Goal: Information Seeking & Learning: Learn about a topic

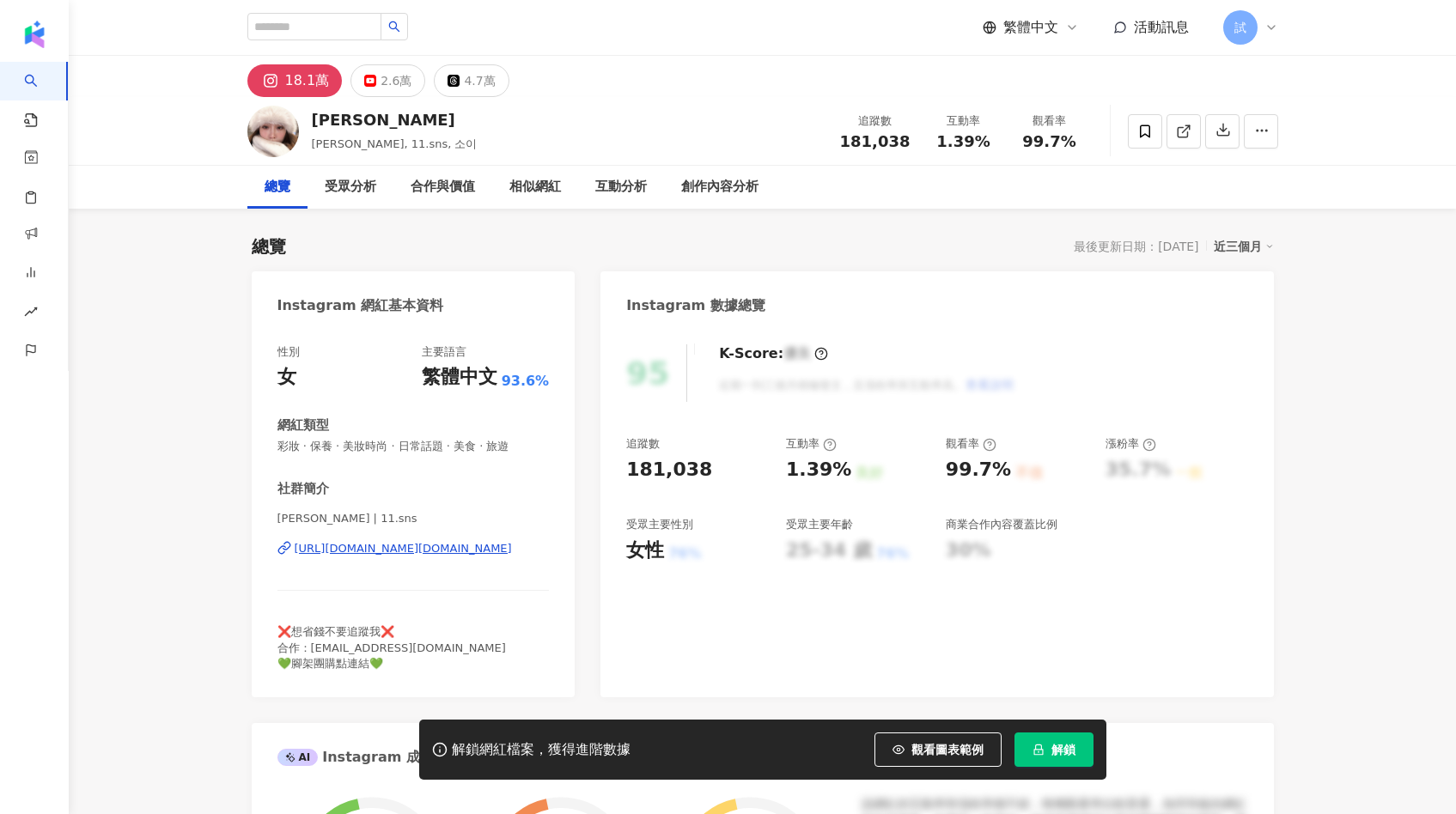
click at [1039, 752] on icon "lock" at bounding box center [1038, 750] width 12 height 12
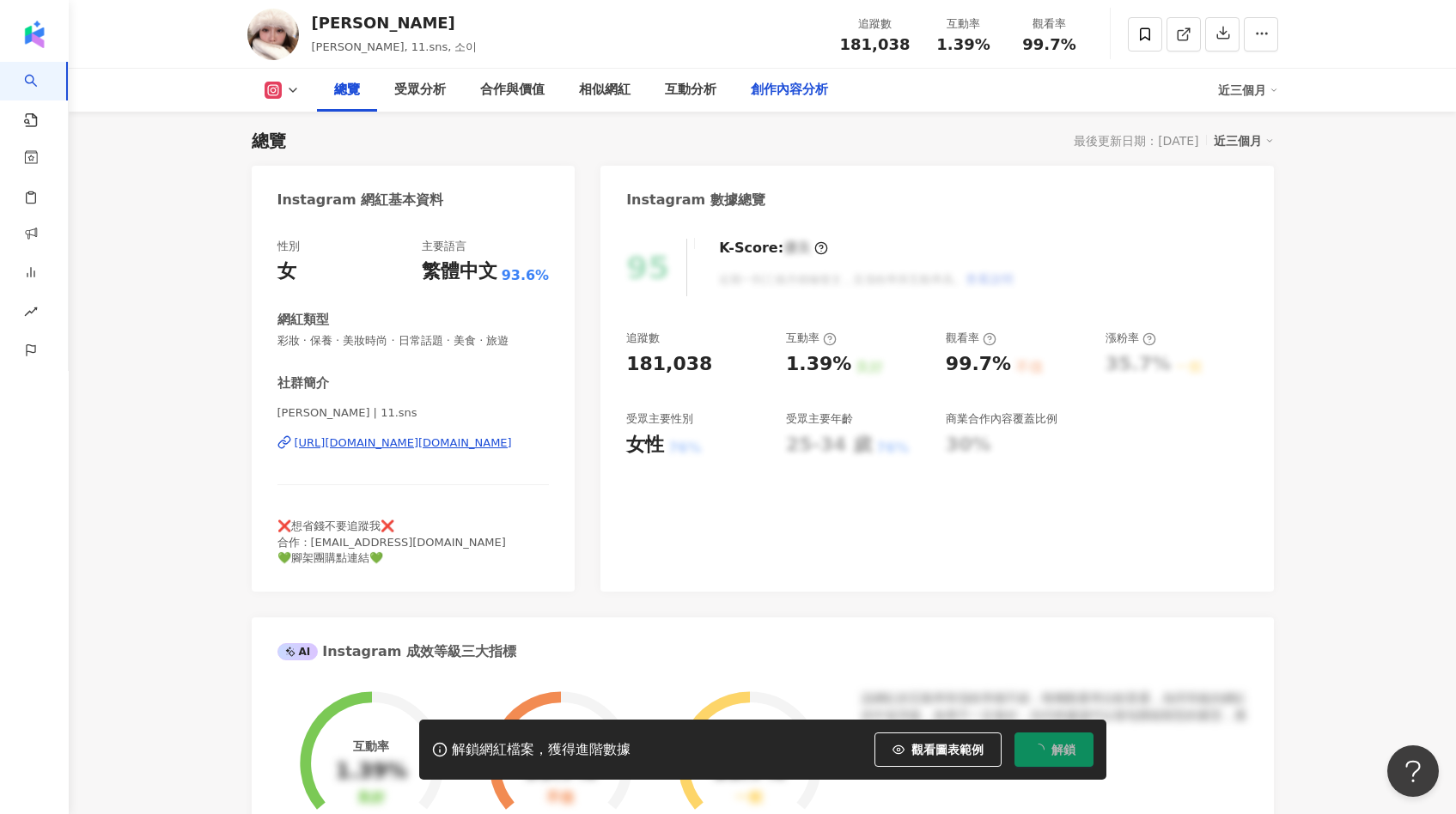
click at [773, 107] on div "創作內容分析" at bounding box center [789, 90] width 112 height 43
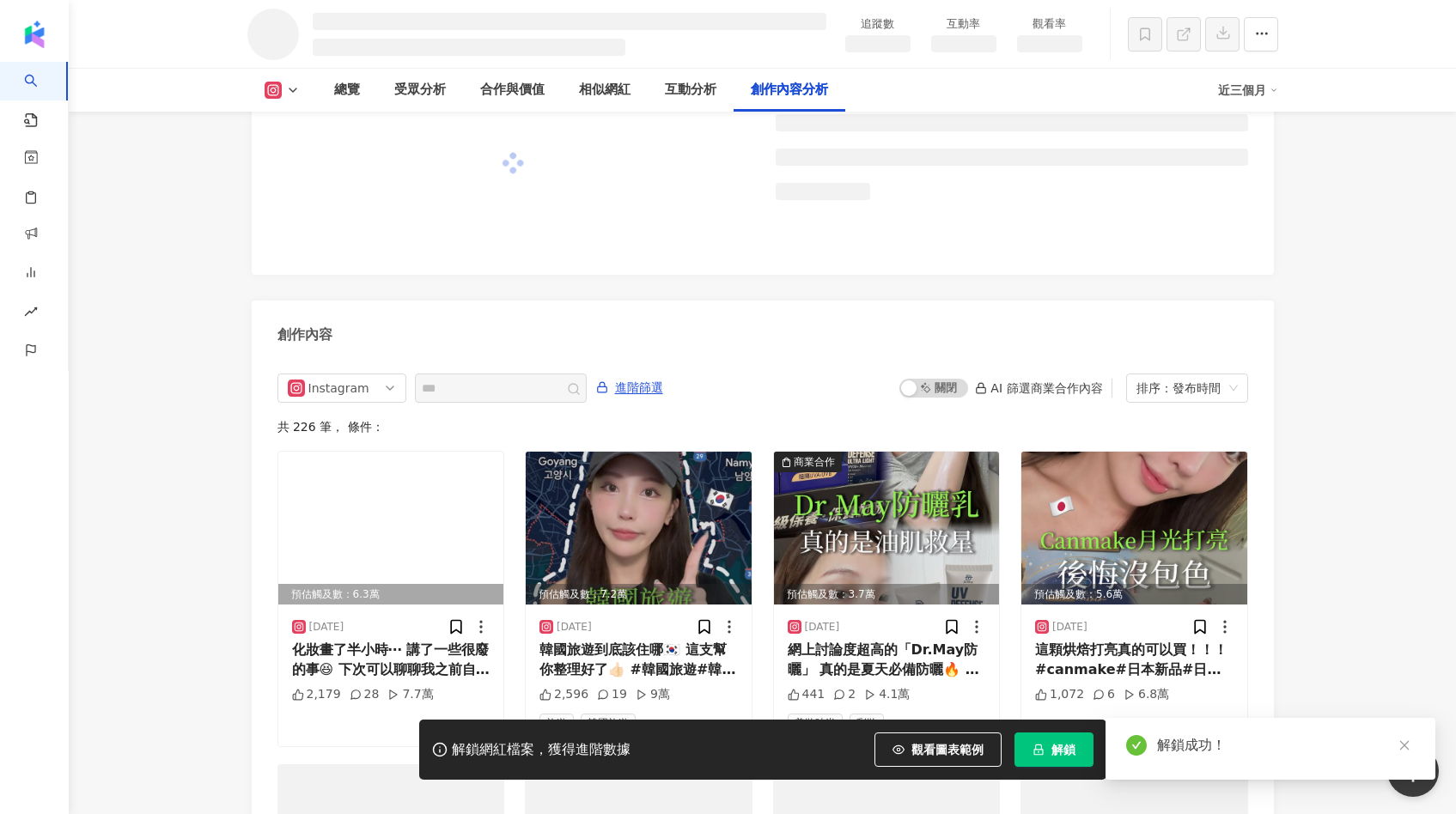
scroll to position [4431, 0]
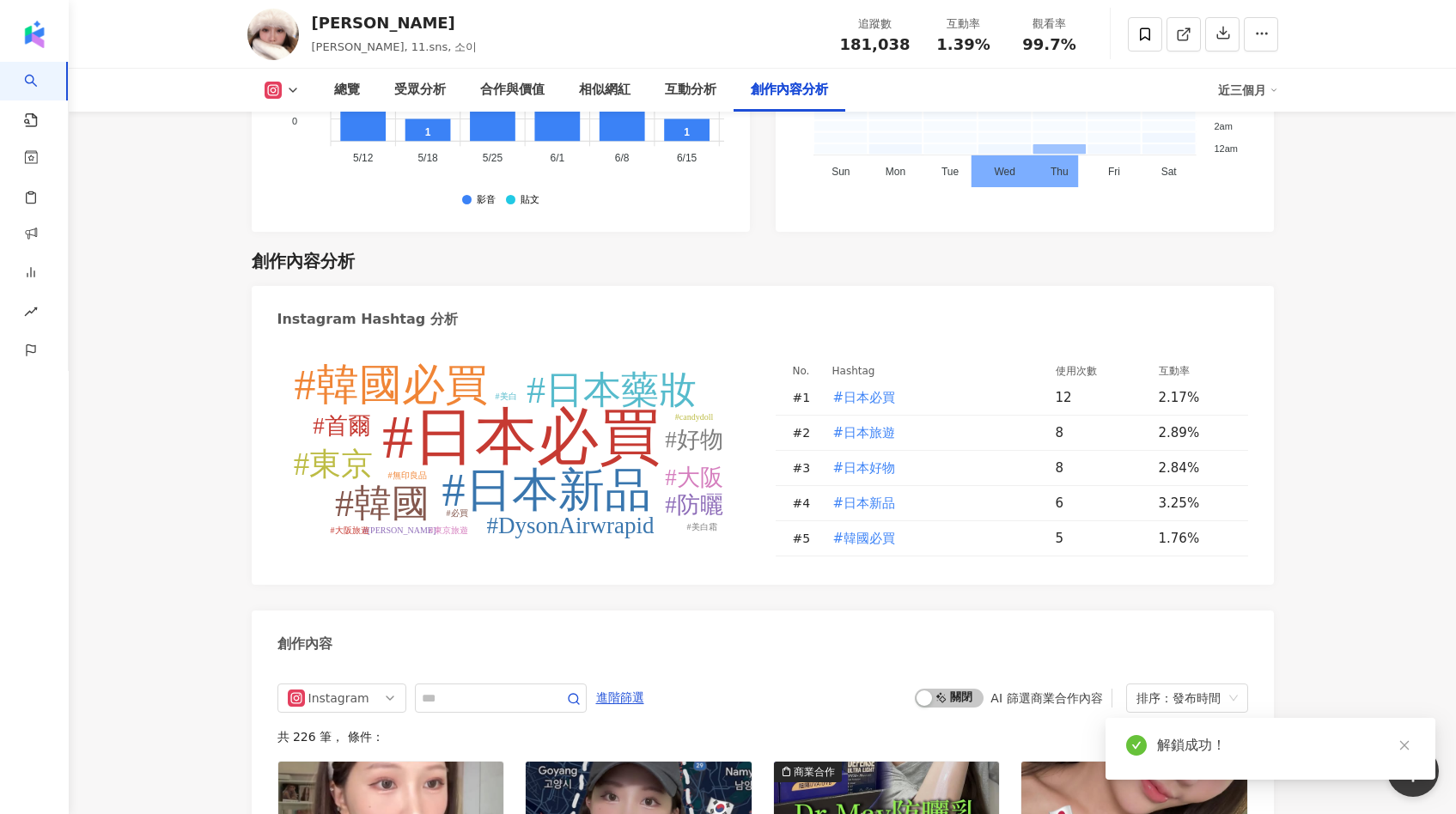
scroll to position [5031, 0]
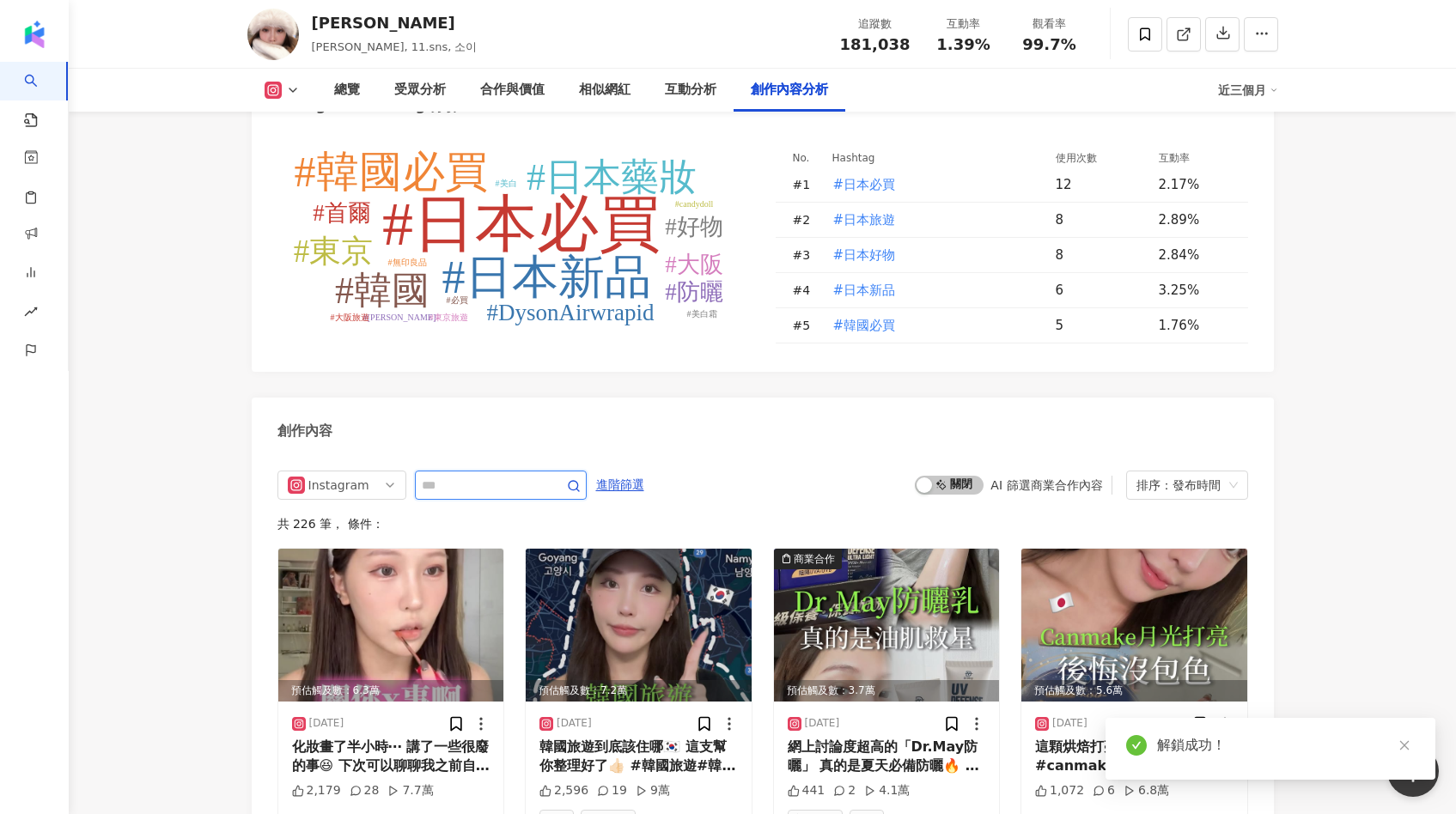
click at [453, 475] on input "text" at bounding box center [482, 486] width 121 height 21
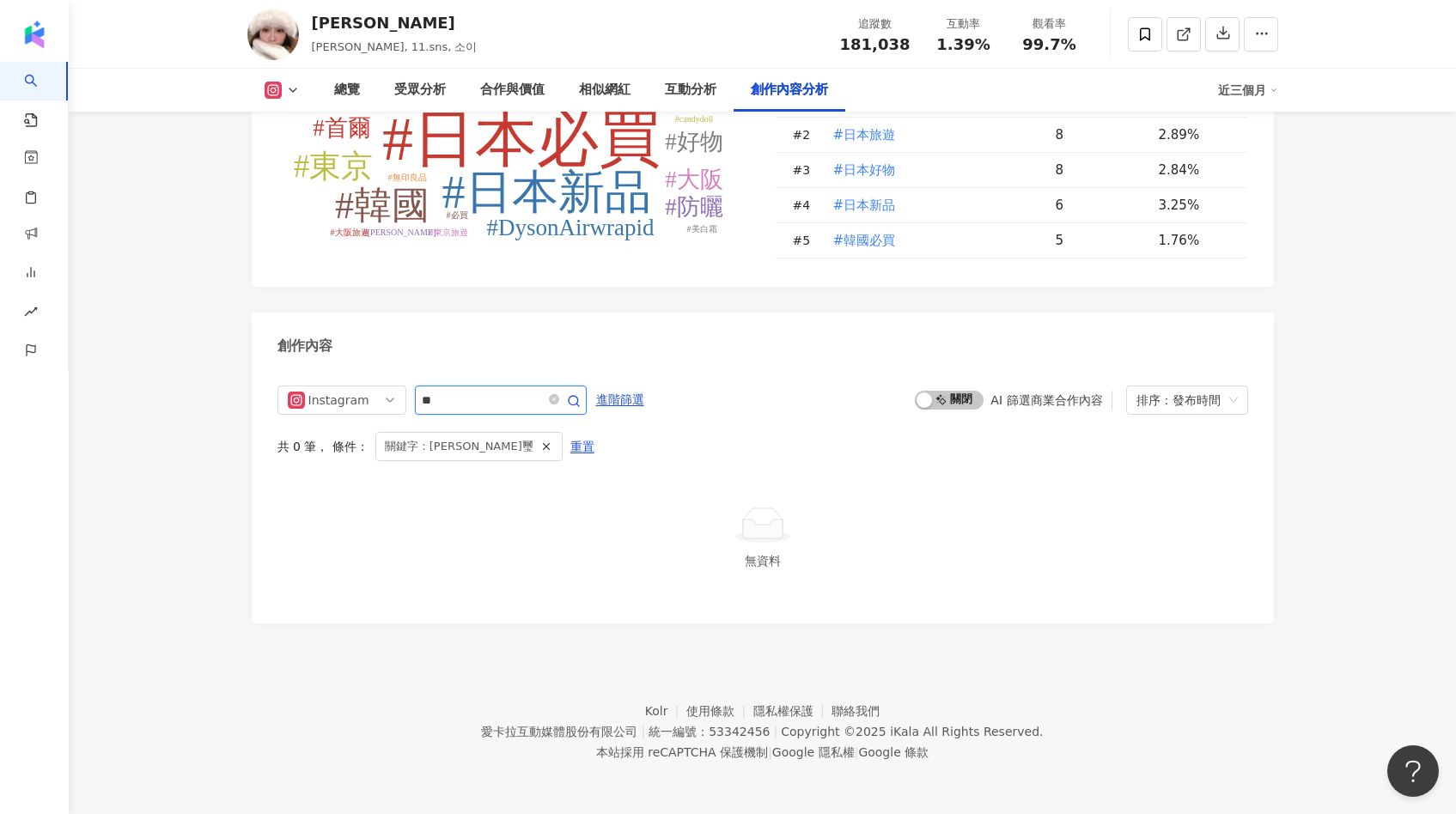
scroll to position [5072, 0]
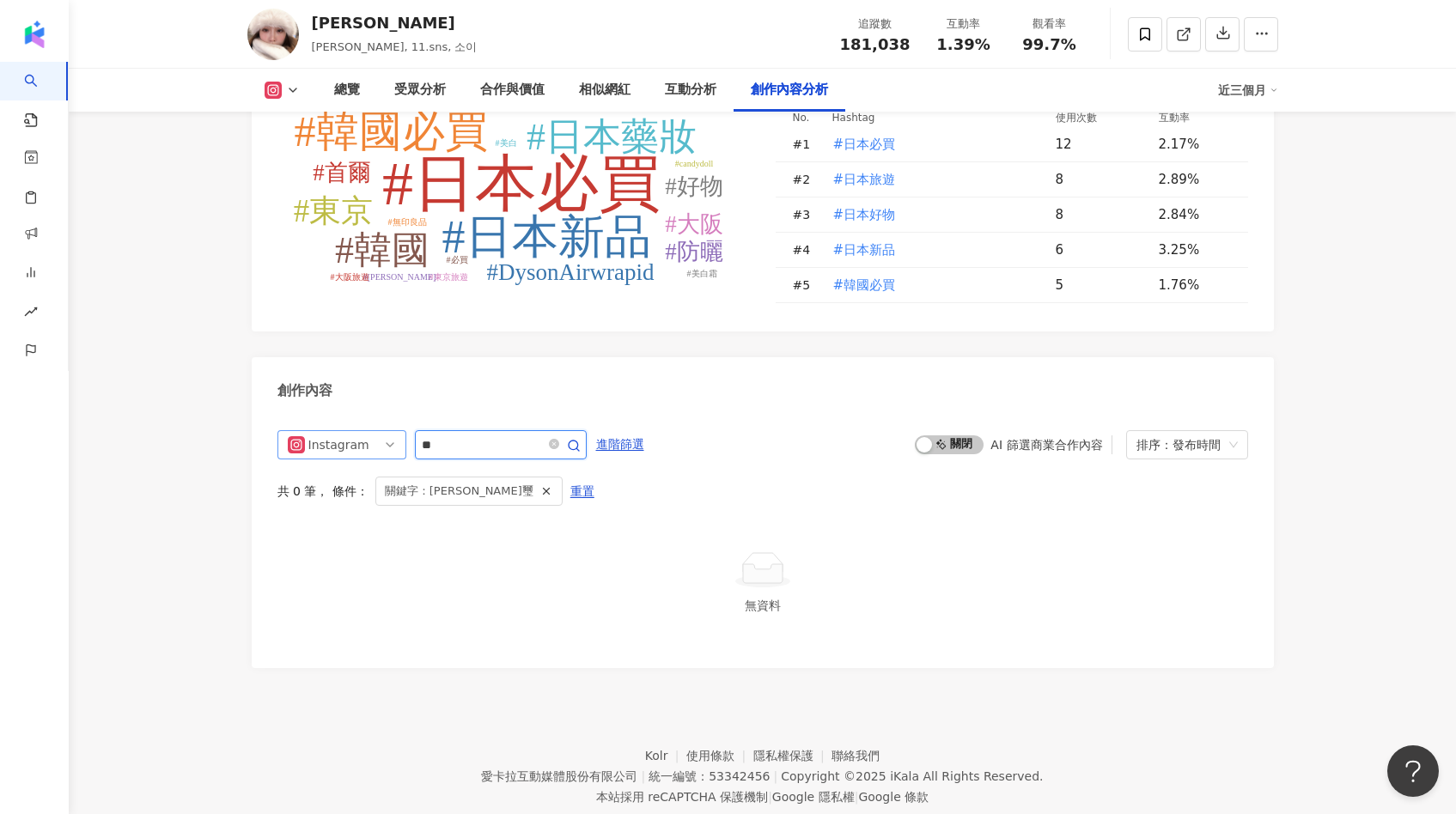
drag, startPoint x: 480, startPoint y: 398, endPoint x: 354, endPoint y: 398, distance: 126.0
click at [354, 430] on div "Instagram **" at bounding box center [432, 444] width 309 height 30
type input "**"
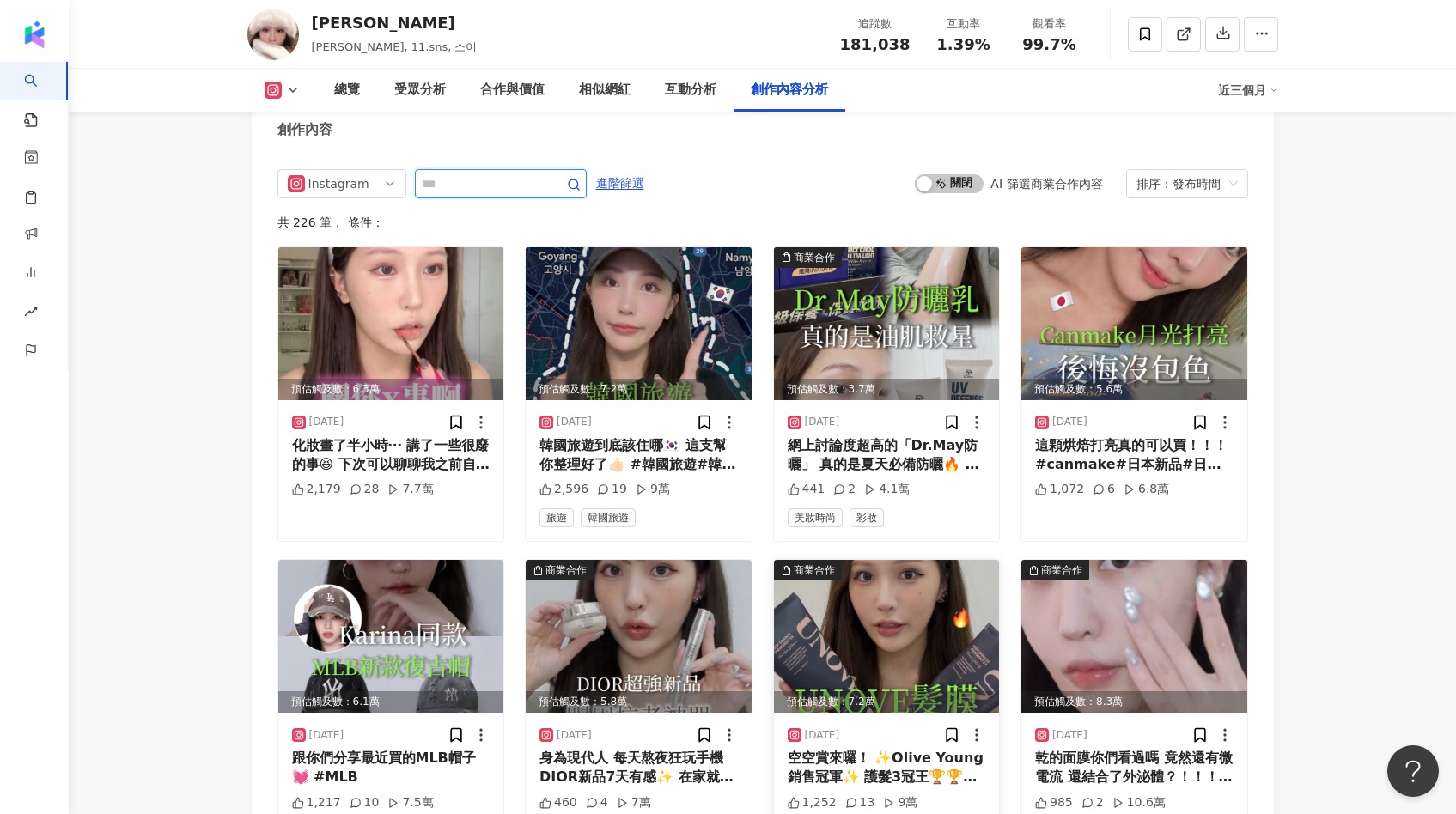
scroll to position [5332, 0]
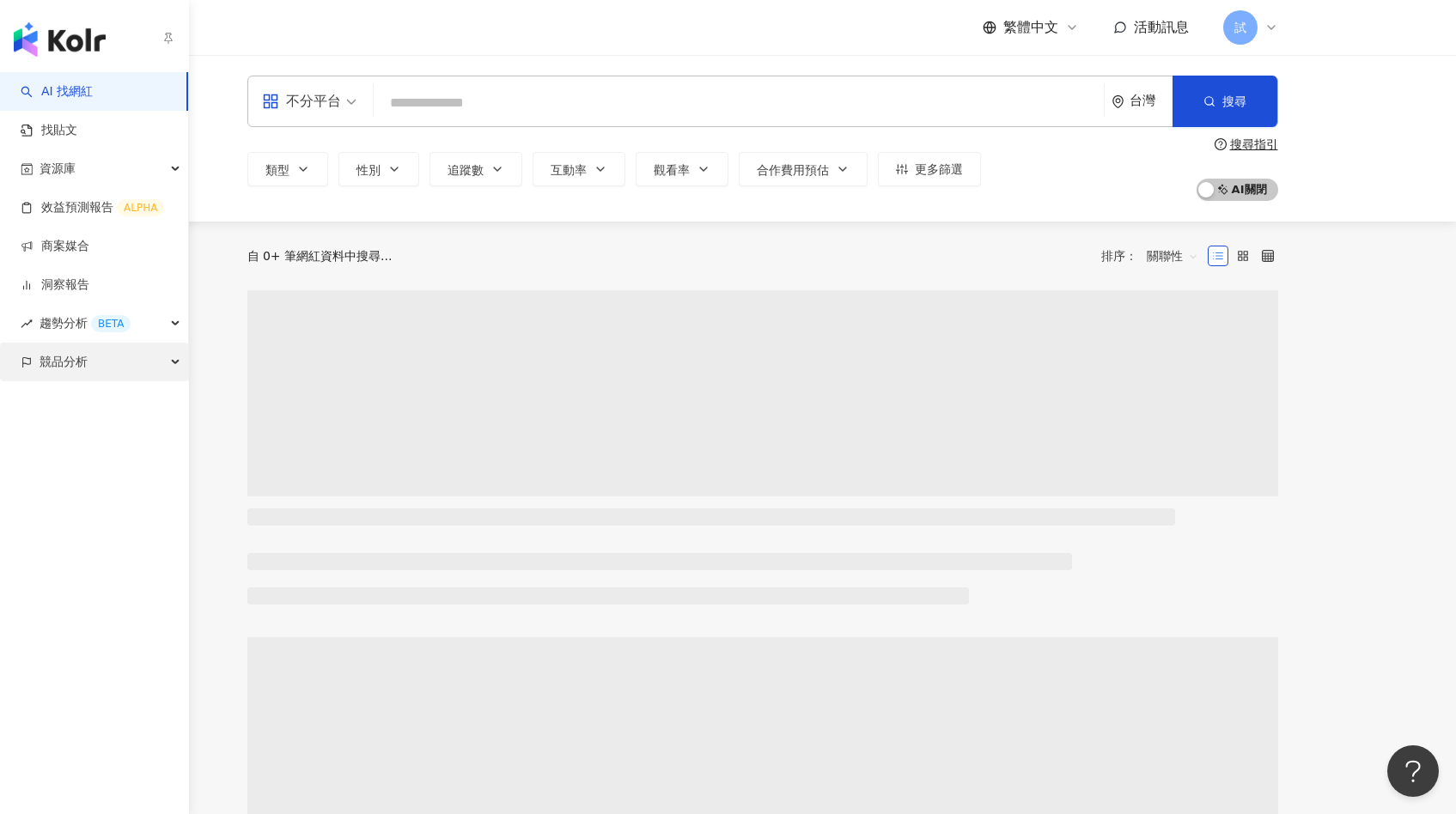
click at [72, 372] on span "競品分析" at bounding box center [63, 362] width 48 height 38
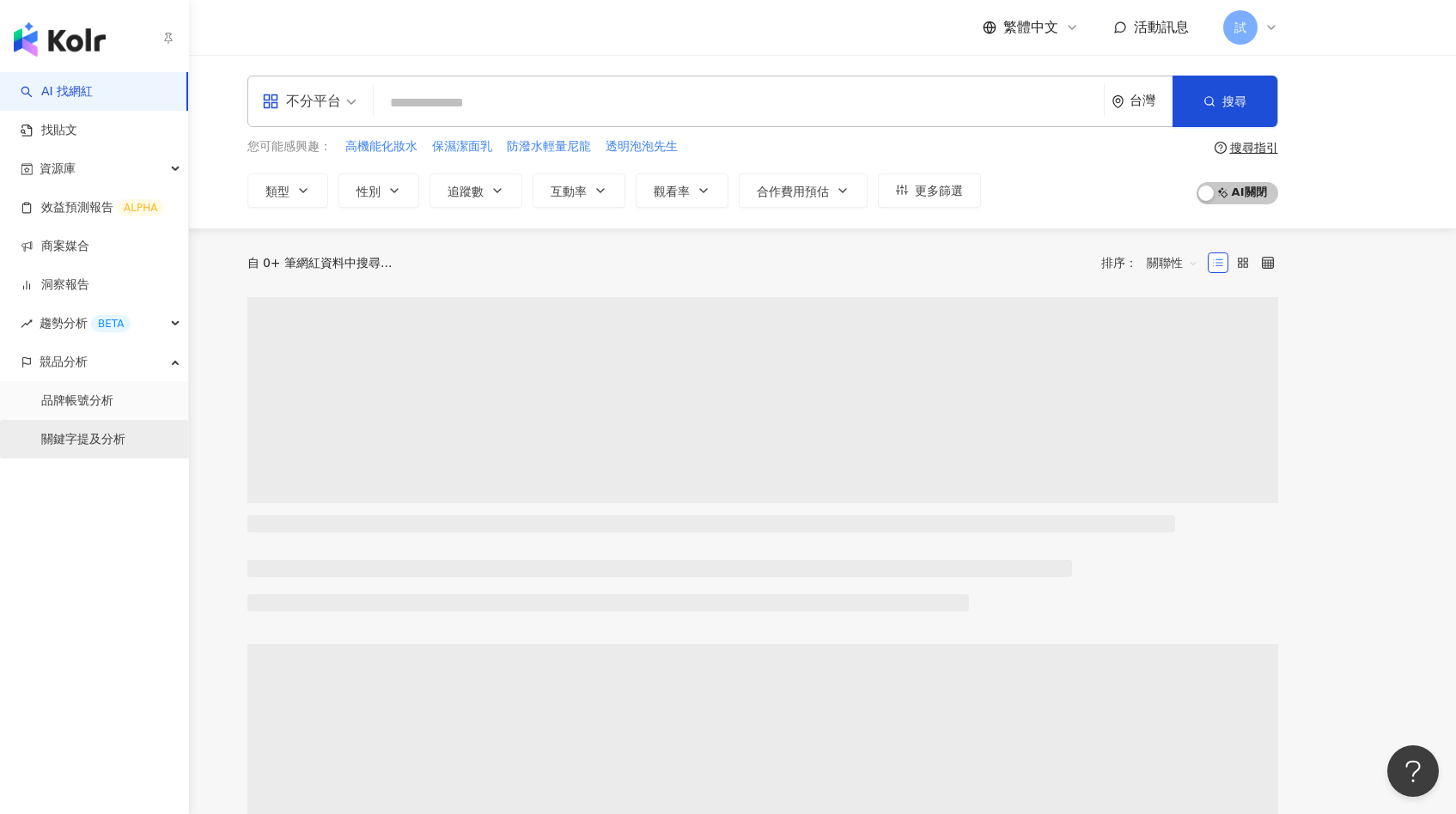
click at [90, 447] on link "關鍵字提及分析" at bounding box center [83, 440] width 84 height 17
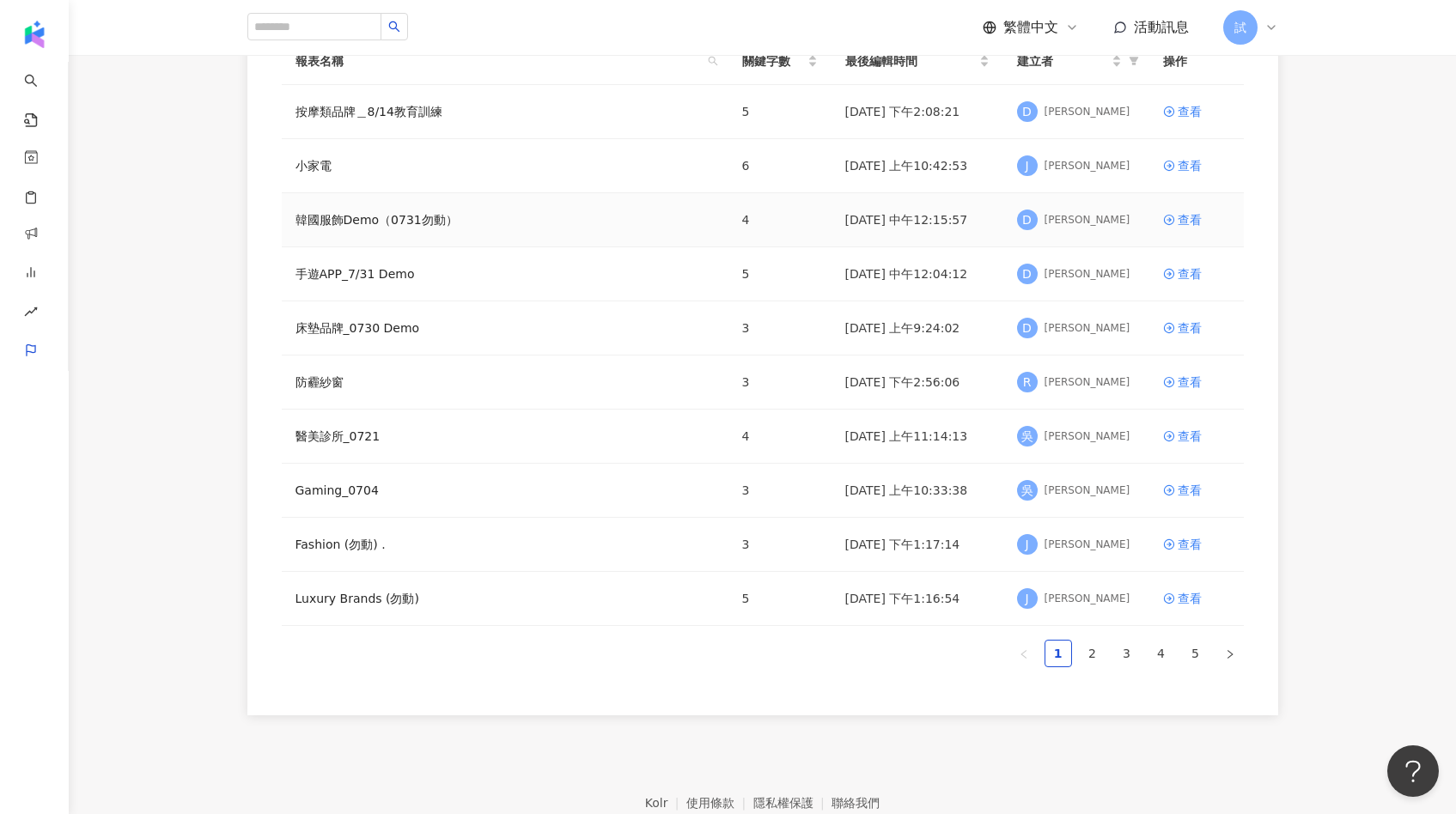
scroll to position [283, 0]
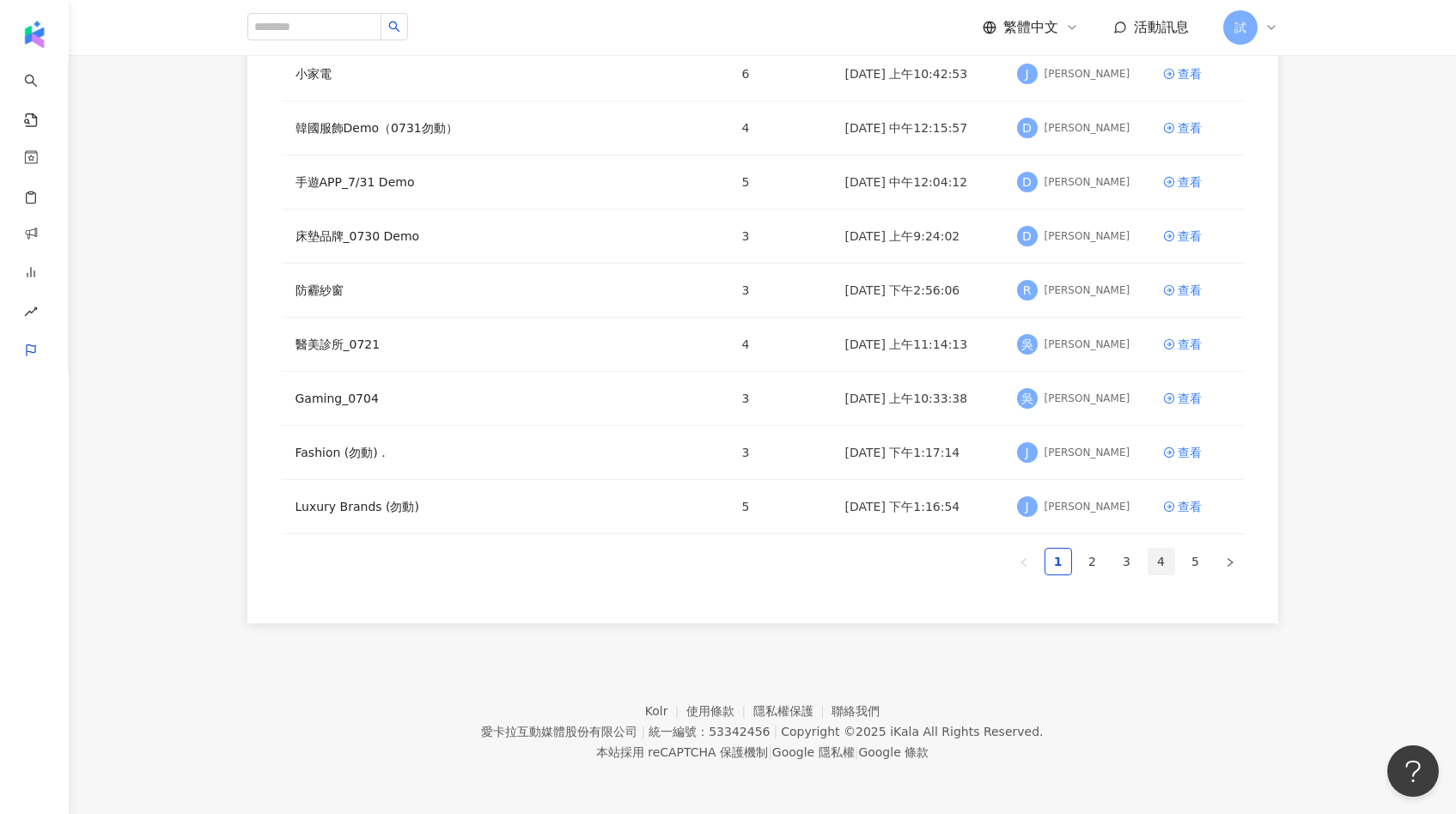
click at [1159, 571] on link "4" at bounding box center [1160, 561] width 26 height 26
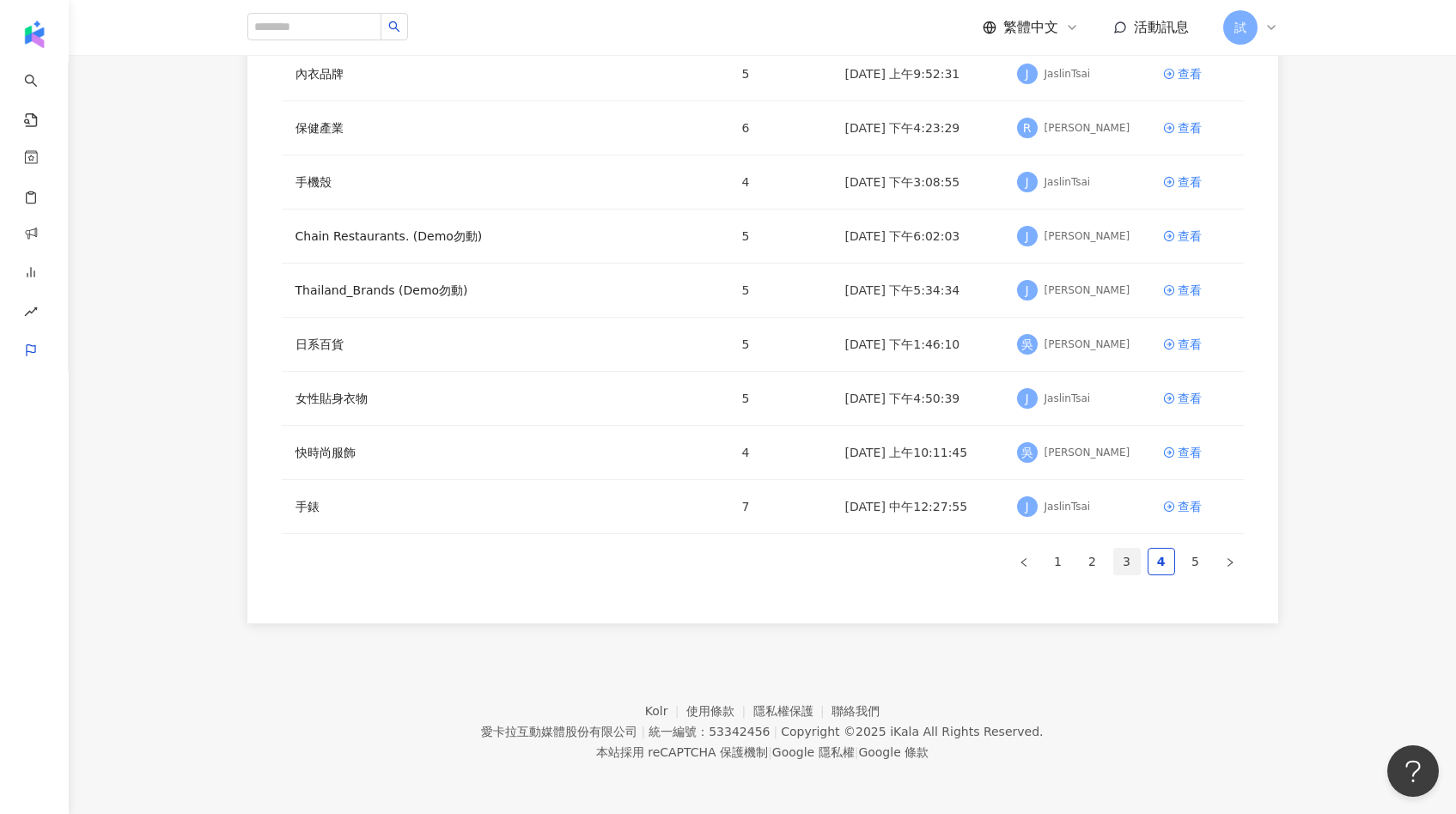
click at [1130, 560] on link "3" at bounding box center [1127, 561] width 26 height 26
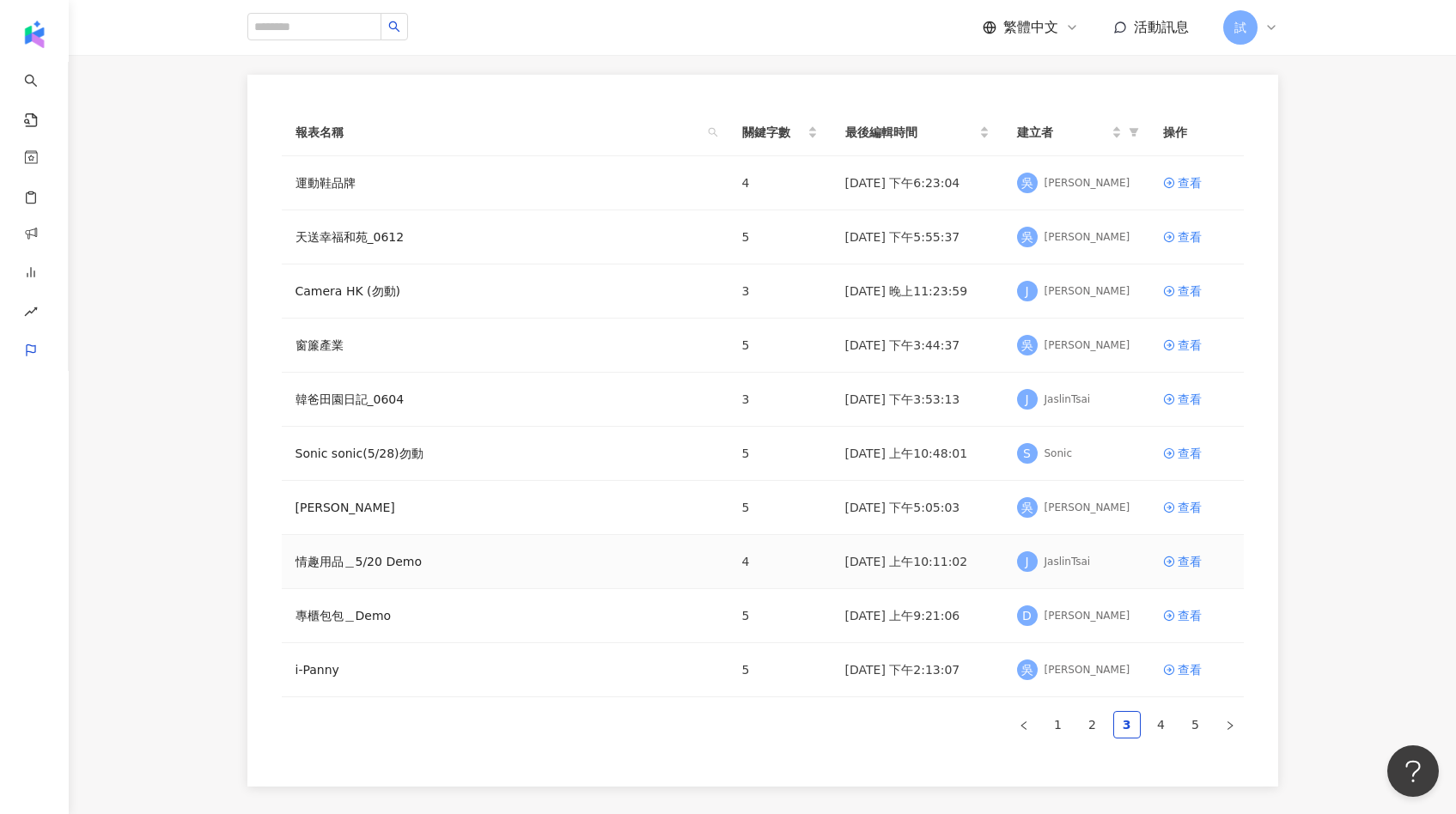
scroll to position [240, 0]
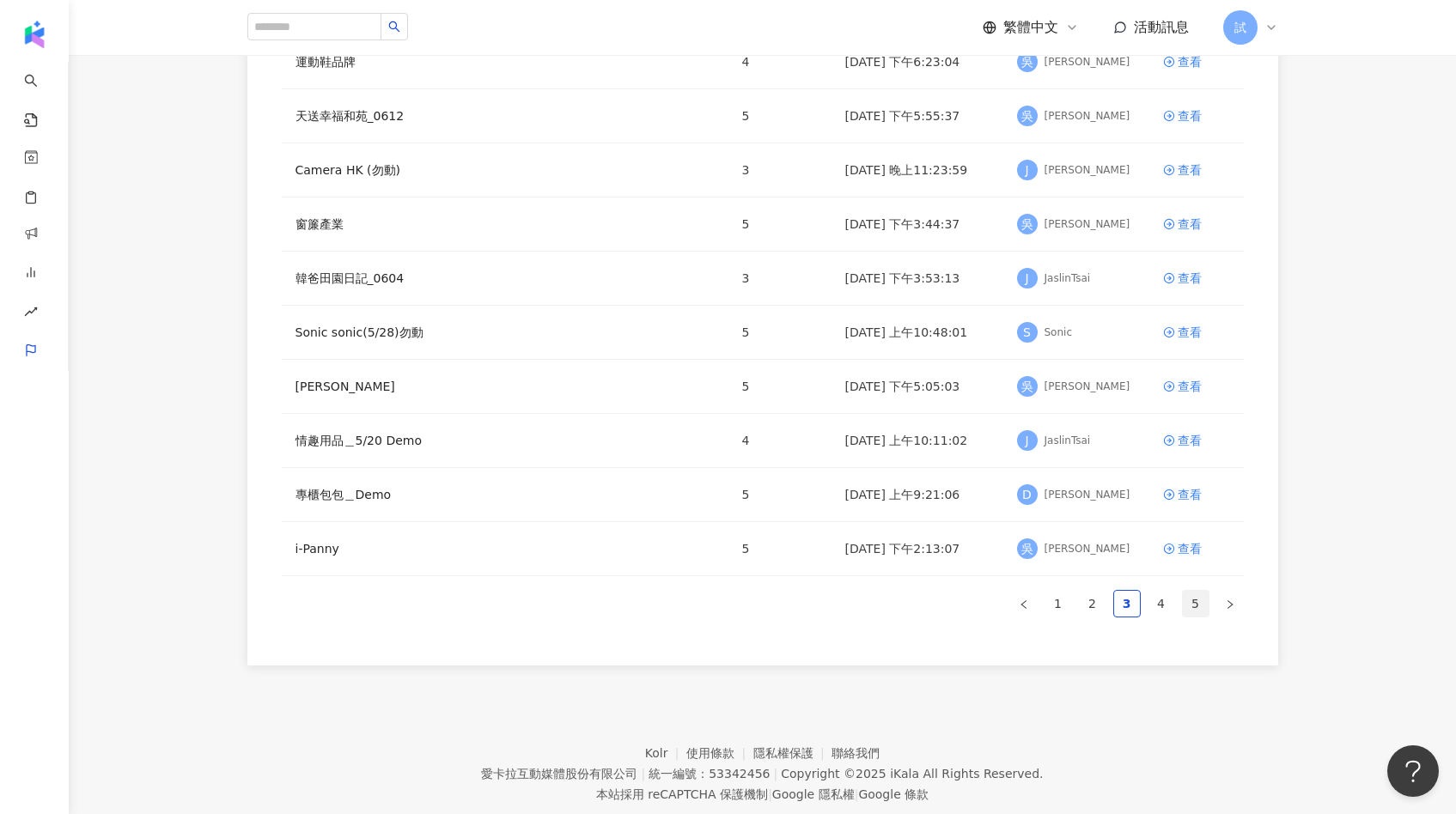
click at [1182, 609] on link "5" at bounding box center [1195, 603] width 26 height 26
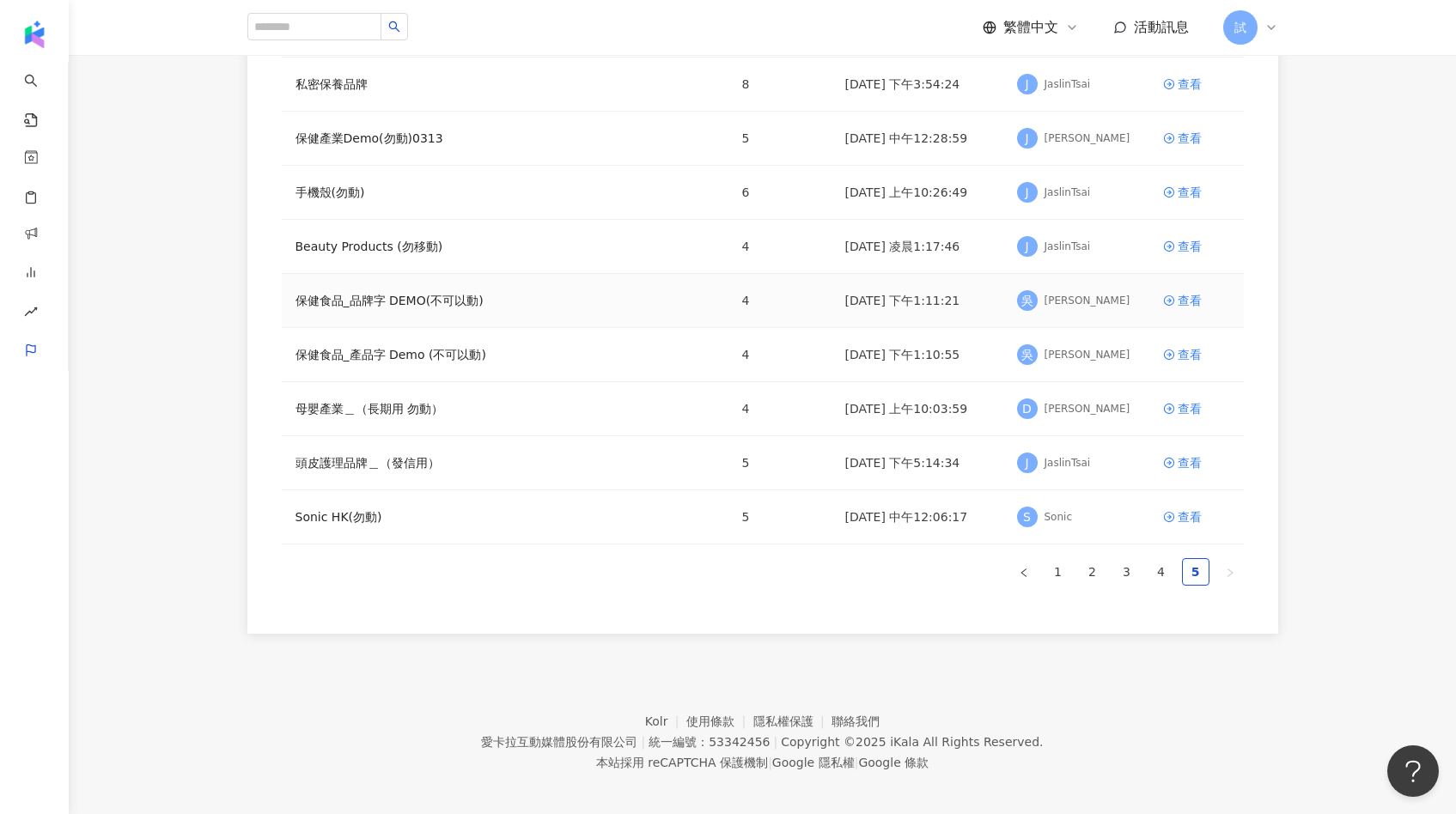
scroll to position [283, 0]
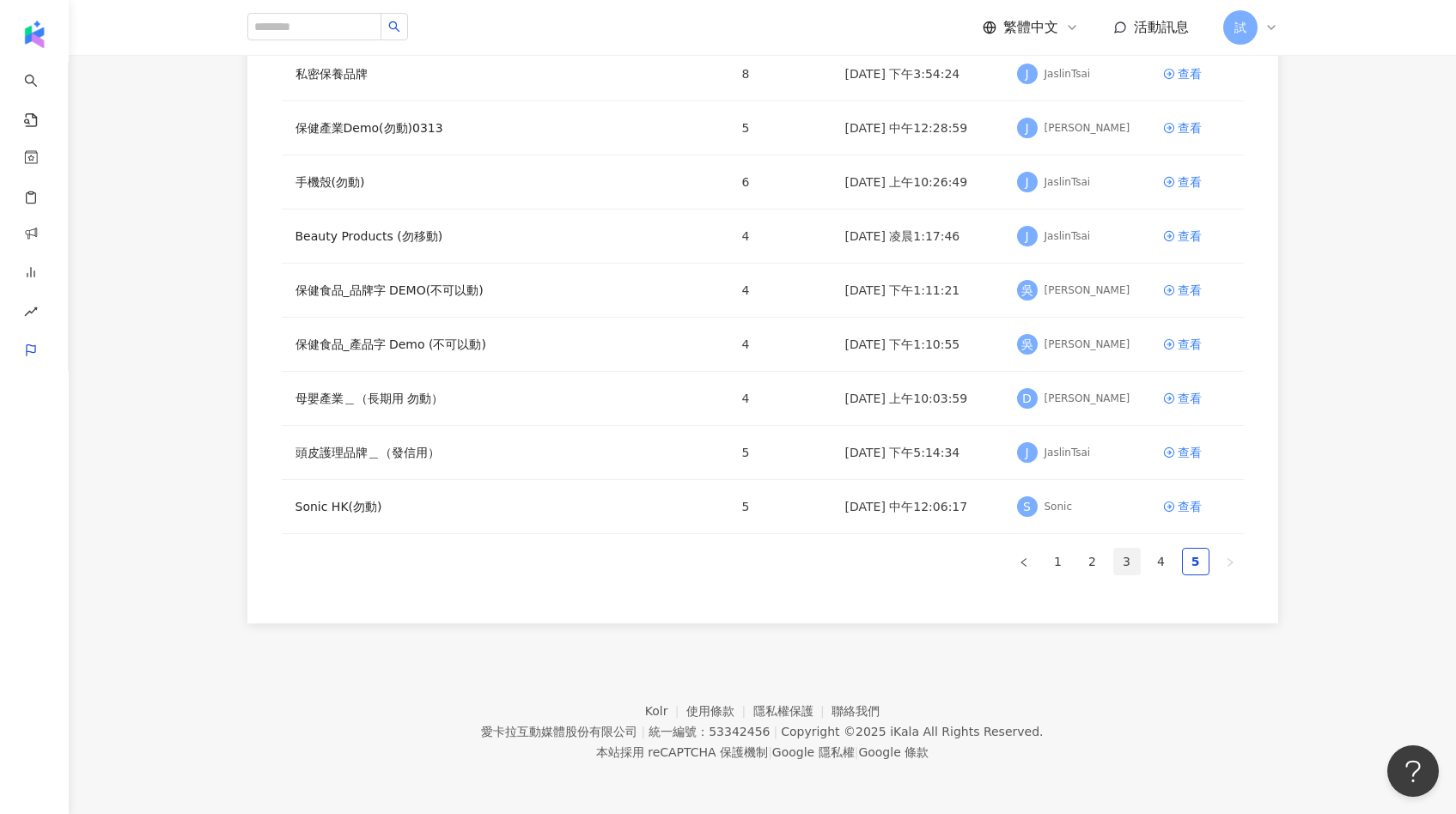
click at [1129, 560] on link "3" at bounding box center [1127, 561] width 26 height 26
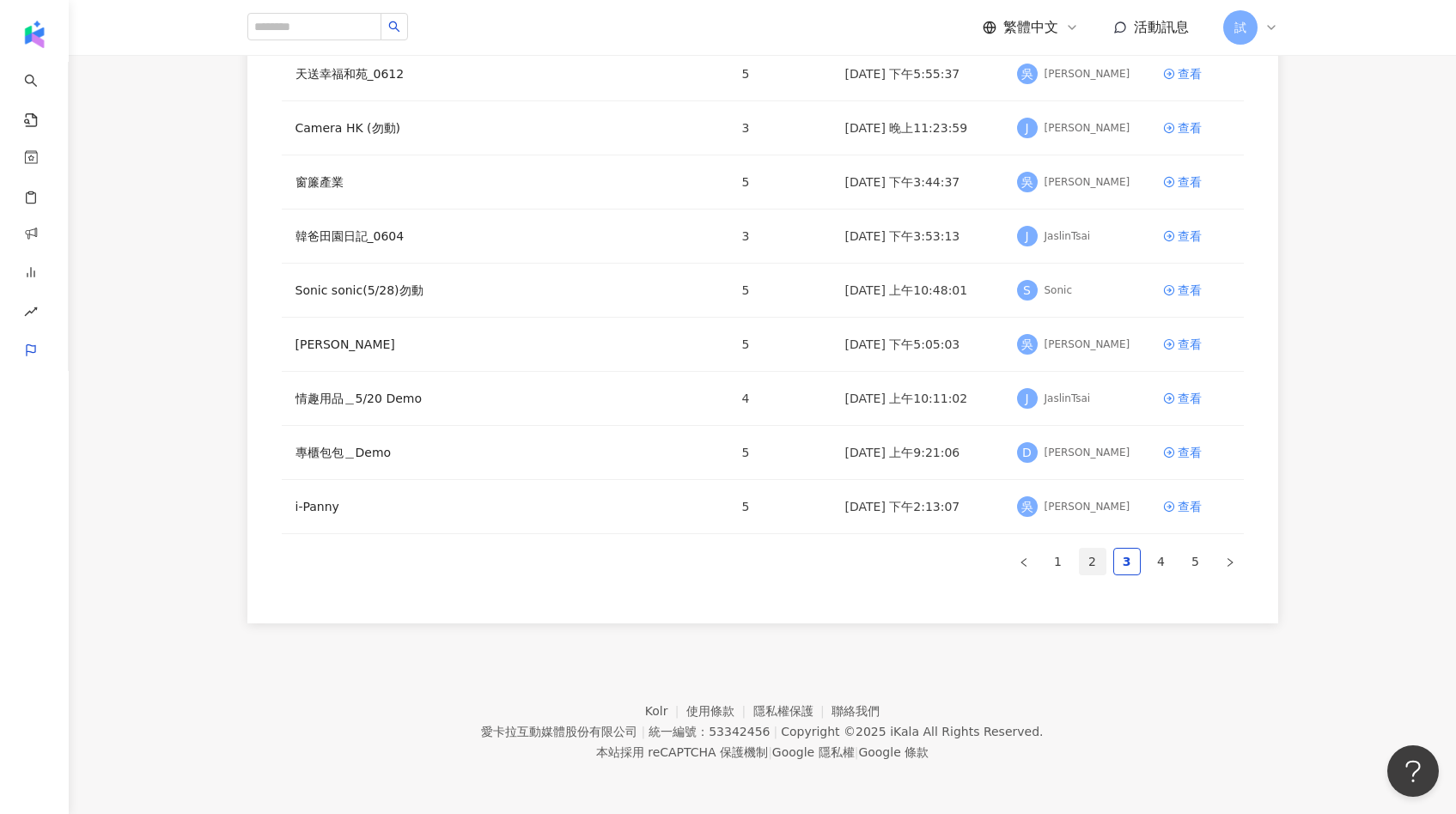
click at [1085, 559] on link "2" at bounding box center [1092, 561] width 26 height 26
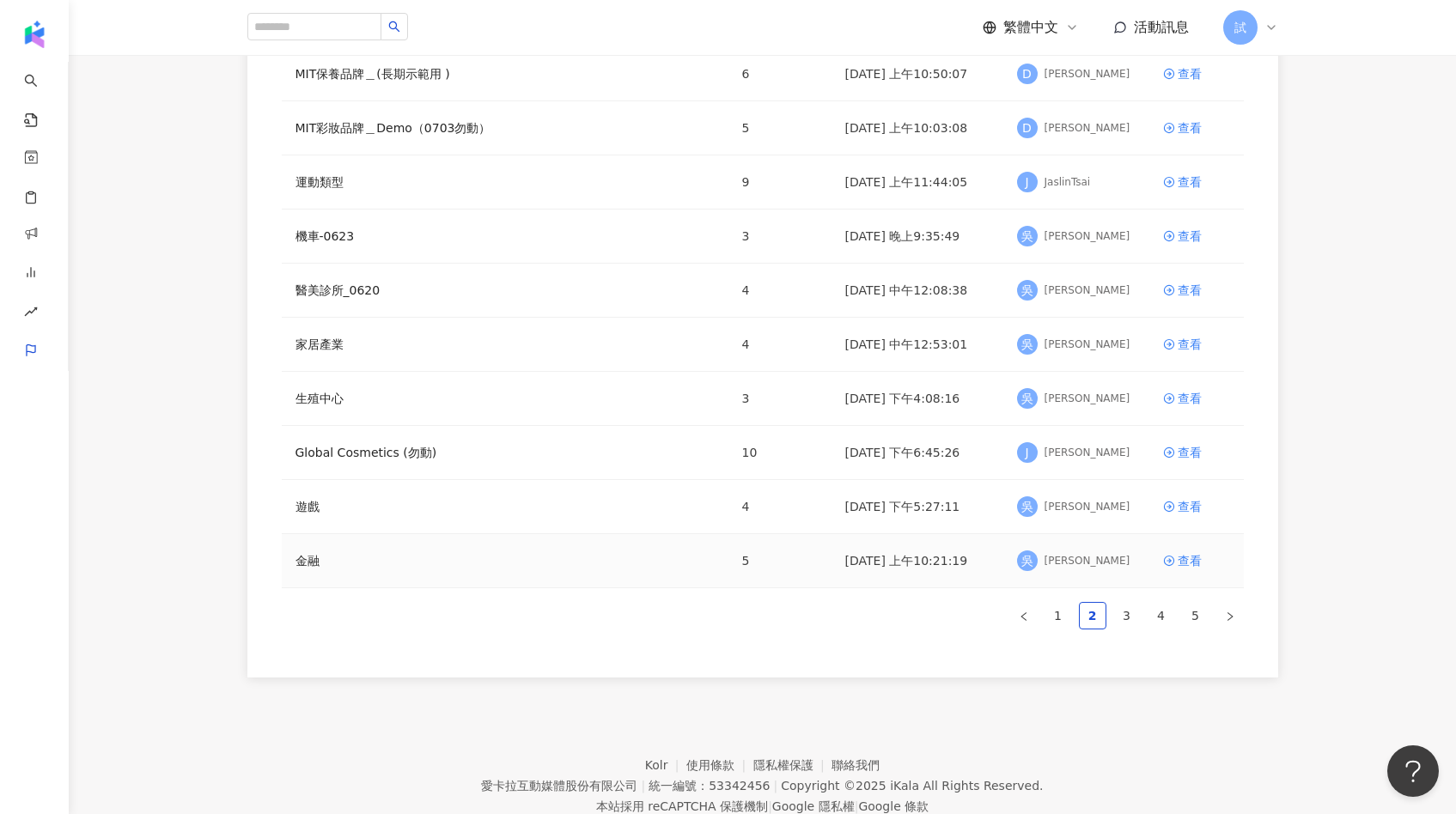
scroll to position [23, 0]
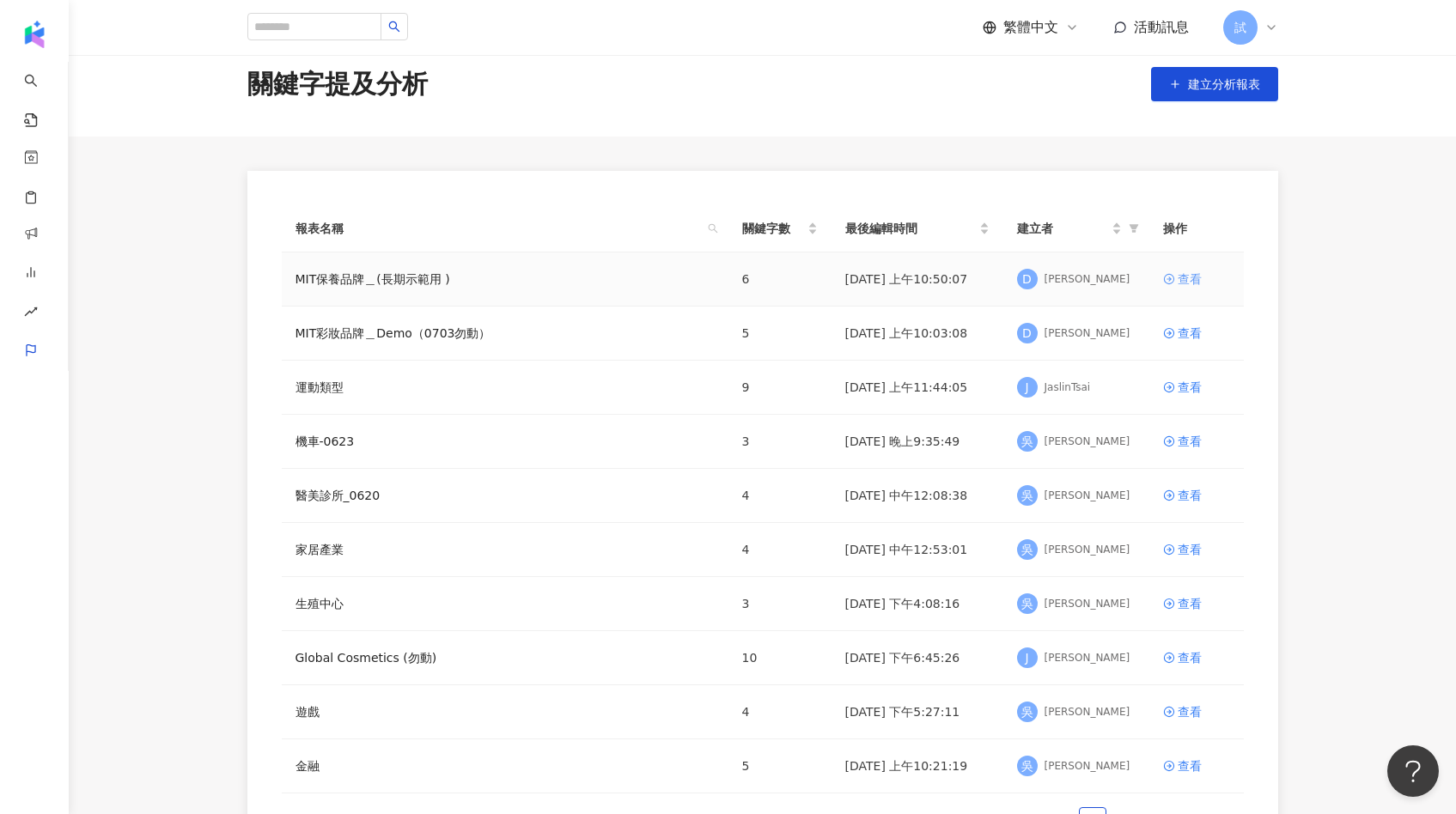
click at [1173, 283] on icon at bounding box center [1169, 279] width 12 height 12
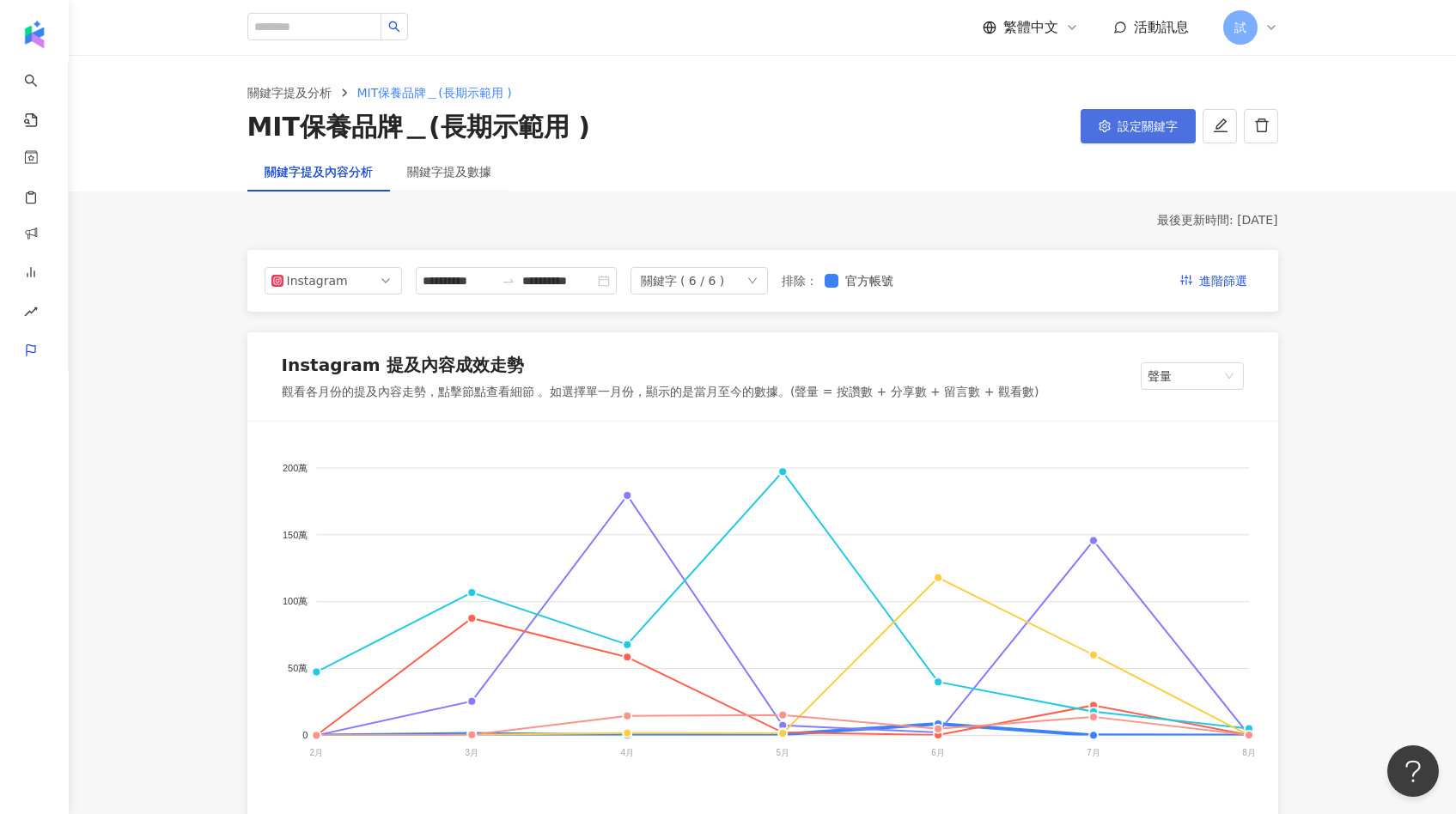
click at [1158, 118] on button "設定關鍵字" at bounding box center [1138, 126] width 115 height 34
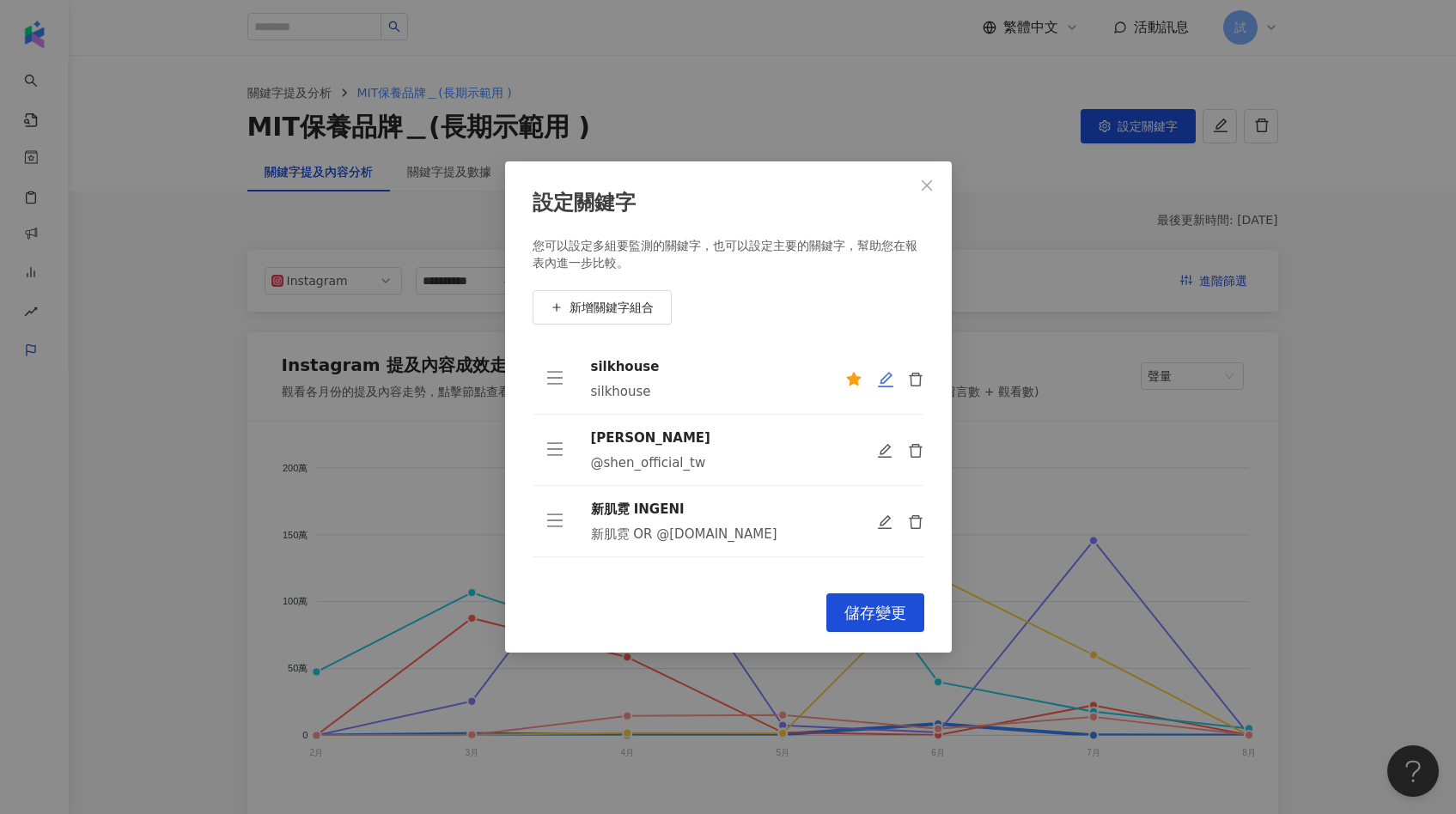
click at [876, 371] on button "button" at bounding box center [885, 379] width 17 height 17
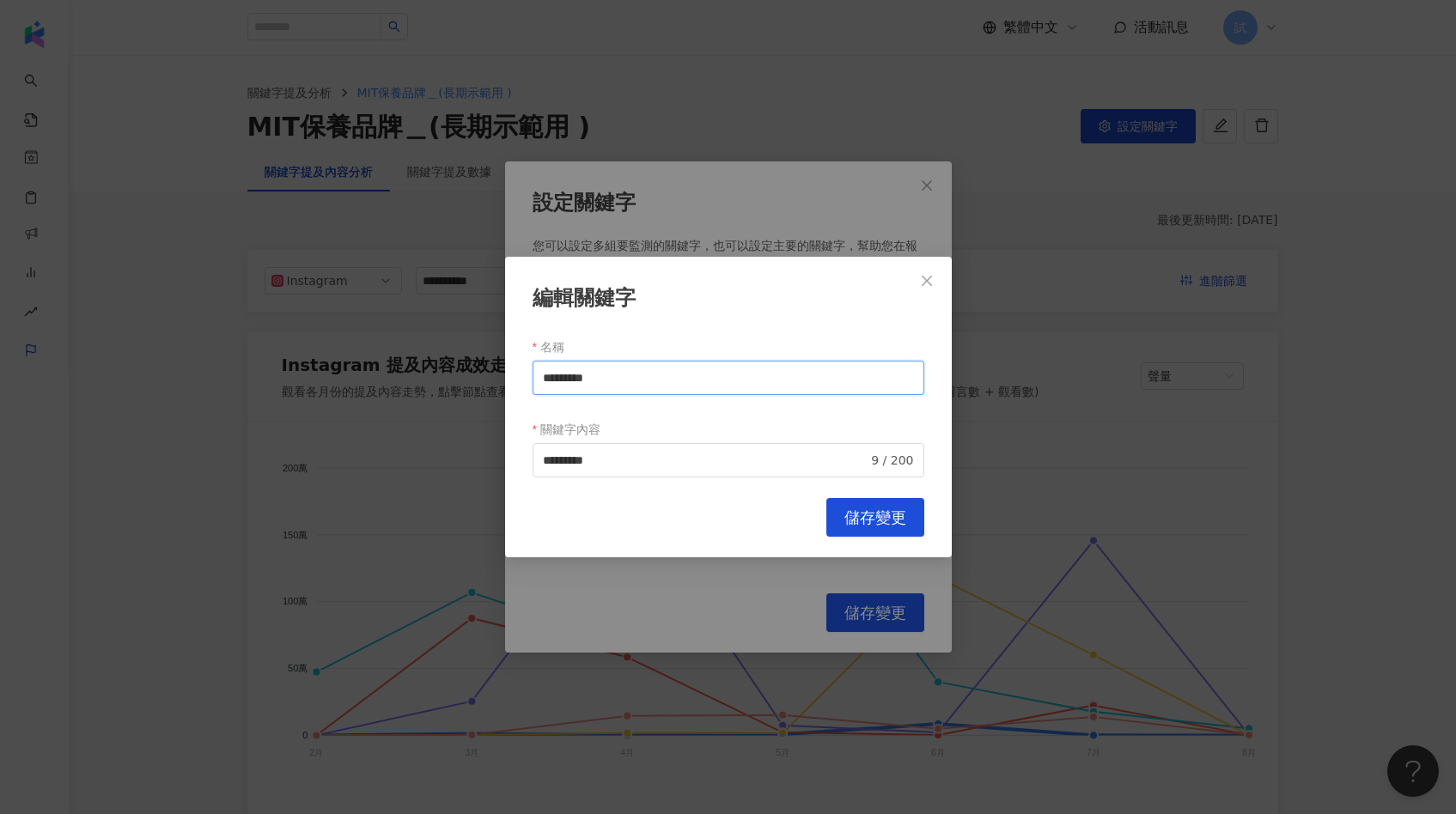
drag, startPoint x: 683, startPoint y: 382, endPoint x: 453, endPoint y: 381, distance: 230.0
click at [453, 381] on div "編輯關鍵字 名稱 ********* 關鍵字內容 ********* 9 / 200 Cancel 儲存變更" at bounding box center [728, 407] width 1456 height 814
type input "*"
type input "********"
drag, startPoint x: 624, startPoint y: 465, endPoint x: 532, endPoint y: 465, distance: 92.0
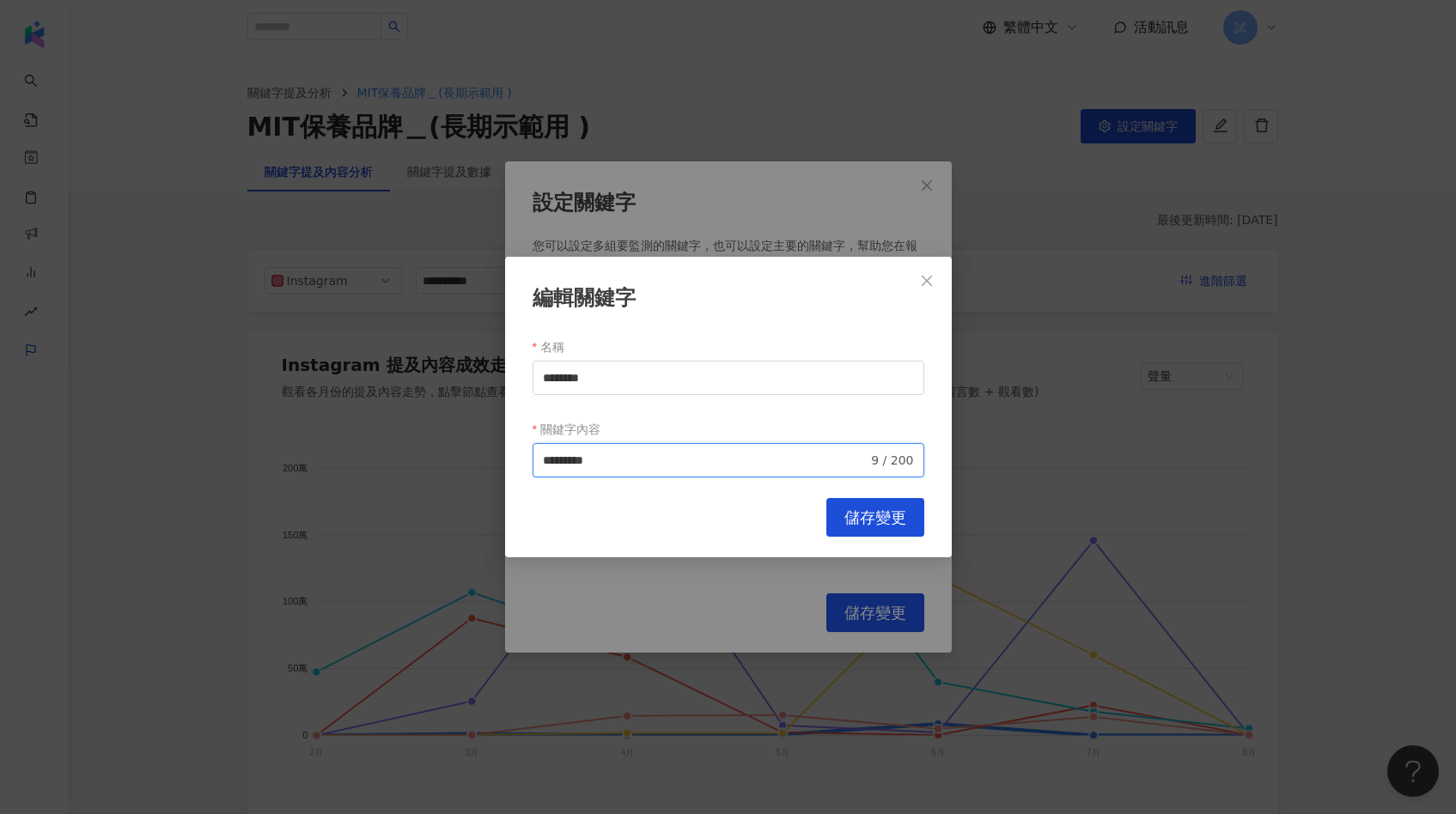
click at [532, 465] on span "********* 9 / 200" at bounding box center [728, 461] width 392 height 34
paste input "search"
type input "**********"
click at [855, 528] on button "儲存變更" at bounding box center [875, 517] width 98 height 38
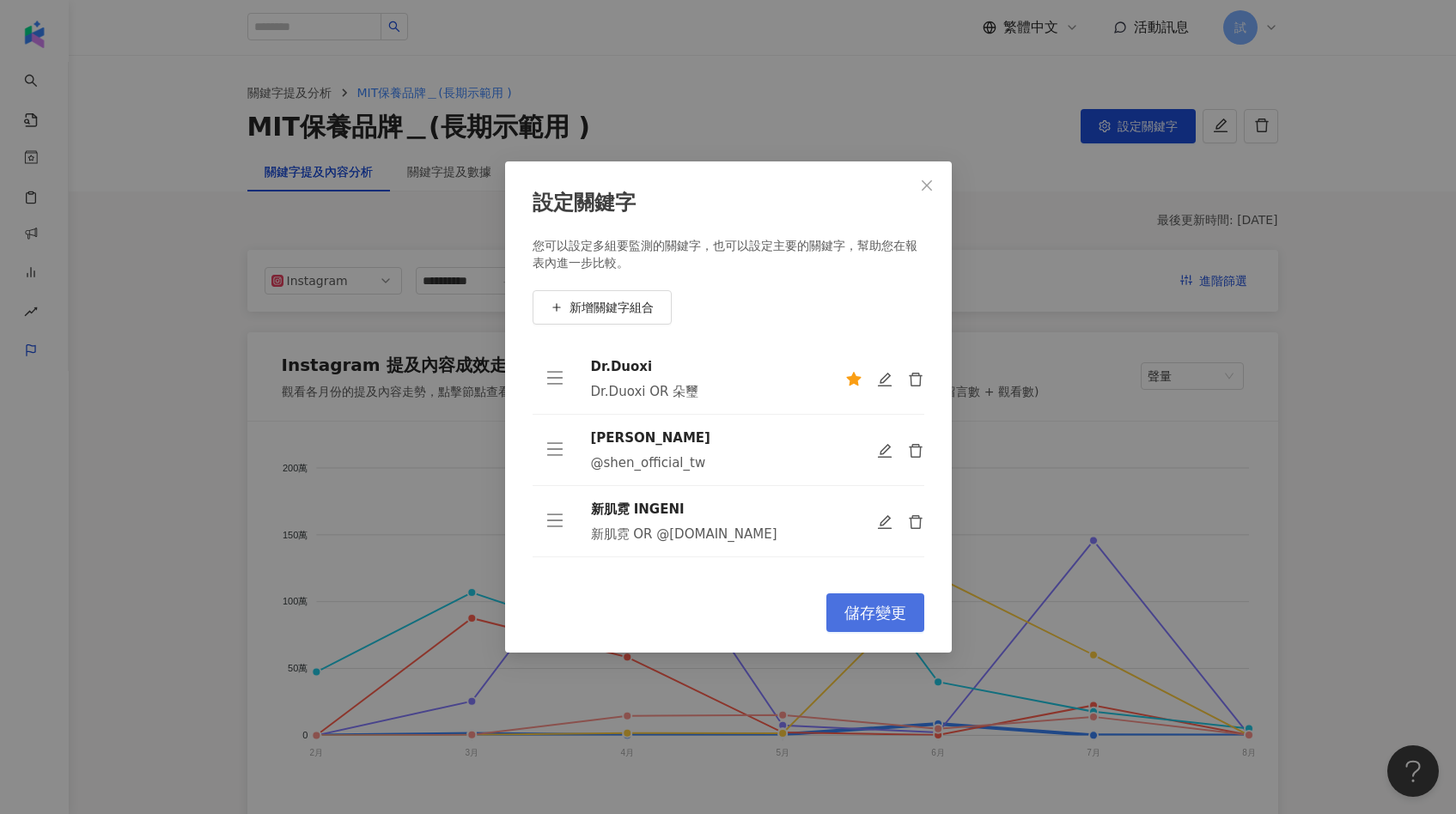
click at [884, 616] on span "儲存變更" at bounding box center [875, 614] width 62 height 19
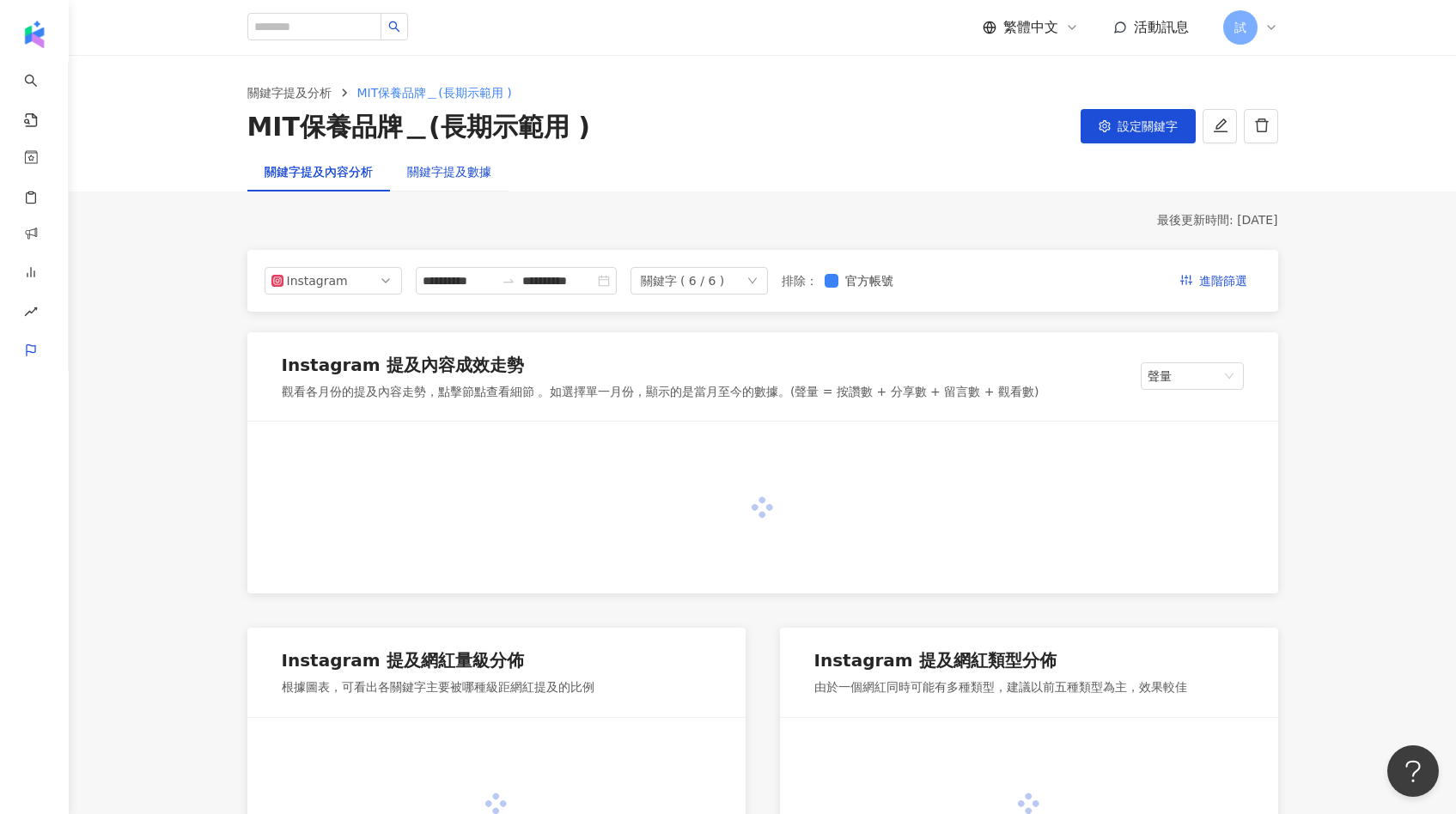
click at [468, 170] on div "關鍵字提及數據" at bounding box center [449, 172] width 84 height 19
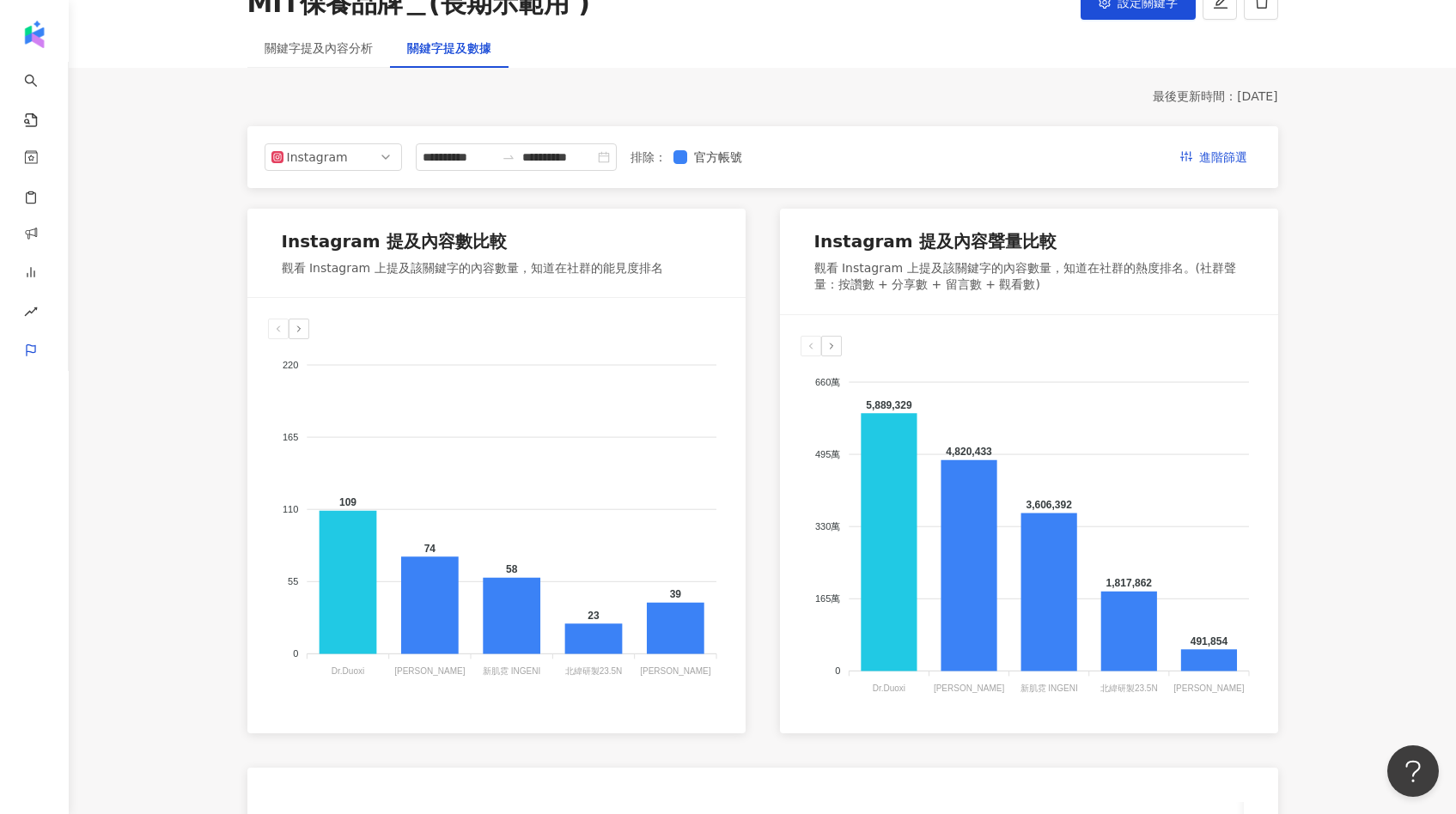
scroll to position [128, 0]
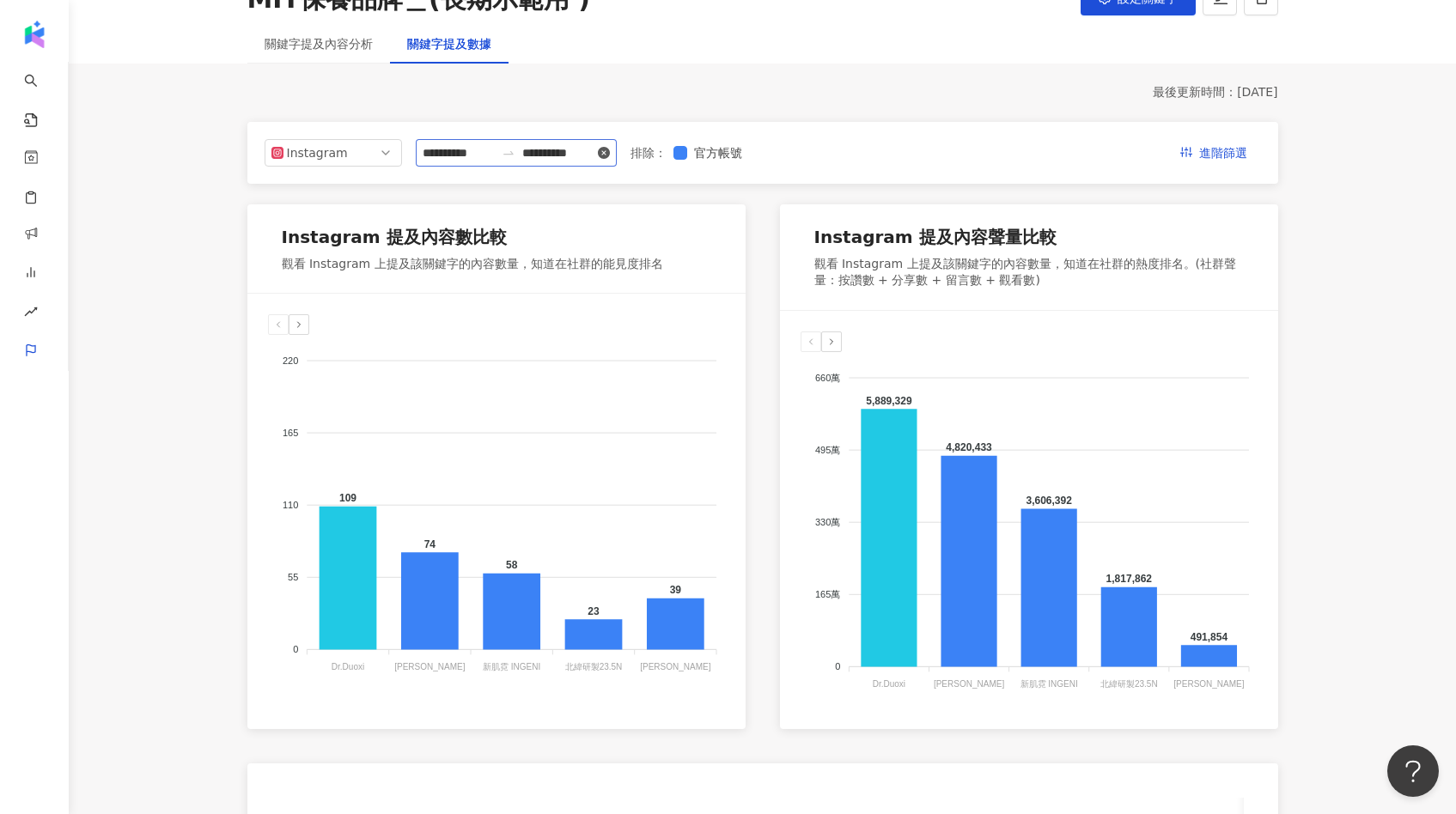
click at [610, 154] on icon "close-circle" at bounding box center [603, 152] width 12 height 12
click at [449, 156] on input at bounding box center [458, 153] width 72 height 19
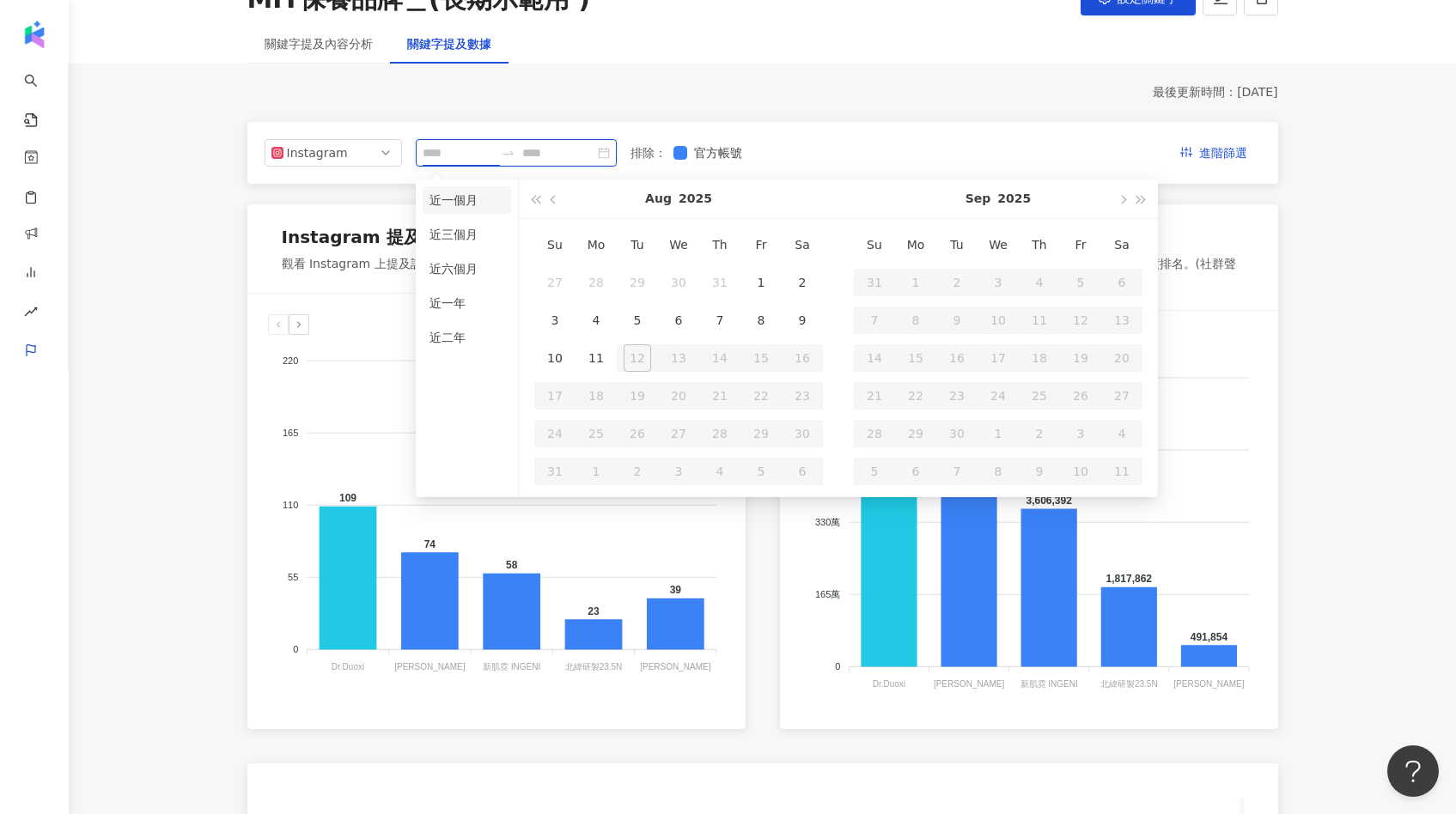
type input "**********"
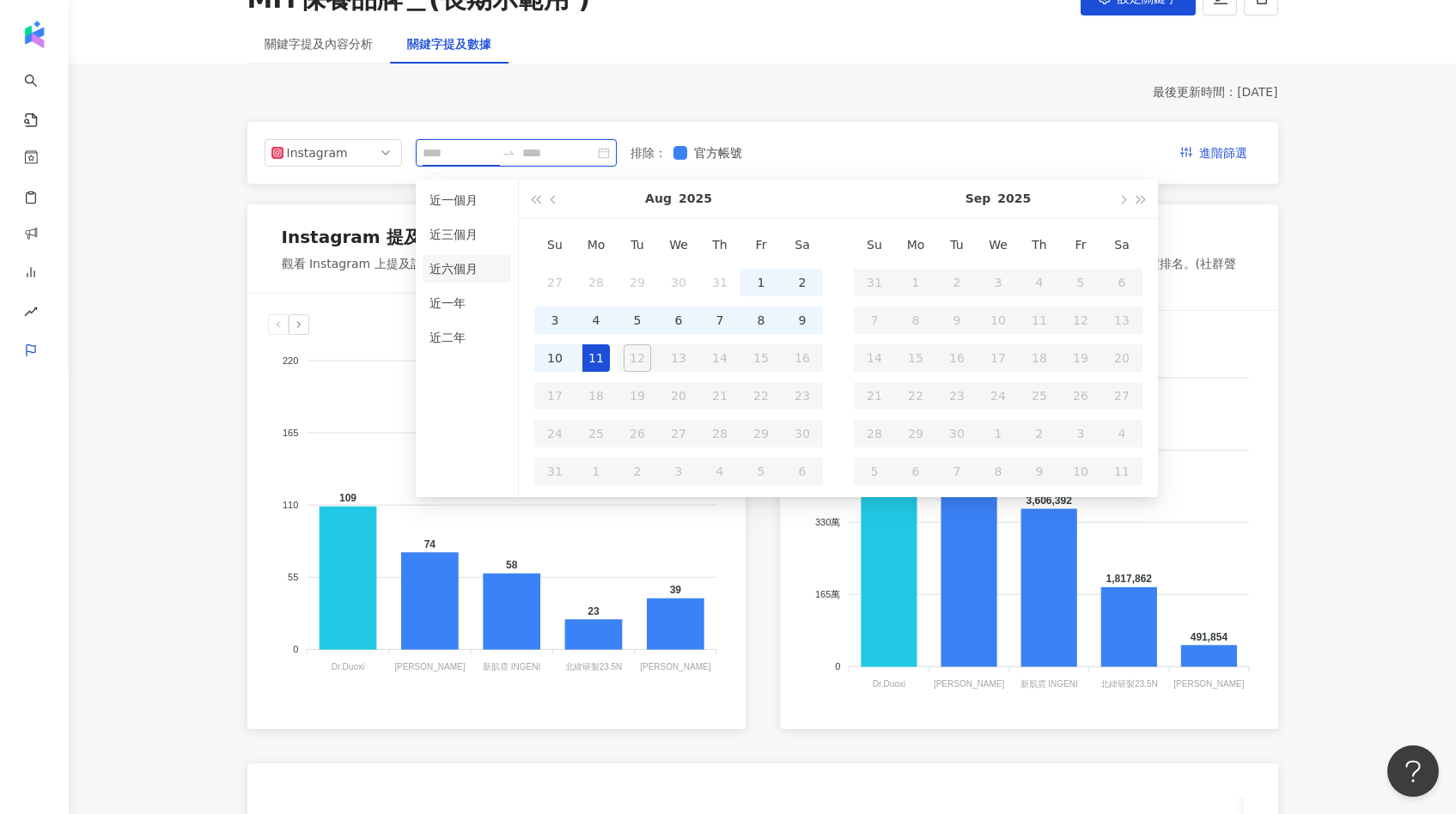
type input "**********"
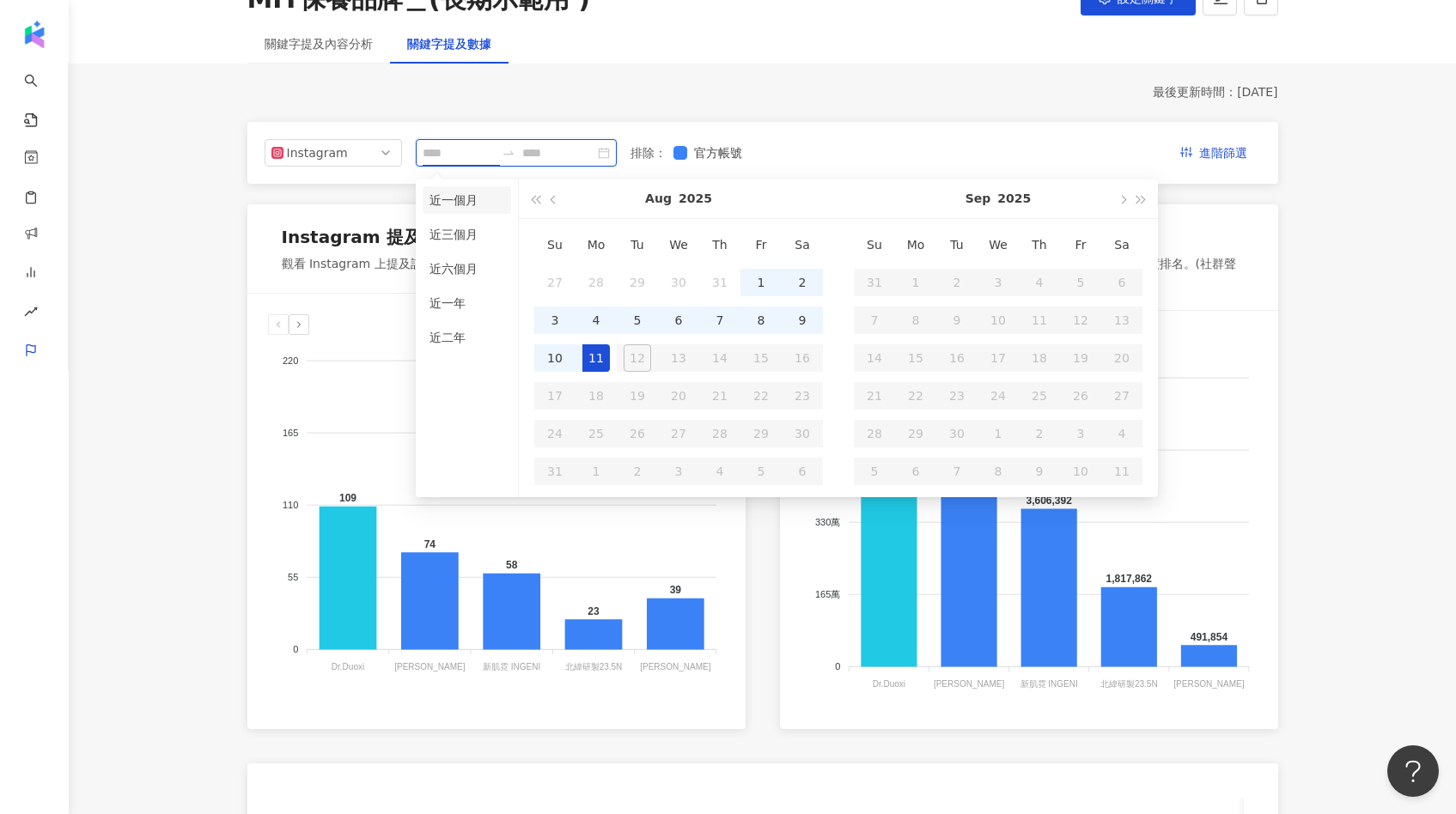
type input "**********"
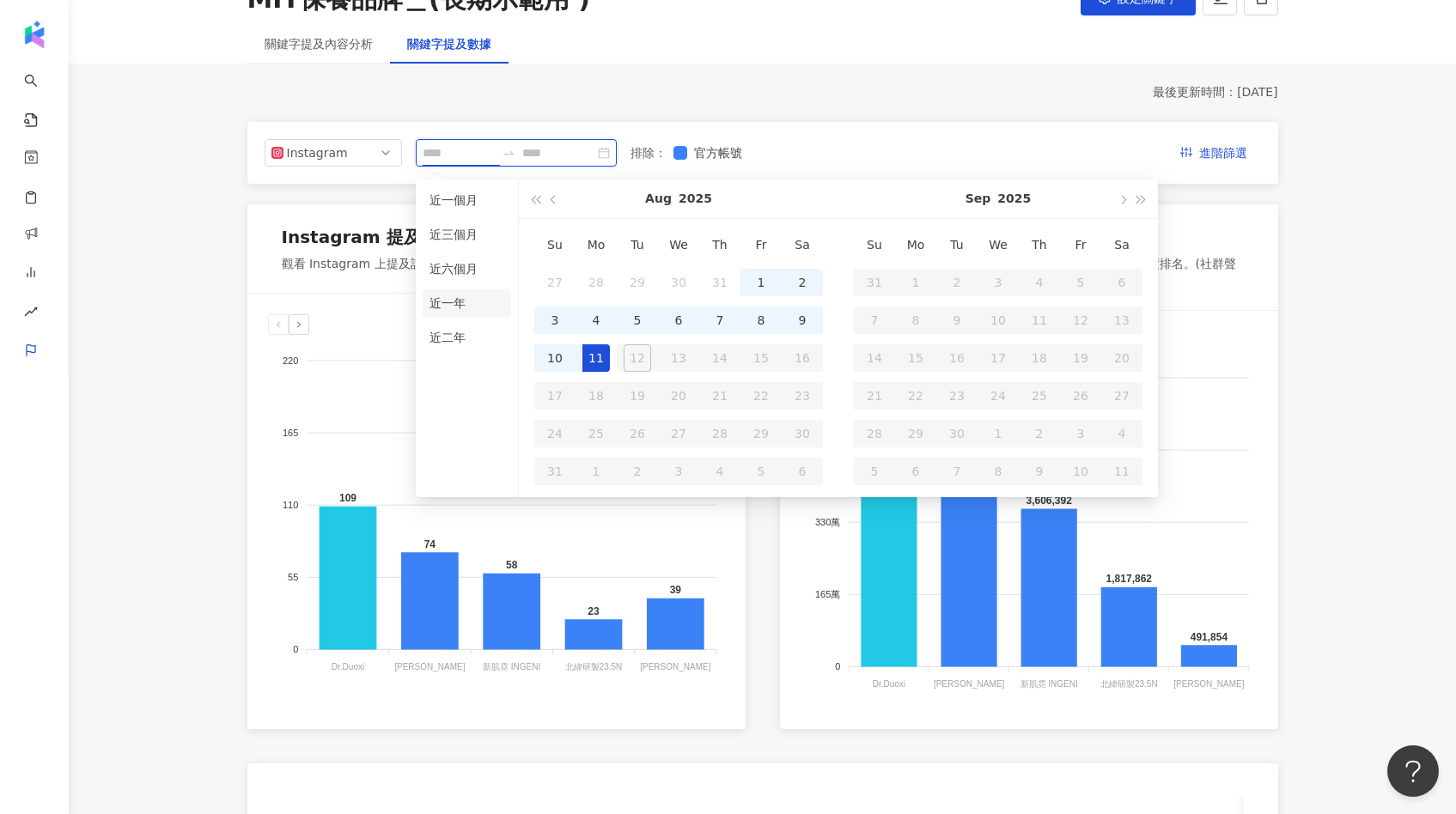
type input "**********"
click at [471, 305] on li "近一年" at bounding box center [466, 303] width 88 height 28
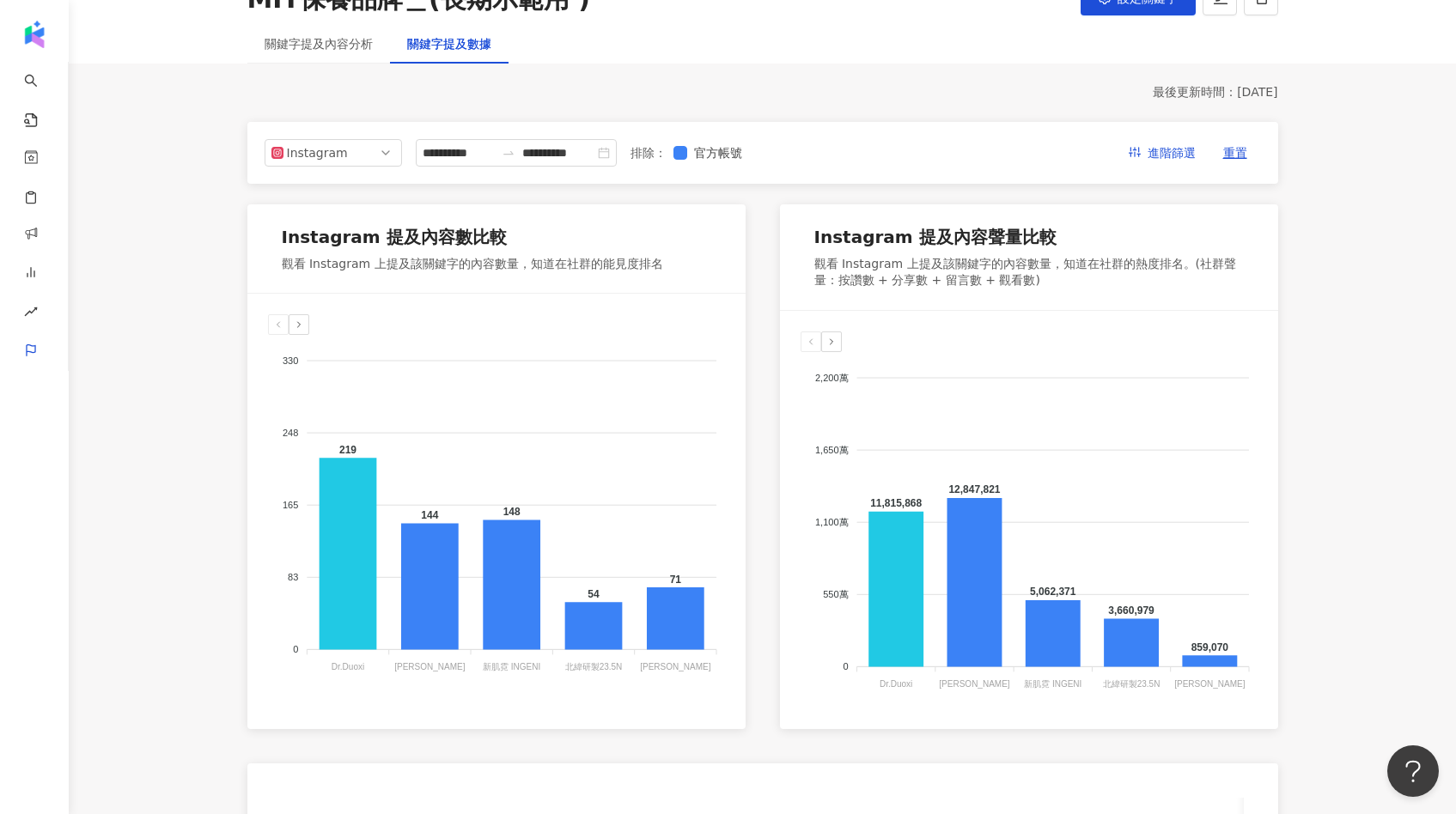
click at [345, 57] on div "關鍵字提及內容分析" at bounding box center [318, 43] width 143 height 39
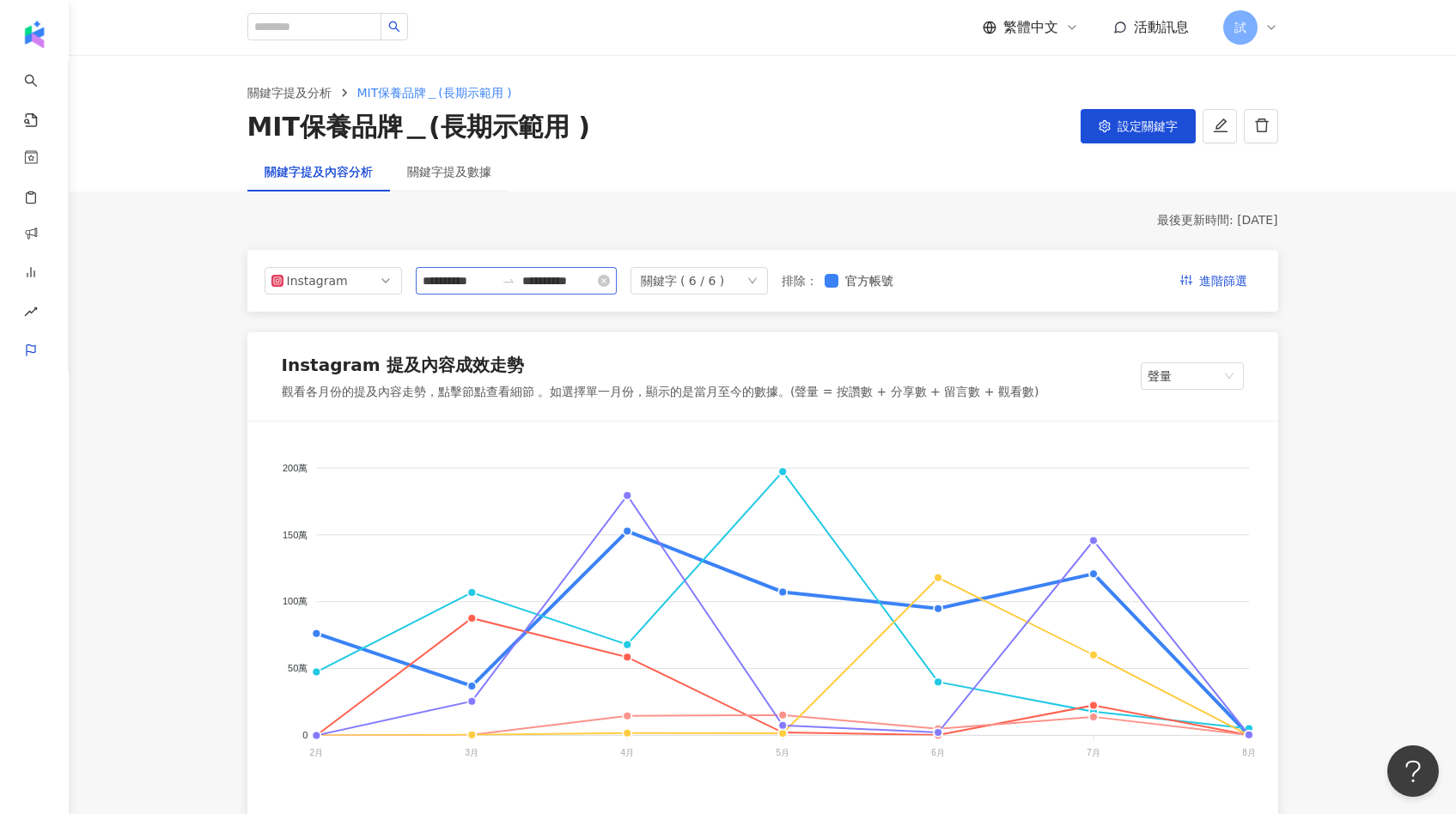
click at [472, 289] on div "**********" at bounding box center [516, 281] width 201 height 28
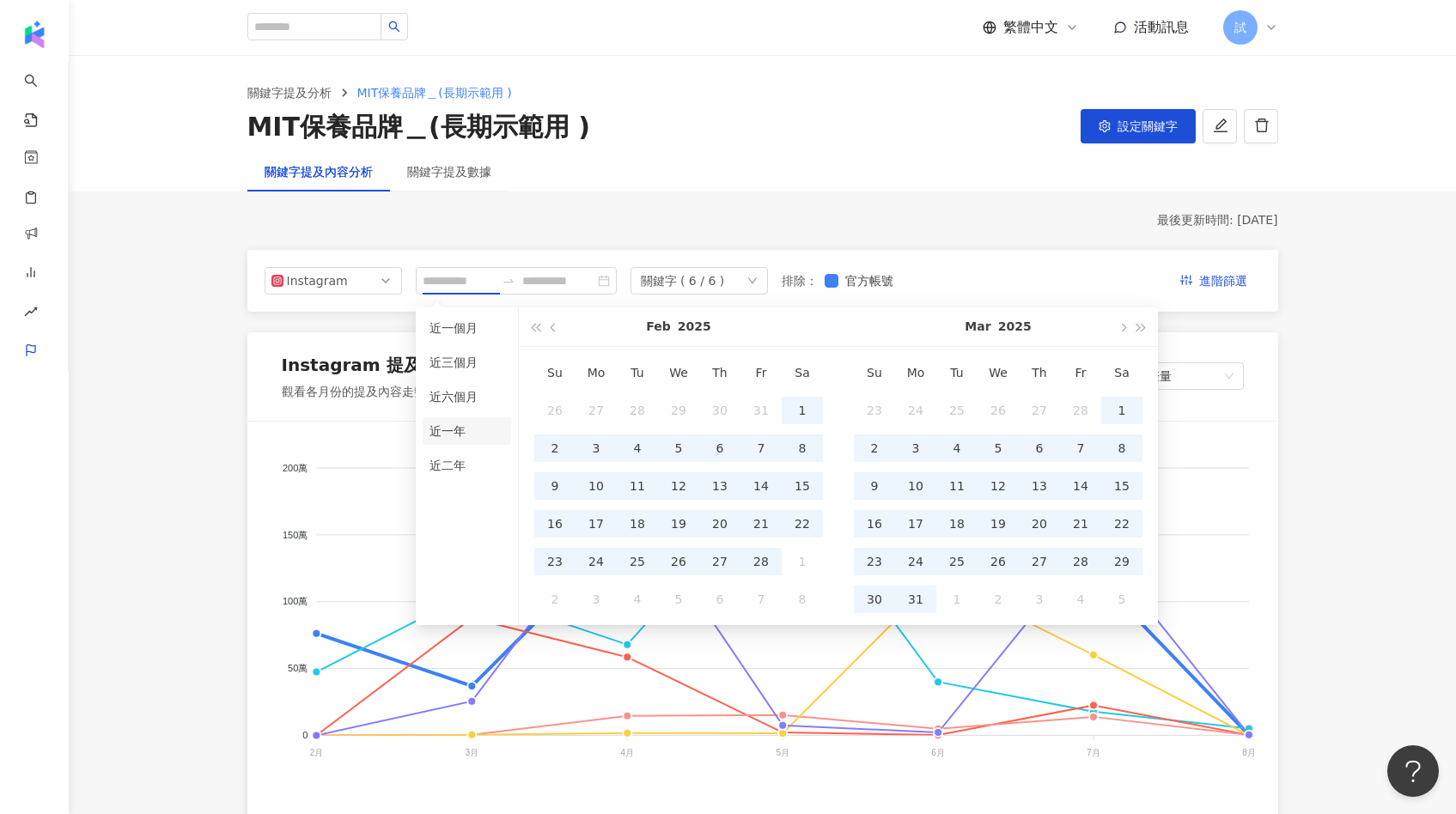
click at [468, 429] on li "近一年" at bounding box center [466, 431] width 88 height 28
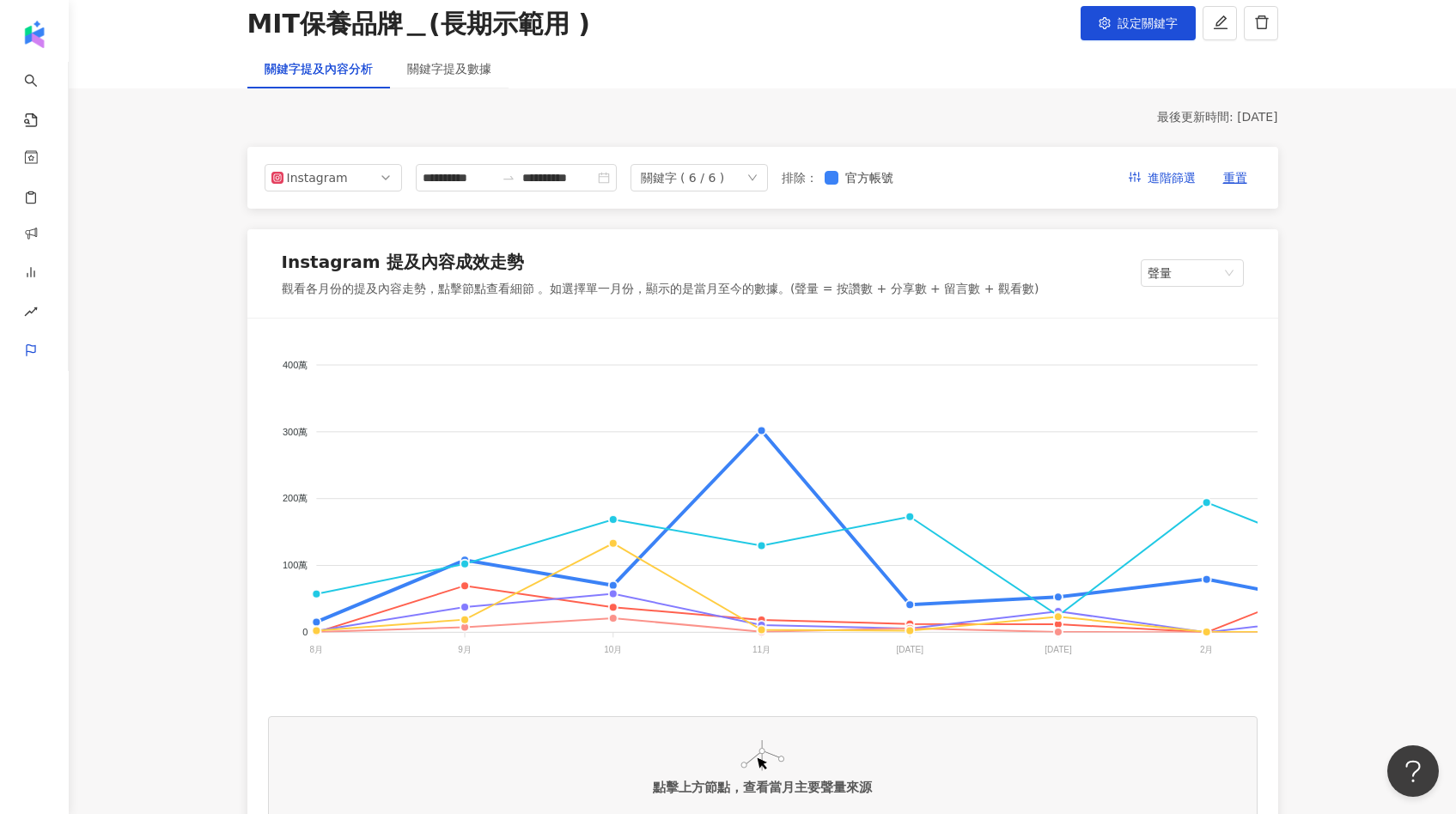
scroll to position [119, 0]
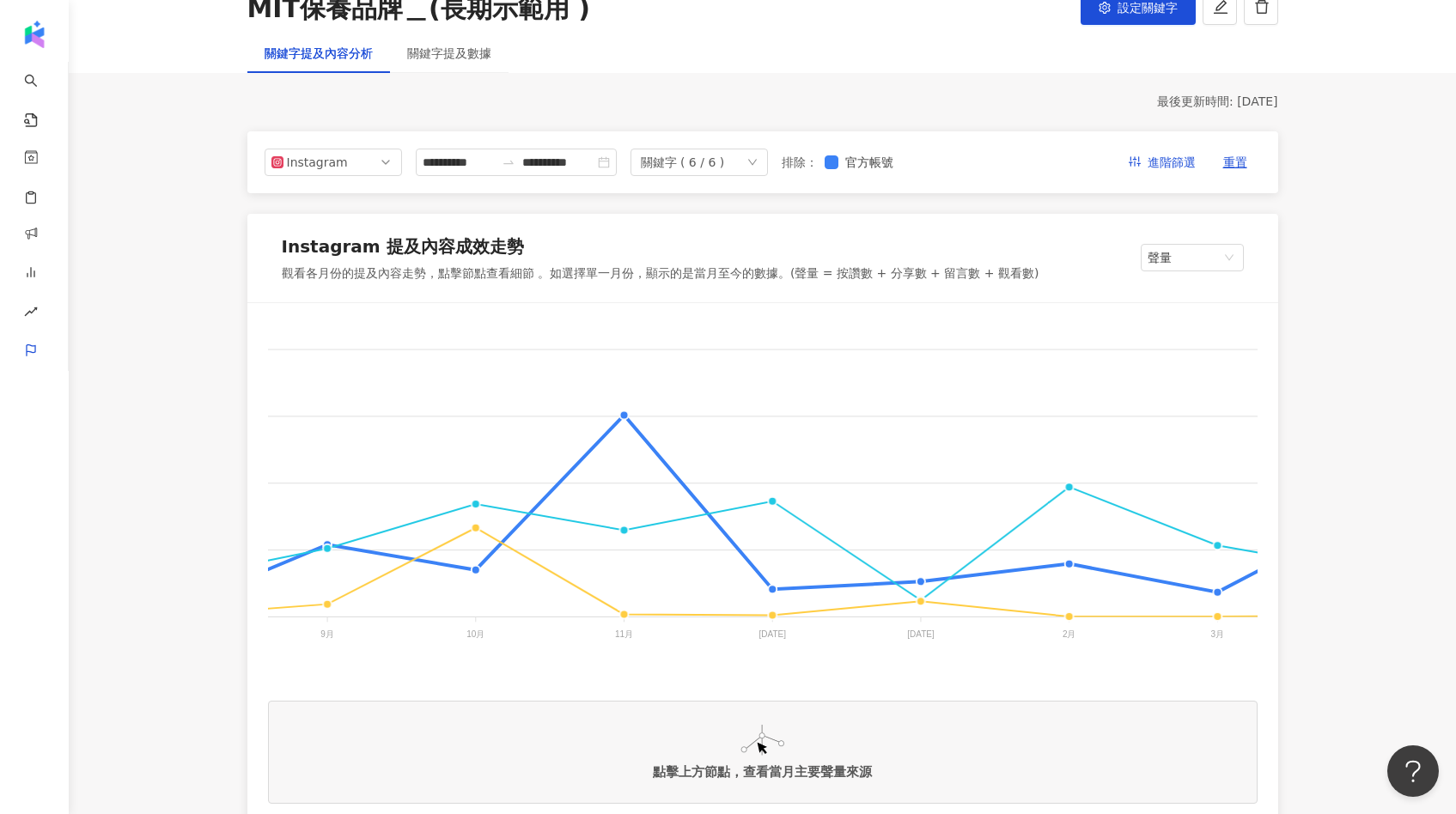
scroll to position [0, 147]
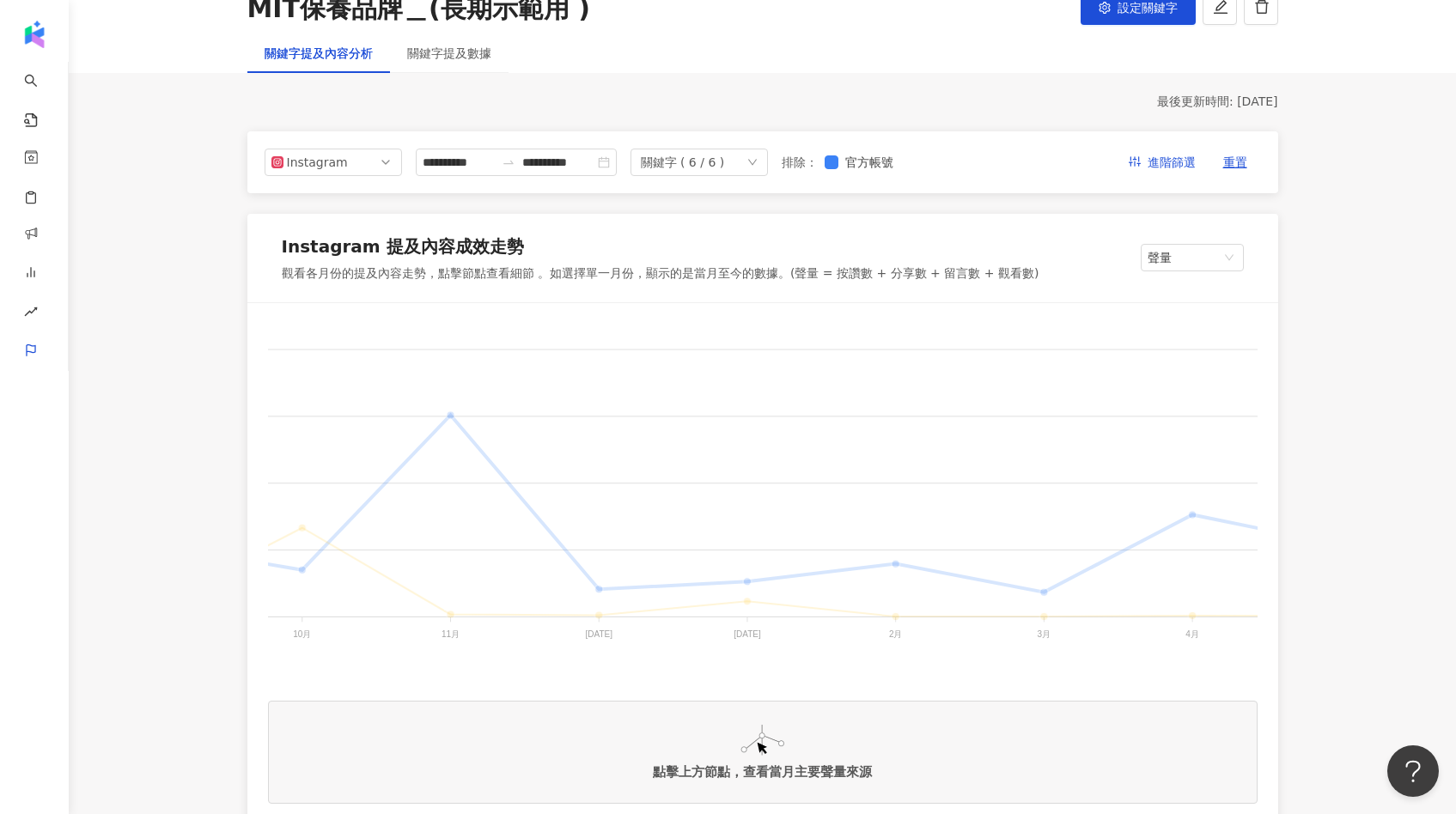
scroll to position [0, 347]
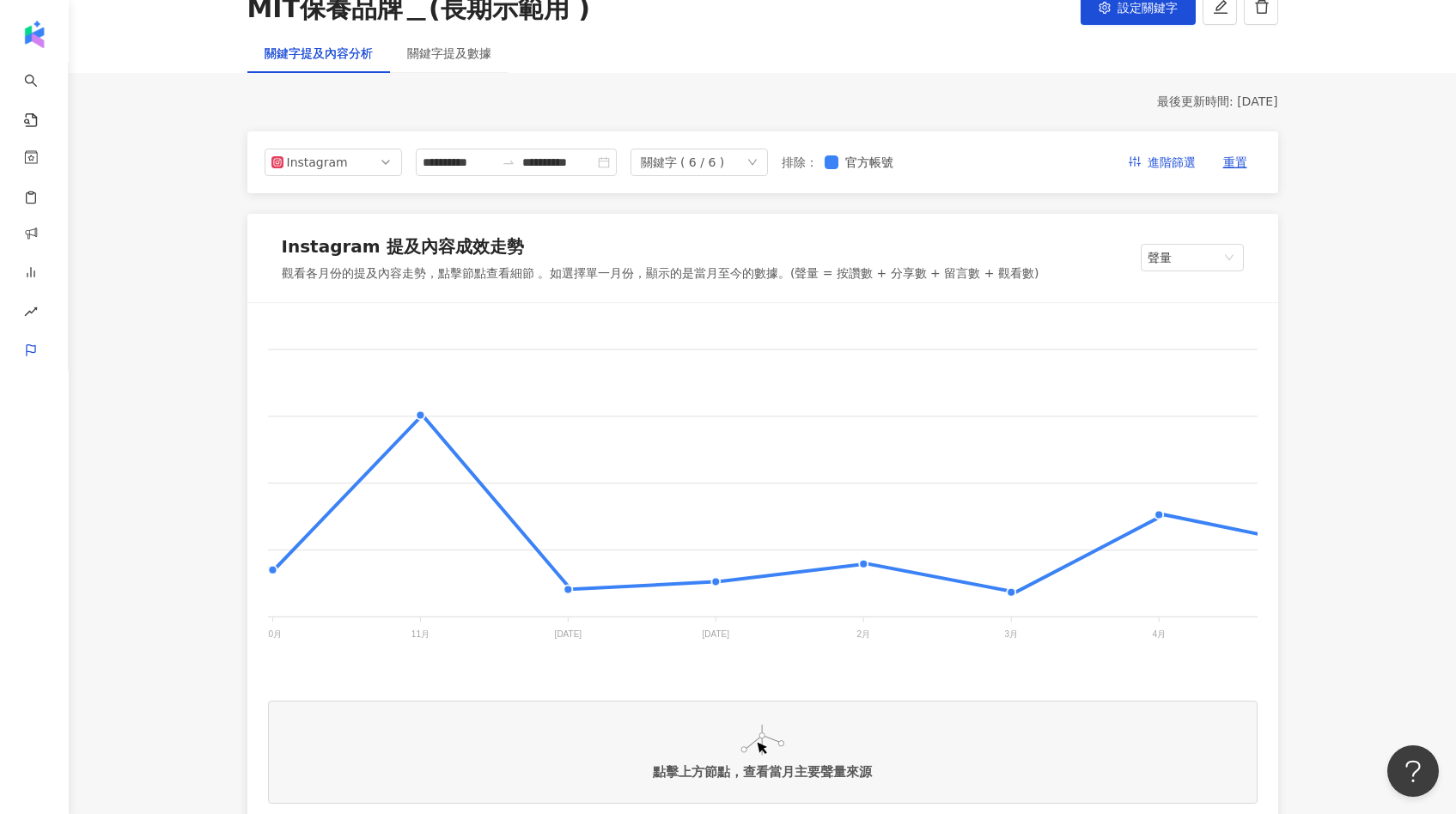
scroll to position [0, 0]
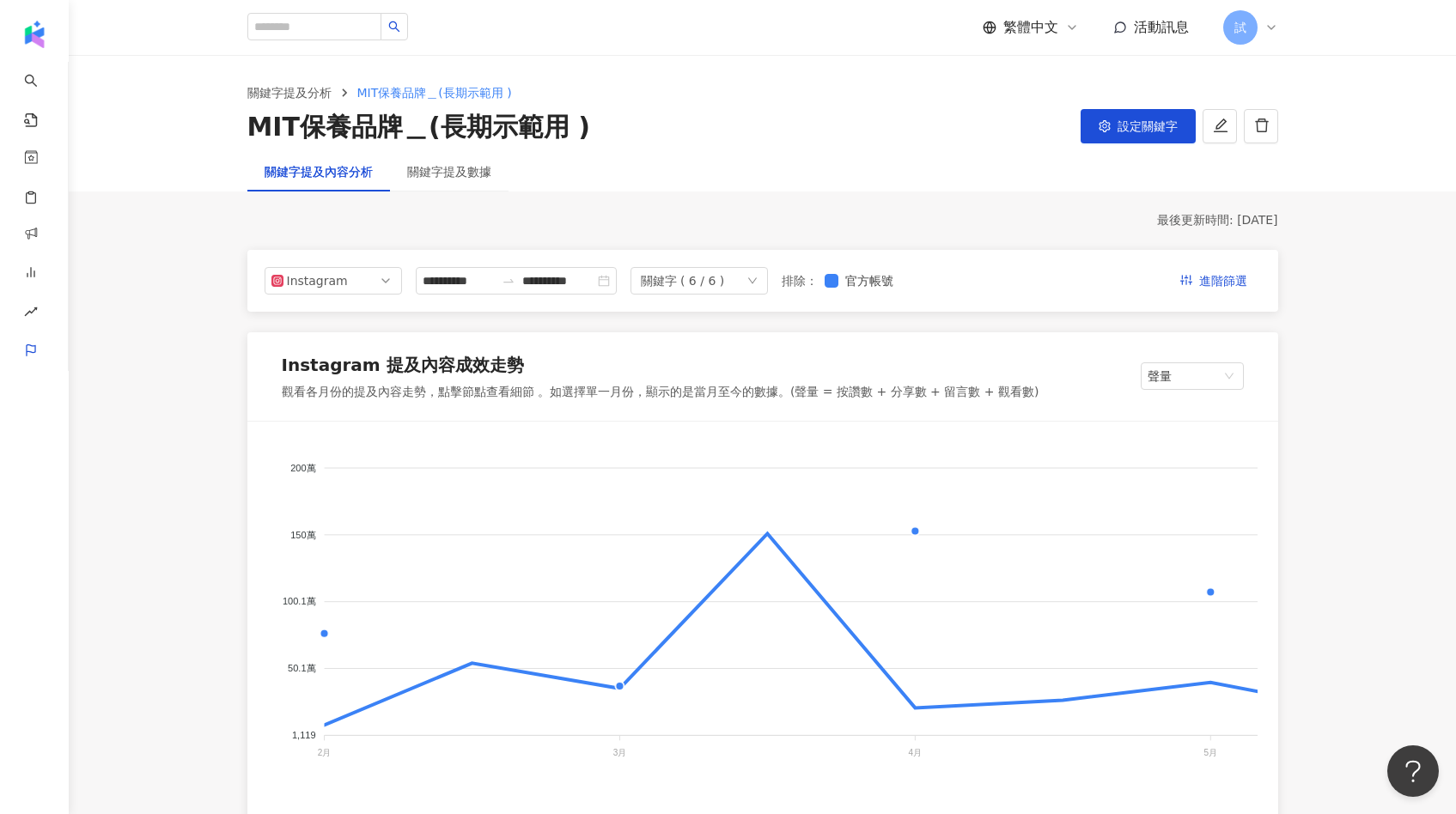
type input "**********"
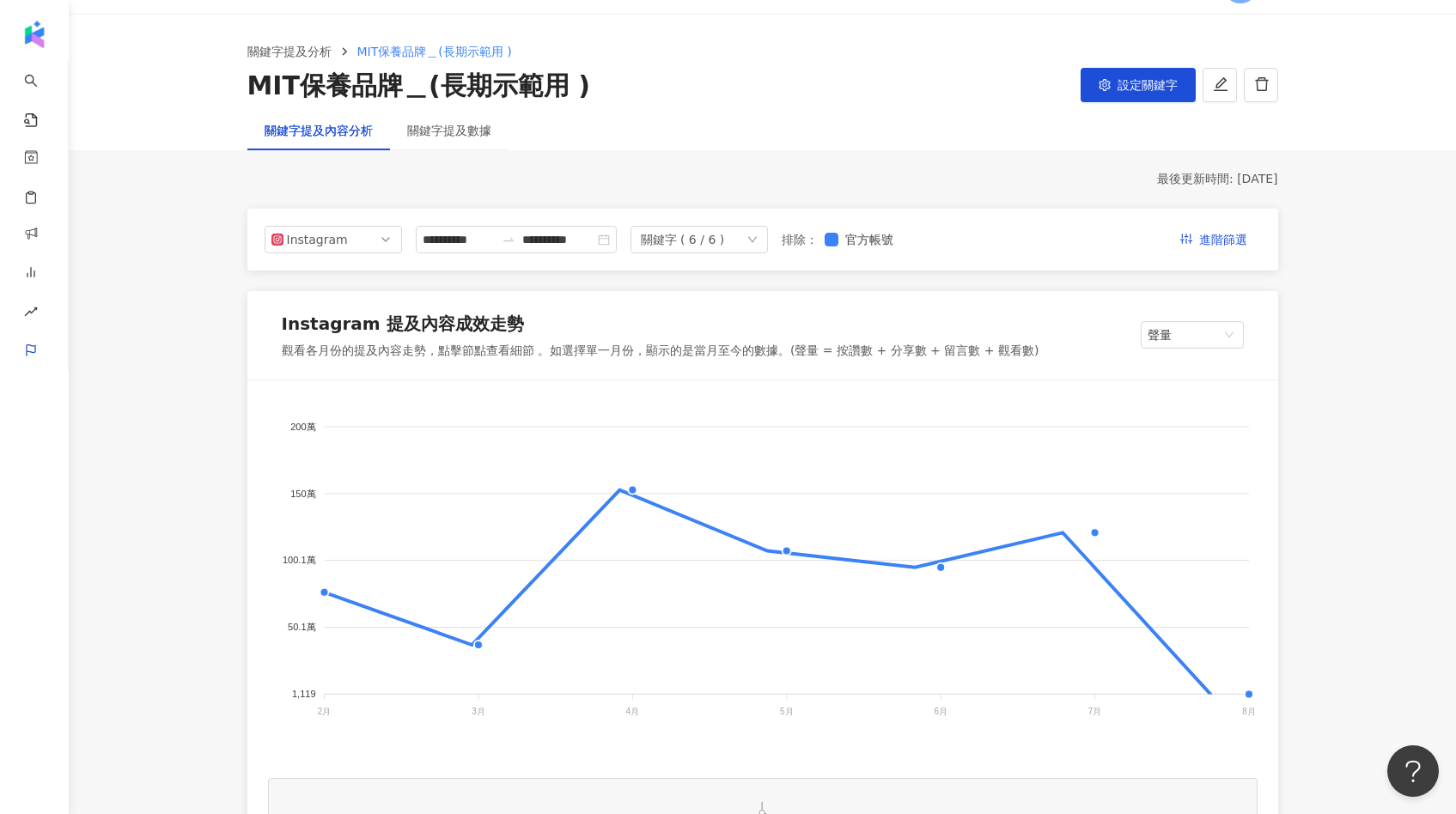
scroll to position [51, 0]
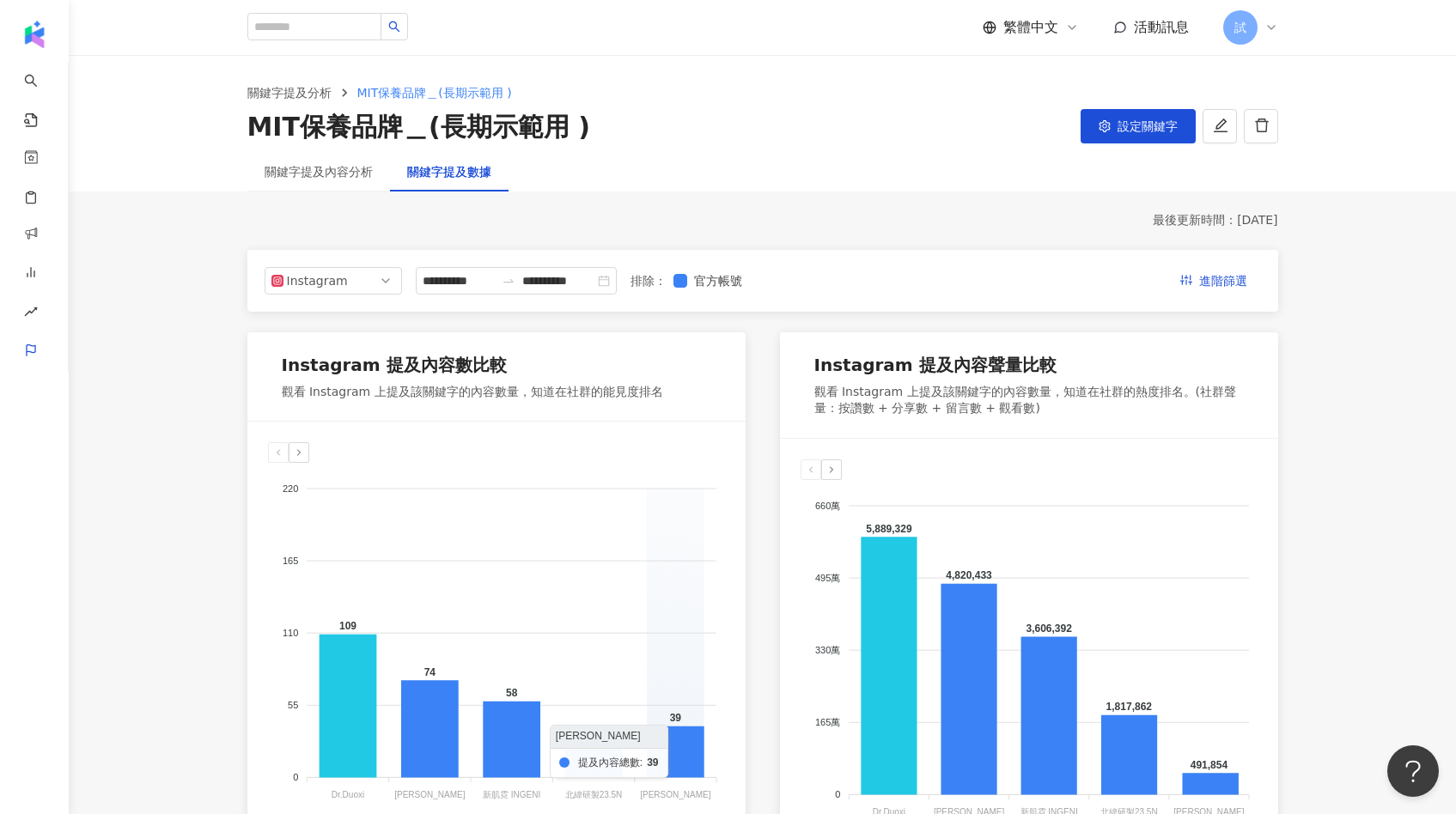
scroll to position [51, 0]
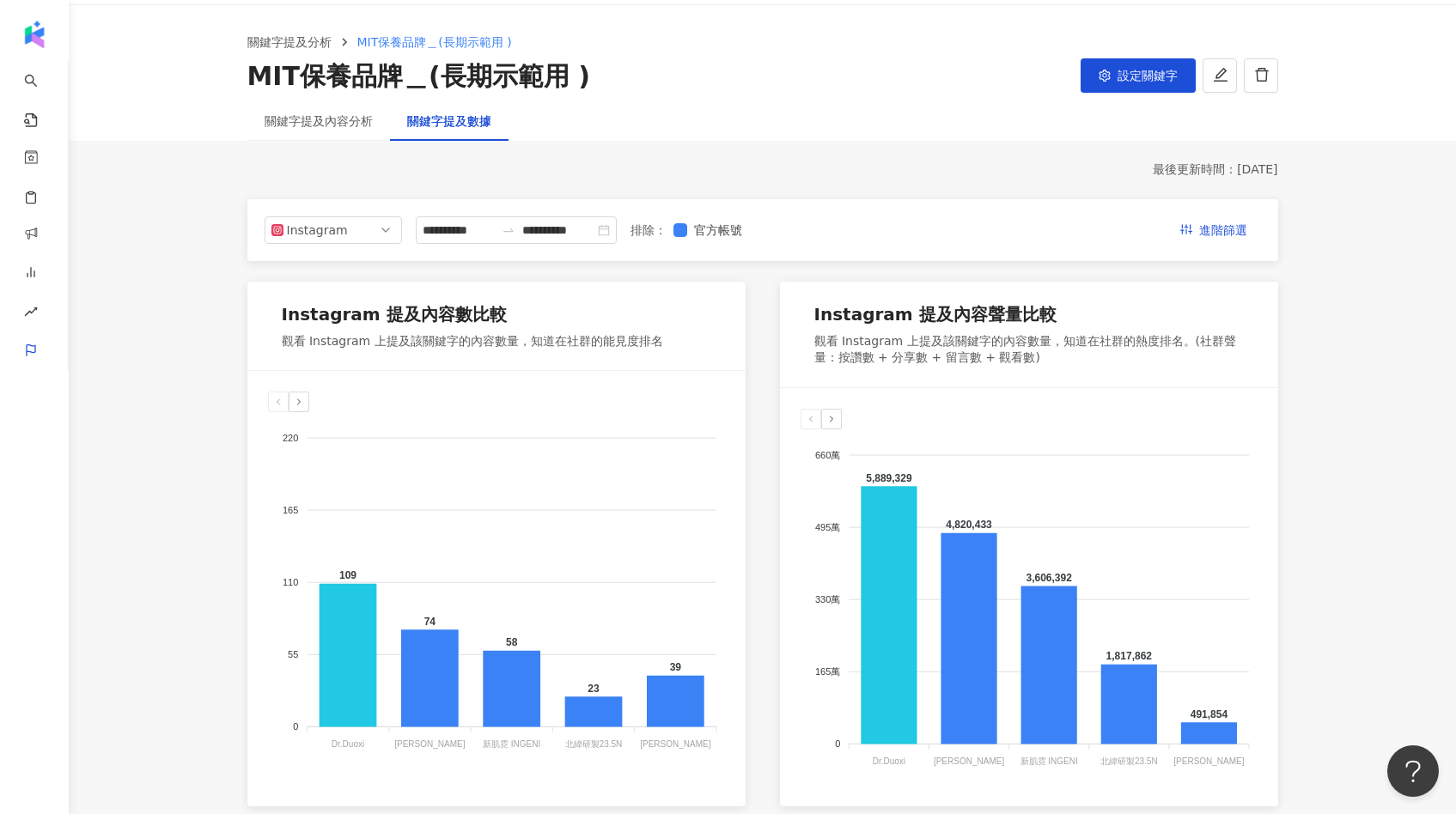
click at [322, 104] on main "**********" at bounding box center [762, 771] width 1387 height 1532
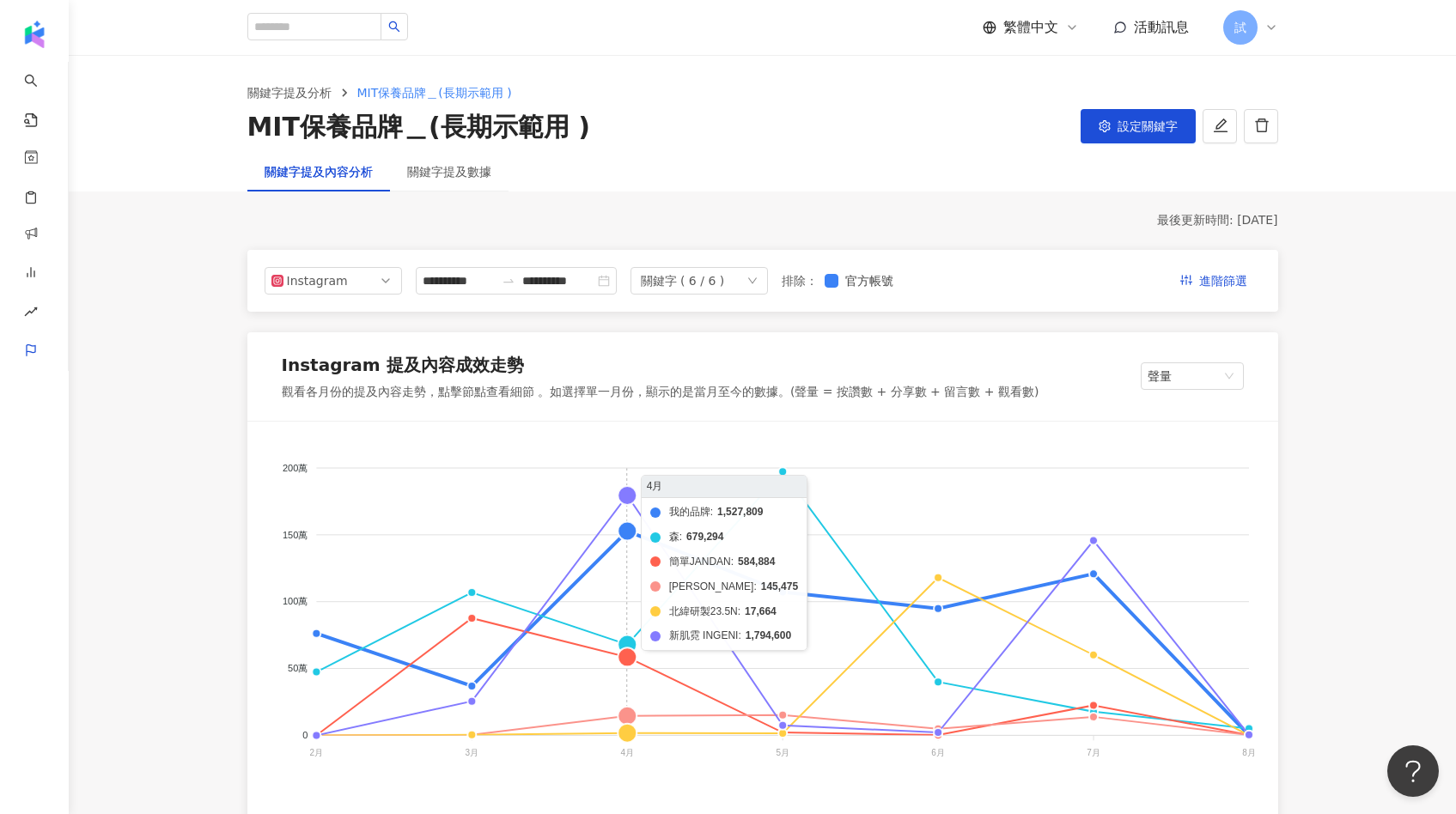
scroll to position [247, 0]
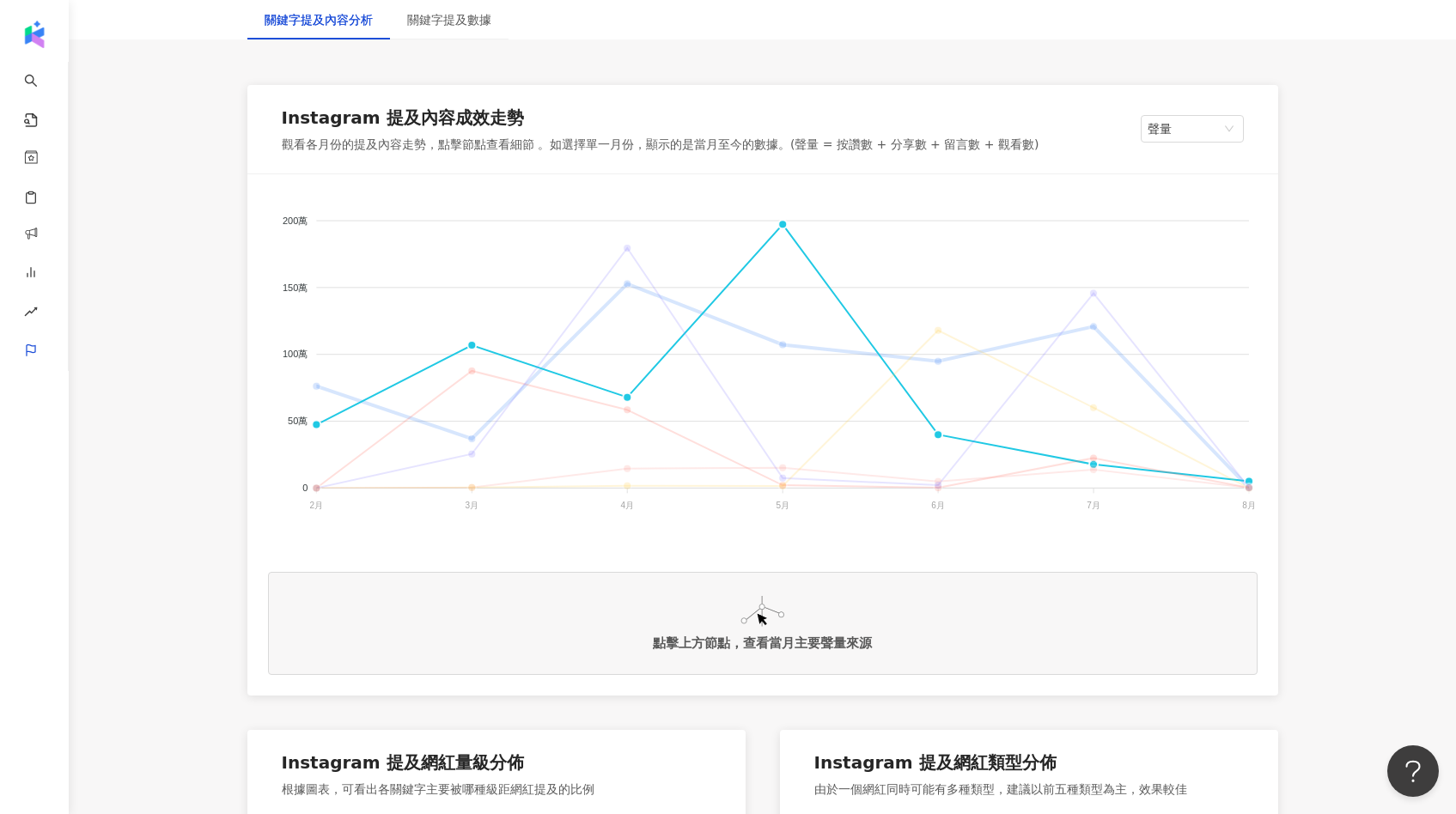
click at [357, 803] on span "[PERSON_NAME]" at bounding box center [308, 808] width 98 height 12
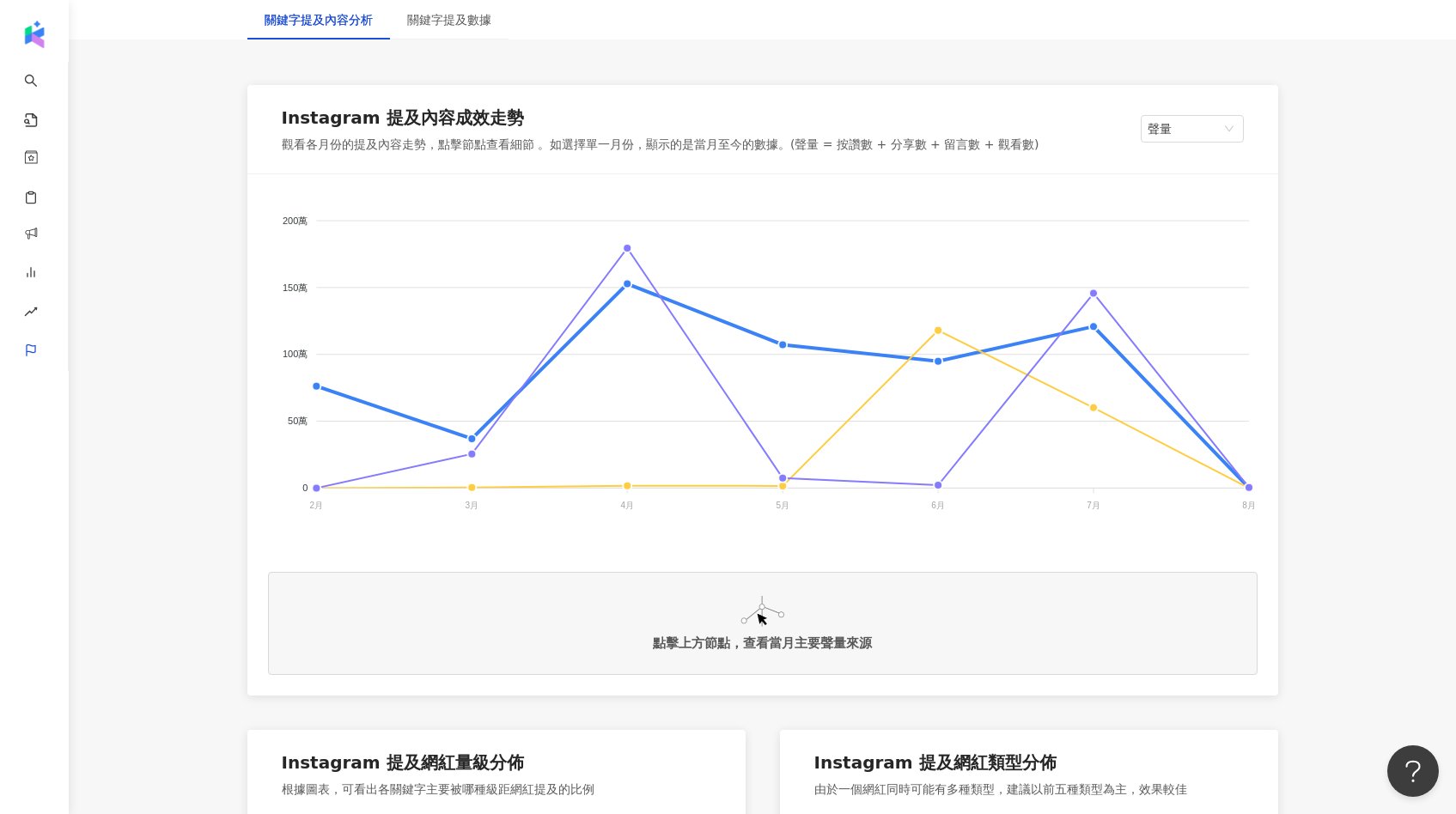
click at [897, 534] on div "我的品牌 森 簡單JANDAN 嘉丹妮爾 北緯研製23.5N 新肌霓 INGENI" at bounding box center [762, 601] width 989 height 171
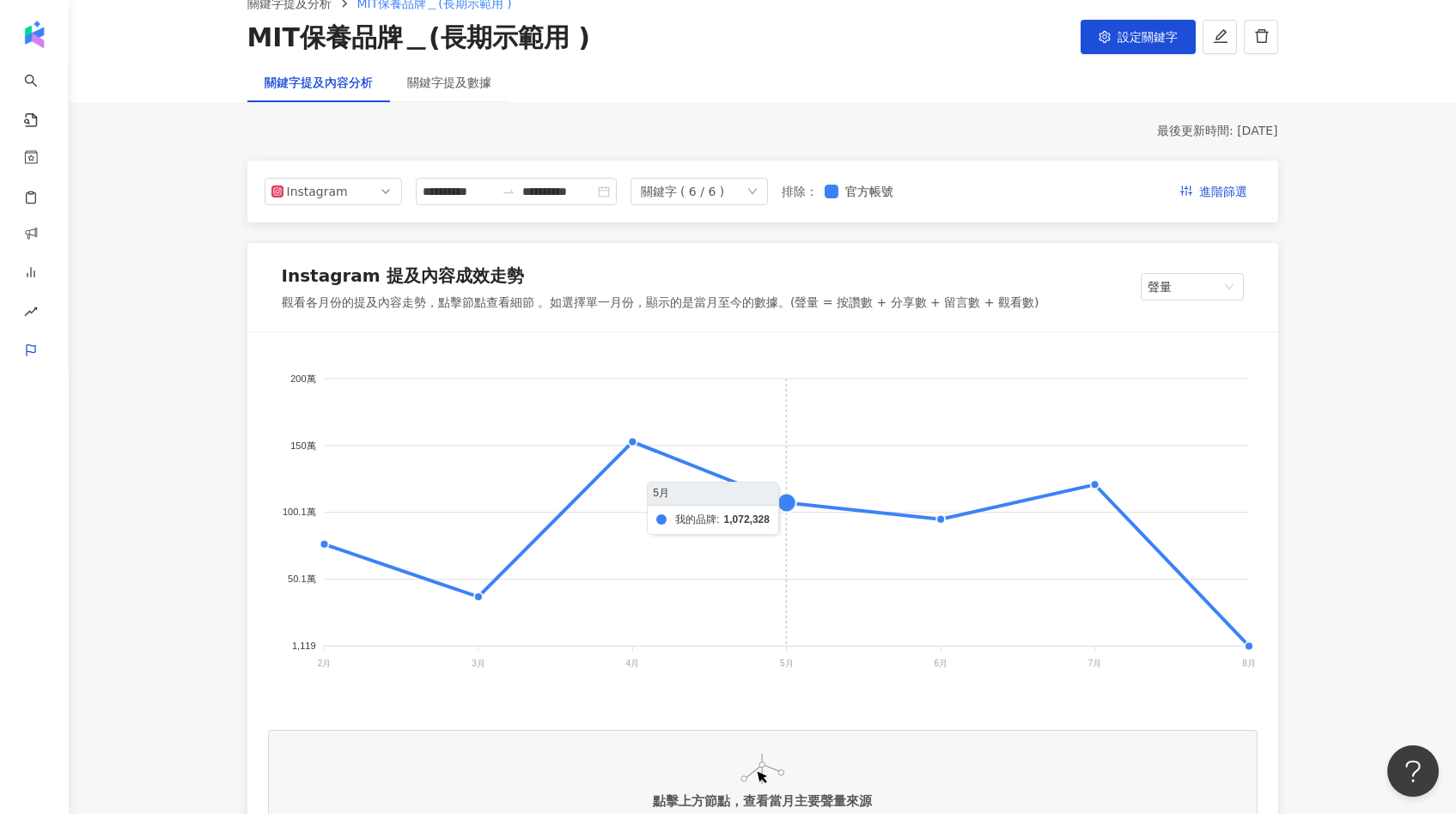
scroll to position [57, 0]
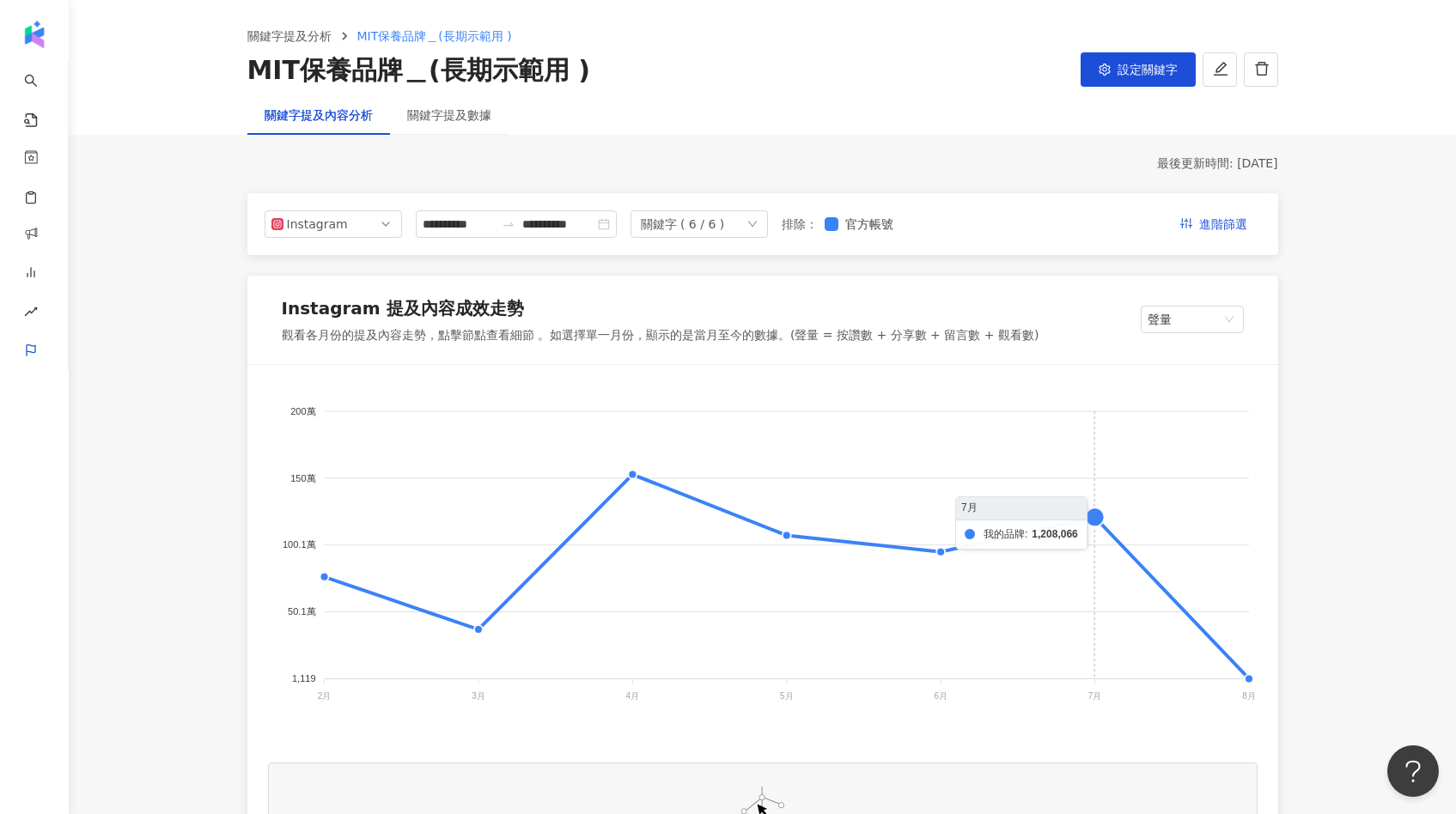
click at [1088, 530] on foreignobject "我的品牌 森 簡單JANDAN 嘉丹妮爾 北緯研製23.5N 新肌霓 INGENI" at bounding box center [762, 557] width 989 height 344
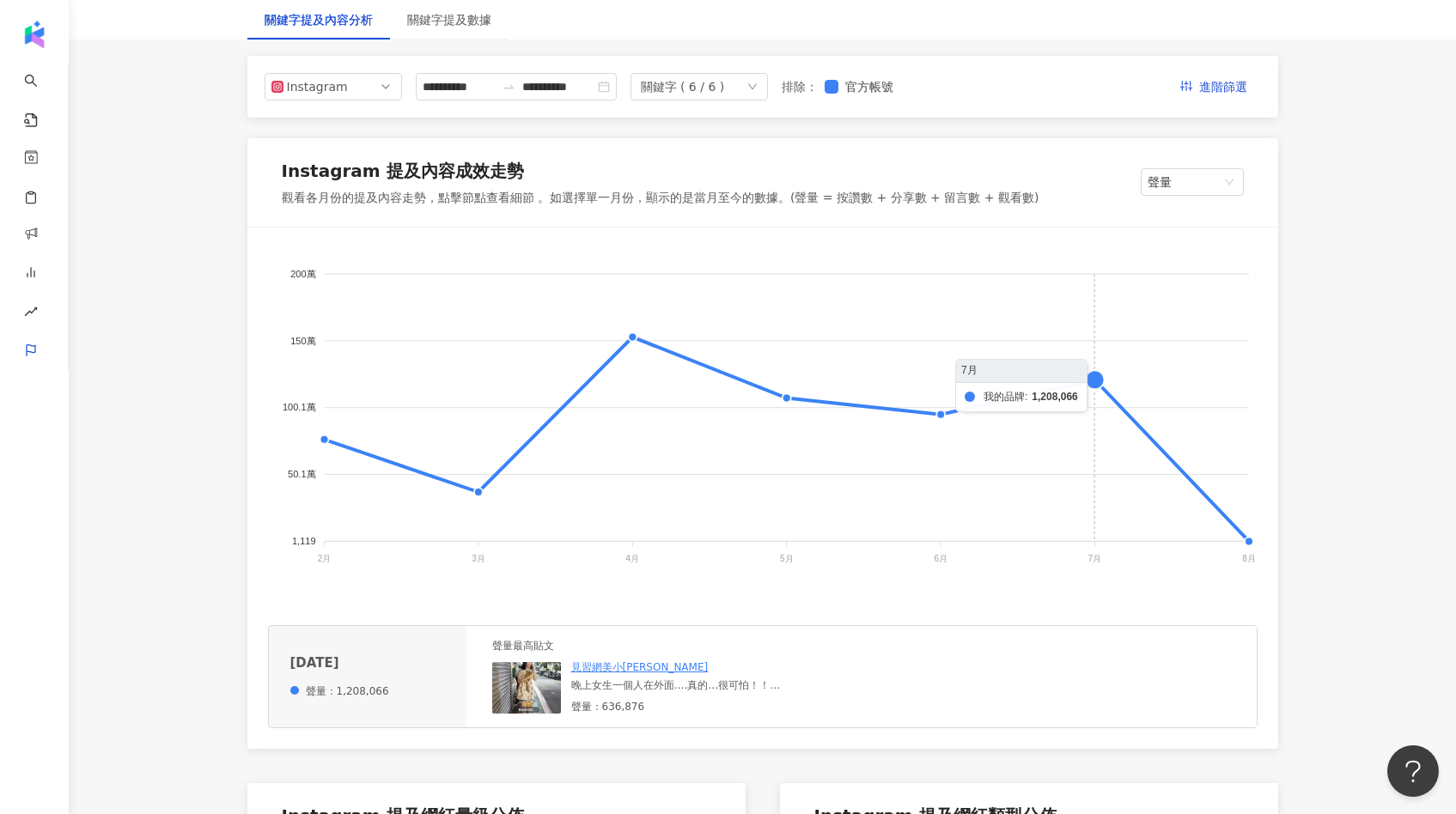
scroll to position [197, 0]
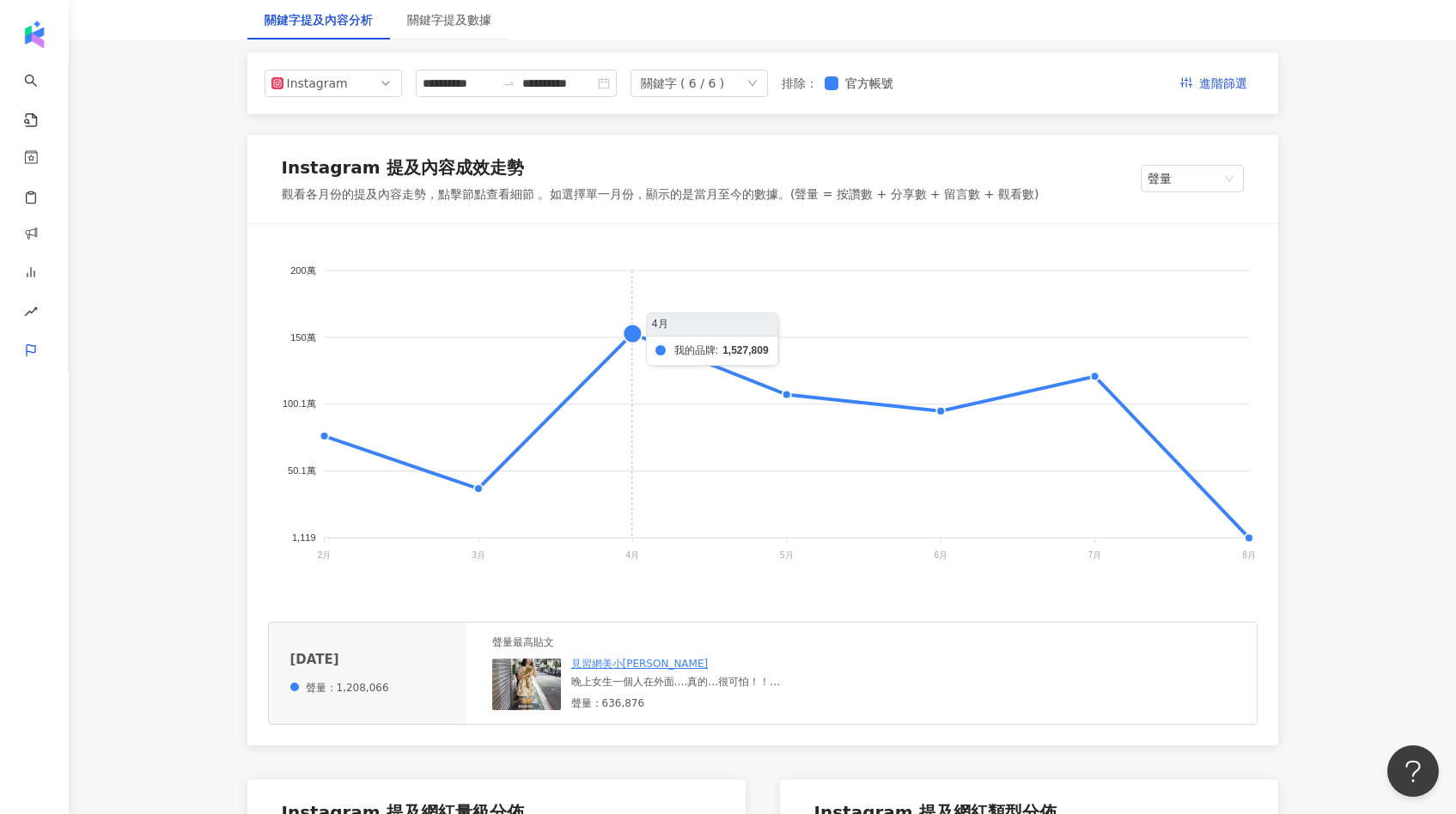
click at [631, 356] on foreignobject "我的品牌 森 簡單JANDAN 嘉丹妮爾 北緯研製23.5N 新肌霓 INGENI" at bounding box center [762, 417] width 989 height 344
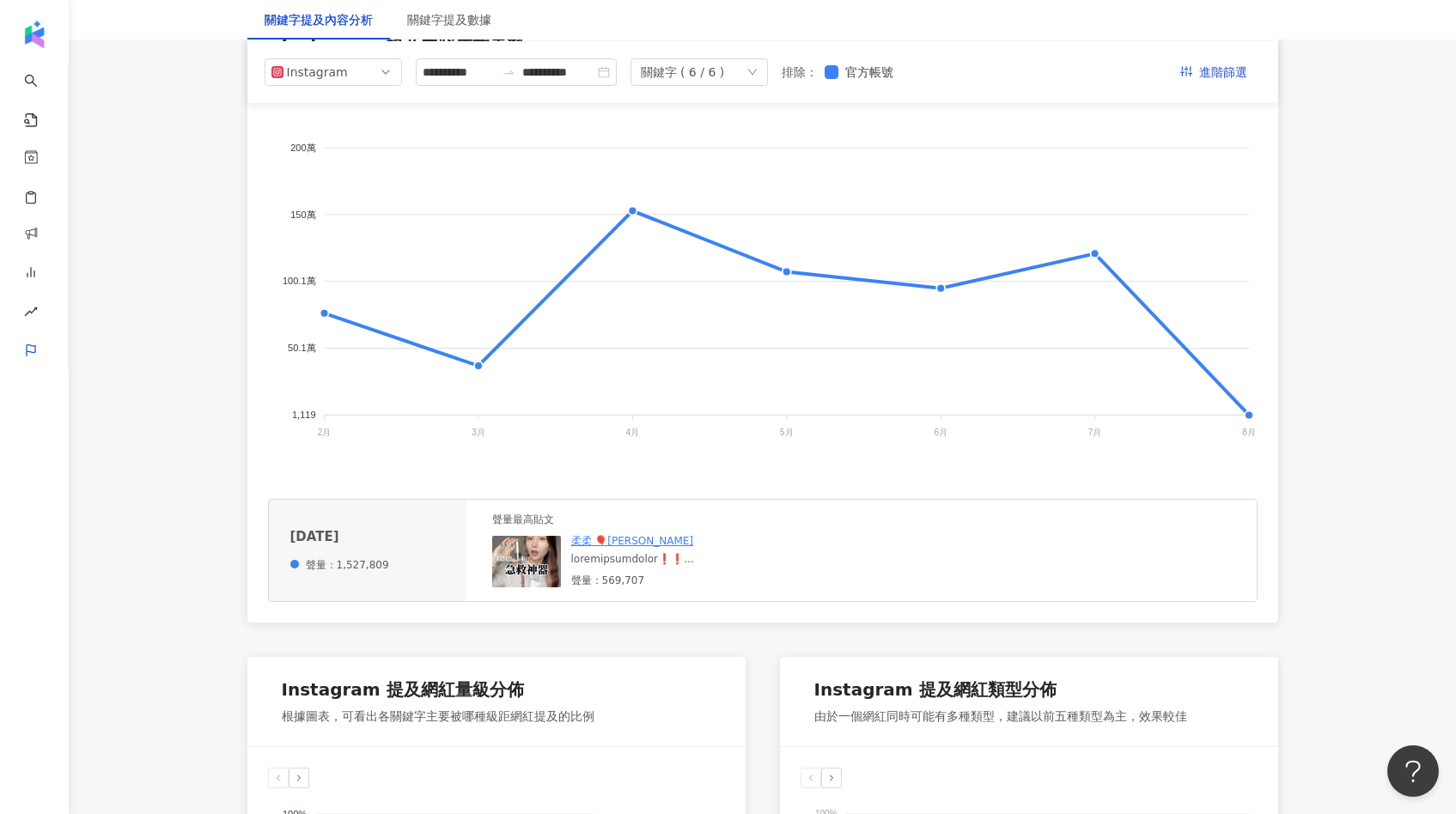
scroll to position [189, 0]
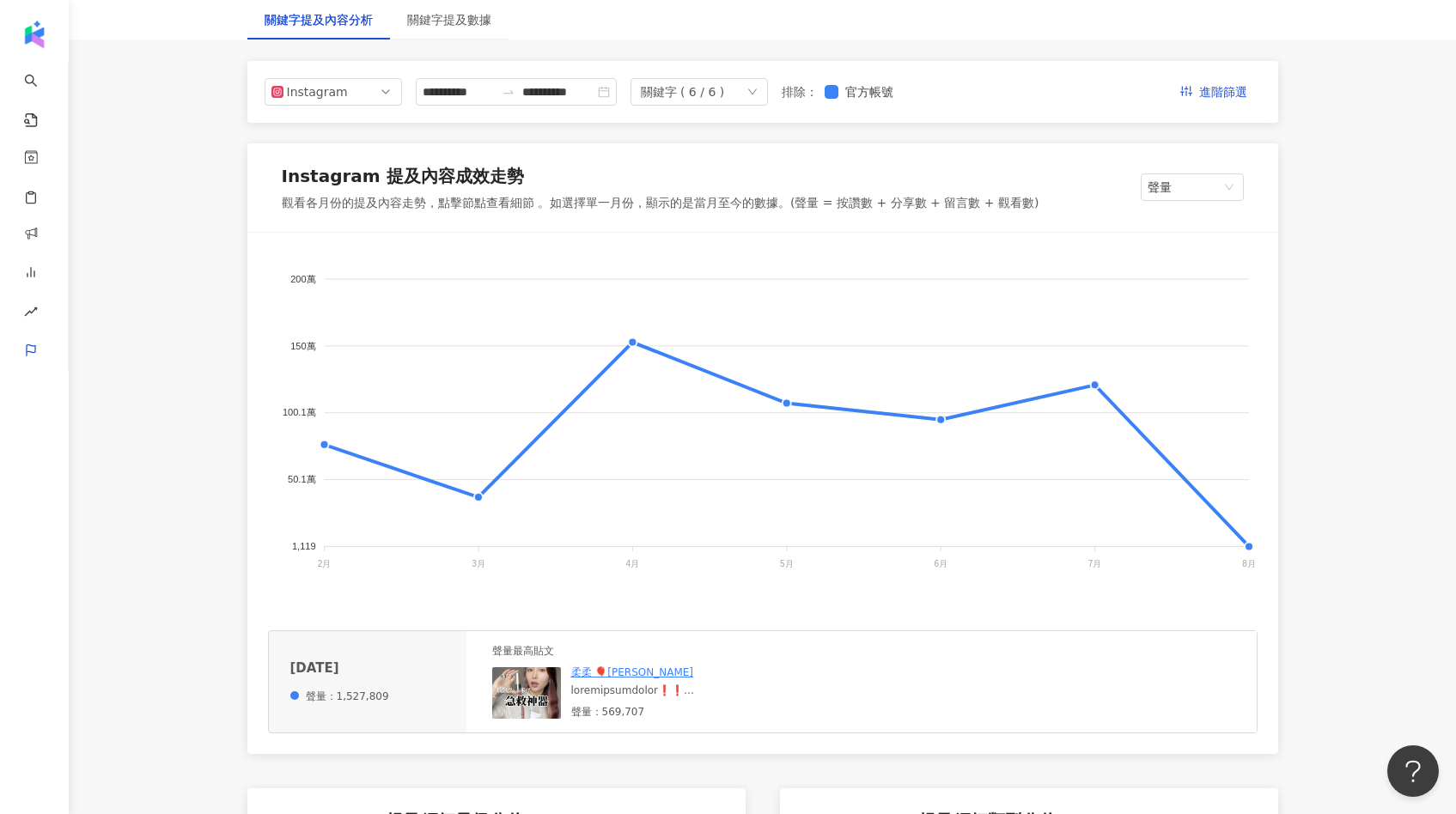
click at [441, 31] on div "關鍵字提及數據" at bounding box center [449, 19] width 119 height 39
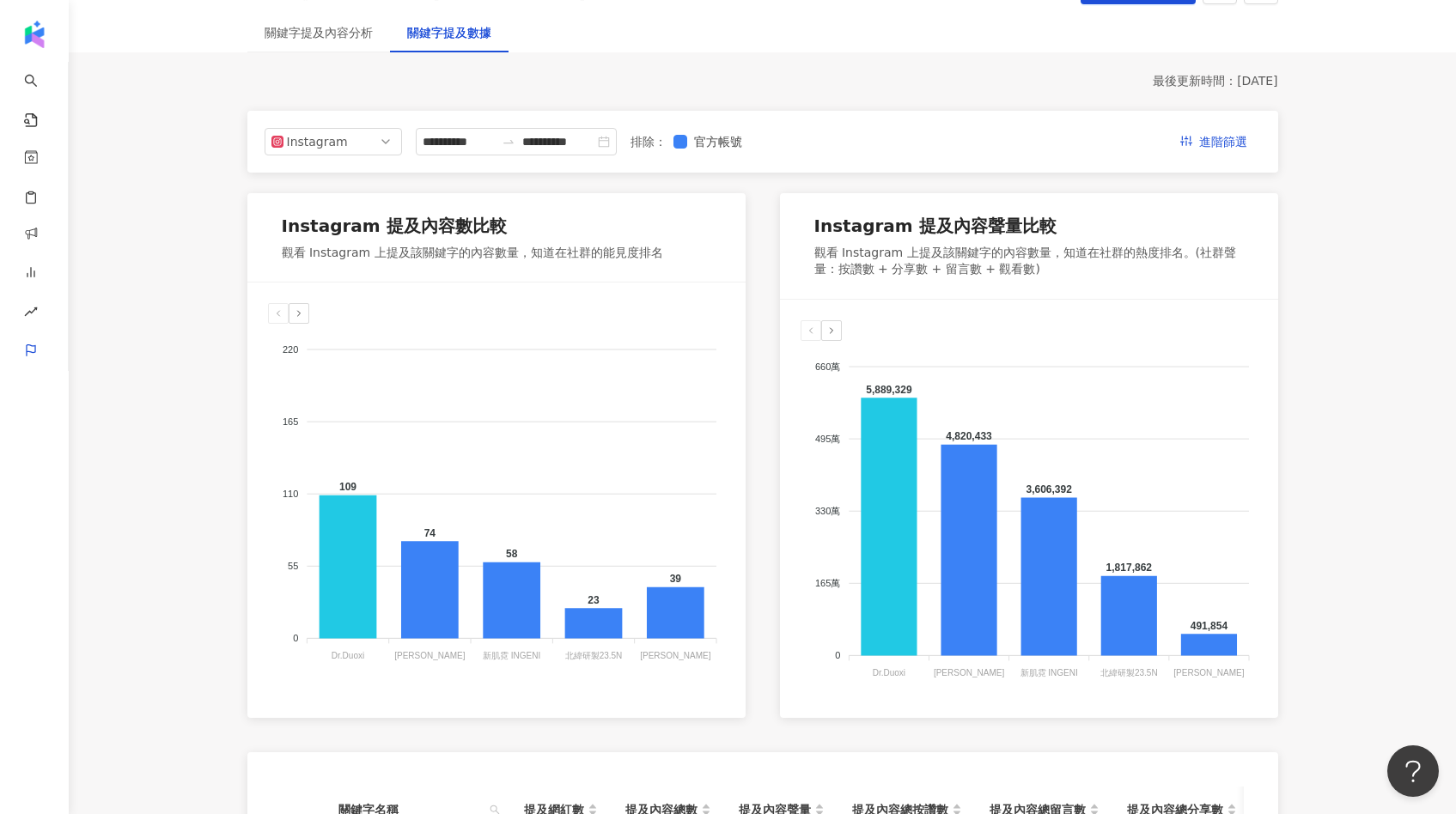
scroll to position [138, 0]
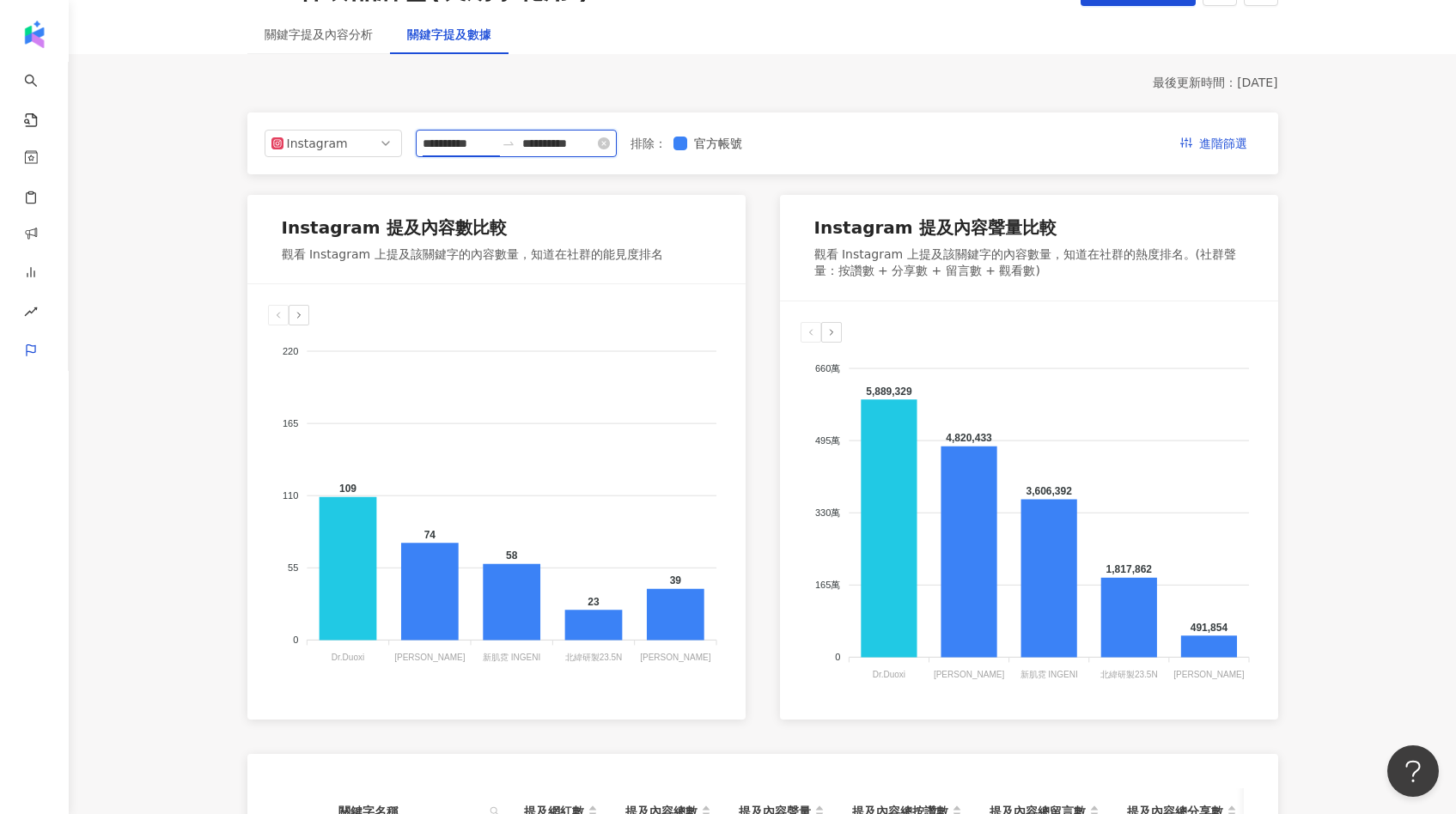
click at [437, 139] on input "**********" at bounding box center [458, 144] width 72 height 19
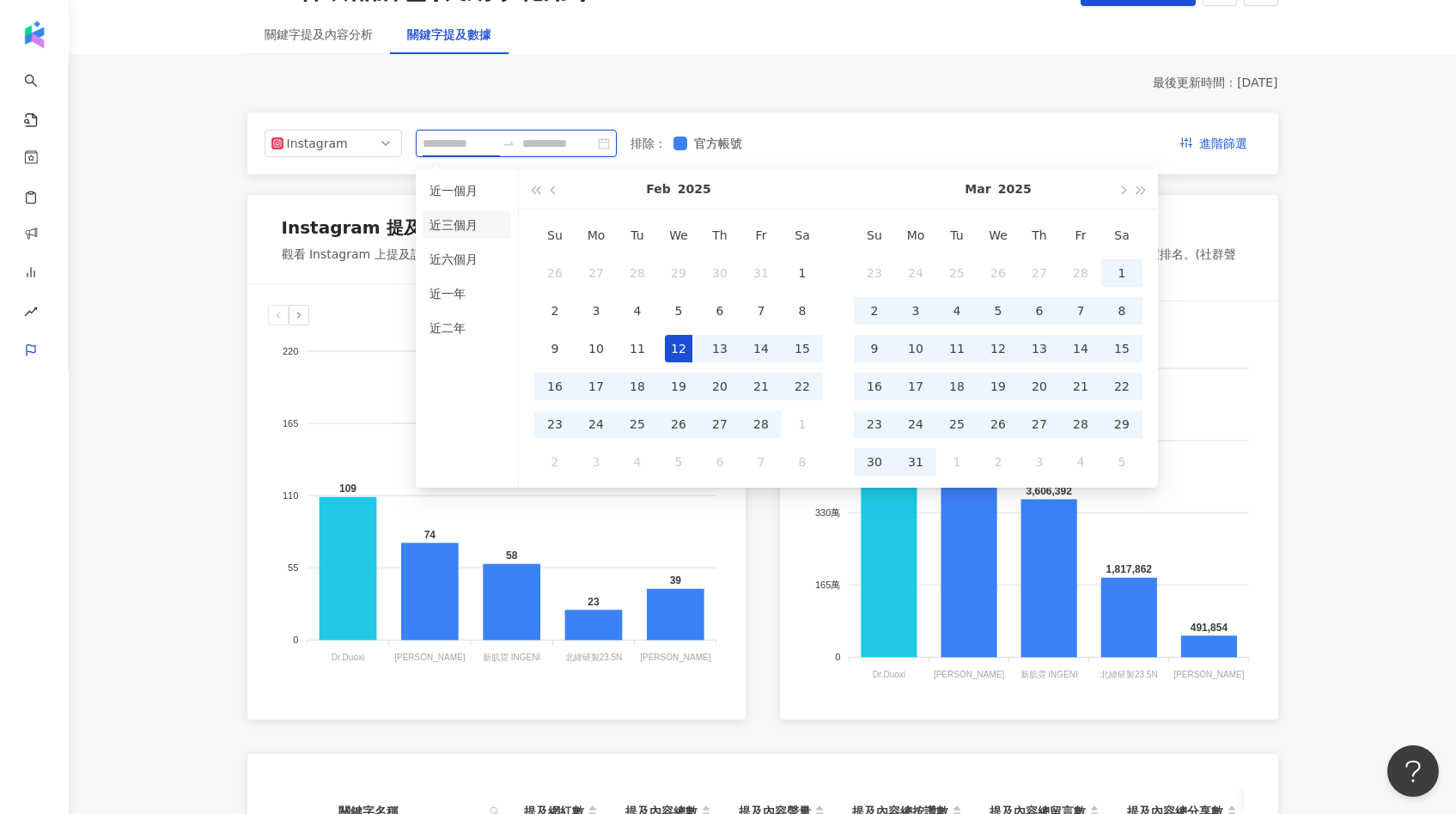
type input "**********"
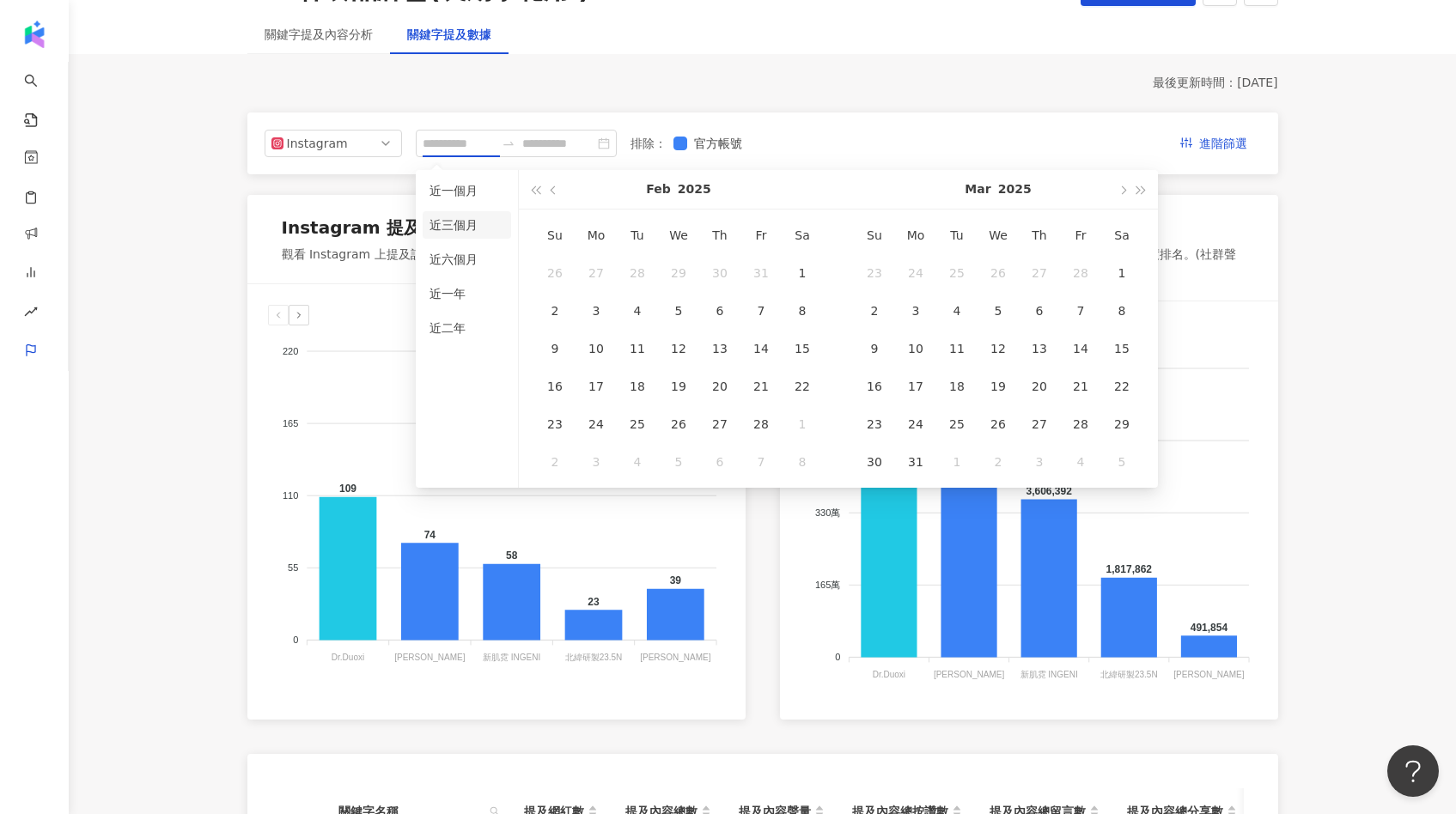
click at [463, 225] on li "近三個月" at bounding box center [466, 225] width 88 height 28
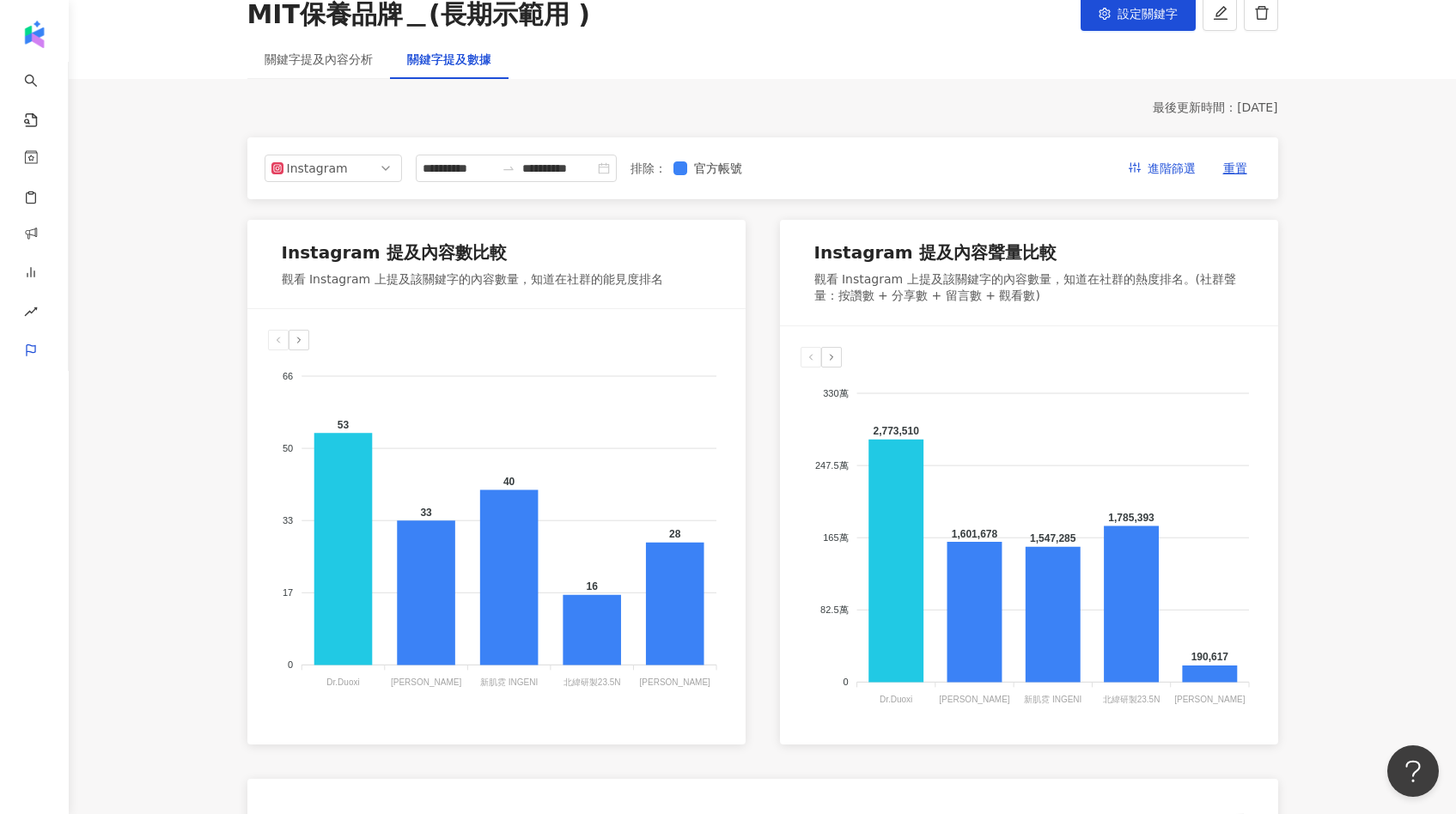
scroll to position [0, 0]
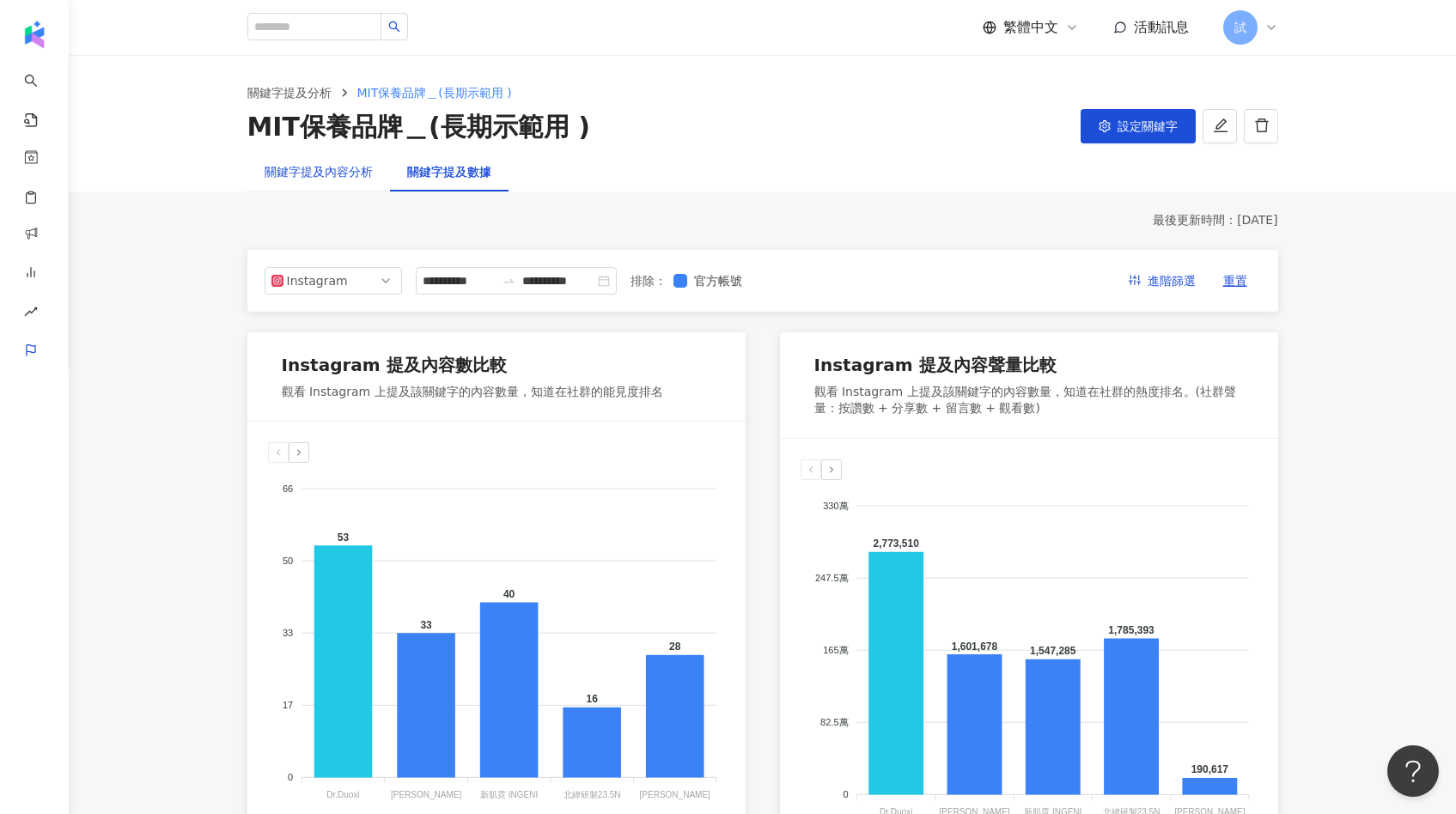
click at [333, 177] on div "關鍵字提及內容分析" at bounding box center [318, 172] width 108 height 19
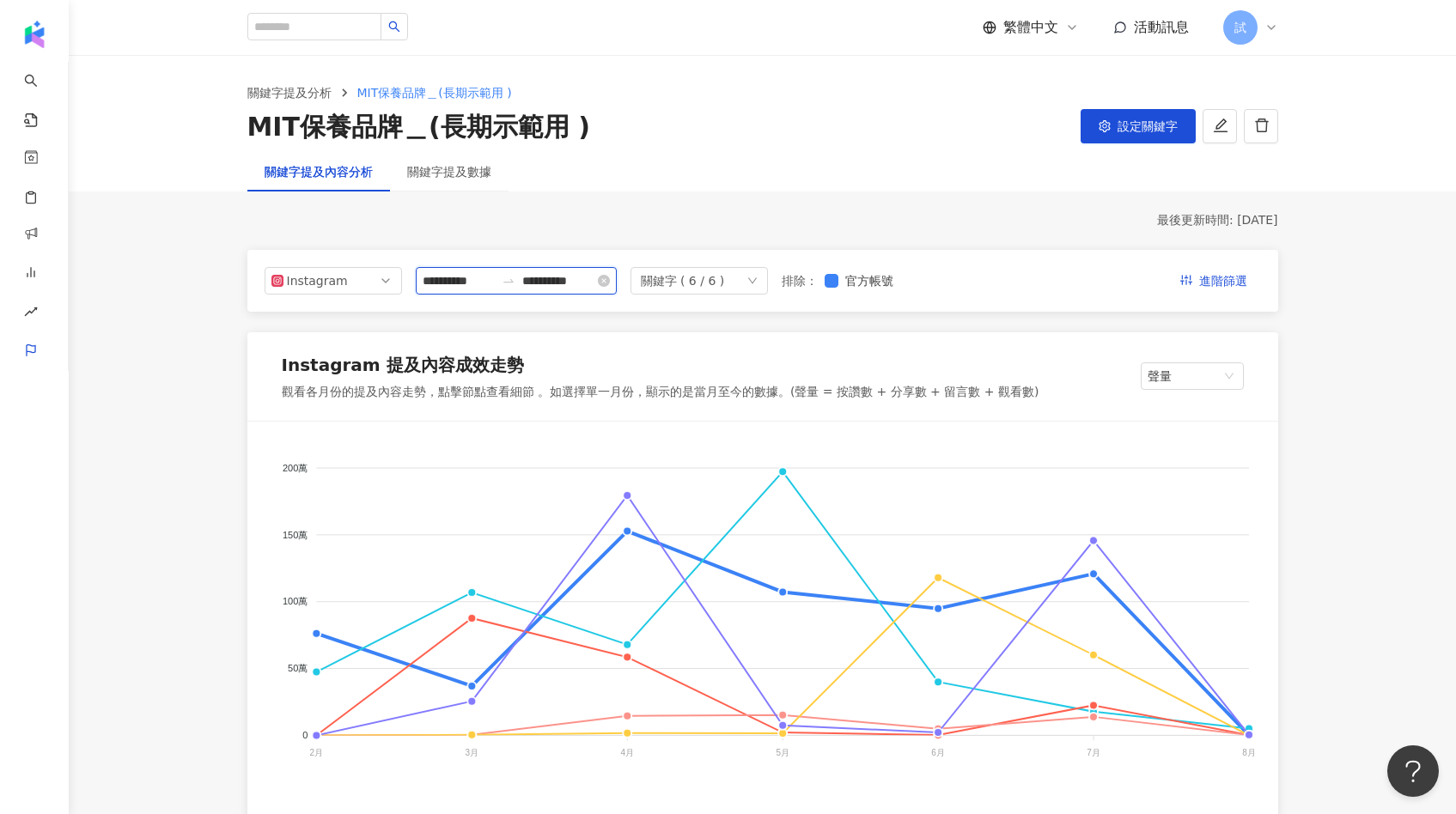
click at [477, 285] on input "**********" at bounding box center [458, 281] width 72 height 19
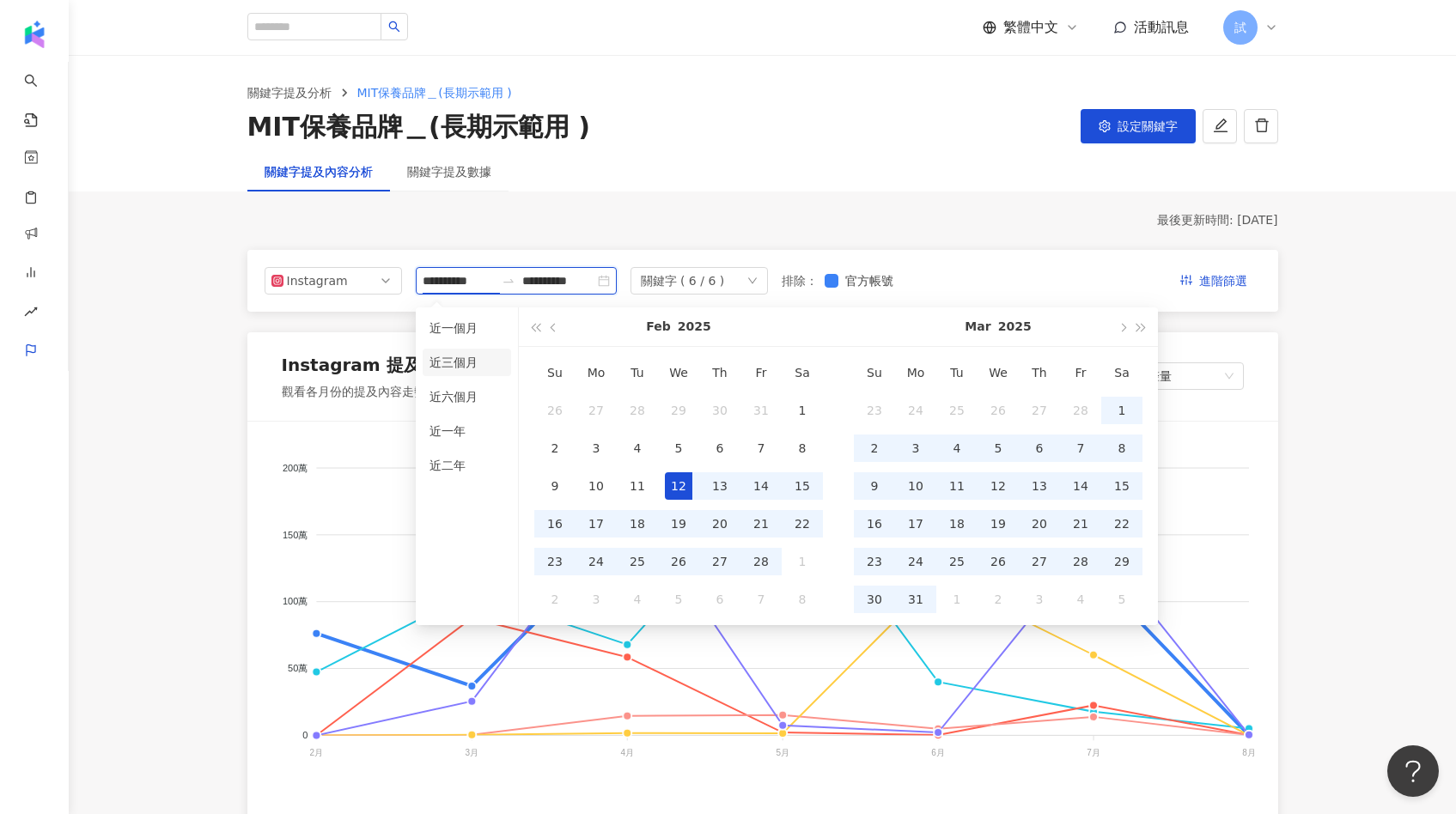
type input "**********"
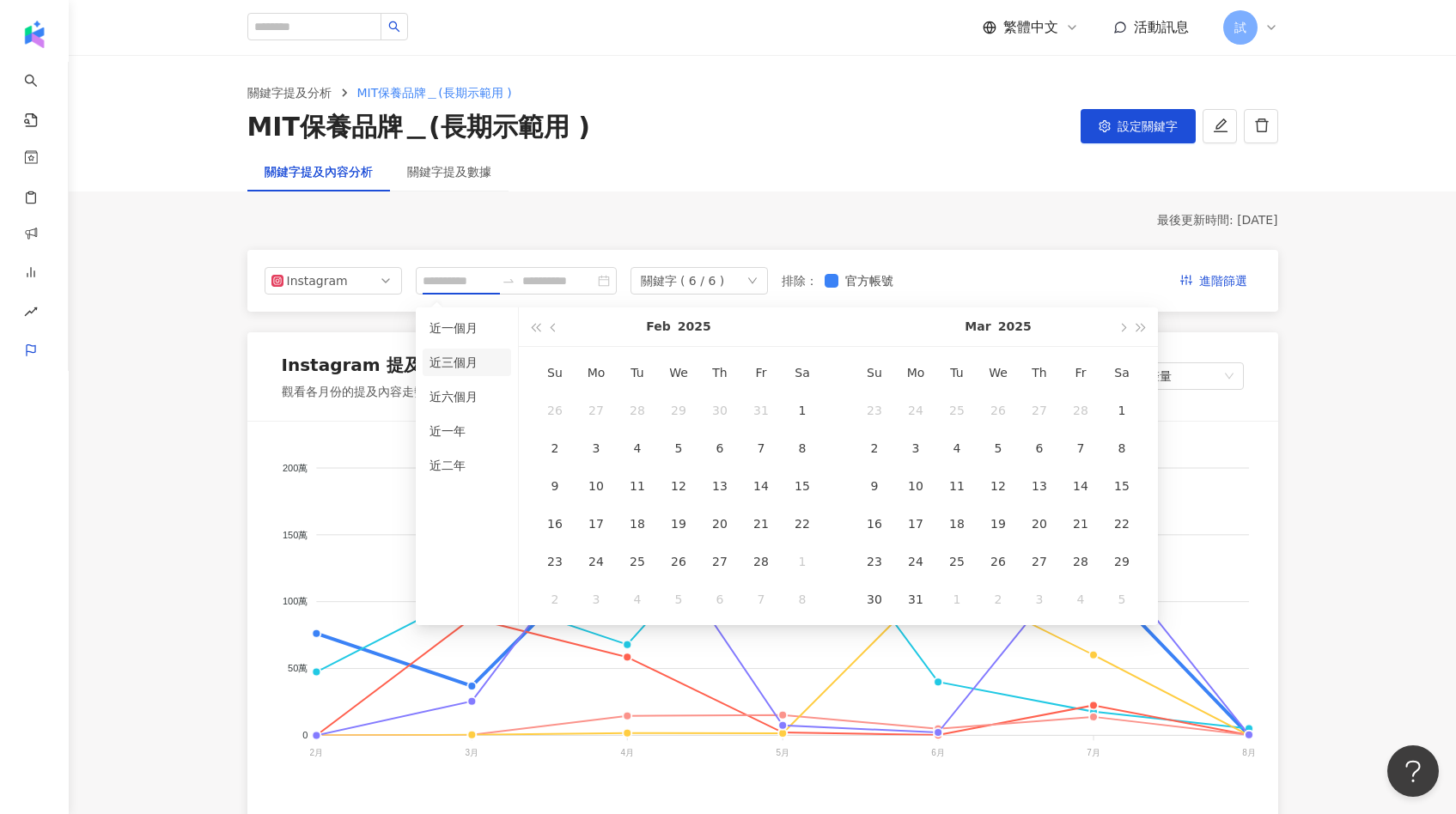
click at [474, 365] on li "近三個月" at bounding box center [466, 362] width 88 height 28
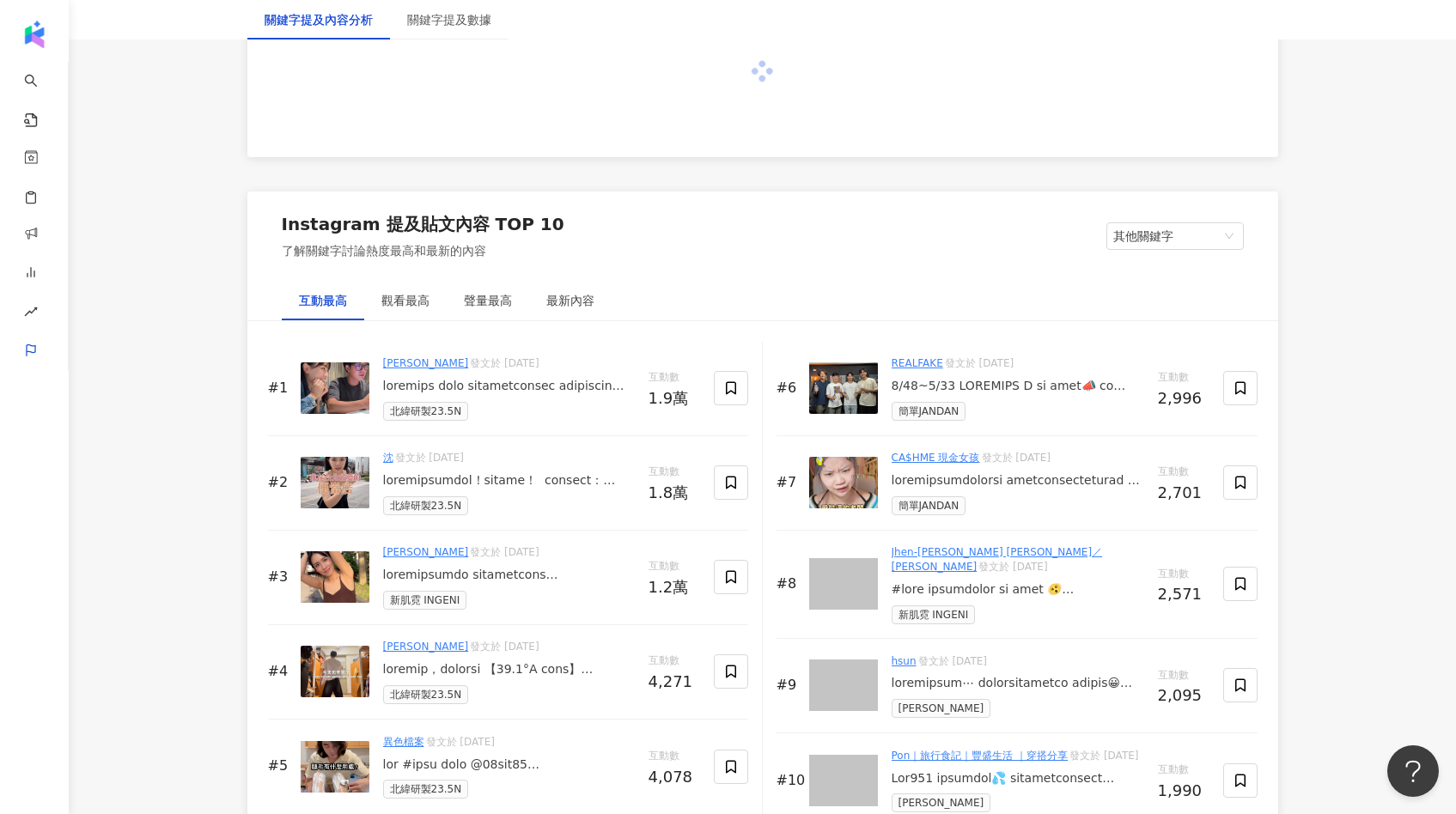
scroll to position [2272, 0]
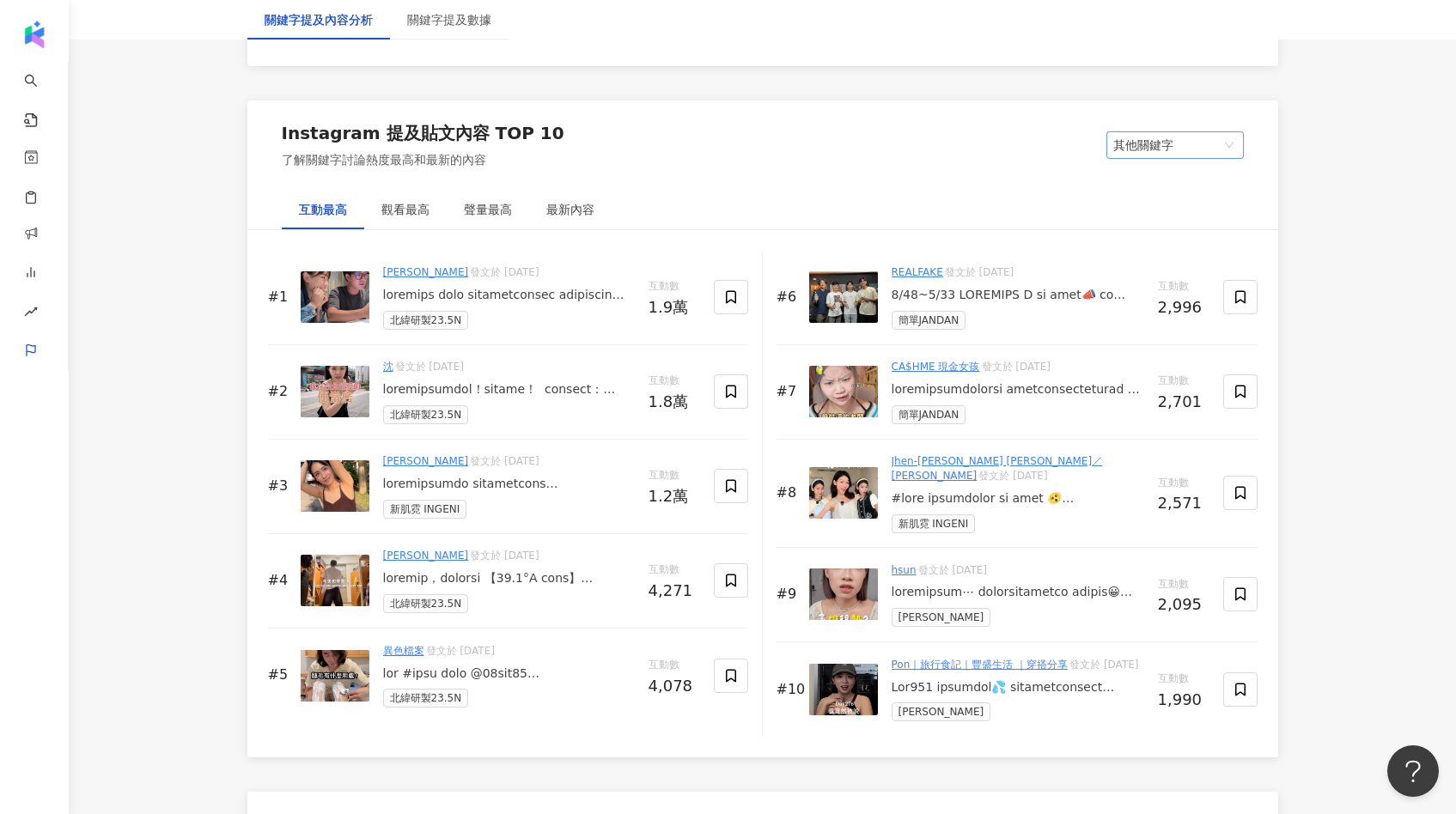
click at [1139, 150] on span "其他關鍵字" at bounding box center [1175, 145] width 123 height 26
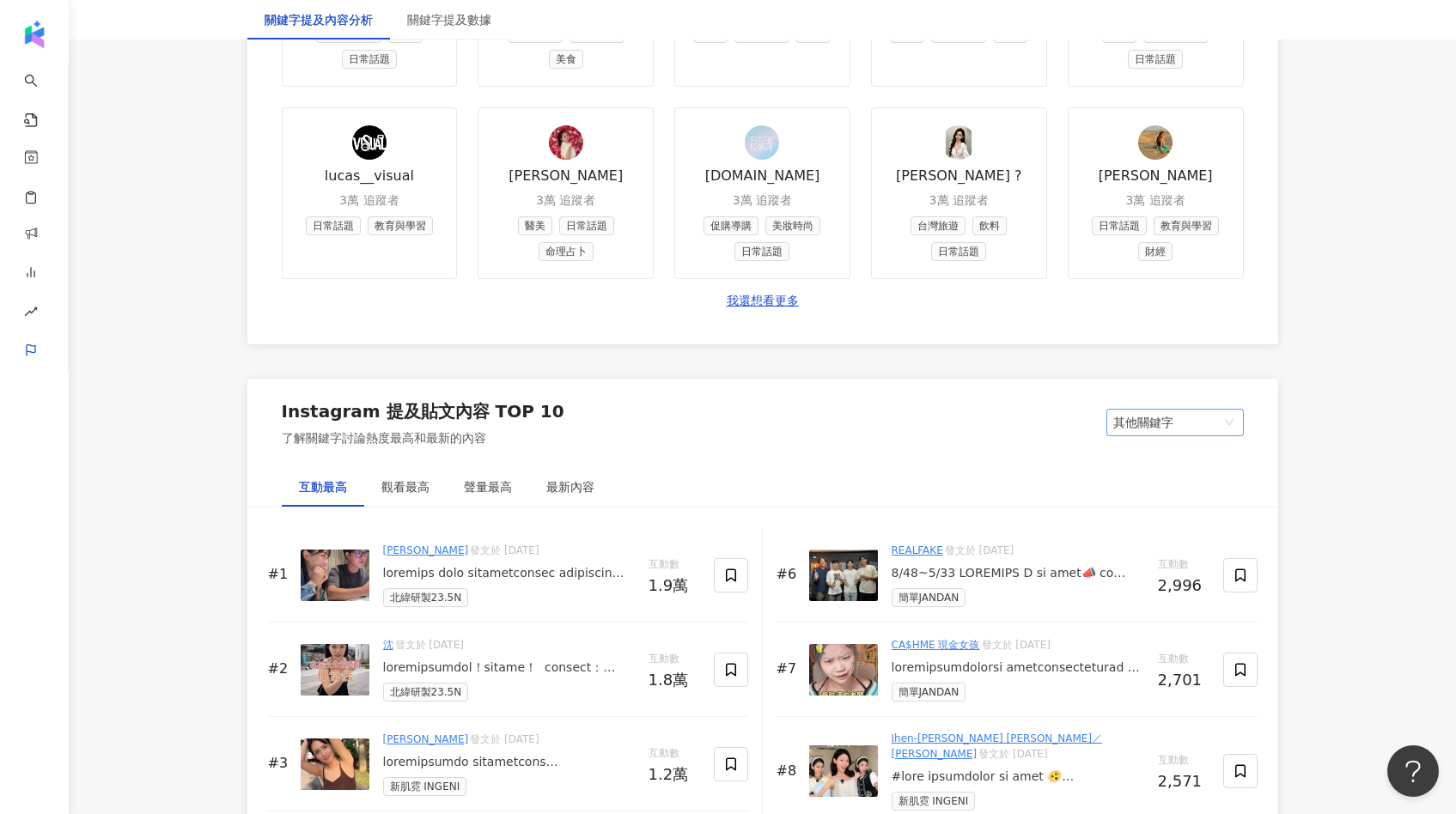
click at [1157, 417] on span "其他關鍵字" at bounding box center [1175, 422] width 123 height 26
click at [1146, 485] on div "我的關鍵字" at bounding box center [1175, 487] width 110 height 19
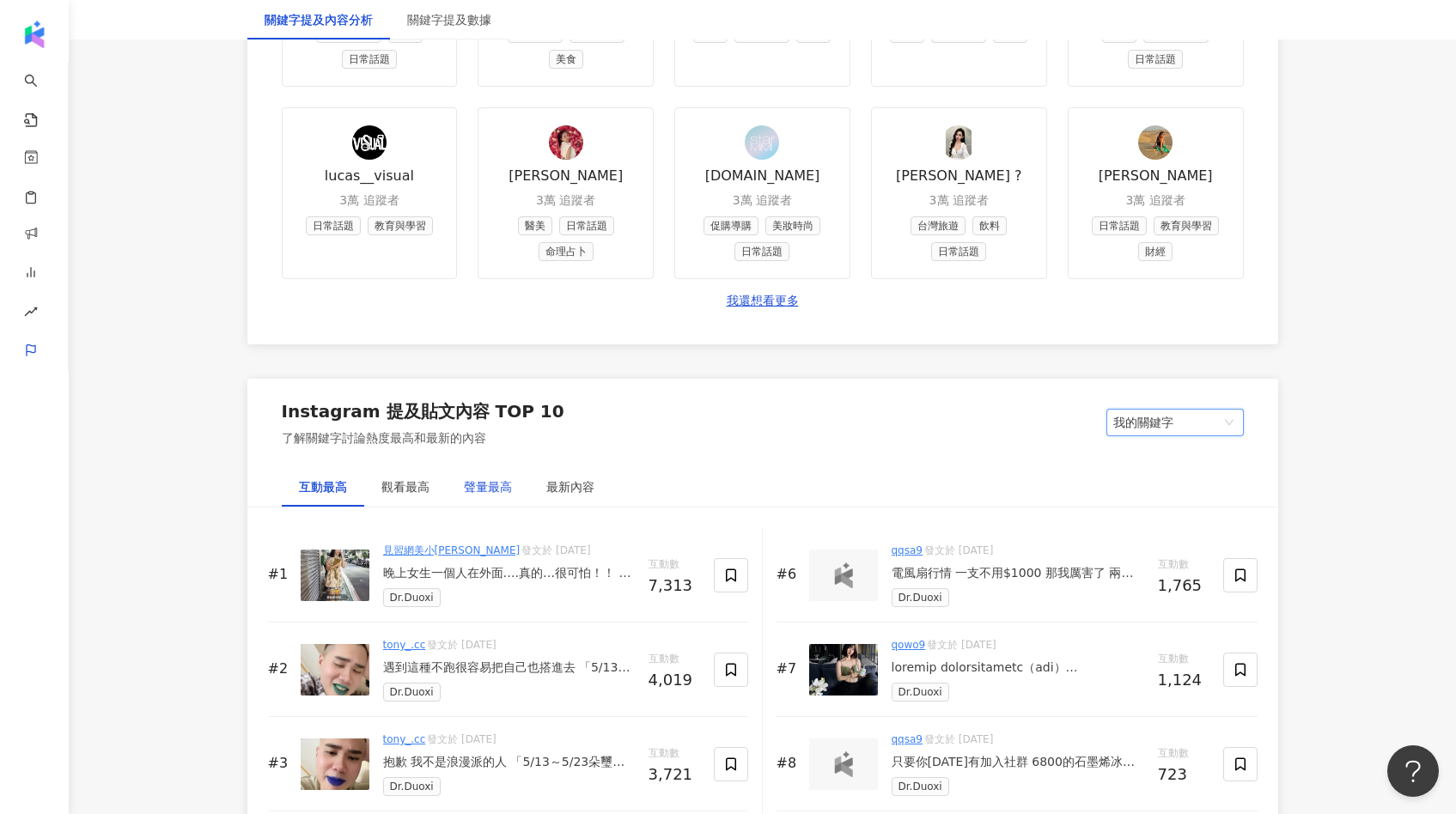
click at [507, 487] on div "聲量最高" at bounding box center [487, 487] width 48 height 19
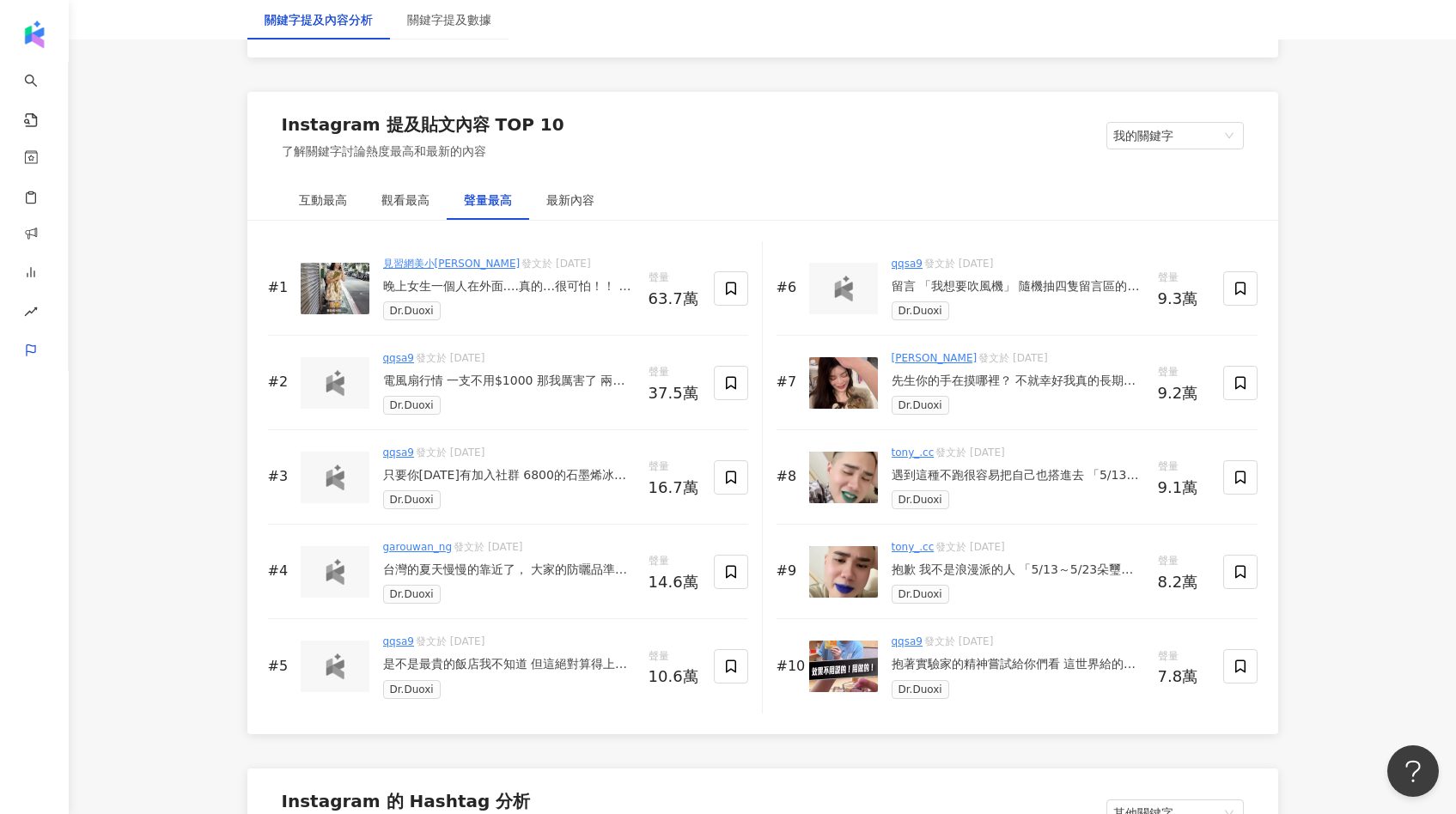
scroll to position [2560, 0]
click at [509, 288] on div "晚上女生一個人在外面….真的…很可怕！！ 媽呀！！到處都是食物也太崩潰了吧😂 還會不小心看到[PERSON_NAME]被自己嚇到？？？ 雖然我是混合肌但最近有…" at bounding box center [508, 286] width 252 height 17
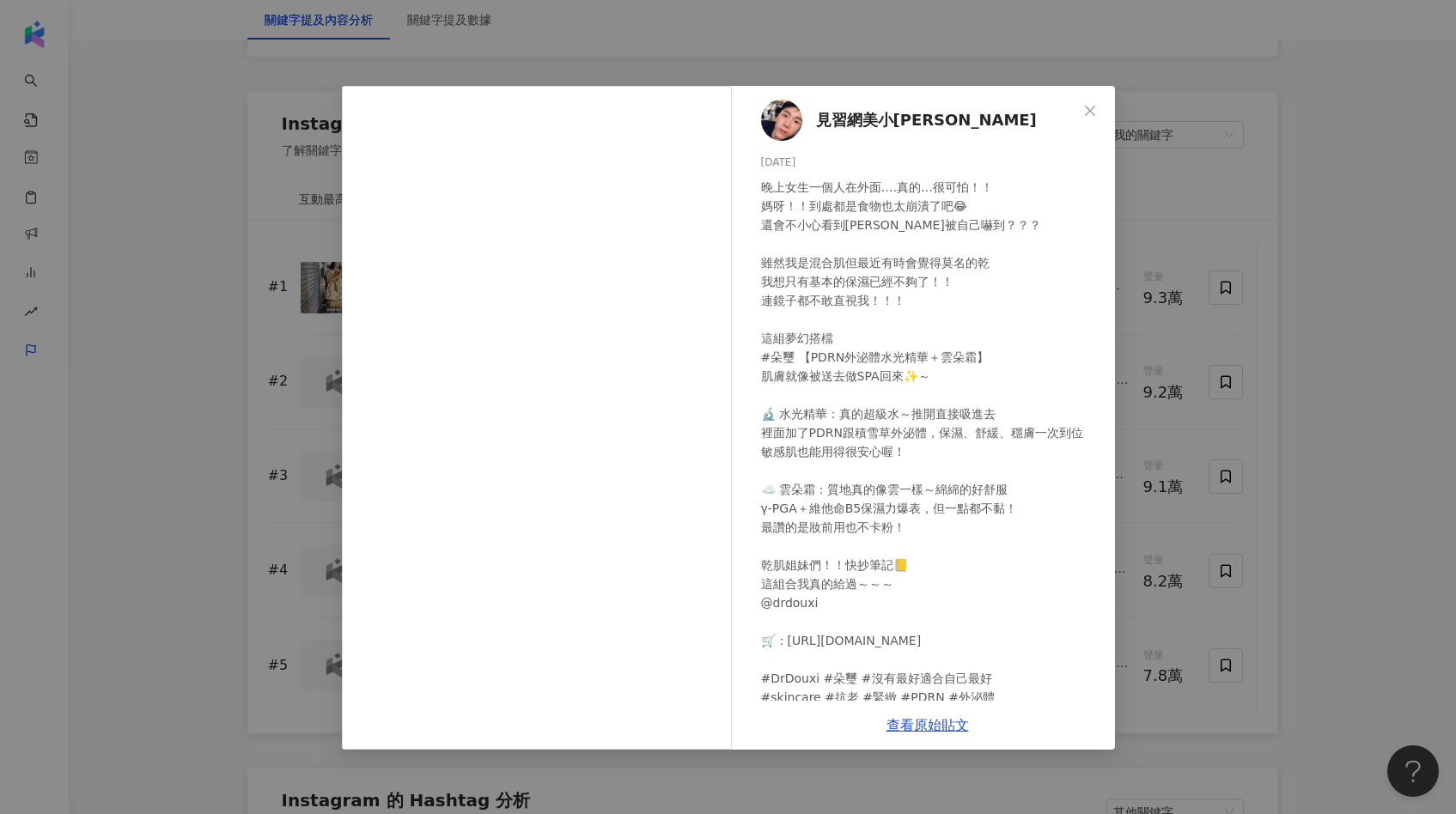
scroll to position [51, 0]
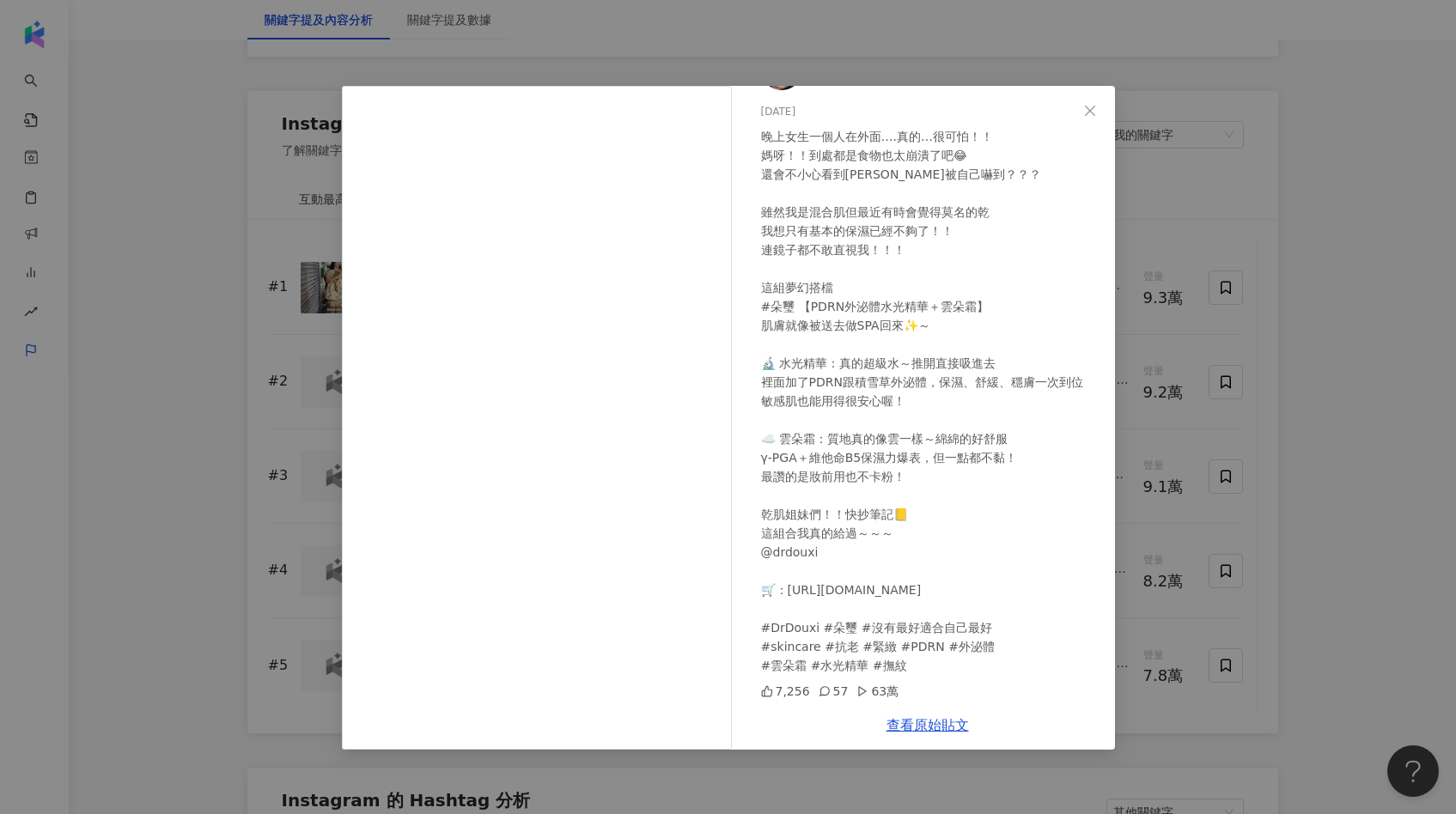
click at [1126, 434] on div "見習網美小吳 [DATE] 7,256 57 63萬 查看原始貼文" at bounding box center [728, 407] width 1456 height 814
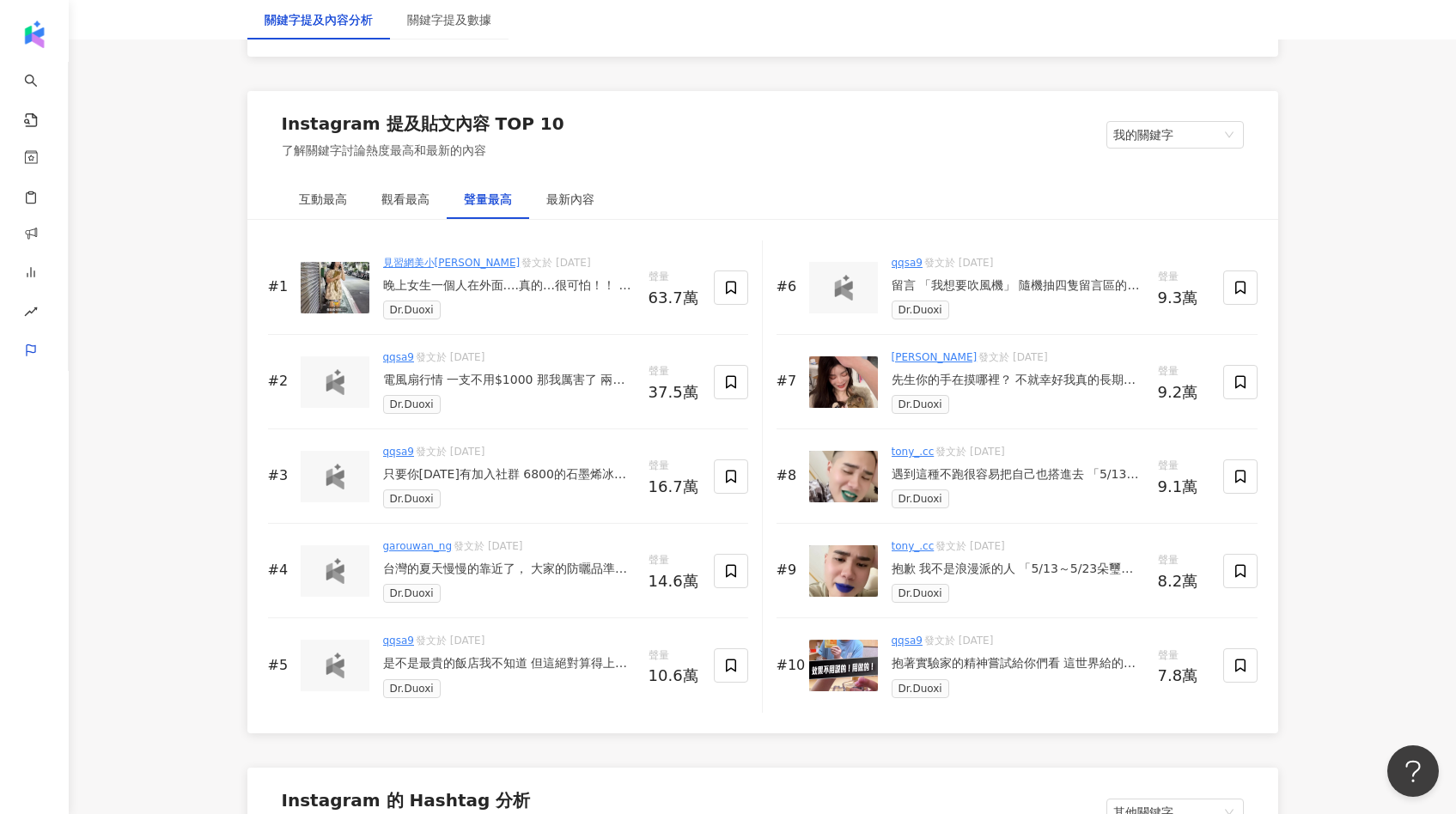
click at [512, 380] on div "電風扇行情 一支不用$1000 那我厲害了 兩支不用$990 加入社群 社群專屬福利 底下隨便留言 送三支給各位 #主頁連結 #加入社群 #朵璽" at bounding box center [508, 380] width 252 height 17
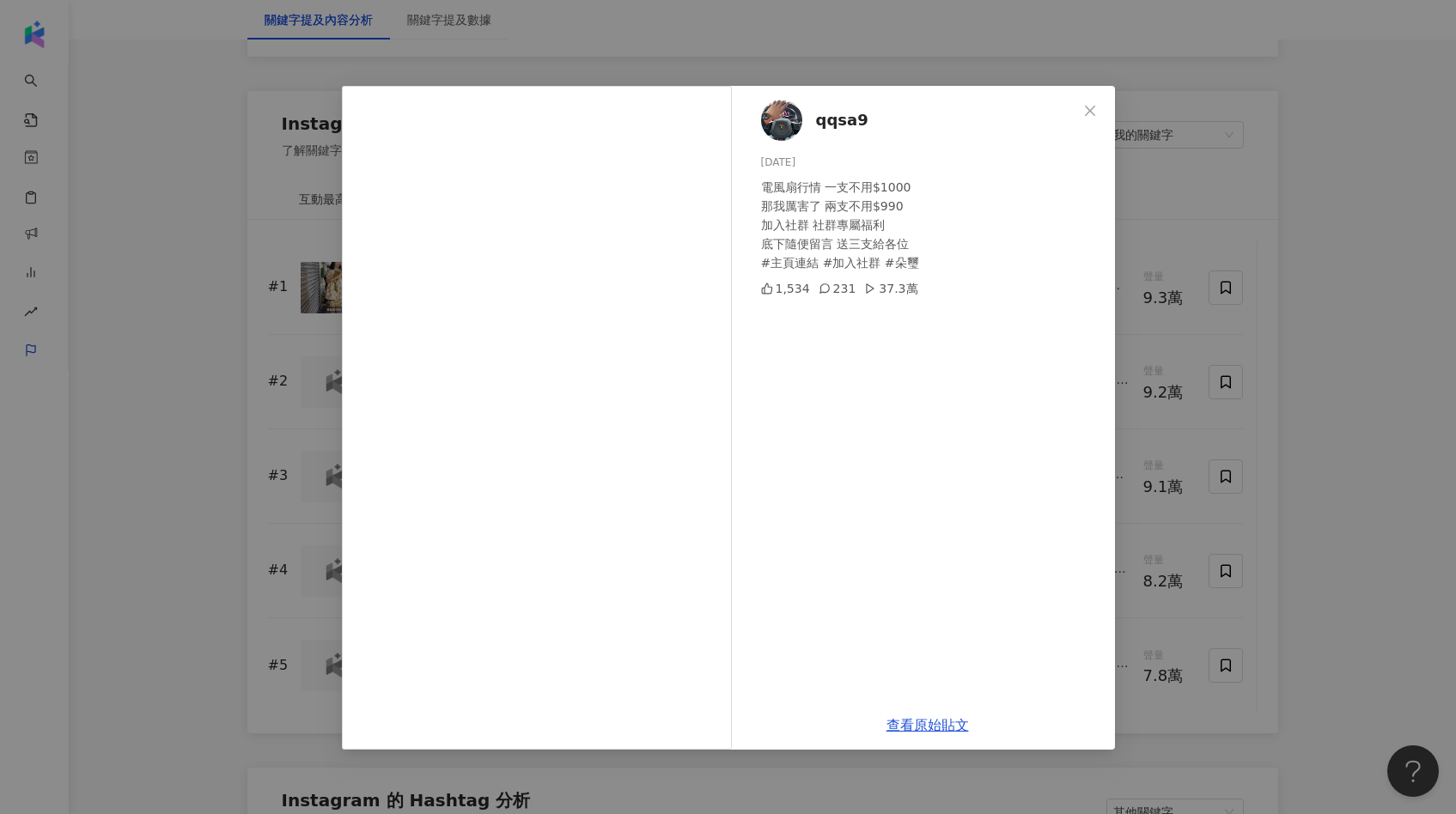
click at [1155, 384] on div "qqsa9 2025/6/4 電風扇行情 一支不用$1000 那我厲害了 兩支不用$990 加入社群 社群專屬福利 底下隨便留言 送三支給各位 #主頁連結 #…" at bounding box center [728, 407] width 1456 height 814
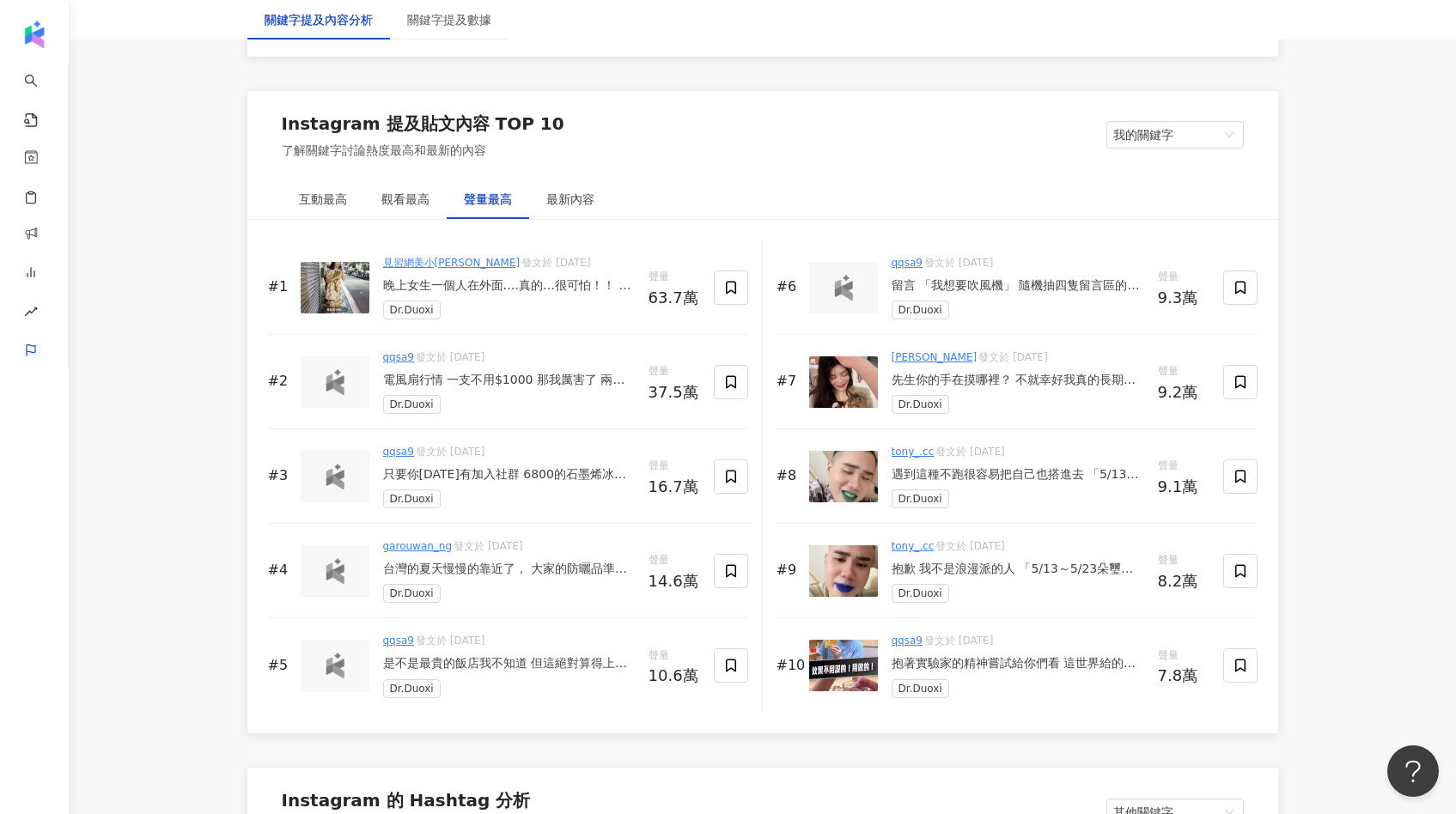
click at [477, 409] on div "Dr.Duoxi" at bounding box center [508, 405] width 252 height 19
click at [480, 385] on div "電風扇行情 一支不用$1000 那我厲害了 兩支不用$990 加入社群 社群專屬福利 底下隨便留言 送三支給各位 #主頁連結 #加入社群 #朵璽" at bounding box center [508, 380] width 252 height 17
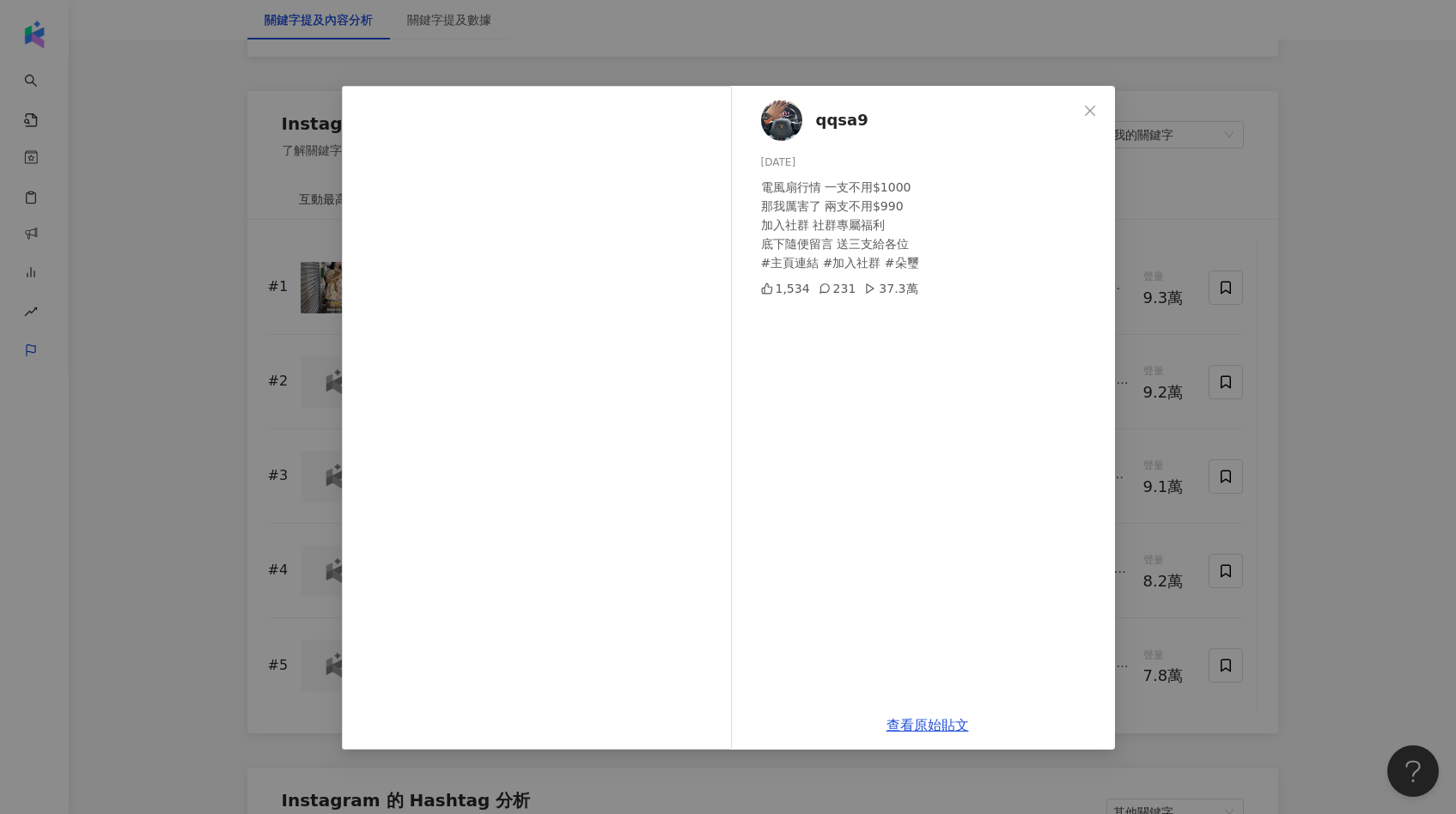
click at [848, 114] on span "qqsa9" at bounding box center [841, 120] width 53 height 24
click at [1313, 280] on div "qqsa9 2025/6/4 電風扇行情 一支不用$1000 那我厲害了 兩支不用$990 加入社群 社群專屬福利 底下隨便留言 送三支給各位 #主頁連結 #…" at bounding box center [728, 407] width 1456 height 814
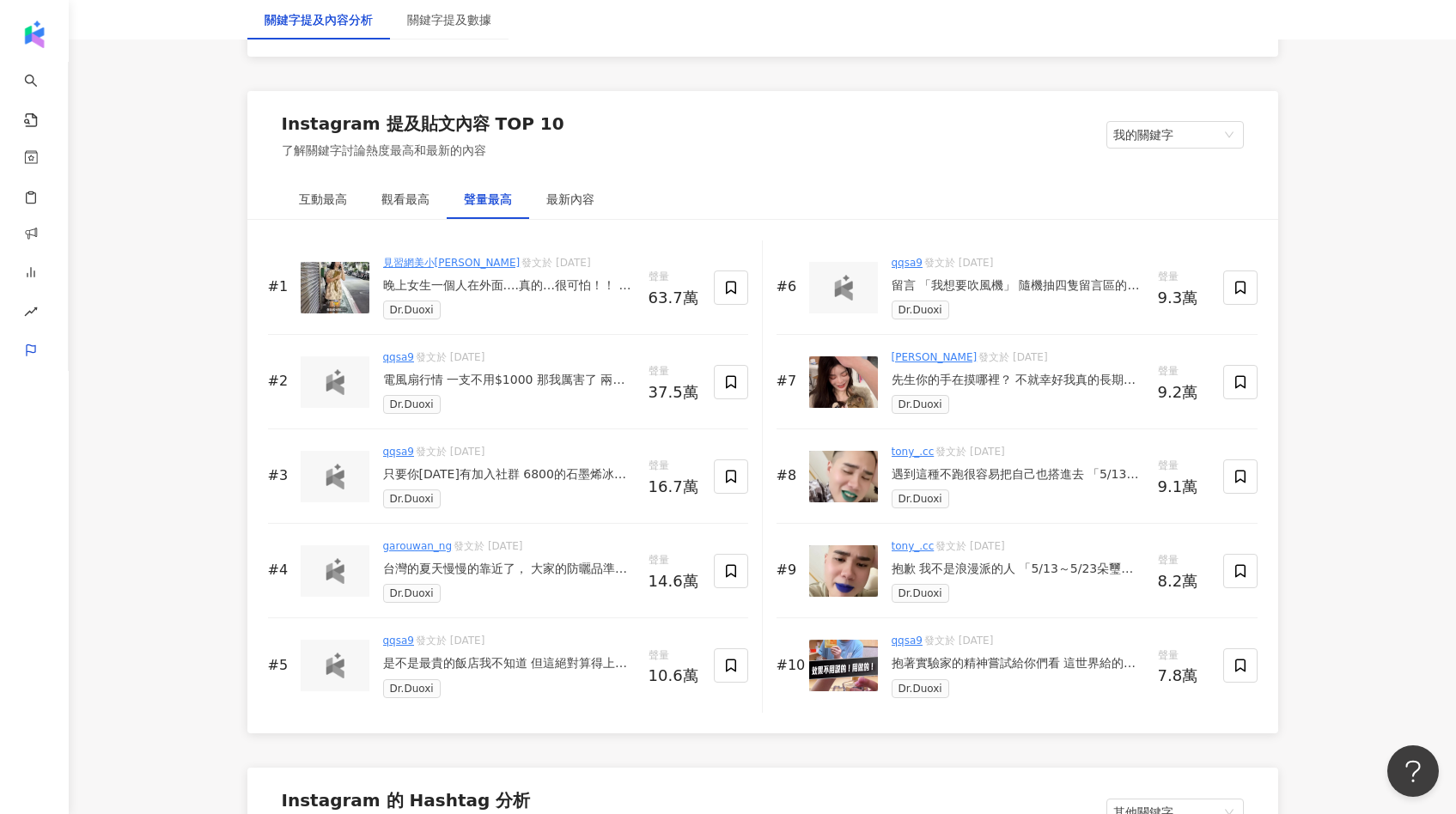
click at [516, 572] on div "台灣的夏天慢慢的靠近了， 大家的防曬品準備好了嗎？ 如果還沒的各位看看這邊， @drdouxi 準備了「山茶花滋潤柔光棒」和「晶鑽美肌潤色隔離霜」 幫大家迎戰…" at bounding box center [508, 570] width 252 height 17
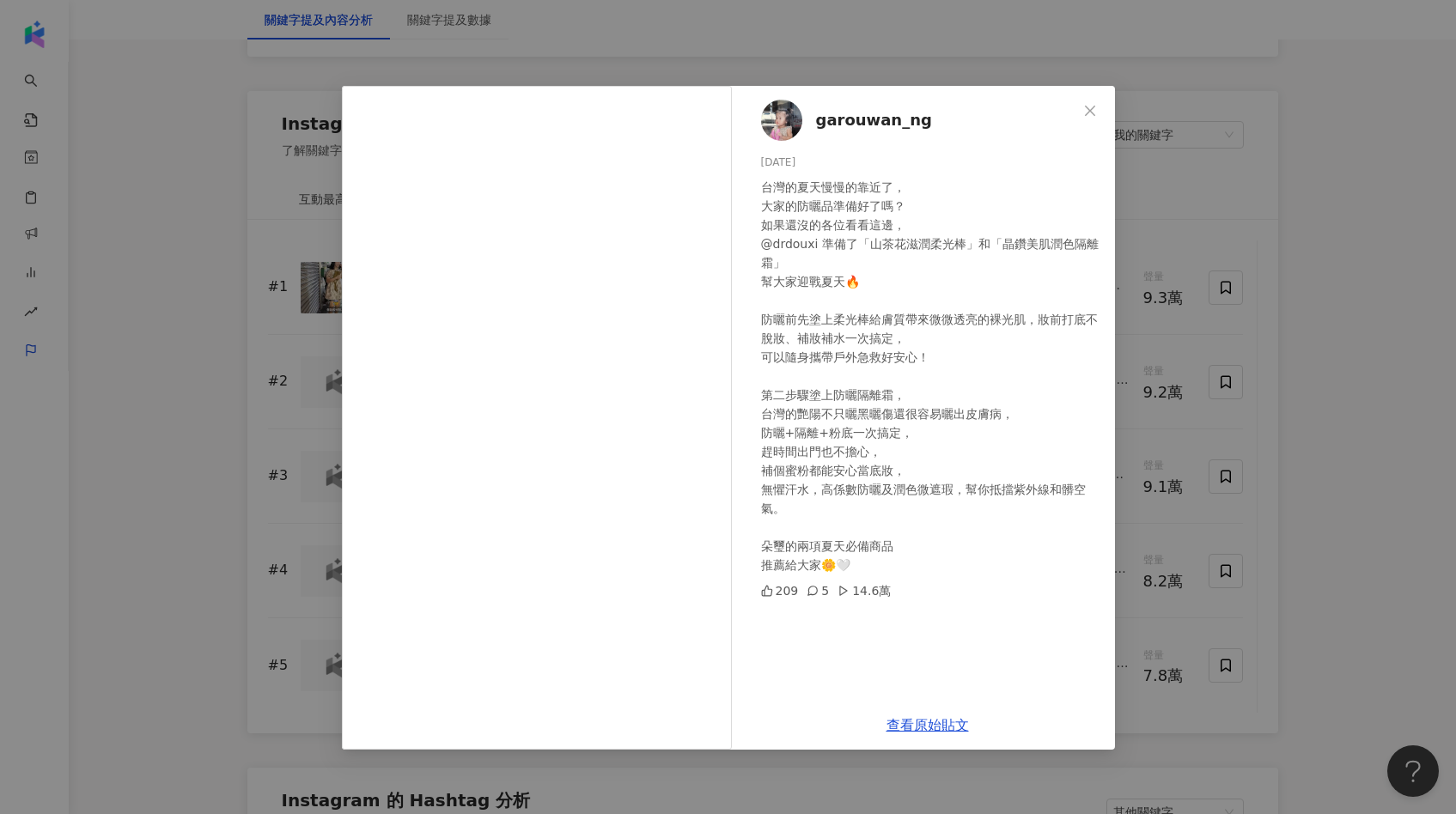
click at [1168, 501] on div "garouwan_ng [DATE] 台灣的夏天慢慢的靠近了， 大家的防曬品準備好了嗎？ 如果還沒的各位看看這邊， @drdouxi 準備了「山茶花滋潤柔光棒…" at bounding box center [728, 407] width 1456 height 814
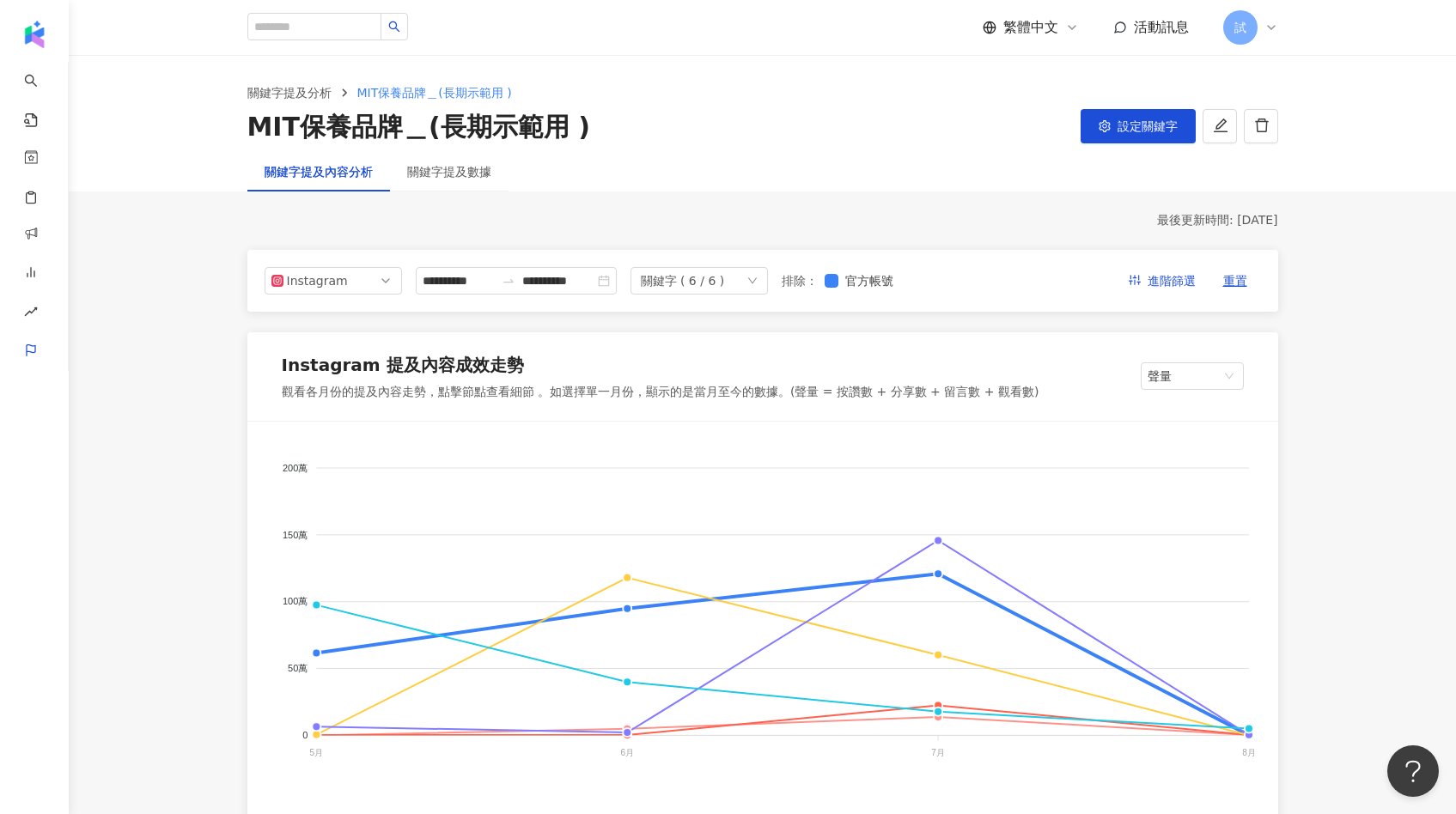
click at [490, 163] on div "關鍵字提及數據" at bounding box center [449, 171] width 119 height 39
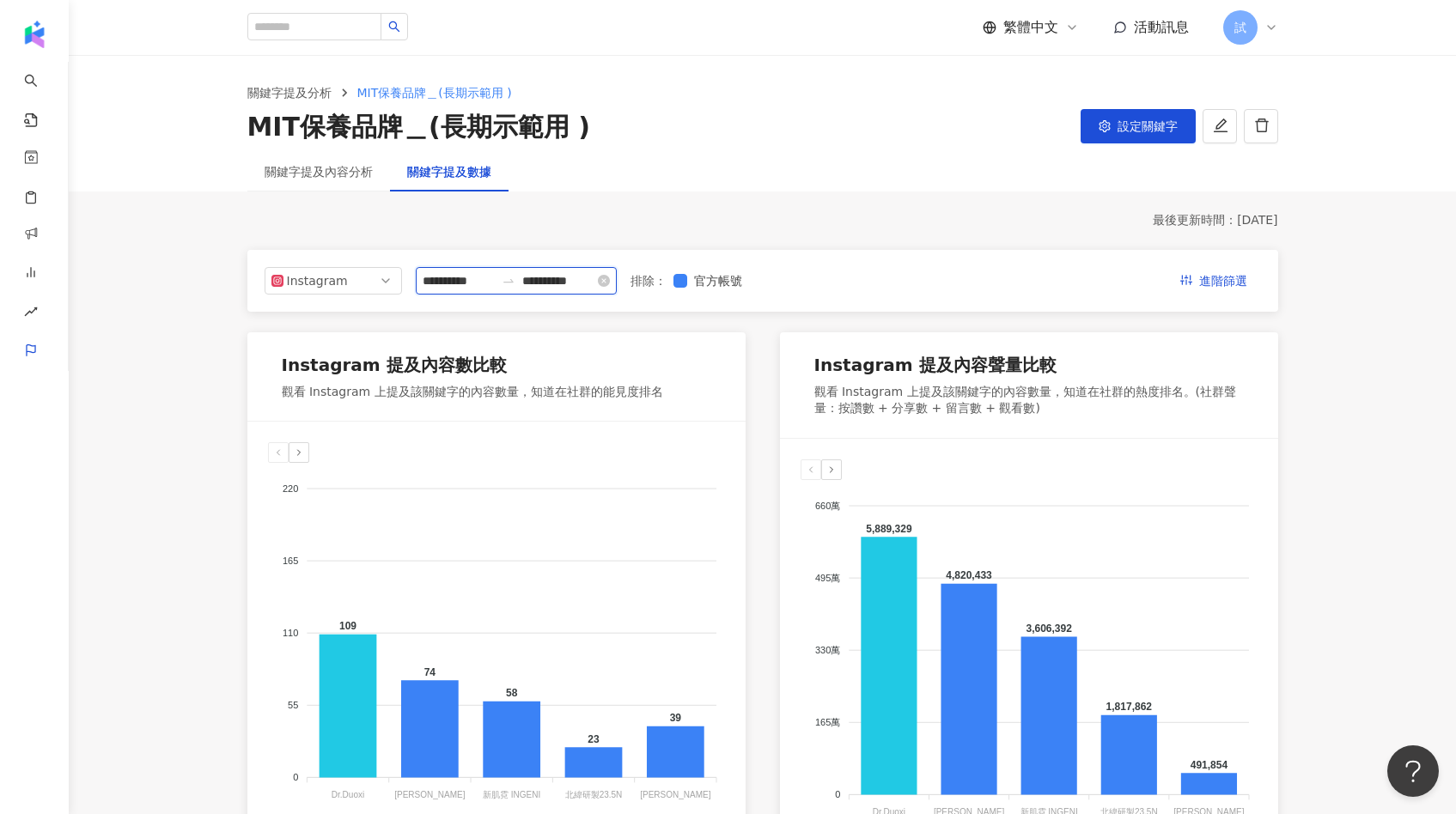
click at [461, 280] on input "**********" at bounding box center [458, 281] width 72 height 19
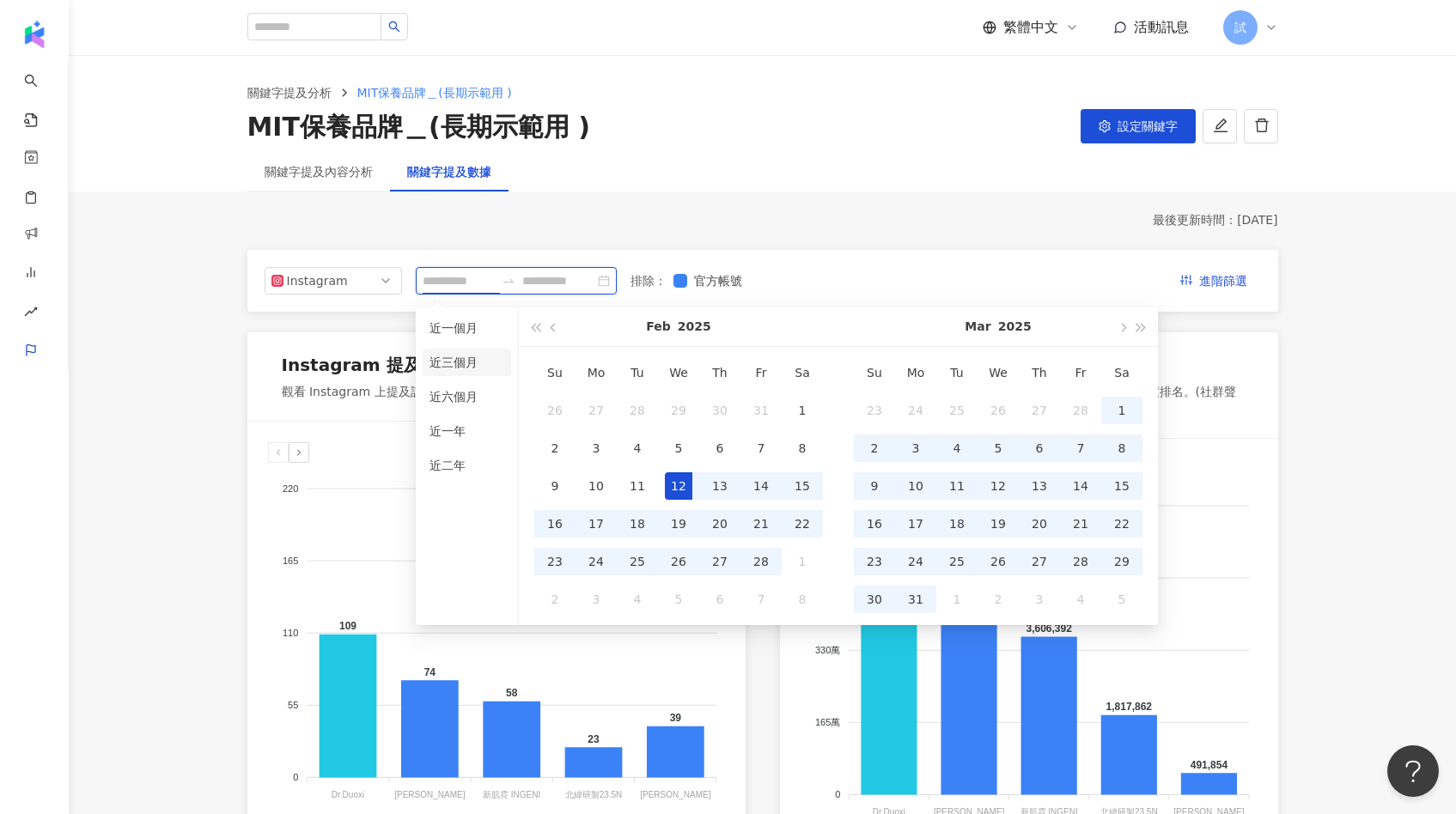
type input "**********"
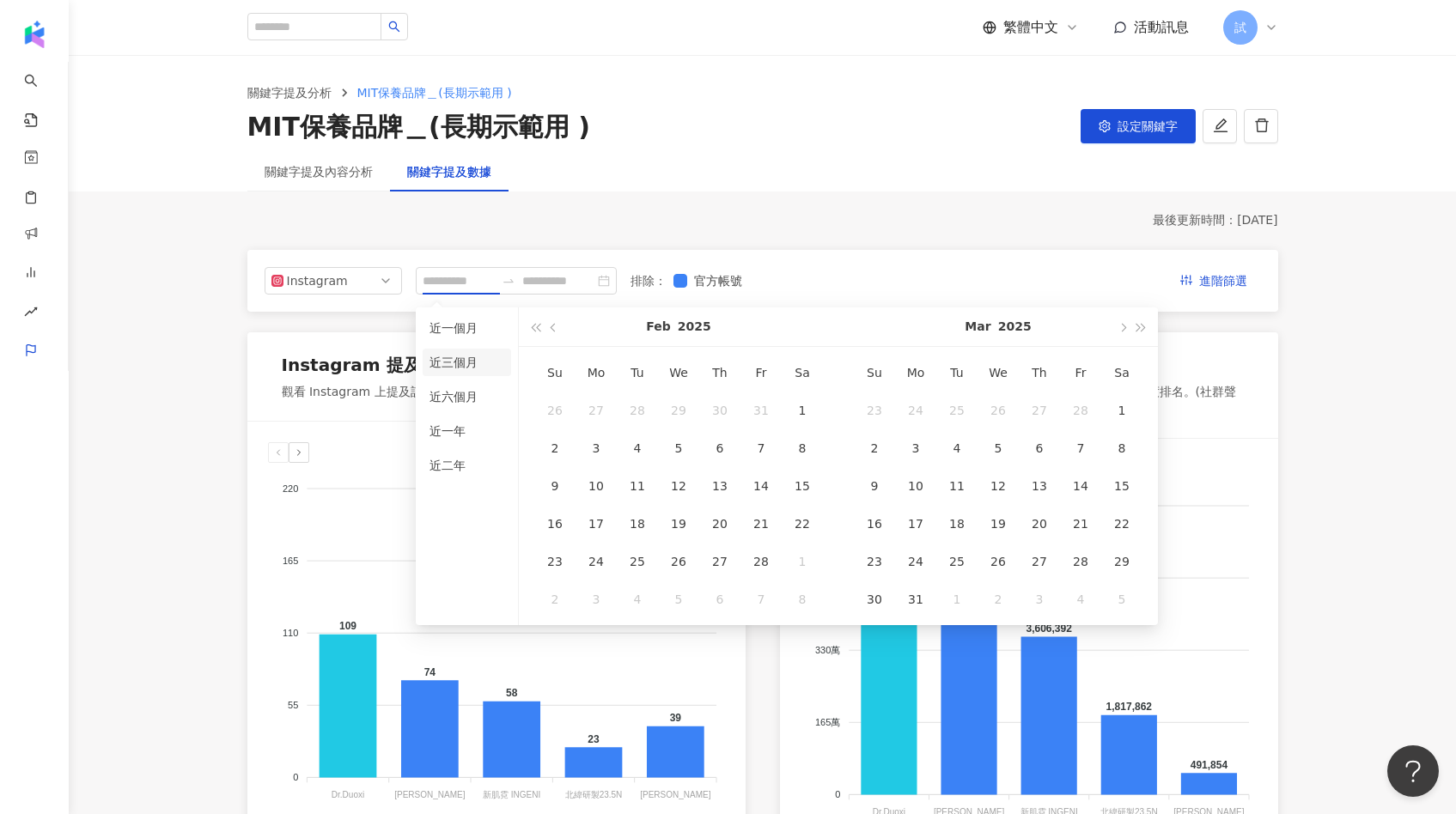
click at [459, 369] on li "近三個月" at bounding box center [466, 362] width 88 height 28
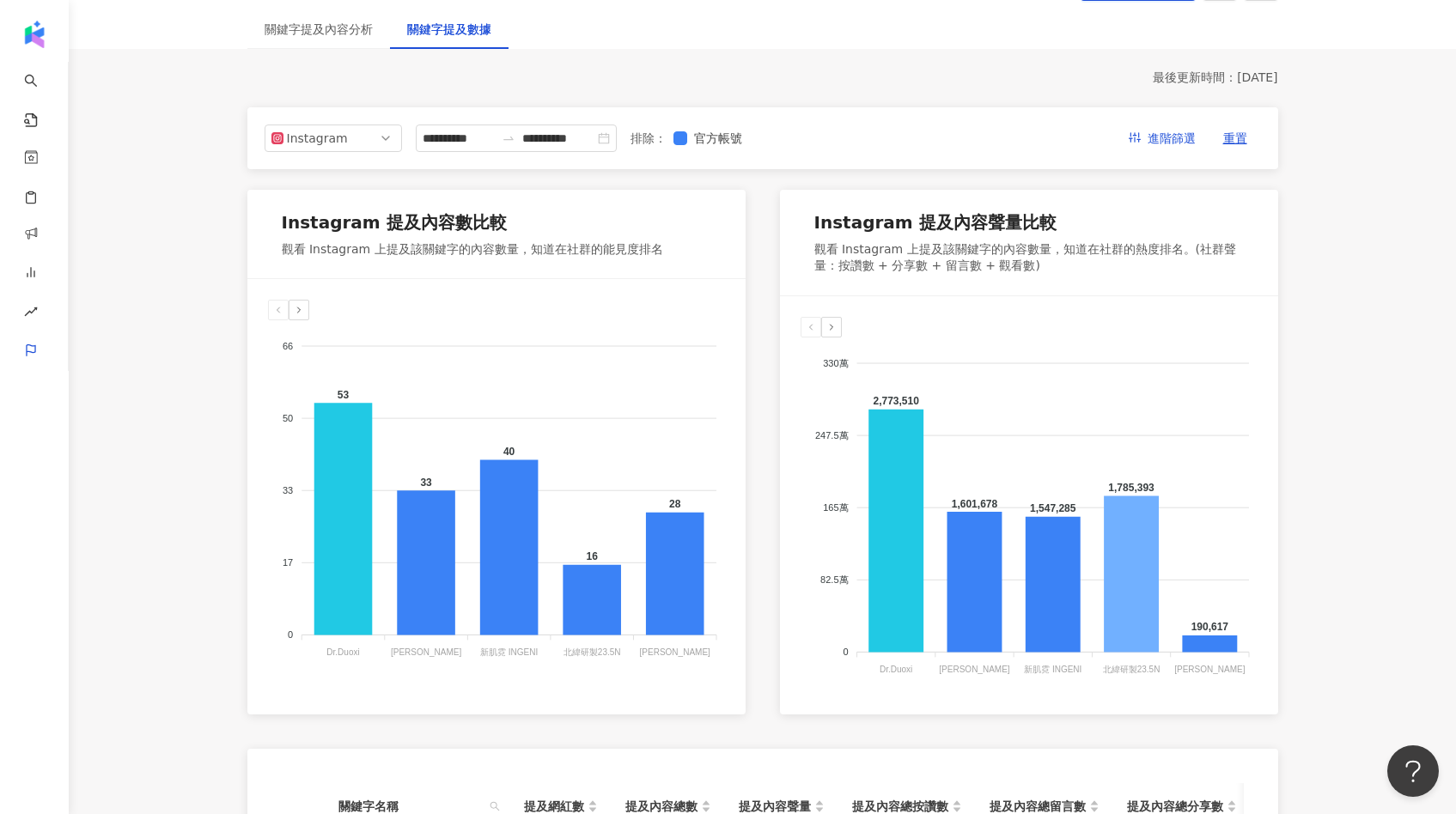
scroll to position [136, 0]
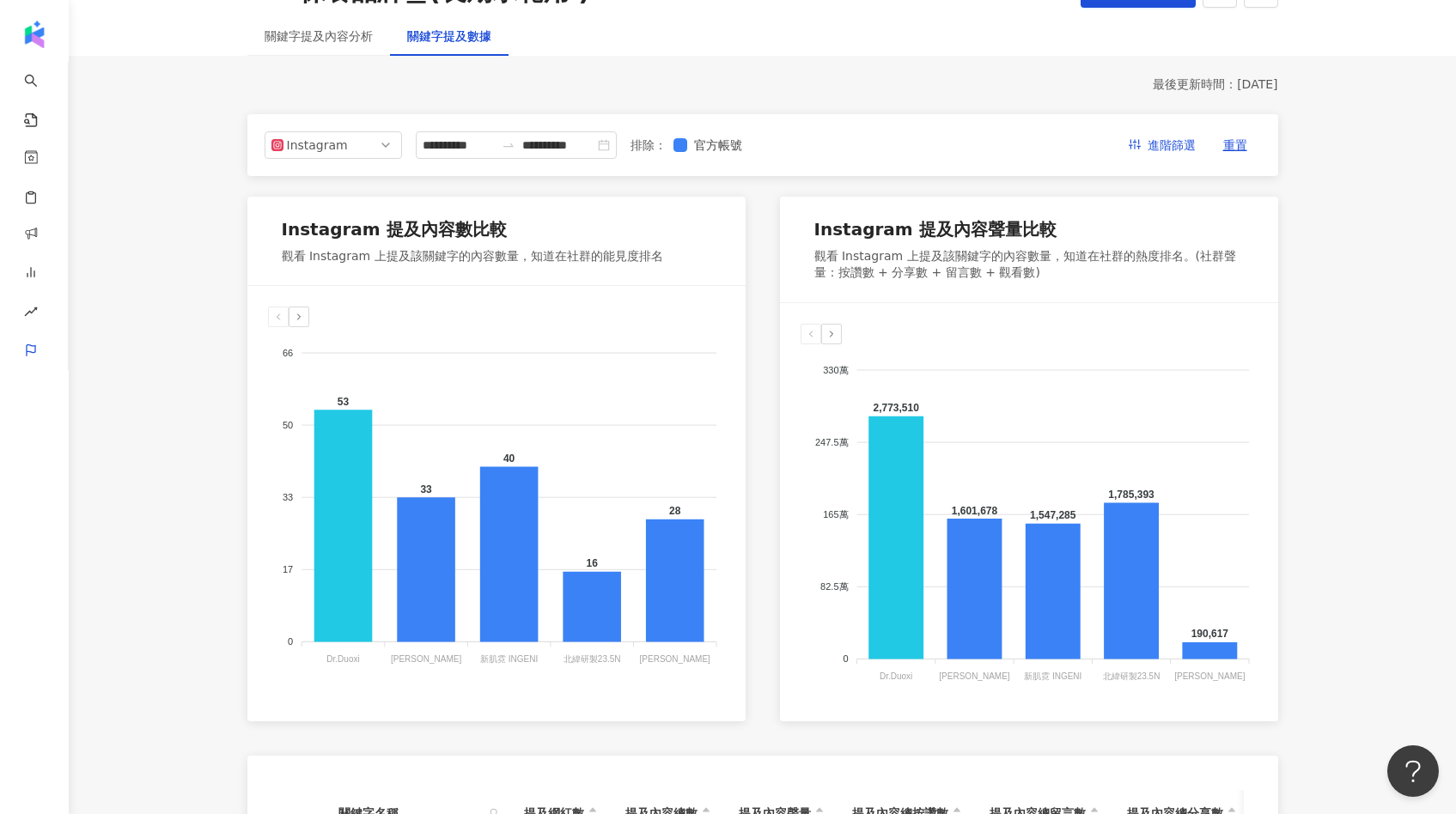
click at [360, 48] on div "關鍵字提及內容分析" at bounding box center [318, 35] width 143 height 39
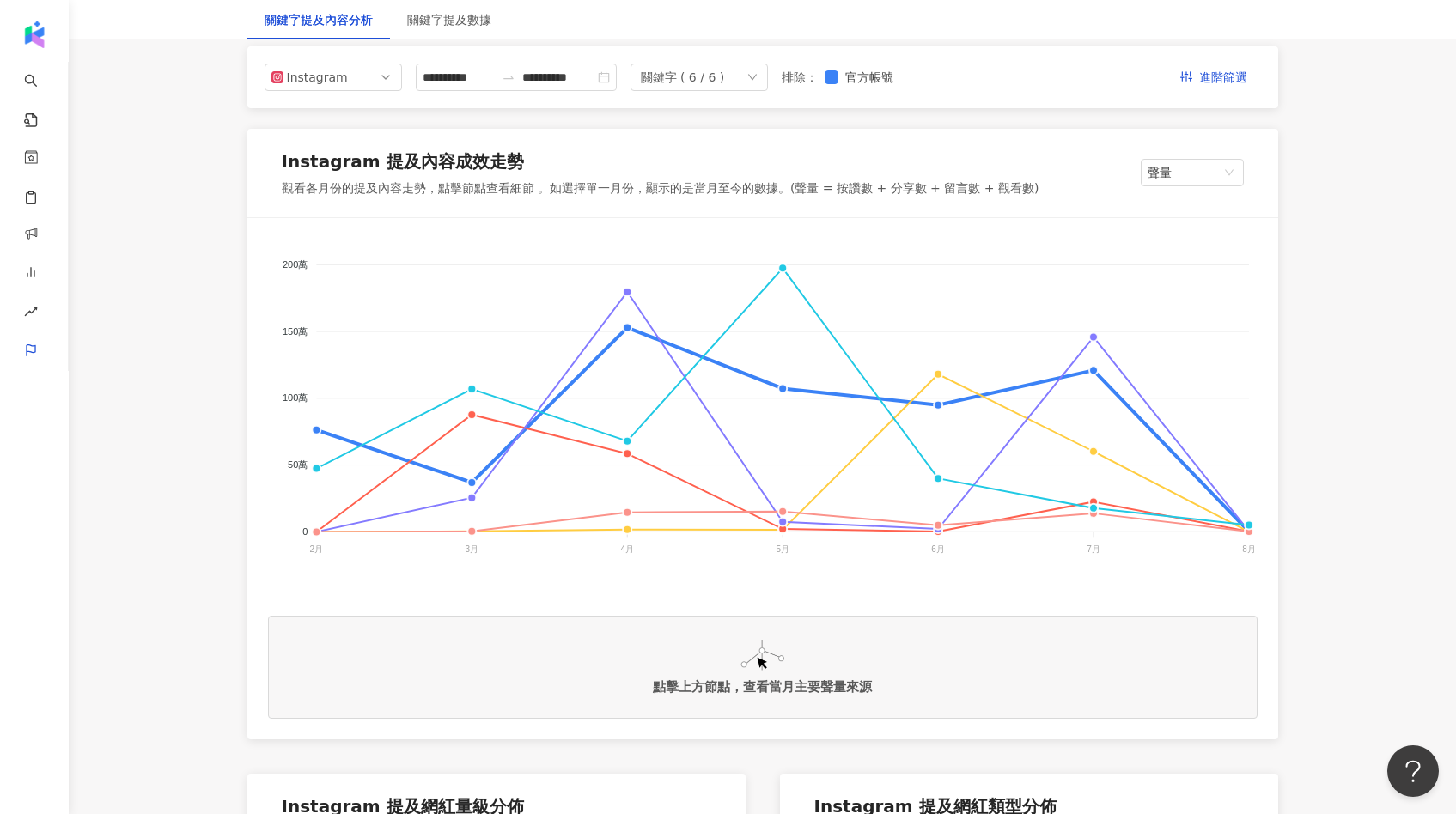
scroll to position [209, 0]
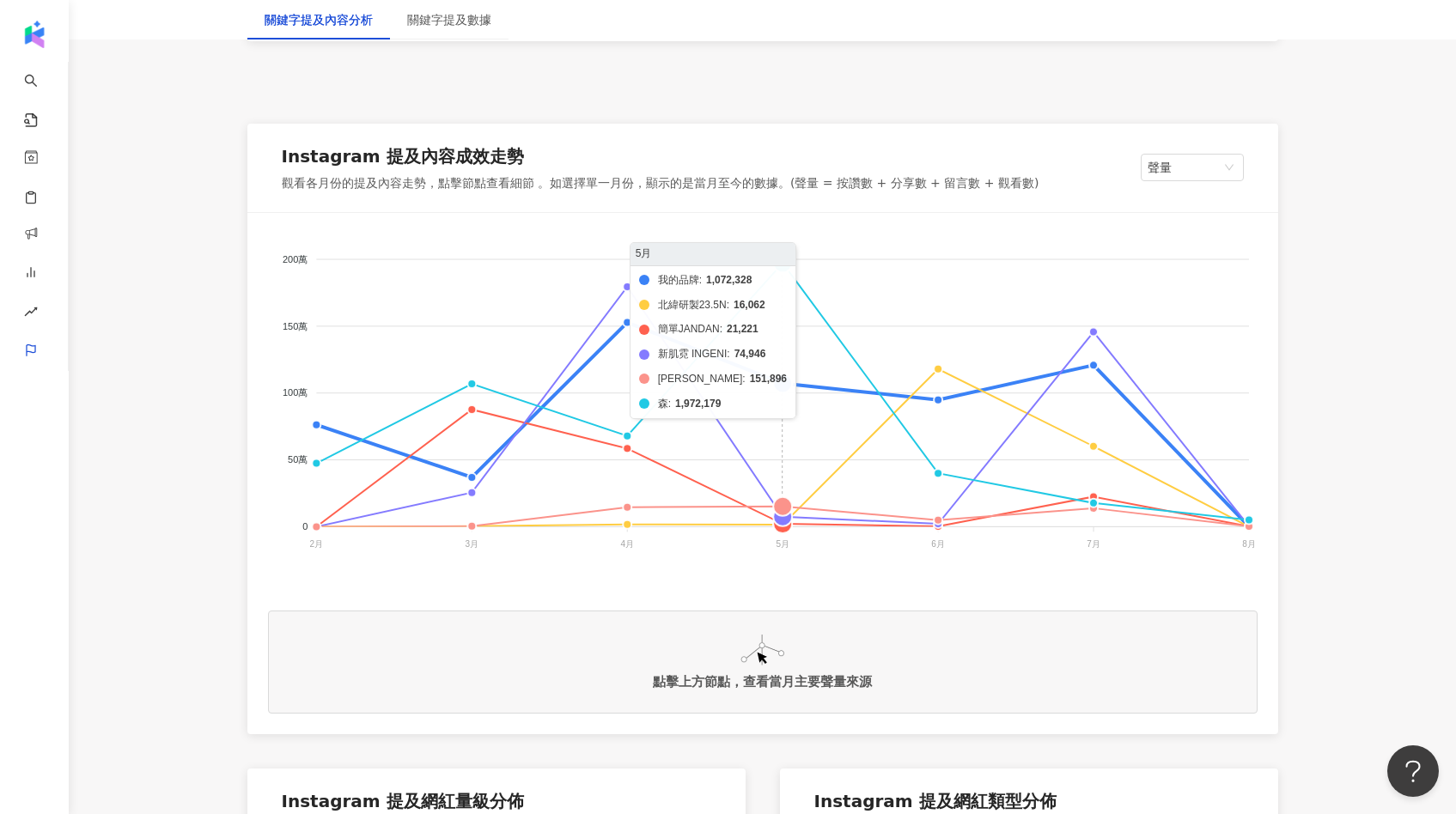
click at [790, 270] on foreignobject "我的品牌 北緯研製23.5N 簡單JANDAN 新肌霓 INGENI 嘉[PERSON_NAME]" at bounding box center [762, 405] width 989 height 344
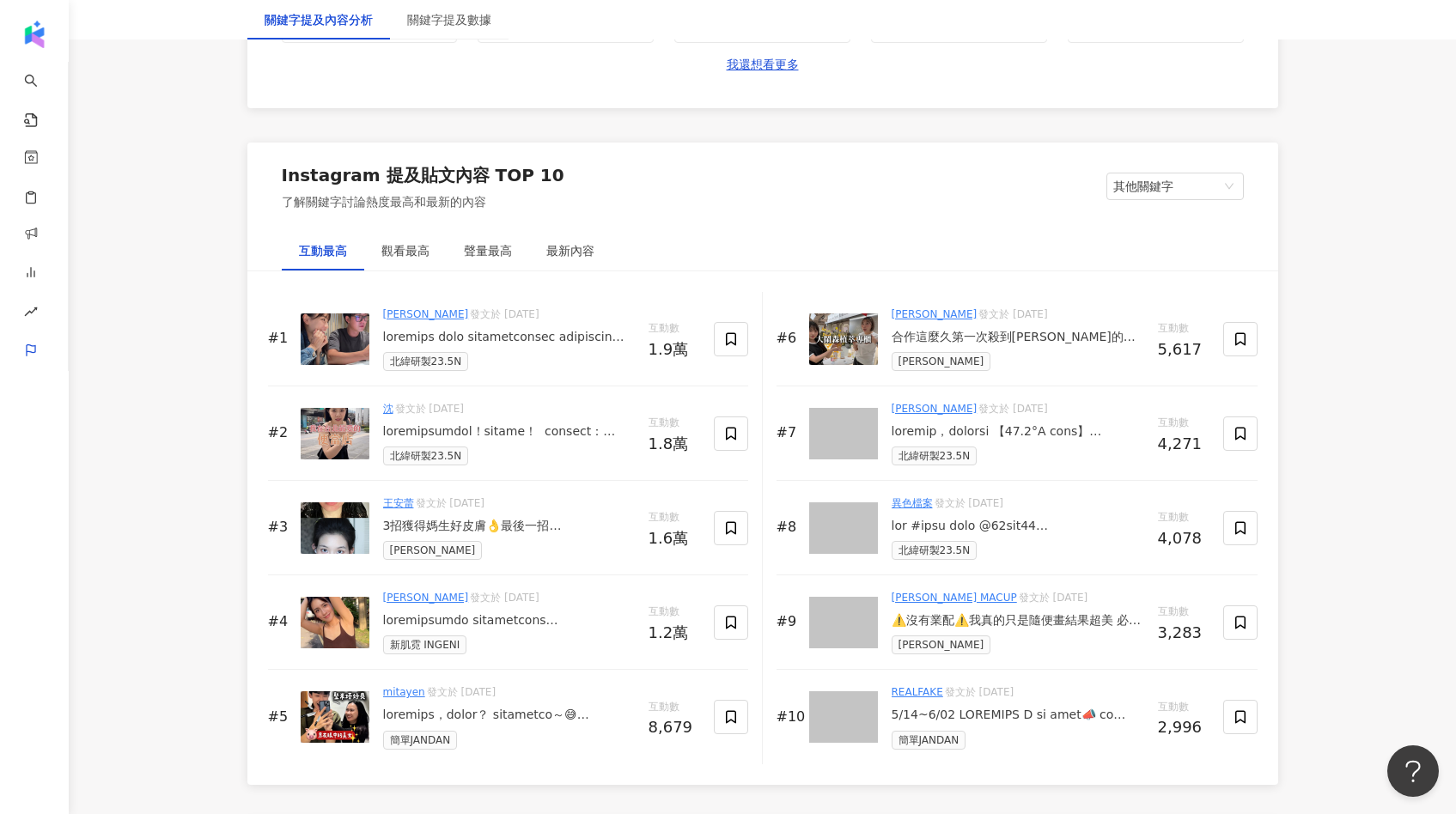
scroll to position [2566, 0]
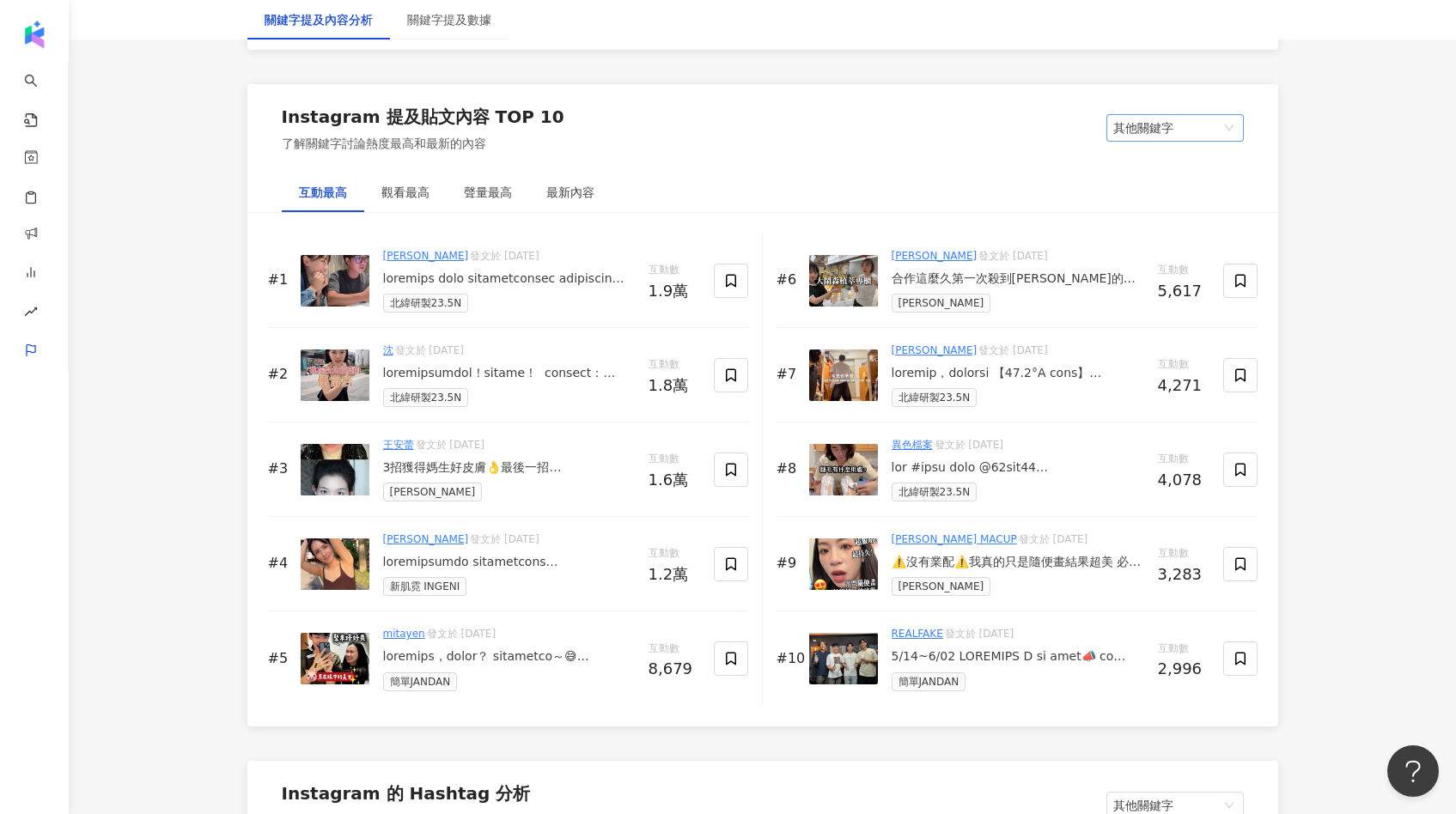
click at [1164, 132] on span "其他關鍵字" at bounding box center [1175, 127] width 123 height 26
click at [1149, 188] on div "我的關鍵字" at bounding box center [1175, 192] width 110 height 19
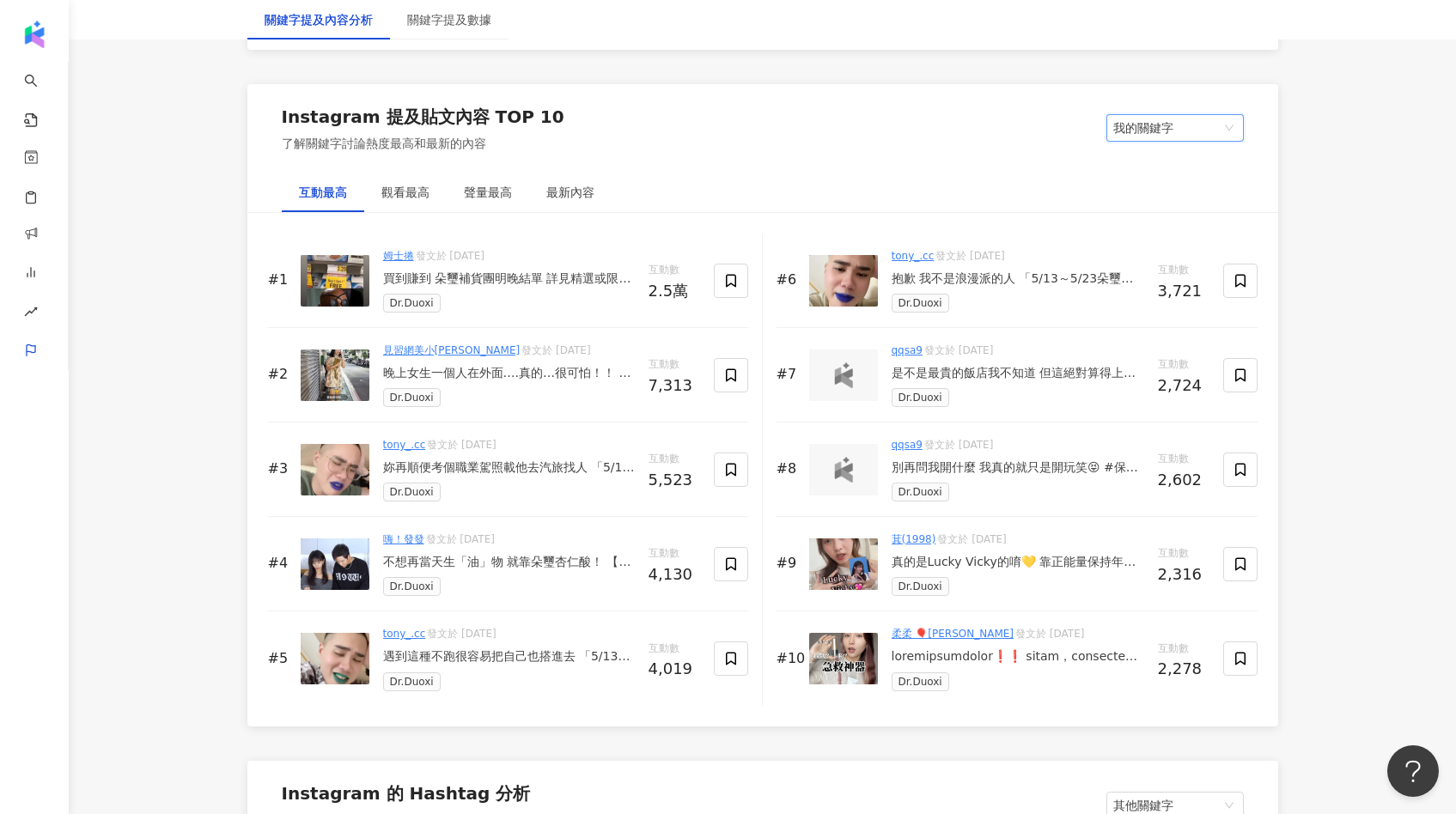
click at [347, 663] on img at bounding box center [335, 659] width 69 height 52
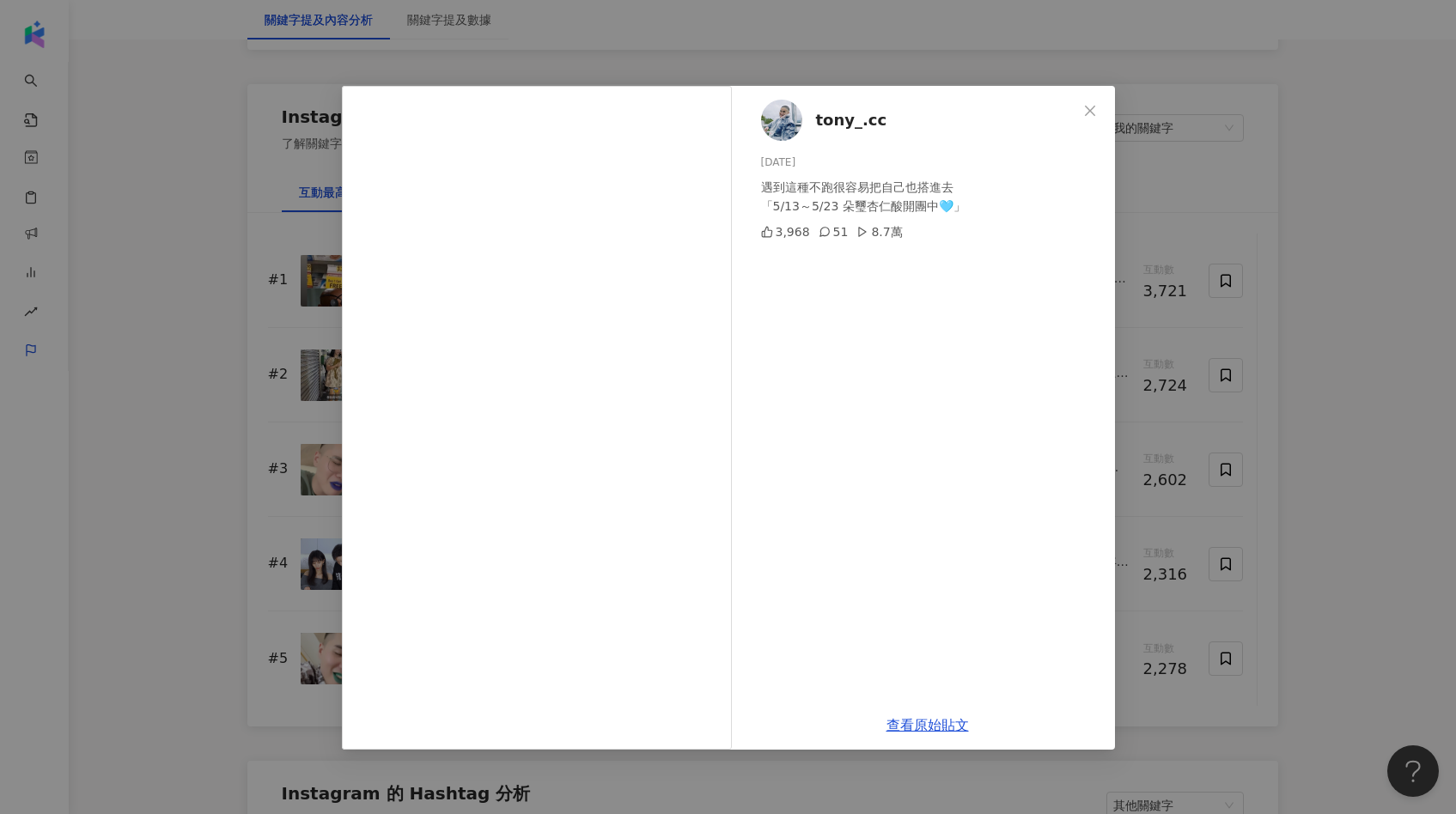
click at [1221, 345] on div "tony_.cc [DATE] 遇到這種不跑很容易把自己也搭進去 「5/13～5/23 朵璽杏仁酸開團中🩵」 3,968 51 8.7萬 查看原始貼文" at bounding box center [728, 407] width 1456 height 814
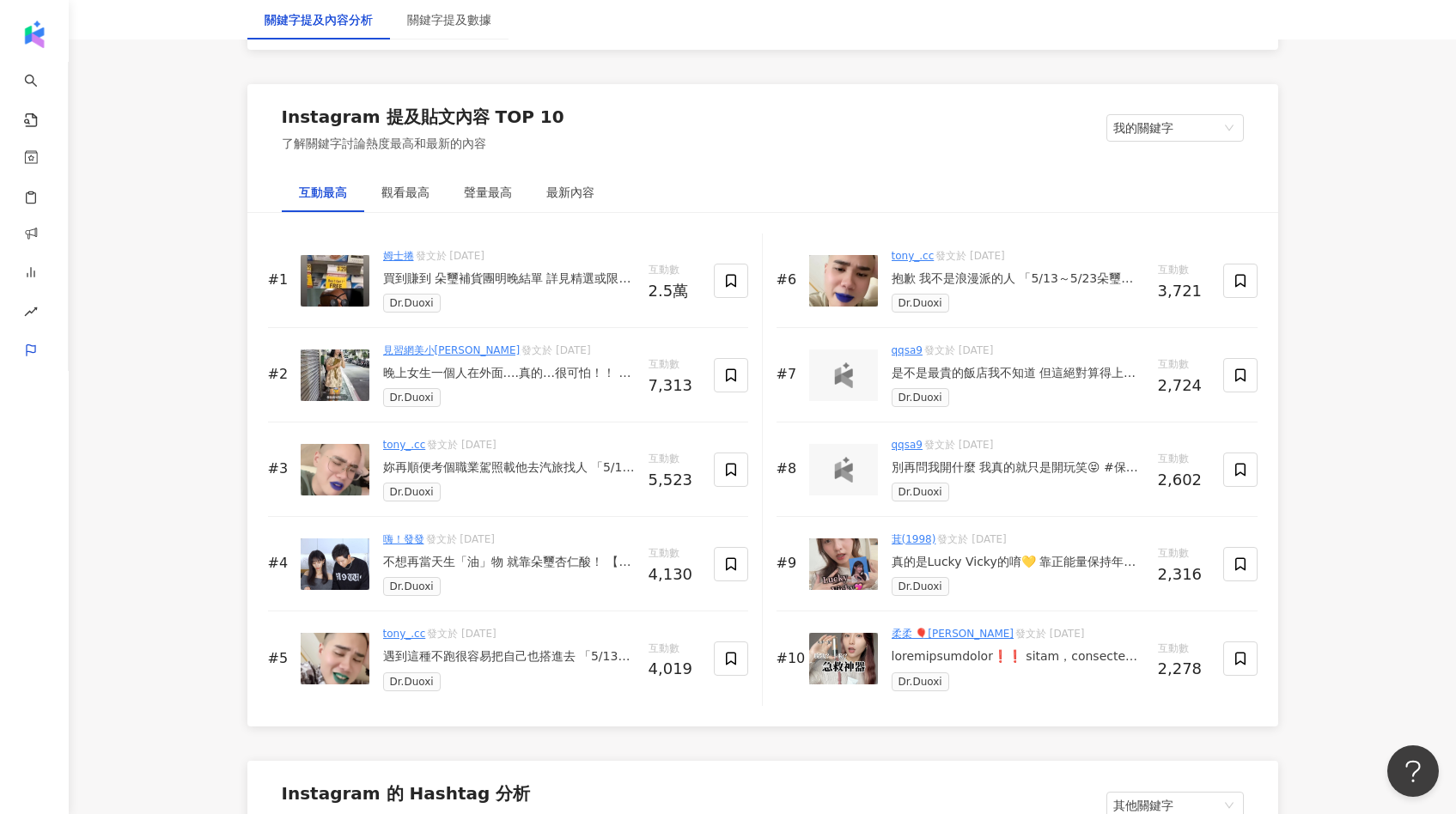
click at [583, 282] on div "買到賺到 朵璽補貨團明晚結單 詳見精選或限動☝🏻" at bounding box center [508, 280] width 252 height 17
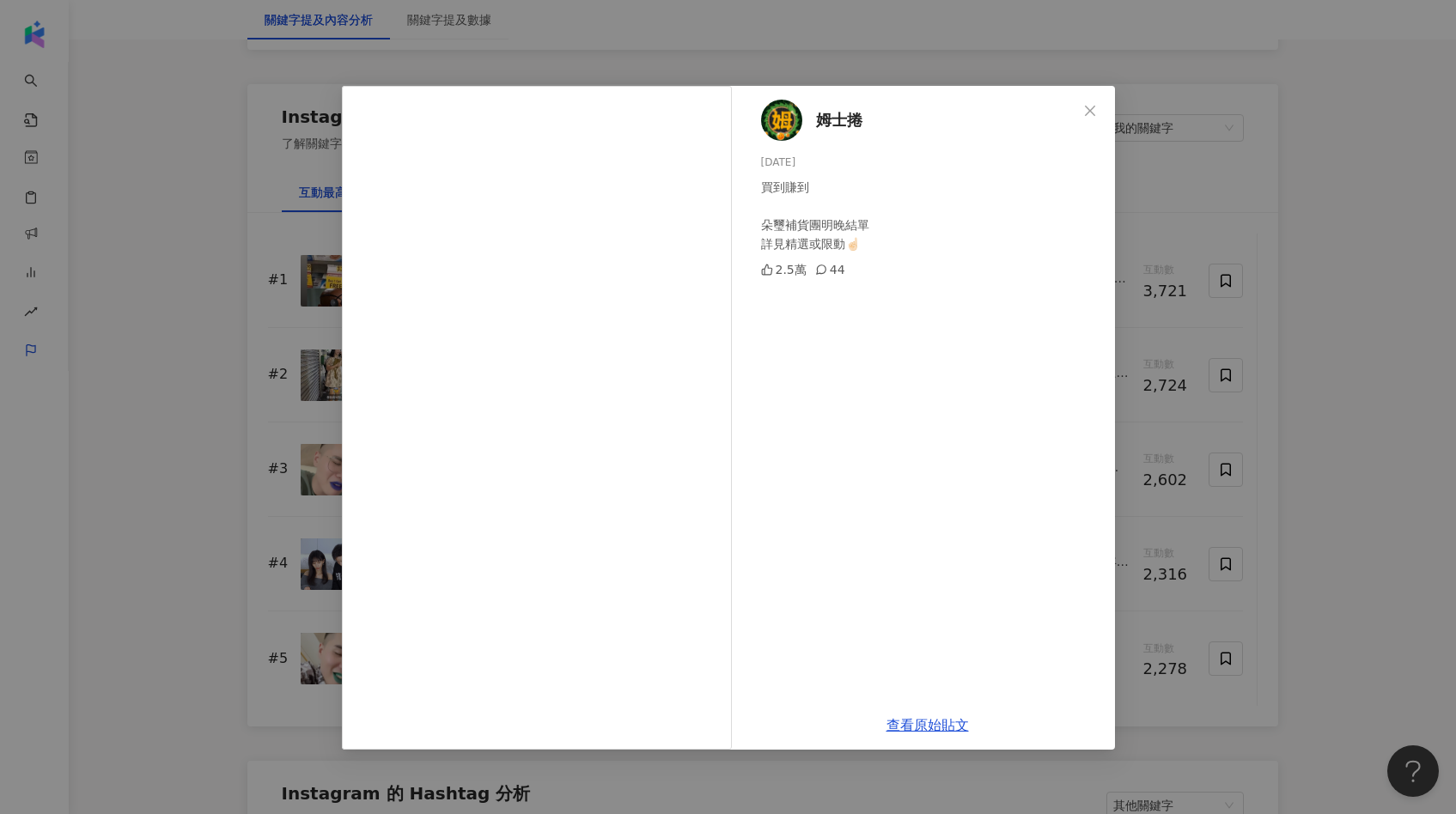
click at [1199, 413] on div "姆士捲 [DATE] 買到賺到 朵璽補貨團明晚結單 詳見精選或限動☝🏻 2.5萬 44 查看原始貼文" at bounding box center [728, 407] width 1456 height 814
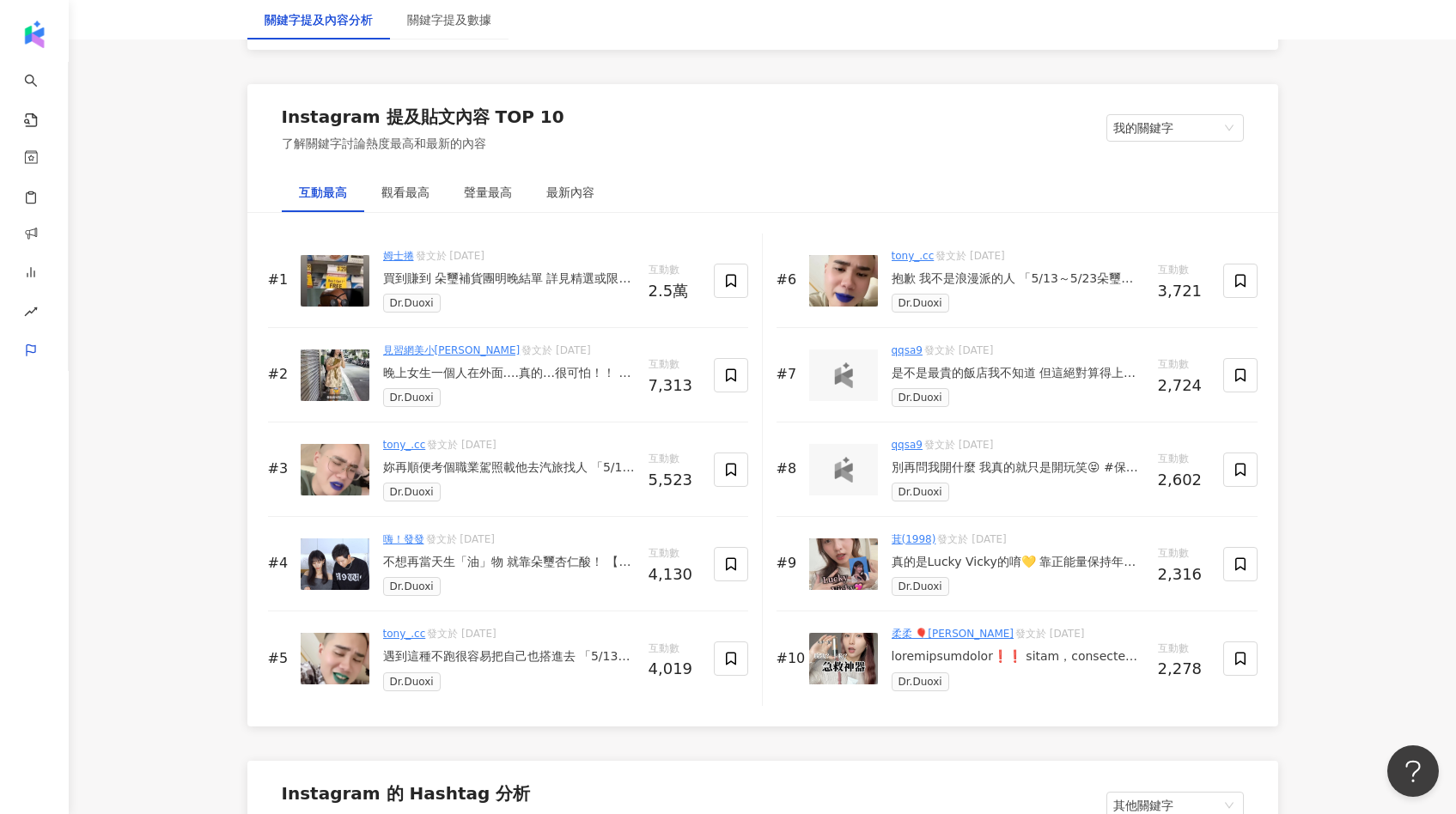
click at [1023, 563] on div "真的是Lucky Vicky的唷💛 靠正能量保持年輕思考 肌膚就靠「朵璽凍齡系列」 朵璽熬夜奇蹟霜質地很好吸收 改善暗沉蠟黃 隔天起床有剛好的保濕感 還可以搭…" at bounding box center [1018, 563] width 253 height 17
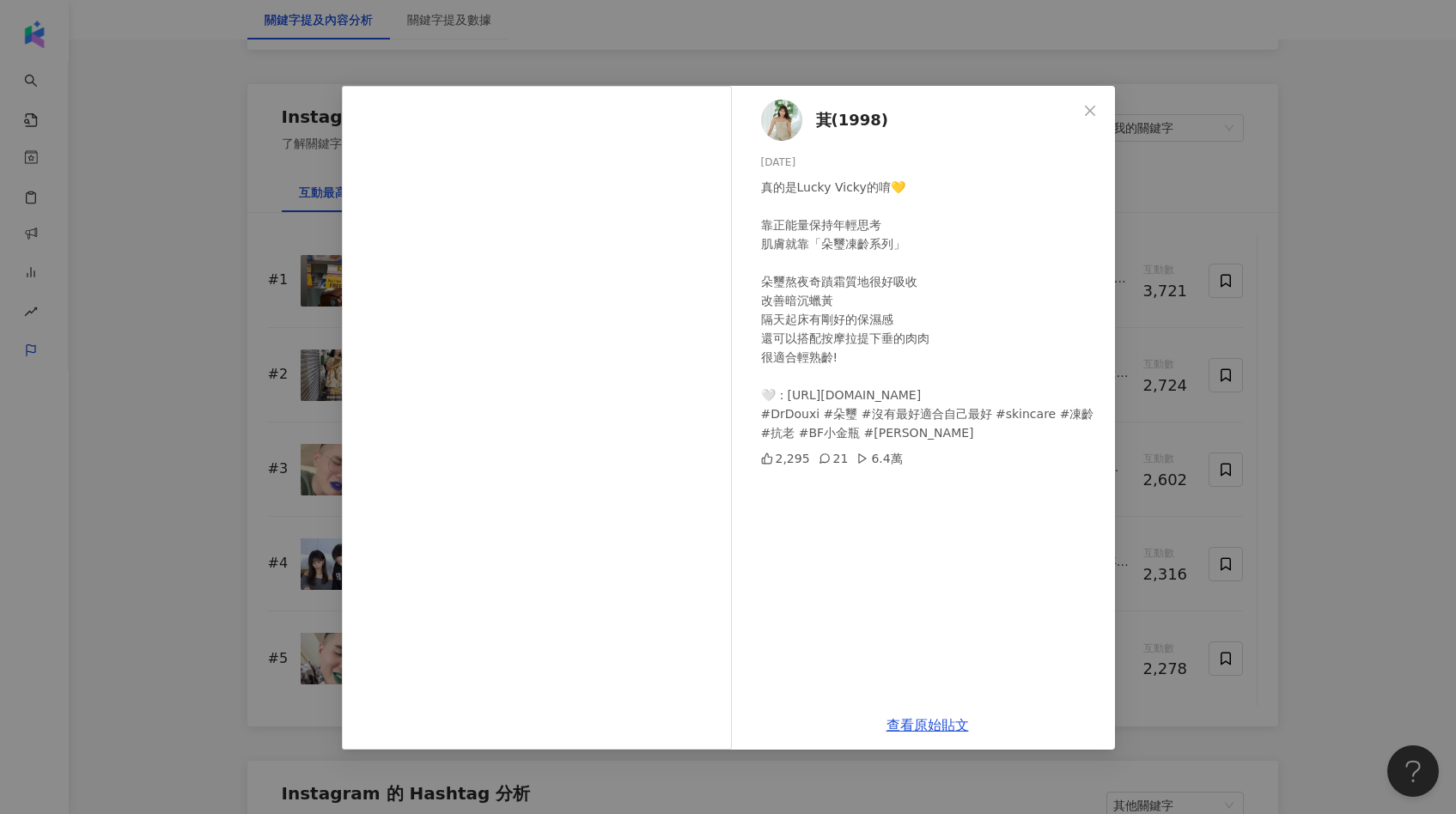
click at [1297, 513] on div "萁(1998) [DATE] 真的是Lucky Vicky的唷💛 靠正能量保持年輕思考 肌膚就靠「朵璽凍齡系列」 朵璽熬夜奇蹟霜質地很好吸收 改善暗沉蠟黃 隔…" at bounding box center [728, 407] width 1456 height 814
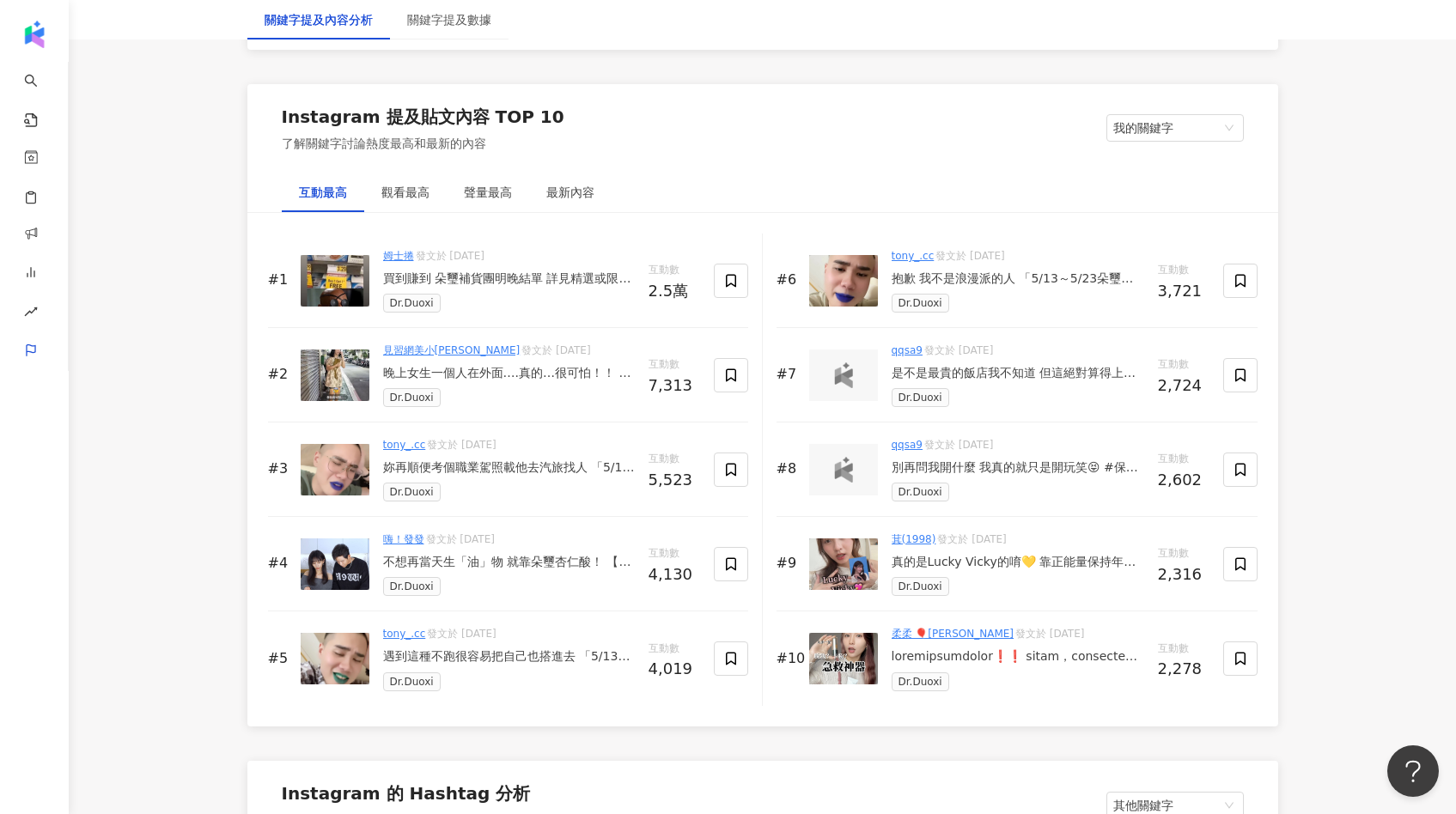
click at [997, 487] on div "Dr.Duoxi" at bounding box center [1018, 492] width 253 height 19
click at [997, 471] on div "別再問我開什麼 我真的就只是開玩笑😝 #保時捷 #台中 #朵璽" at bounding box center [1018, 468] width 253 height 17
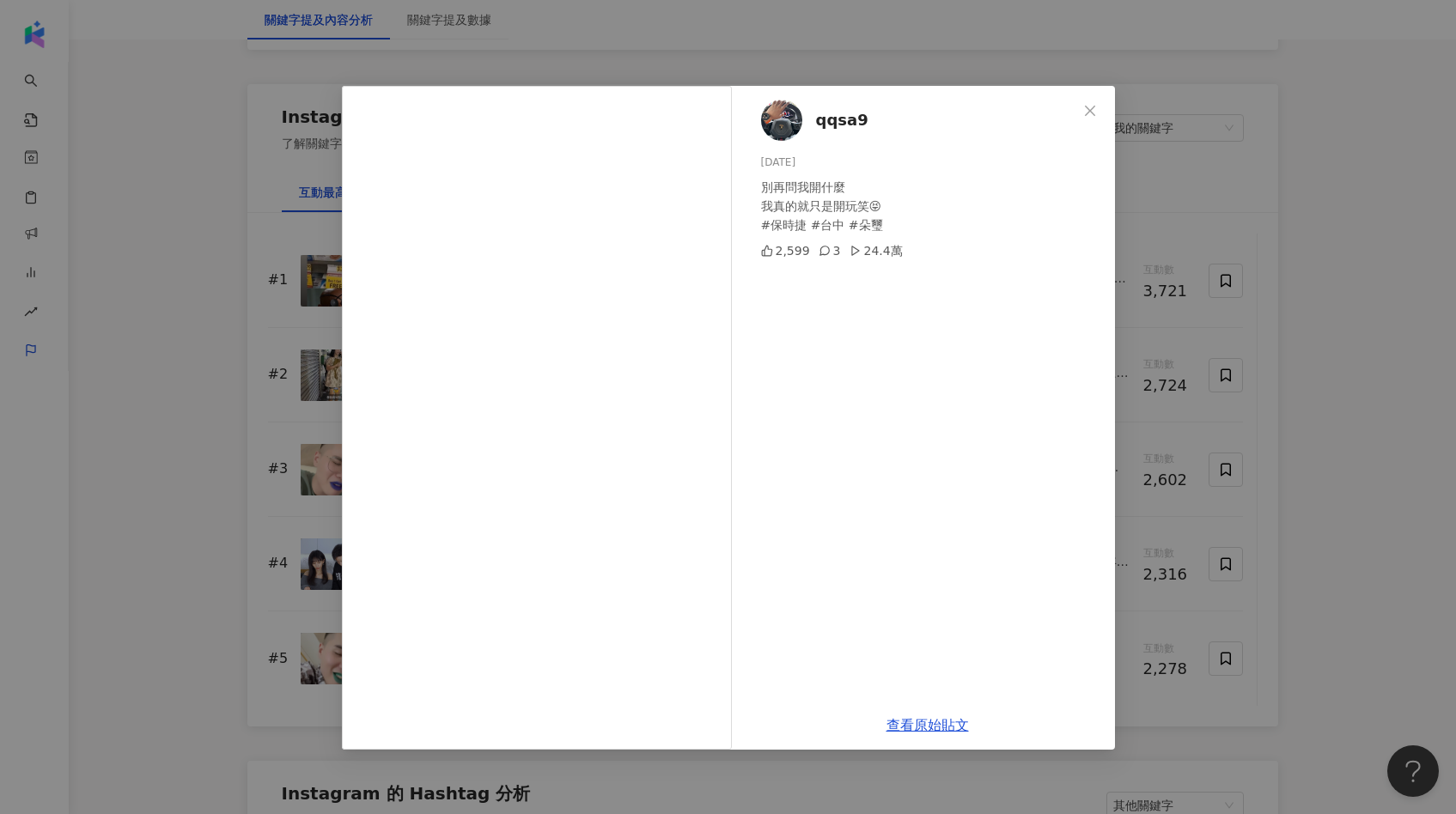
click at [1355, 388] on div "qqsa9 [DATE] 別再問我開什麼 我真的就只是開玩笑😝 #保時捷 #台中 #朵璽 2,599 3 24.4萬 查看原始貼文" at bounding box center [728, 407] width 1456 height 814
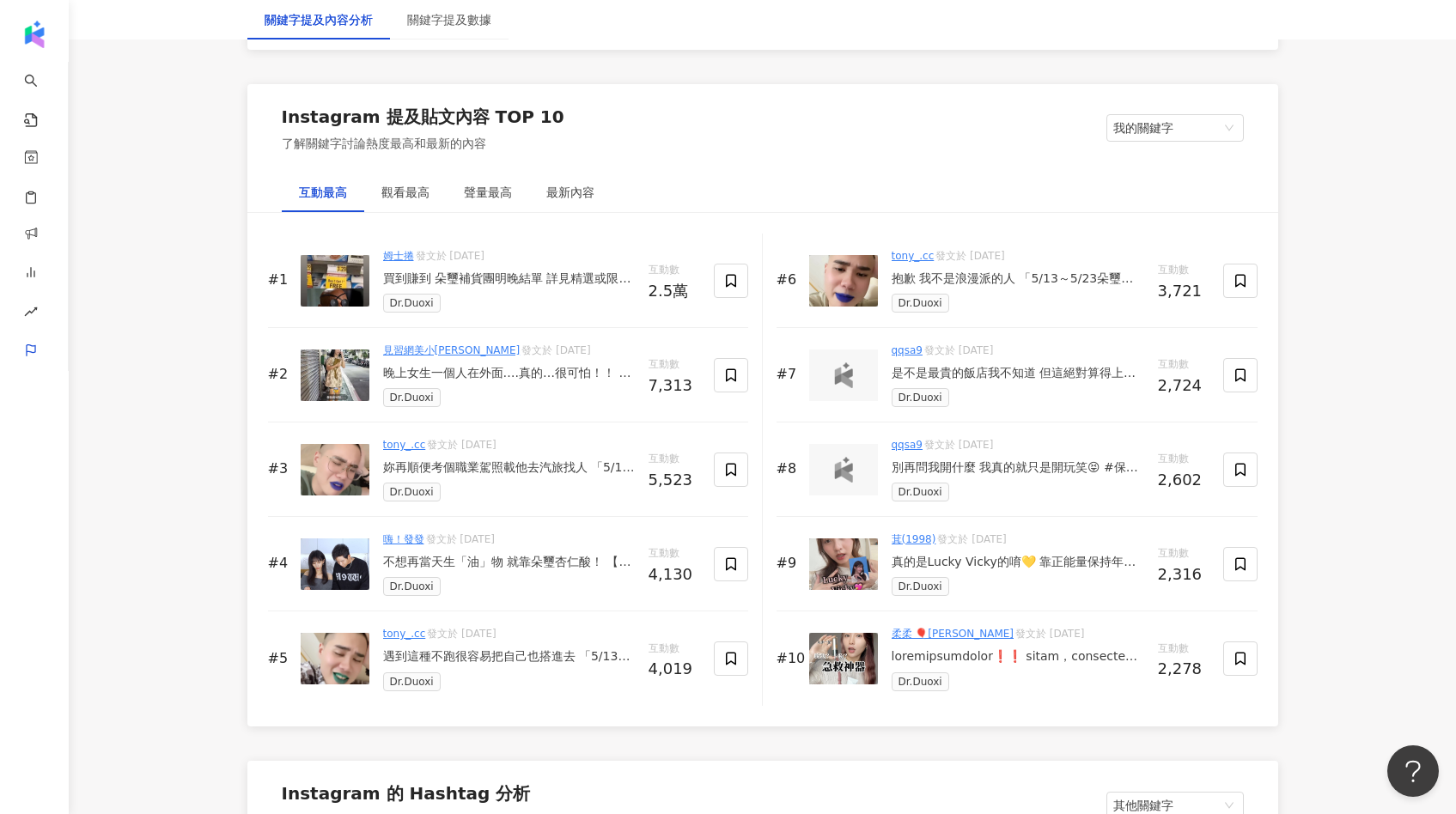
click at [479, 167] on div "Instagram 提及貼文內容 TOP 10 了解關鍵字討論熱度最高和最新的內容 我的關鍵字 其他關鍵字 我的關鍵字" at bounding box center [762, 128] width 1030 height 89
click at [479, 176] on div "聲量最高" at bounding box center [487, 192] width 82 height 39
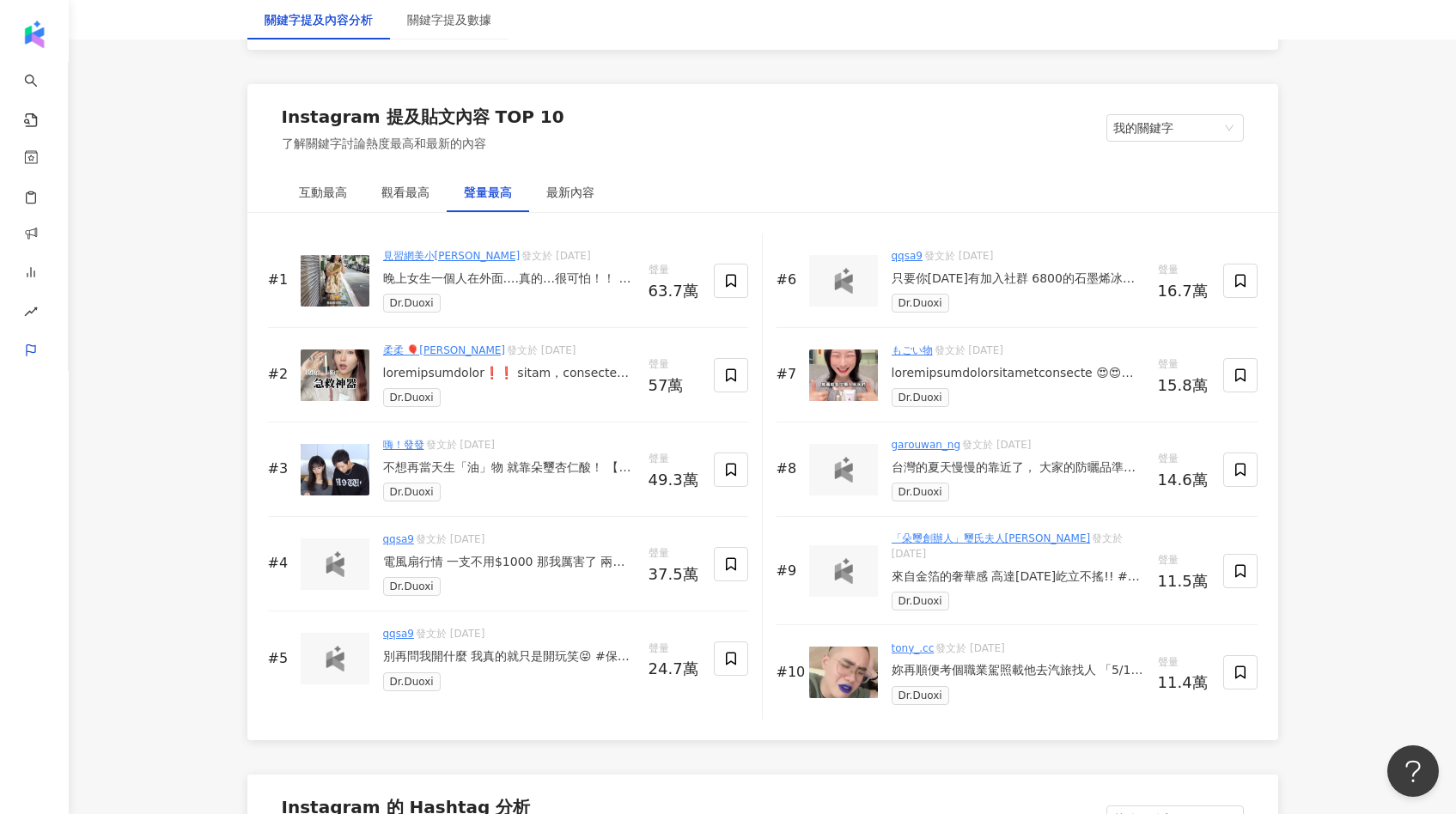
click at [1021, 279] on div "只要你[DATE]有加入社群 6800的石墨烯冰絲枕就只要990$ 直接拿我在睡的席XX對比 沒在怕 加入並底下留言 「我想要枕頭 」 直接送給你 數量超少 …" at bounding box center [1018, 280] width 253 height 17
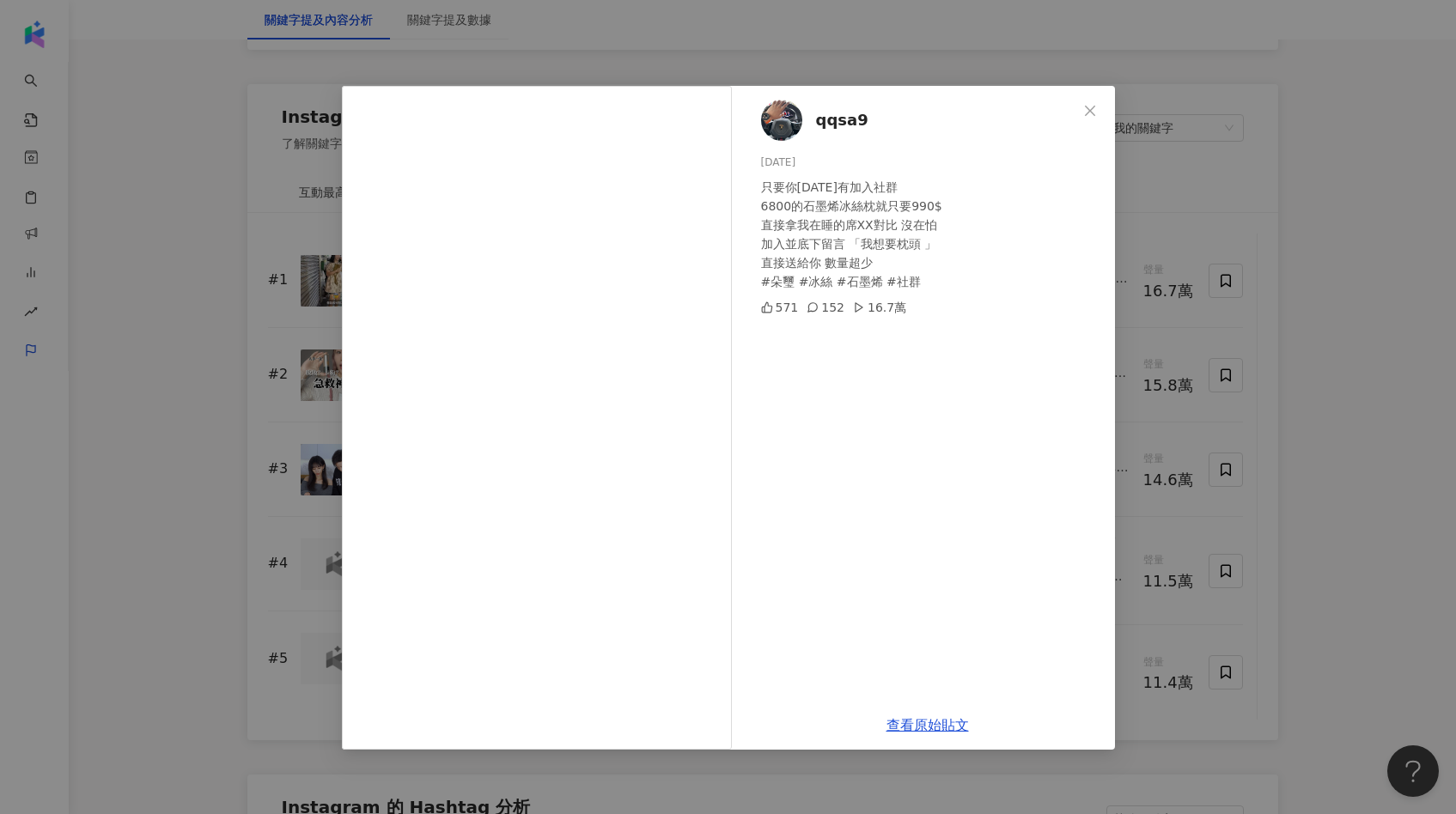
click at [1284, 403] on div "qqsa9 [DATE] 只要你[DATE]有加入社群 6800的石墨烯冰絲枕就只要990$ 直接拿我在睡的席XX對比 沒在怕 加入並底下留言 「我想要枕頭 …" at bounding box center [728, 407] width 1456 height 814
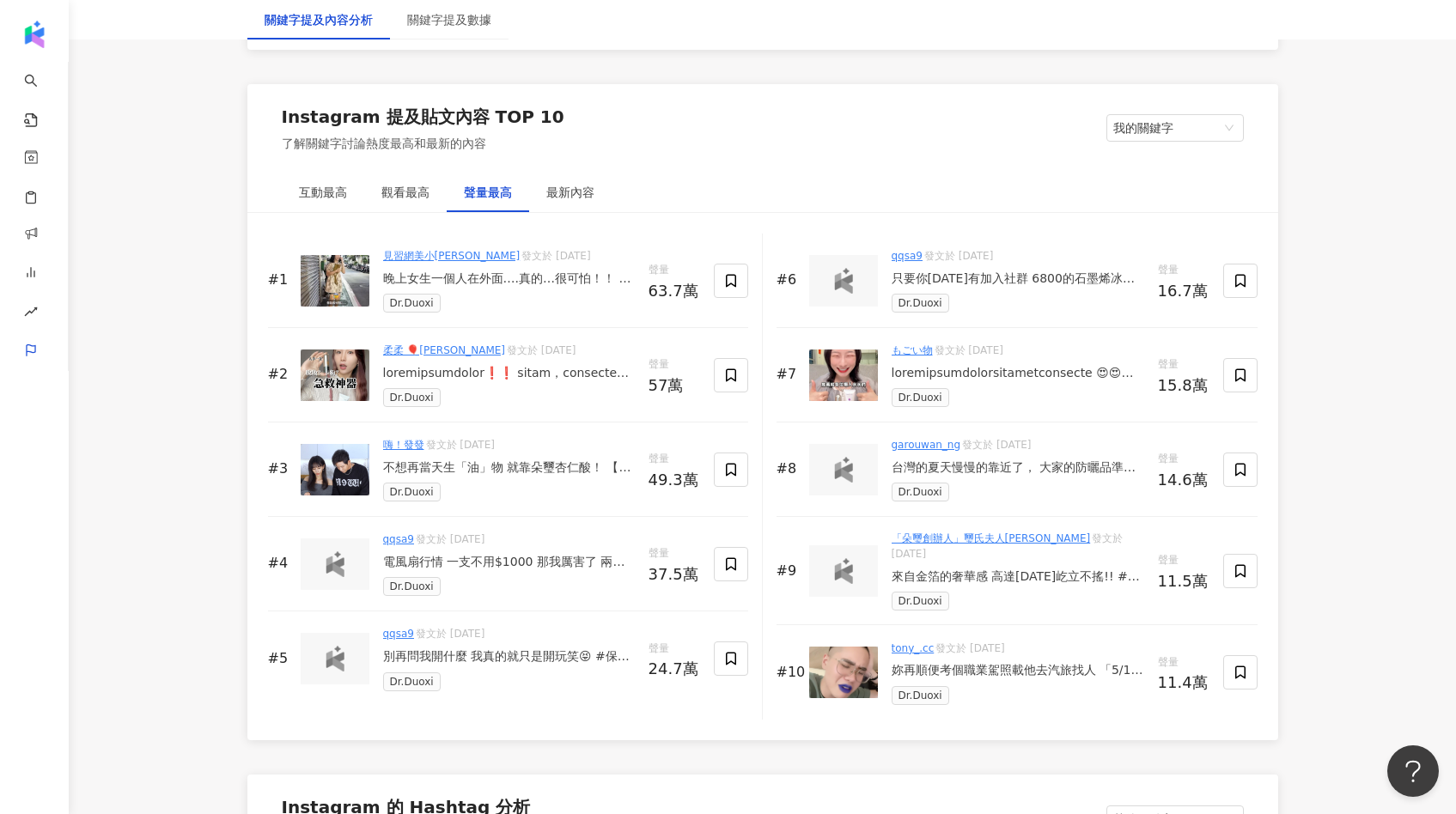
click at [555, 370] on div at bounding box center [508, 373] width 252 height 17
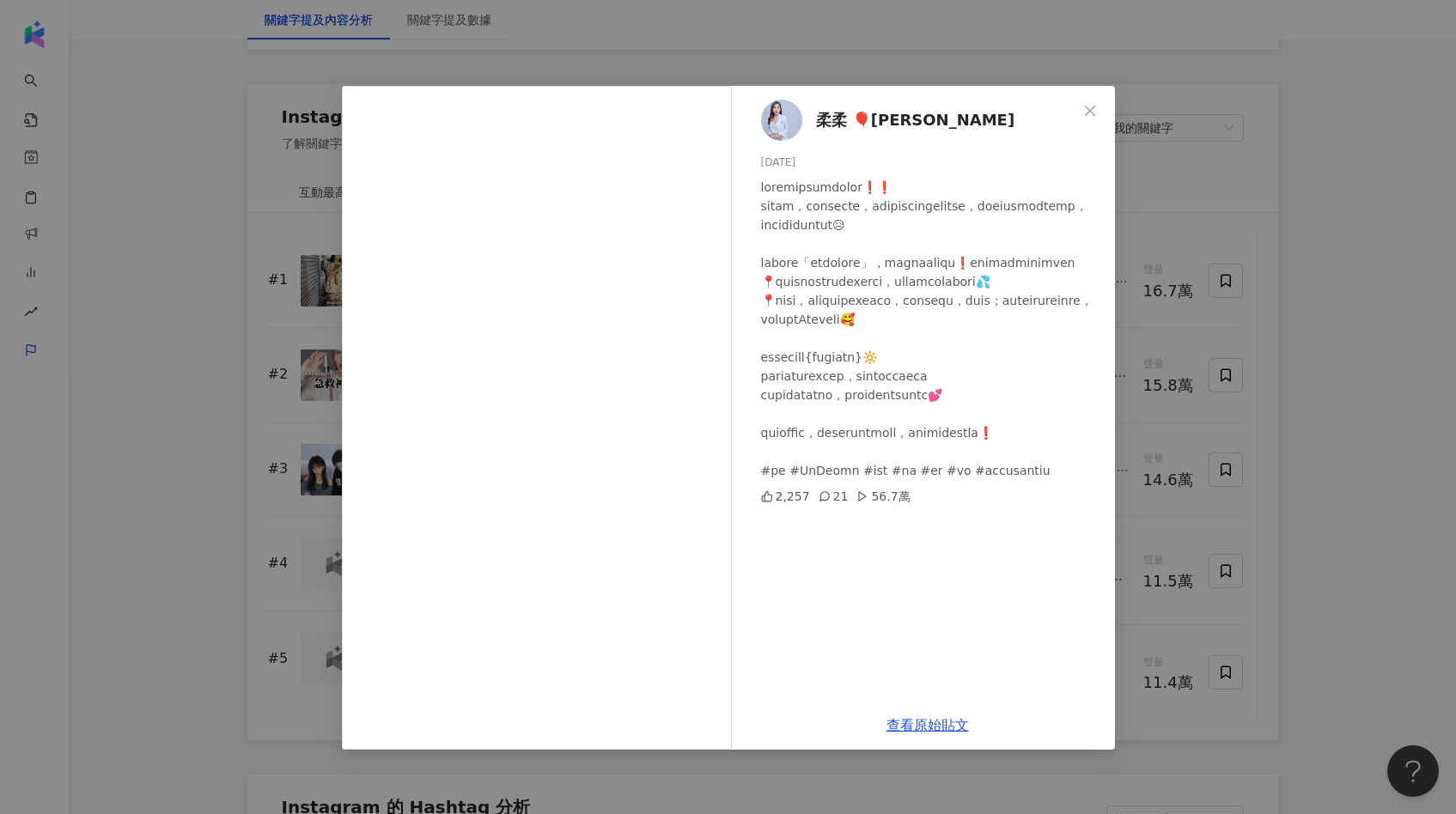
click at [1314, 504] on div "柔柔 🎈[PERSON_NAME] [DATE] 2,257 21 56.7萬 查看原始貼文" at bounding box center [728, 407] width 1456 height 814
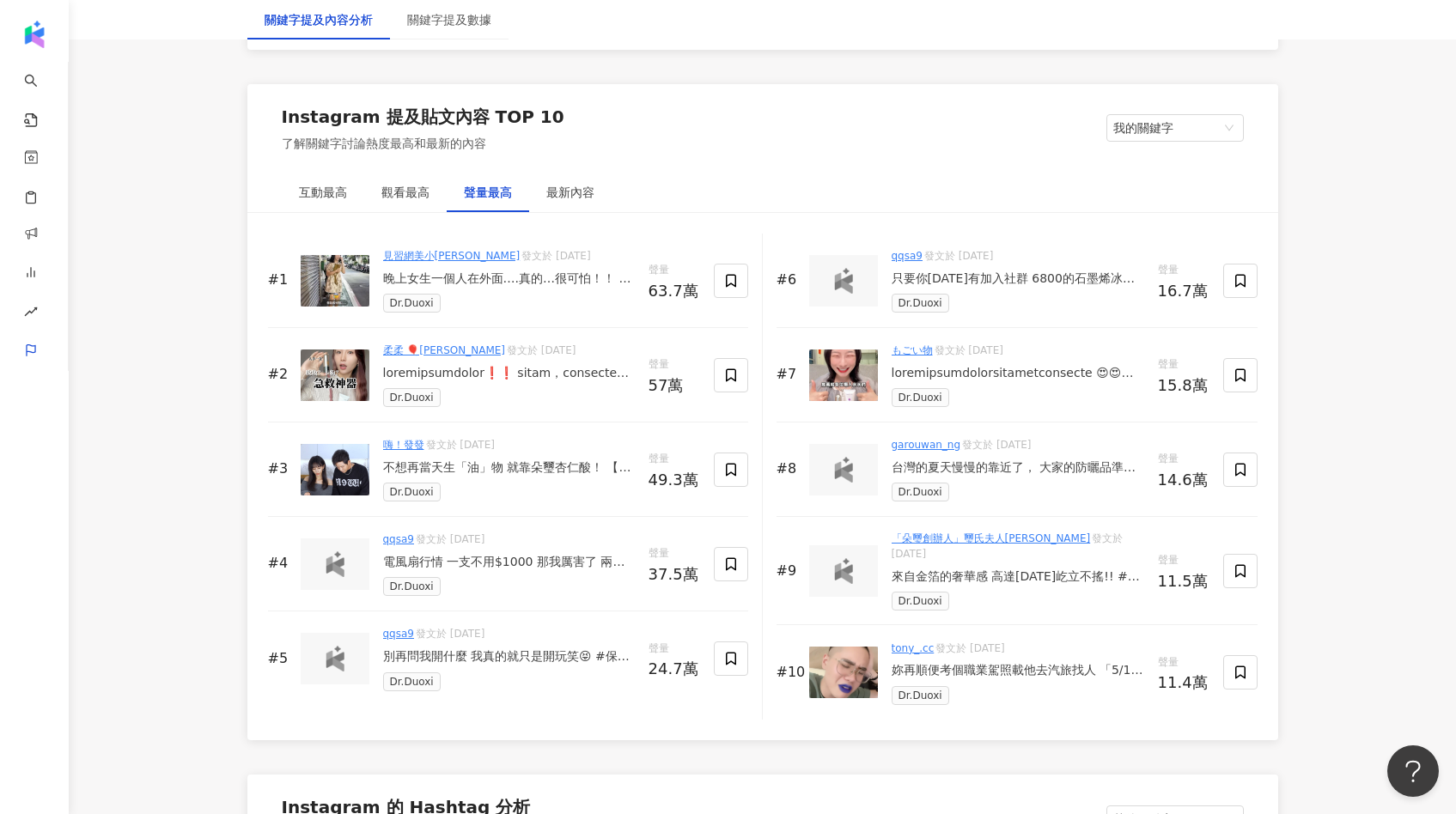
click at [521, 474] on div "不想再當天生「油」物 就靠朵璽杏仁酸！ 【朵璽杏仁酸戰荳隊長】 #杏仁酸精華 改善毛孔粗大、紅豆臉、草莓鼻 幫助調節出油，不怕油光滿面 🔺4種濃度根據膚況選擇…" at bounding box center [508, 468] width 252 height 17
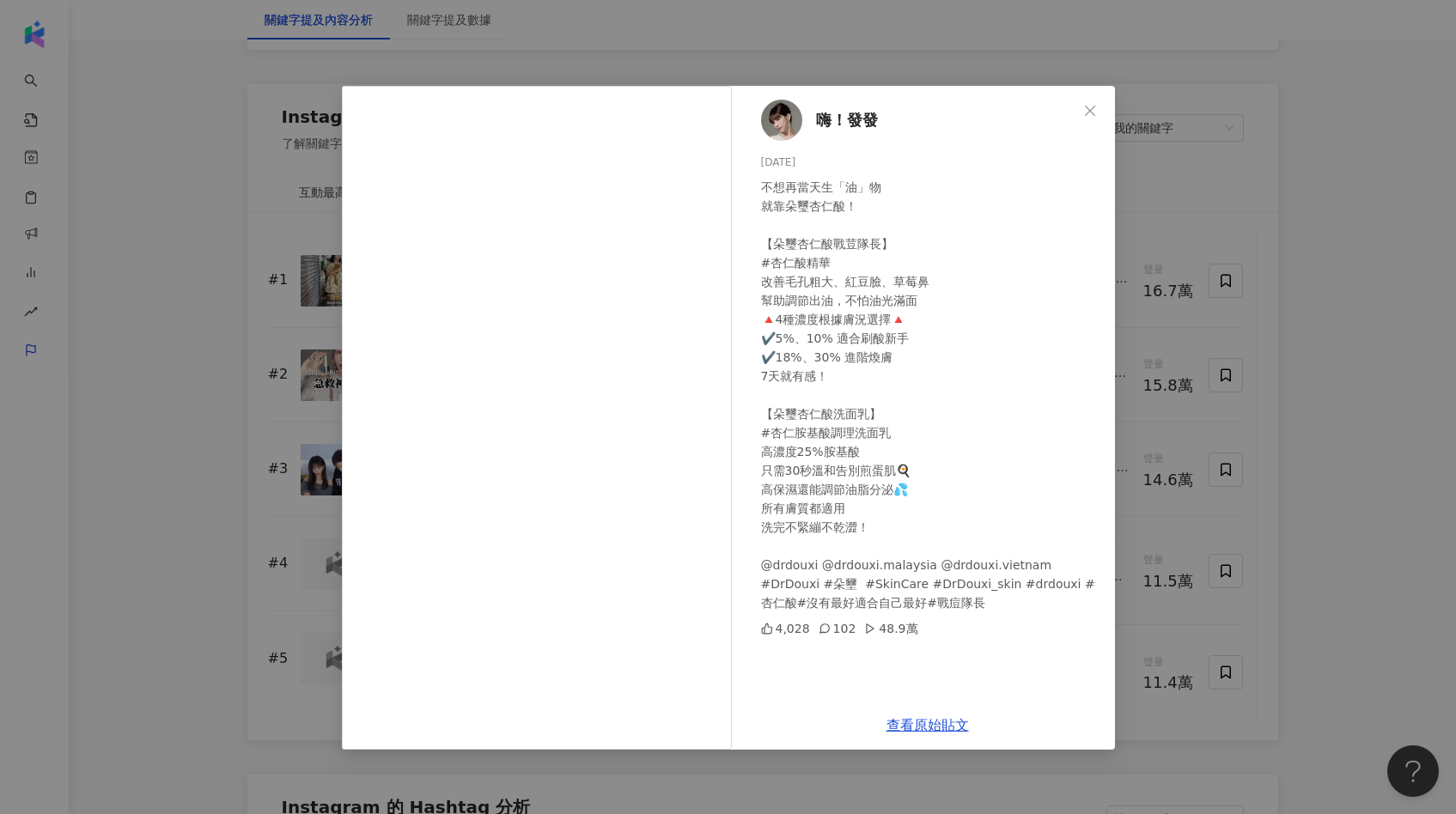
click at [1344, 434] on div "嗨！發發 [DATE] 不想再當天生「油」物 就靠朵璽杏仁酸！ 【朵璽杏仁酸戰荳隊長】 #杏仁酸精華 改善毛孔粗大、紅豆臉、草莓鼻 幫助調節出油，不怕油光滿面…" at bounding box center [728, 407] width 1456 height 814
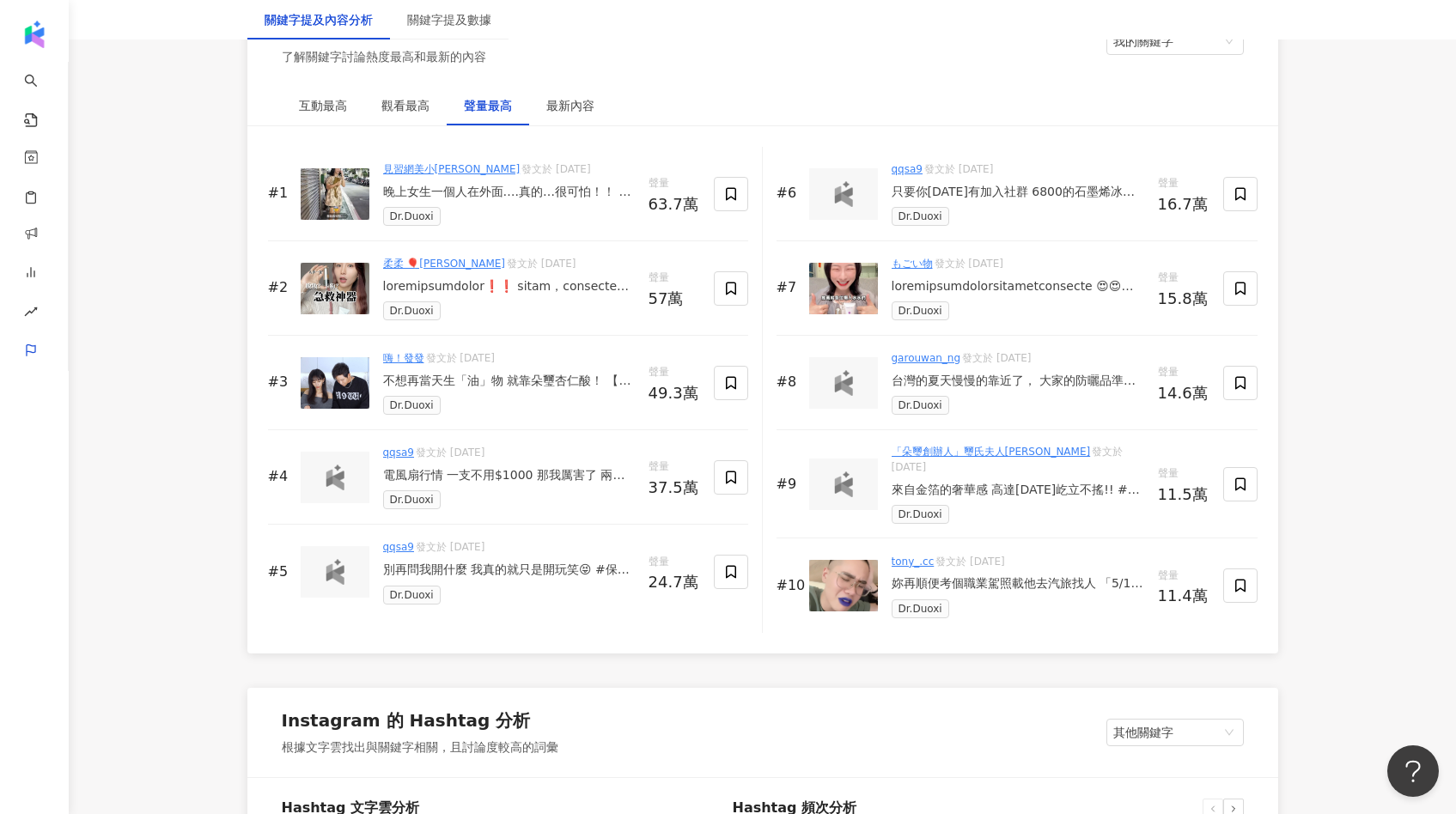
scroll to position [2679, 0]
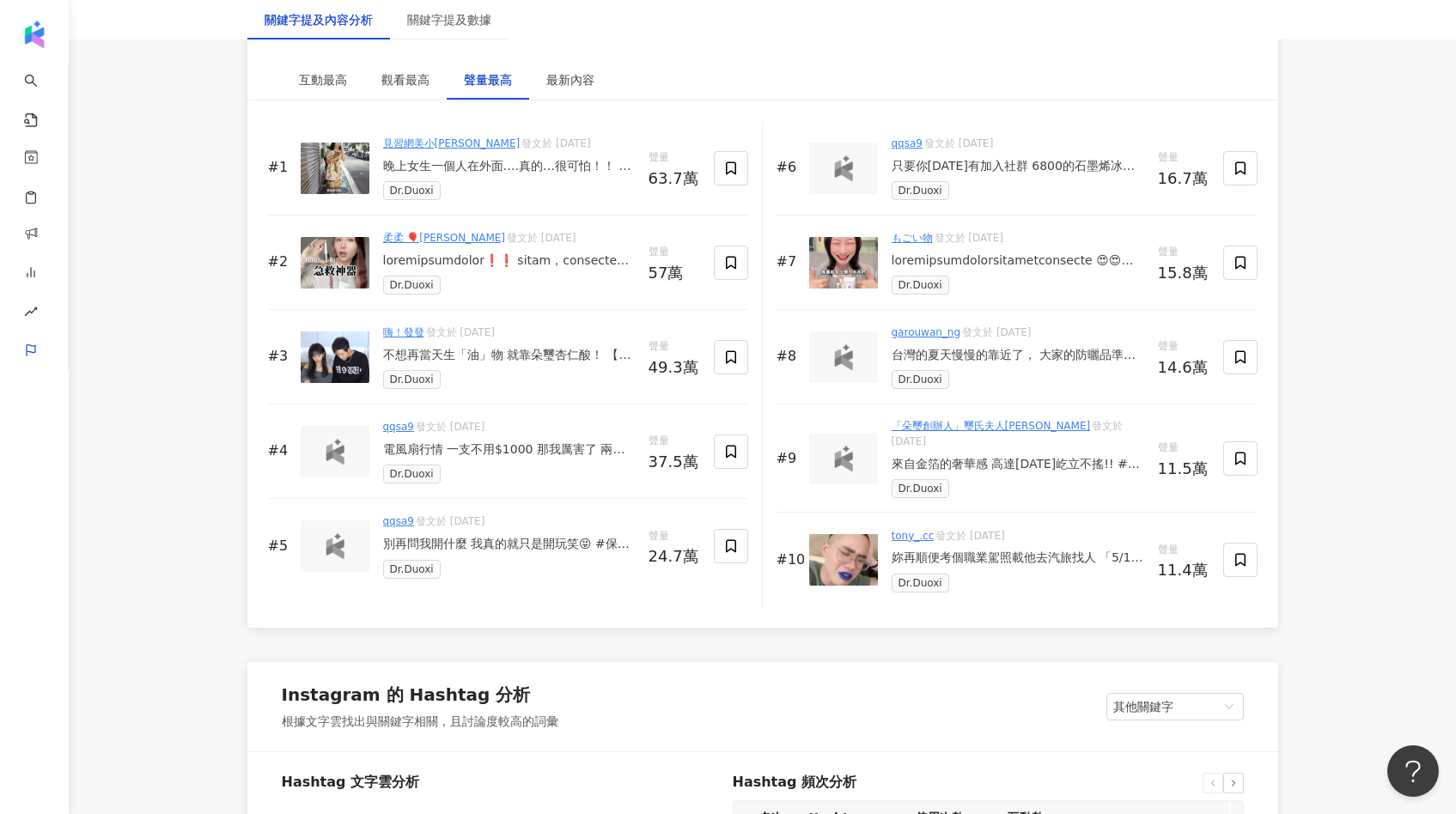
click at [1056, 456] on div "來自金箔的奢華感 高達[DATE]屹立不搖!! #璽氏夫人 #日常 #保養 #朵璽" at bounding box center [1018, 464] width 253 height 17
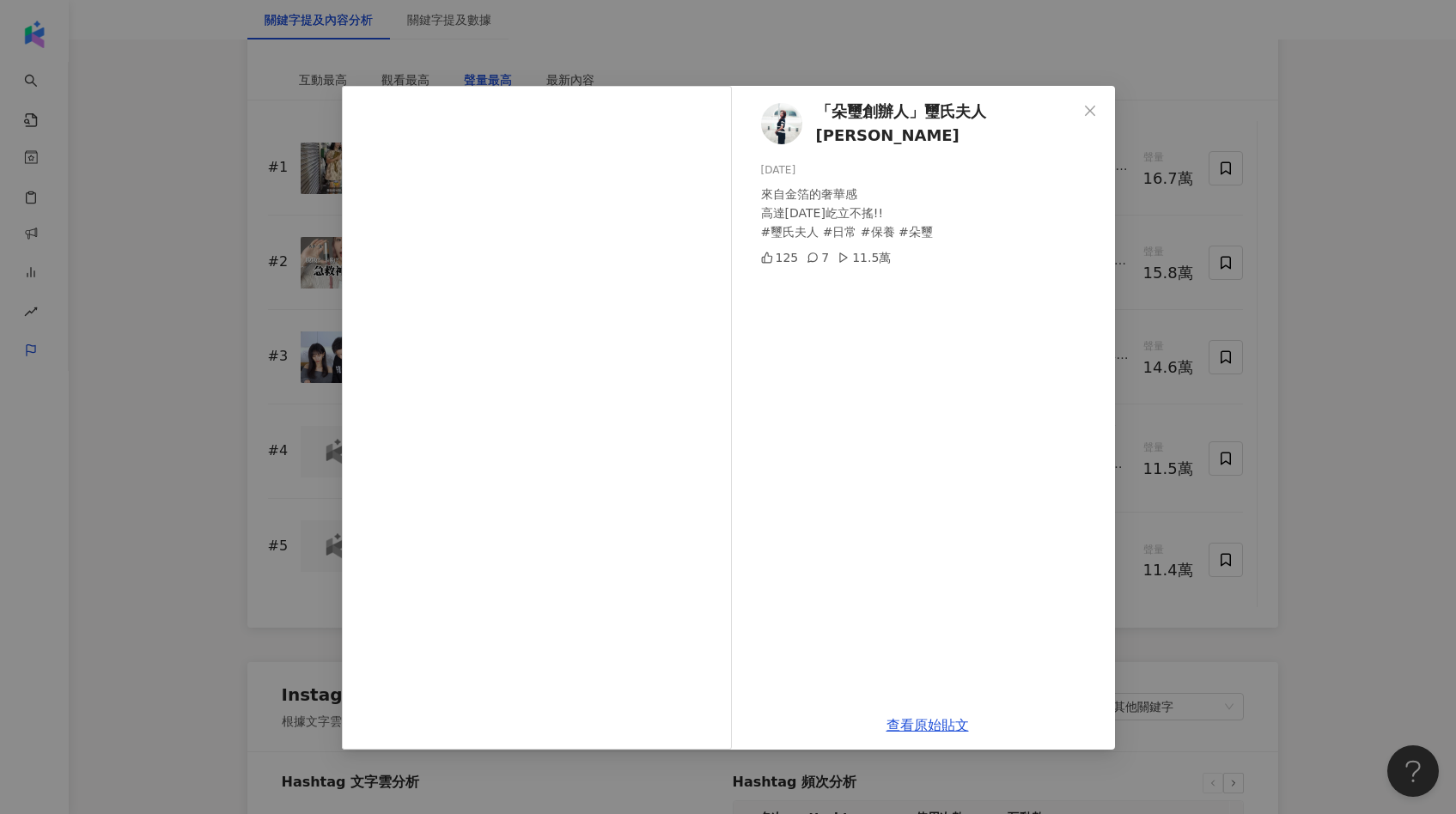
click at [1330, 452] on div "「朵璽創辦人」璽氏夫人[PERSON_NAME] [DATE] 來自金箔的奢華感 高達[DATE]屹立不搖!! #璽氏夫人 #日常 #保養 #朵璽 125 7…" at bounding box center [728, 407] width 1456 height 814
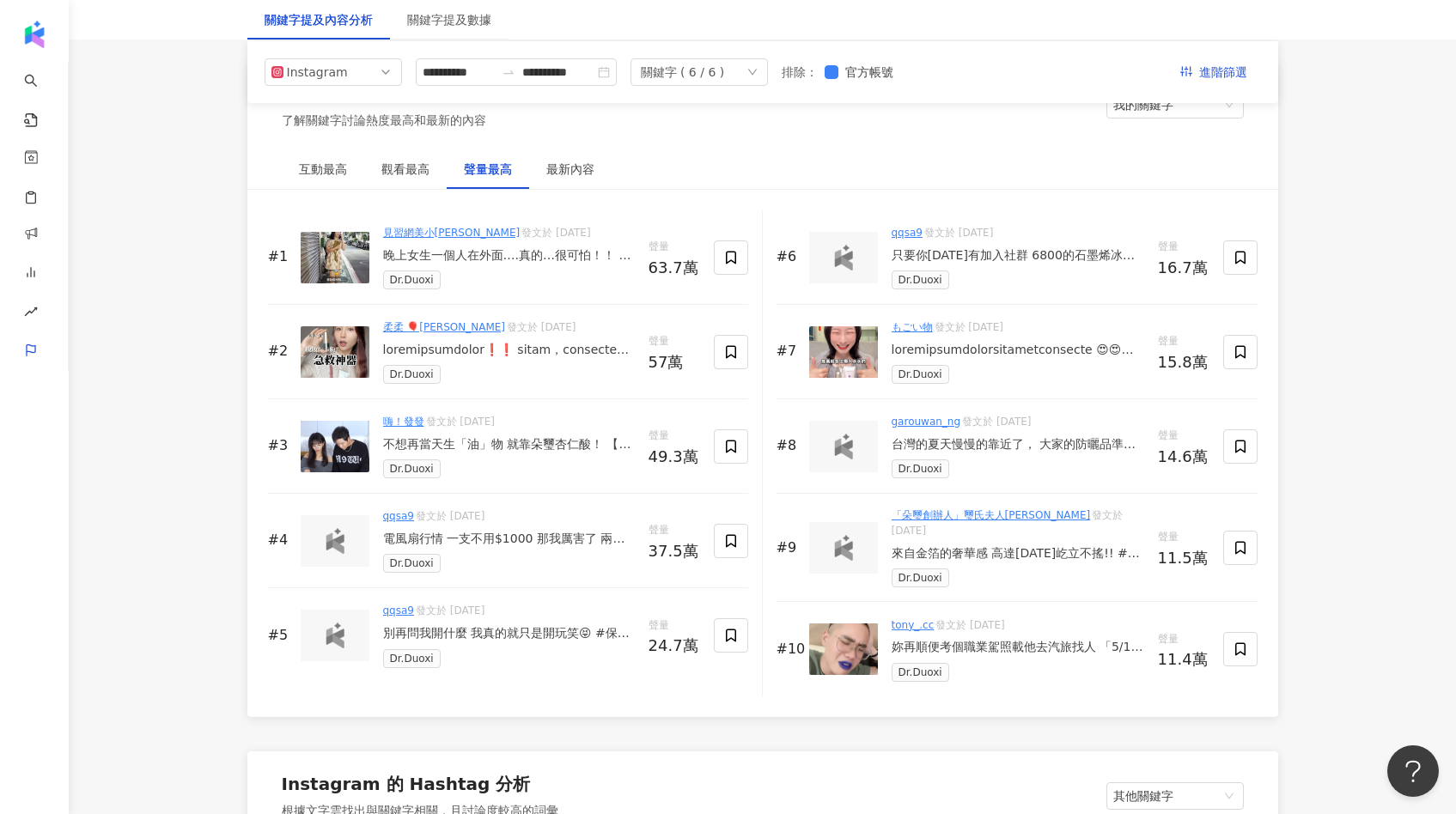
scroll to position [2575, 0]
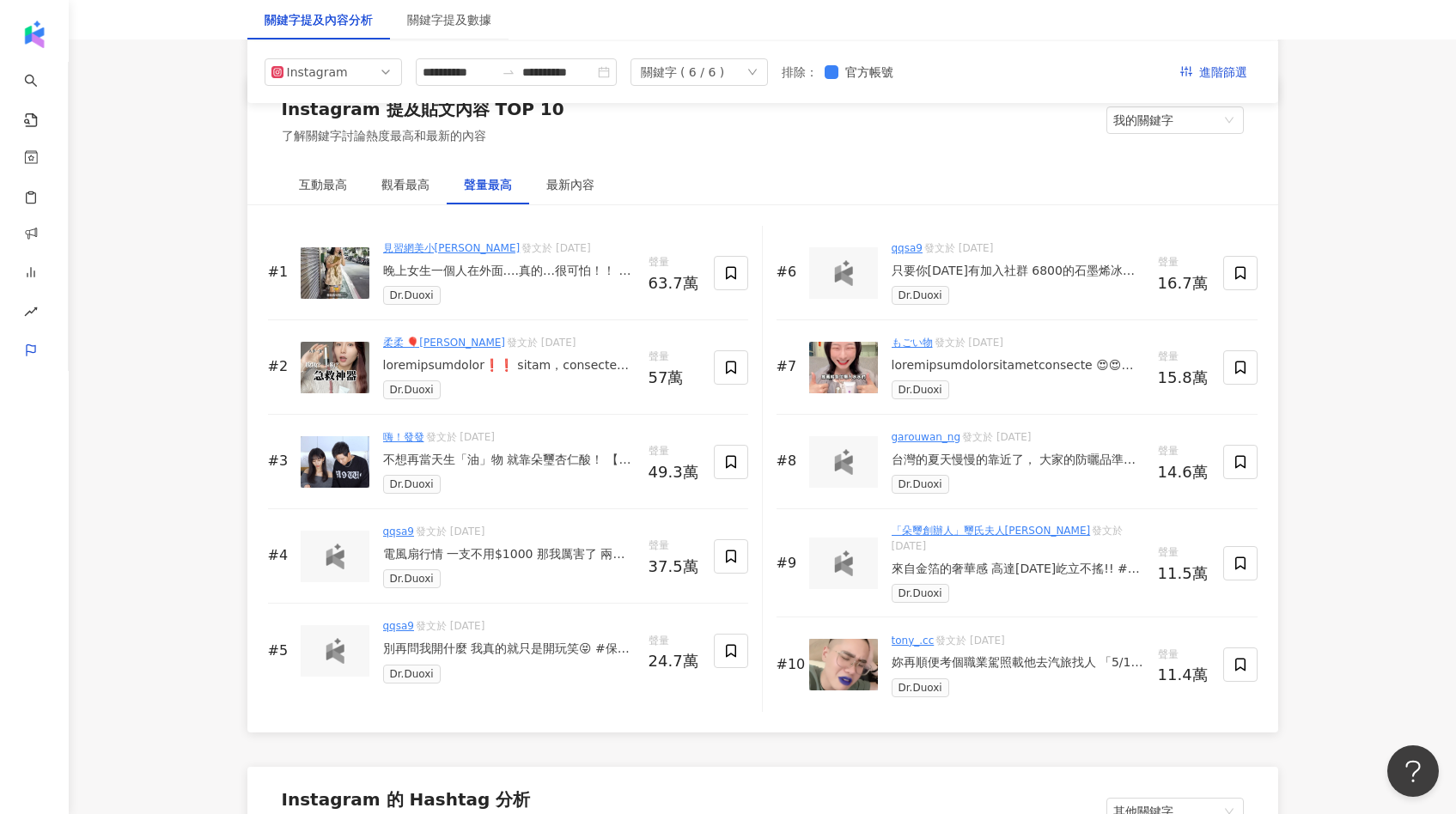
click at [1057, 354] on div "もごい物 發文於 [DATE] Dr.Duoxi" at bounding box center [1018, 367] width 253 height 64
click at [1046, 369] on div at bounding box center [1018, 366] width 253 height 17
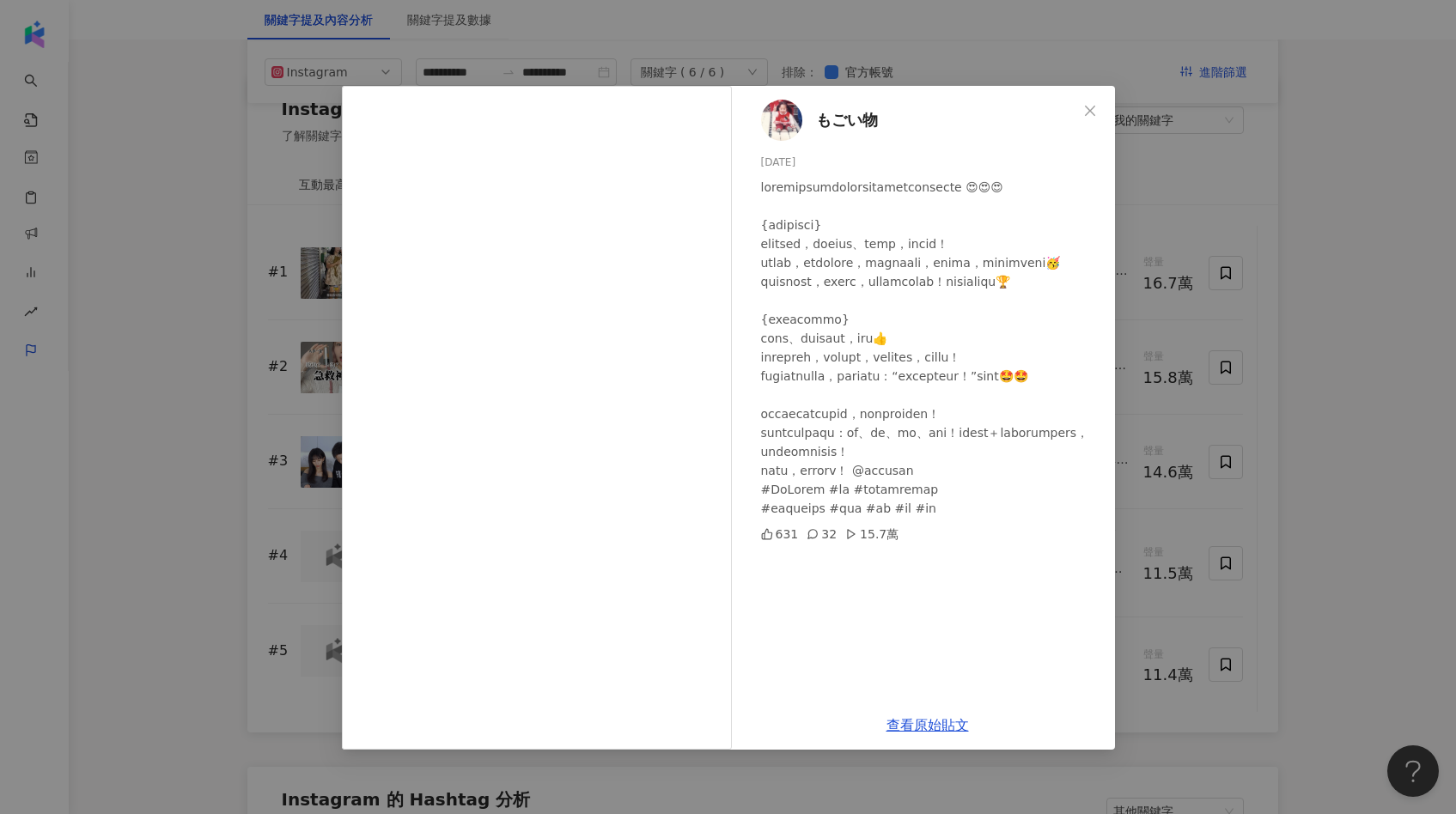
click at [1307, 416] on div "もごい物 [DATE] 631 32 15.7萬 查看原始貼文" at bounding box center [728, 407] width 1456 height 814
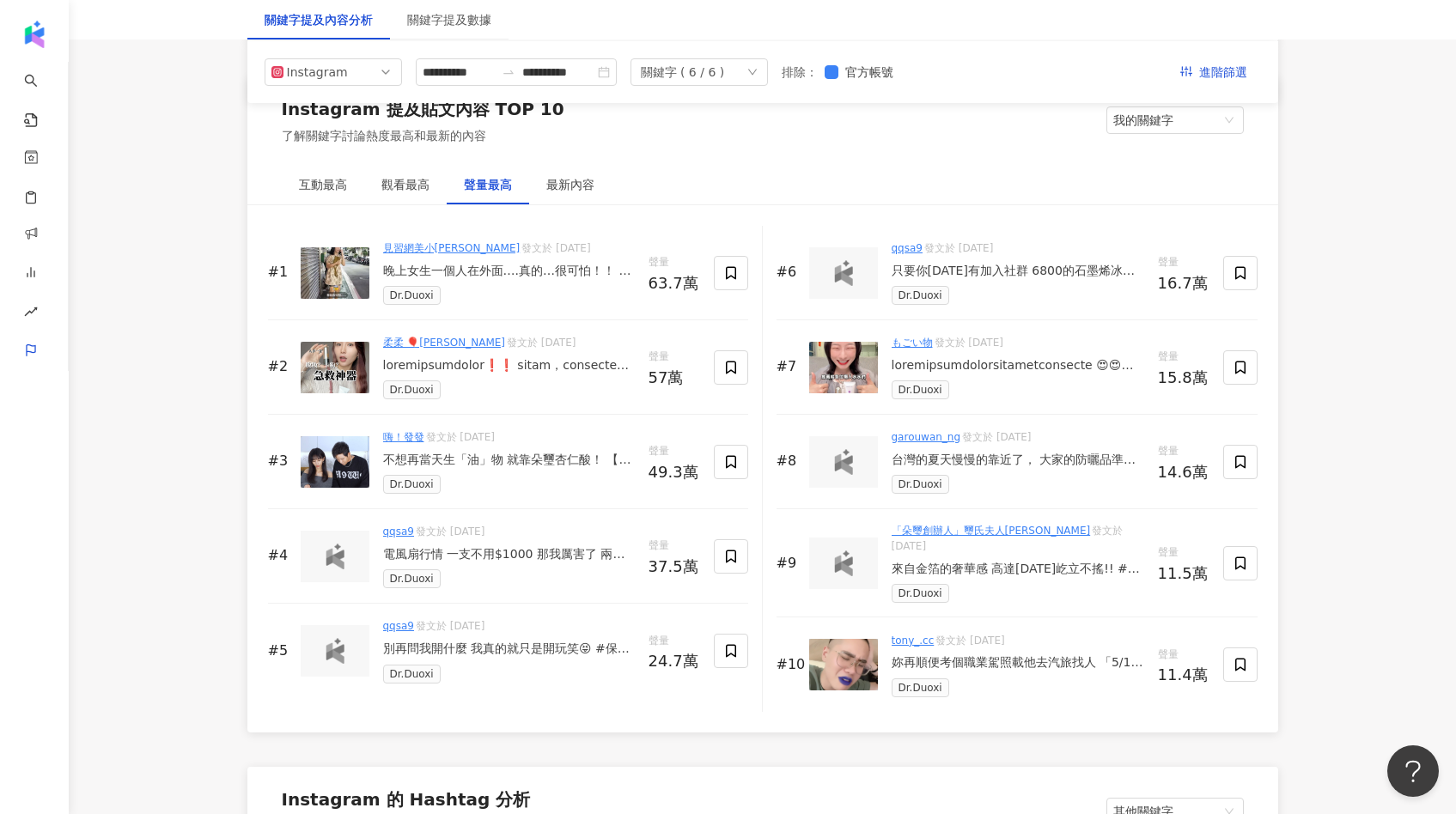
click at [996, 455] on div "台灣的夏天慢慢的靠近了， 大家的防曬品準備好了嗎？ 如果還沒的各位看看這邊， @drdouxi 準備了「山茶花滋潤柔光棒」和「晶鑽美肌潤色隔離霜」 幫大家迎戰…" at bounding box center [1018, 461] width 253 height 17
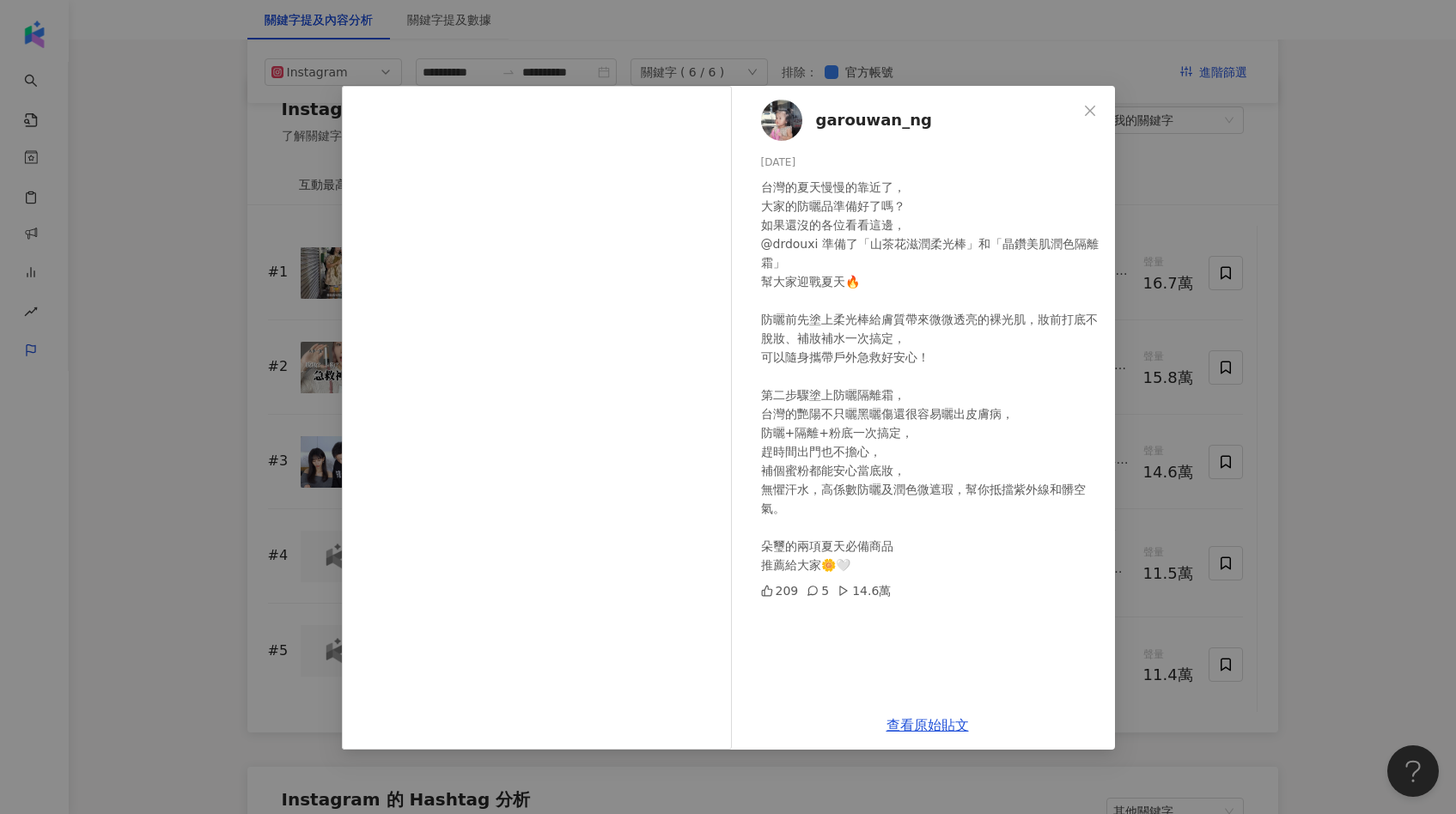
click at [1147, 455] on div "garouwan_ng [DATE] 台灣的夏天慢慢的靠近了， 大家的防曬品準備好了嗎？ 如果還沒的各位看看這邊， @drdouxi 準備了「山茶花滋潤柔光棒…" at bounding box center [728, 407] width 1456 height 814
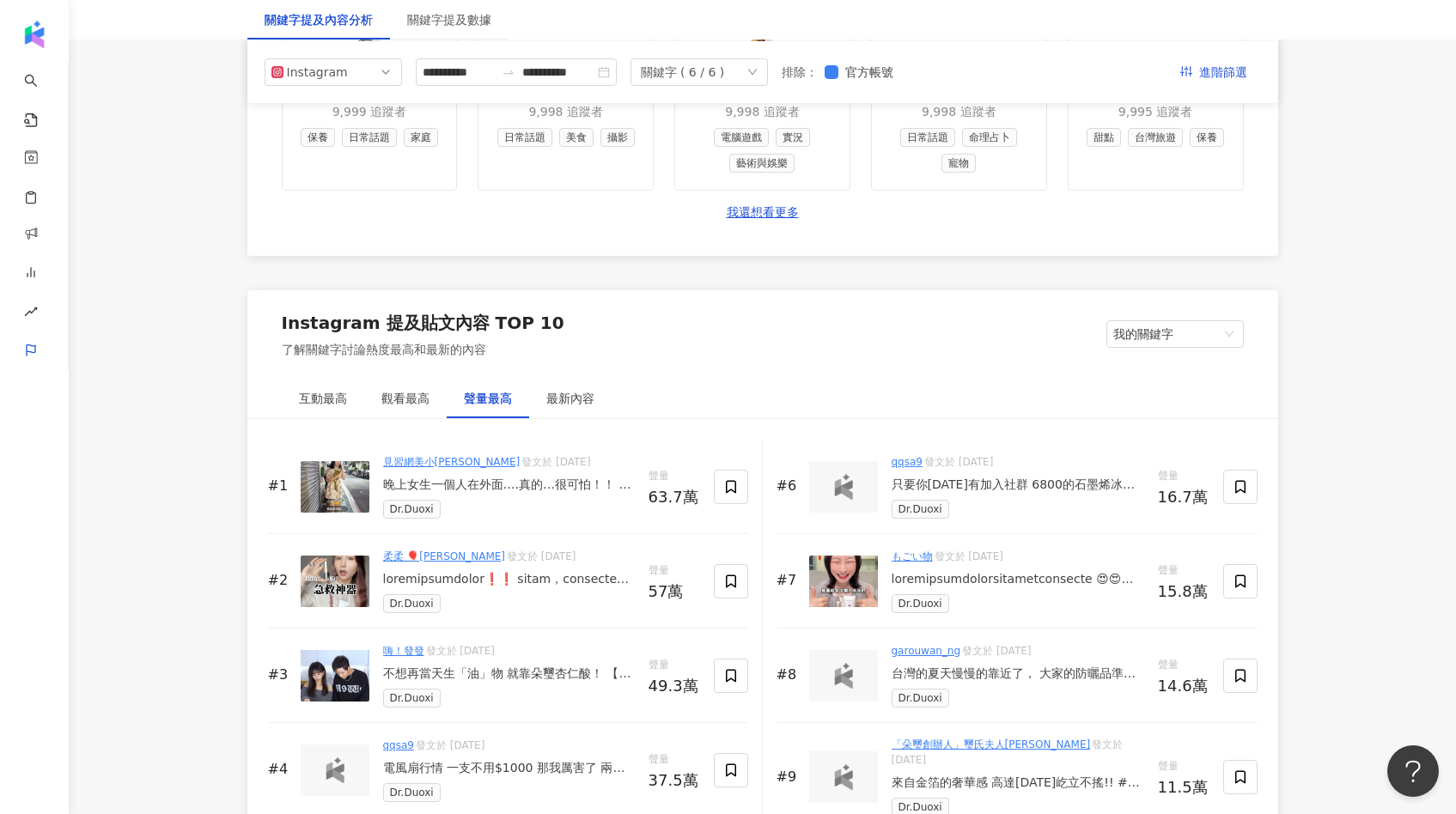
scroll to position [2250, 0]
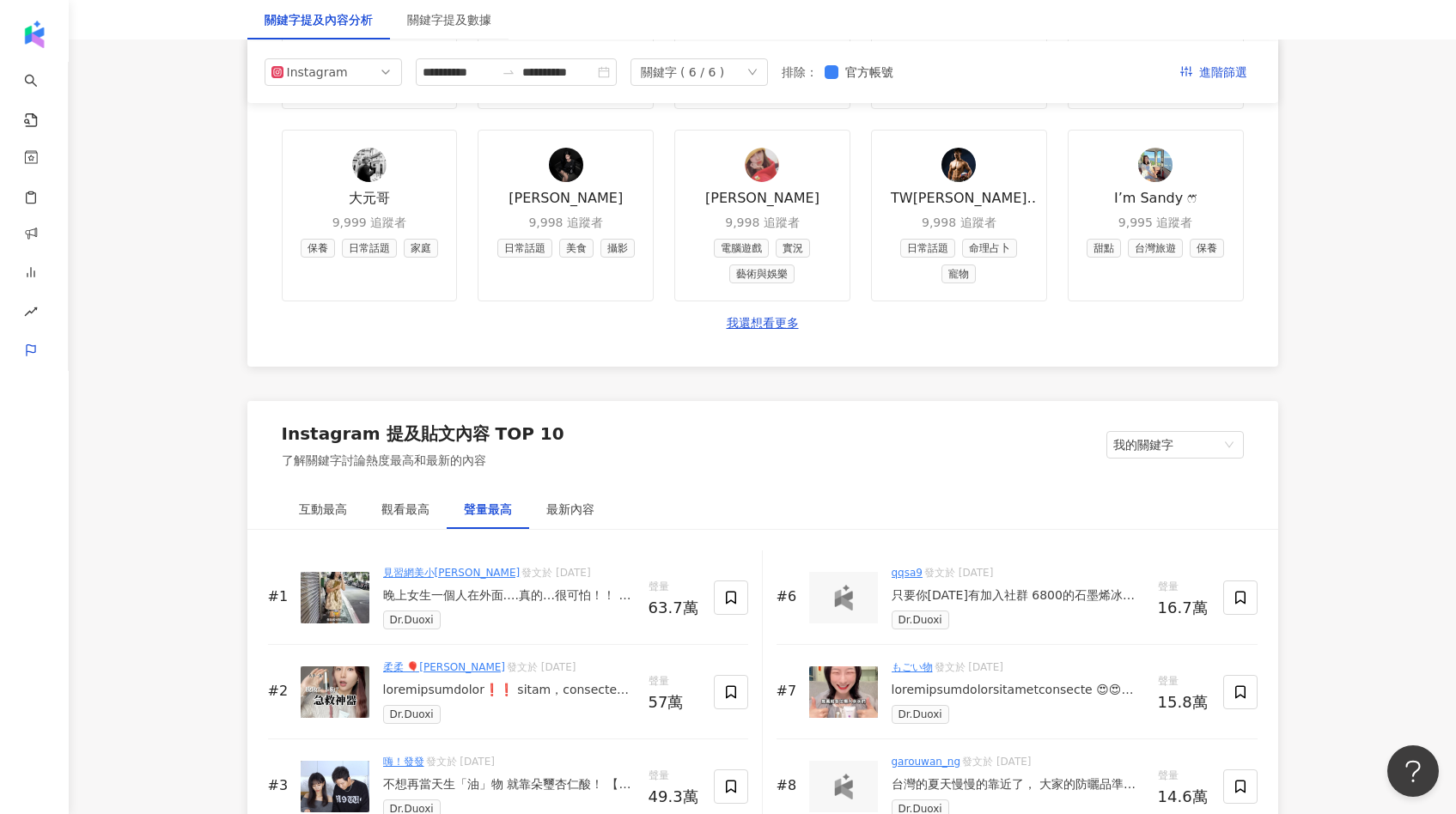
click at [357, 26] on div "關鍵字提及內容分析" at bounding box center [318, 20] width 108 height 19
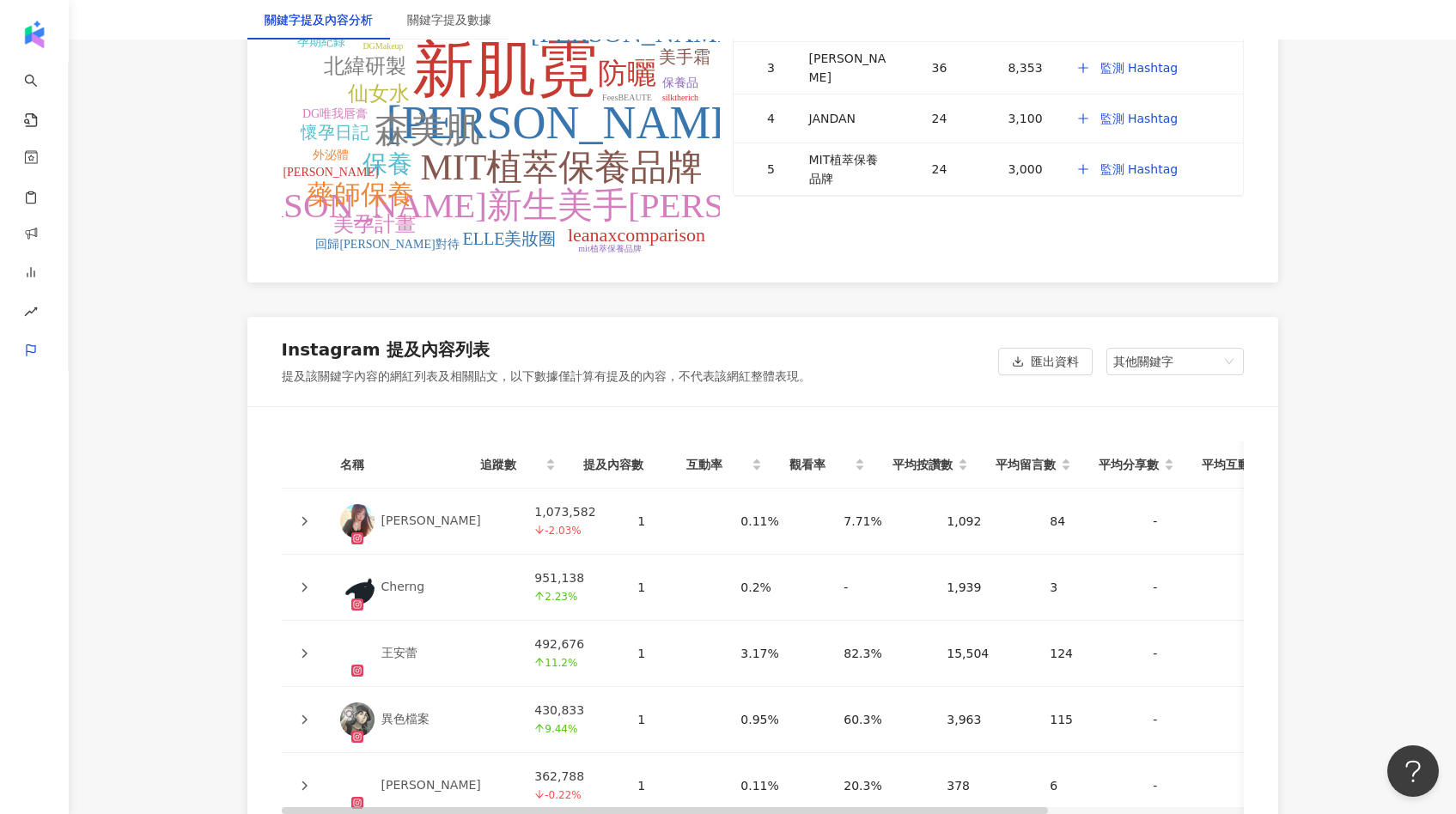
scroll to position [3600, 0]
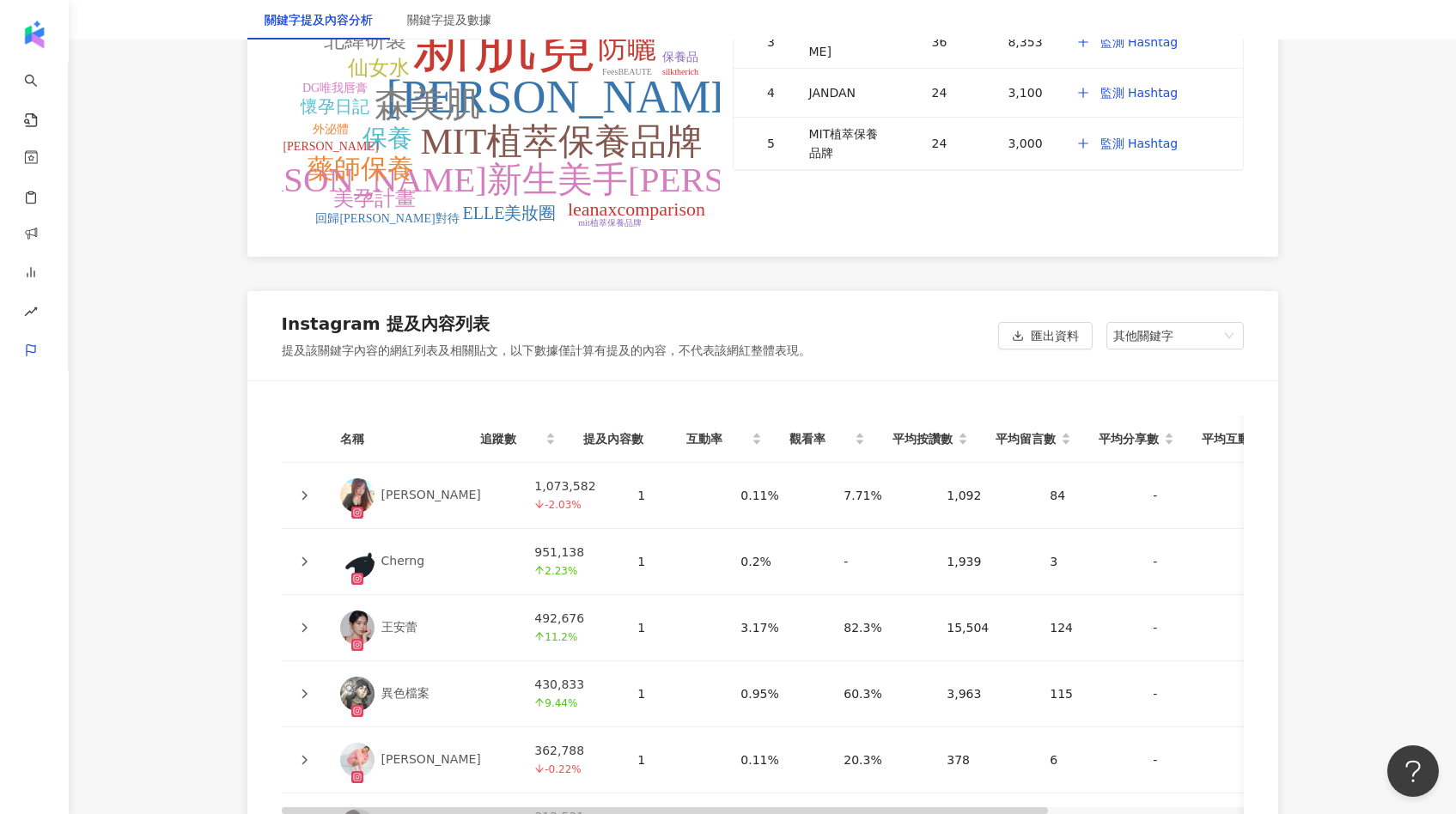
click at [1164, 338] on div "Instagram 提及內容列表 提及該關鍵字內容的網紅列表及相關貼文，以下數據僅計算有提及的內容，不代表該網紅整體表現。 匯出資料 其他關鍵字" at bounding box center [762, 335] width 1030 height 89
click at [1164, 323] on span "其他關鍵字" at bounding box center [1175, 335] width 123 height 26
click at [1148, 391] on div "我的關鍵字" at bounding box center [1175, 400] width 110 height 19
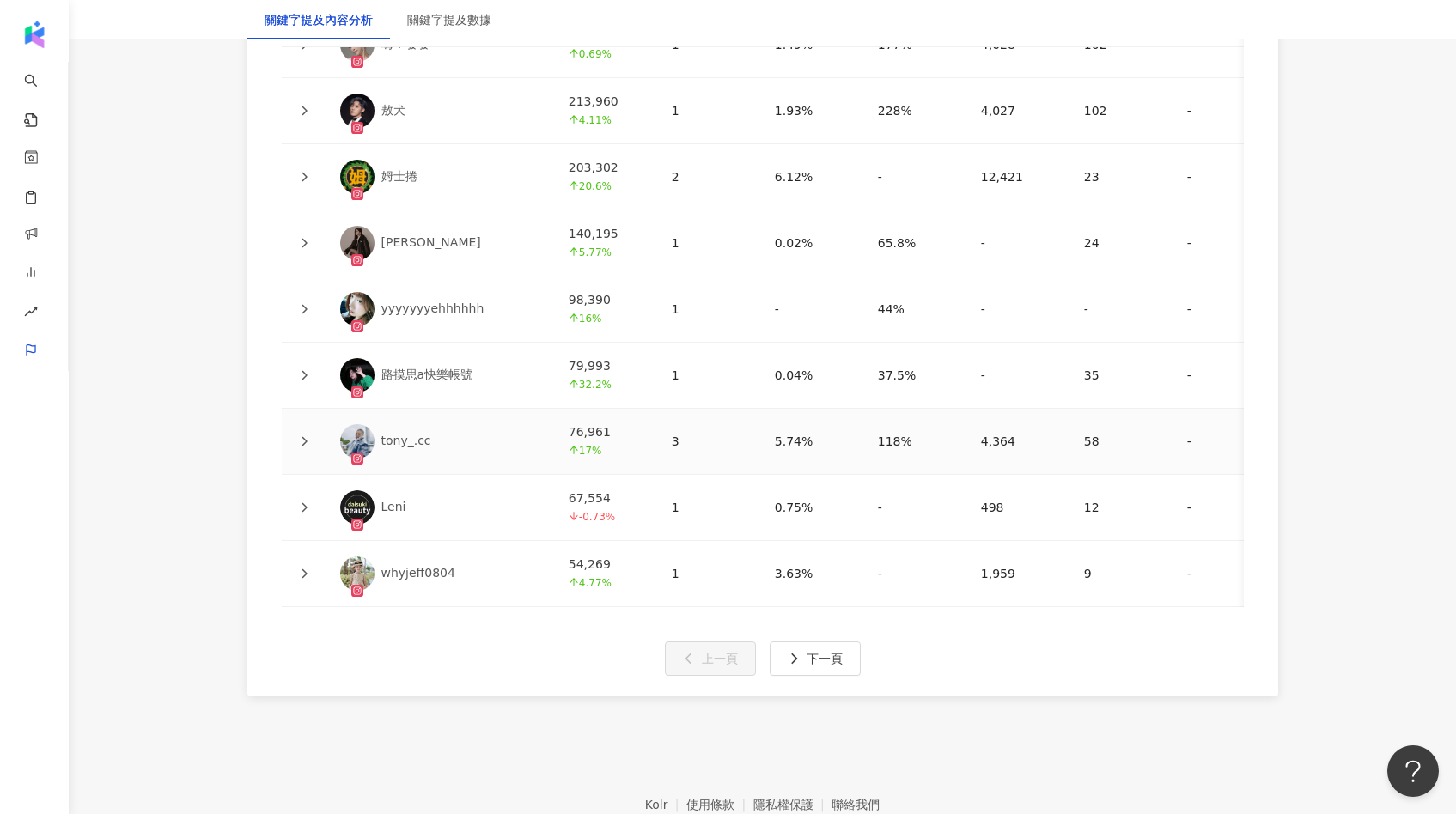
scroll to position [4128, 0]
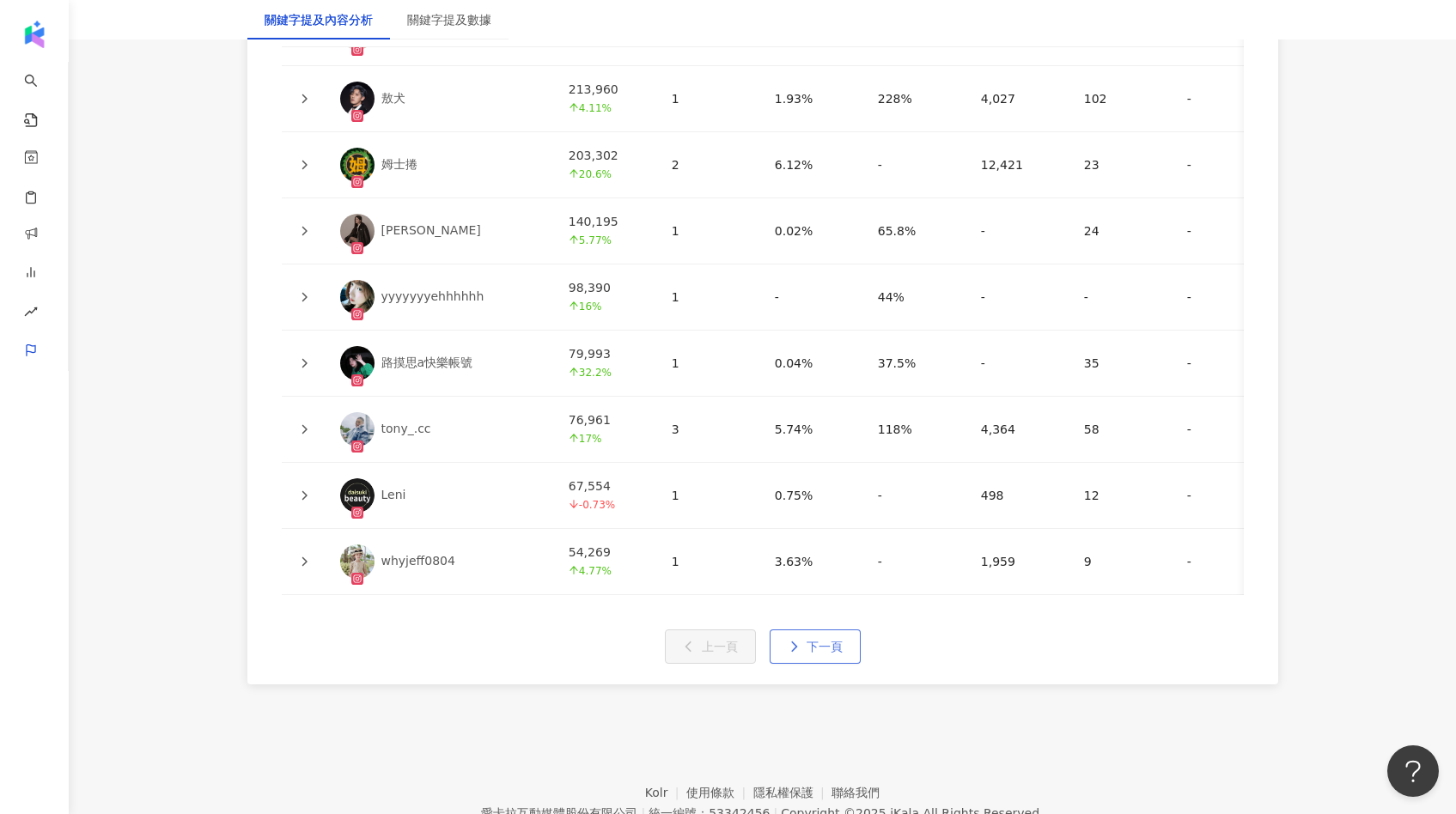
click at [830, 643] on span "下一頁" at bounding box center [824, 646] width 36 height 13
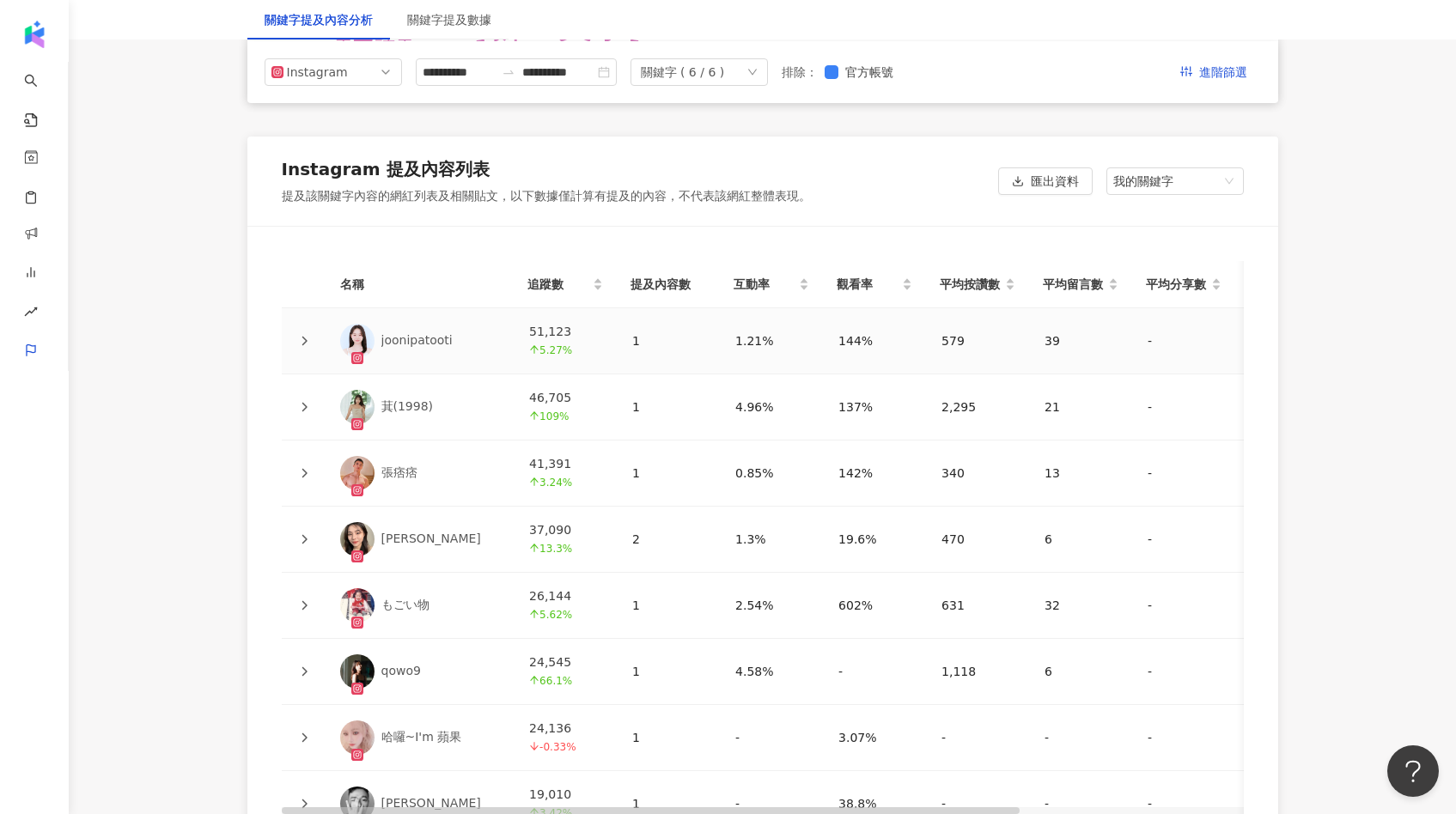
scroll to position [3689, 0]
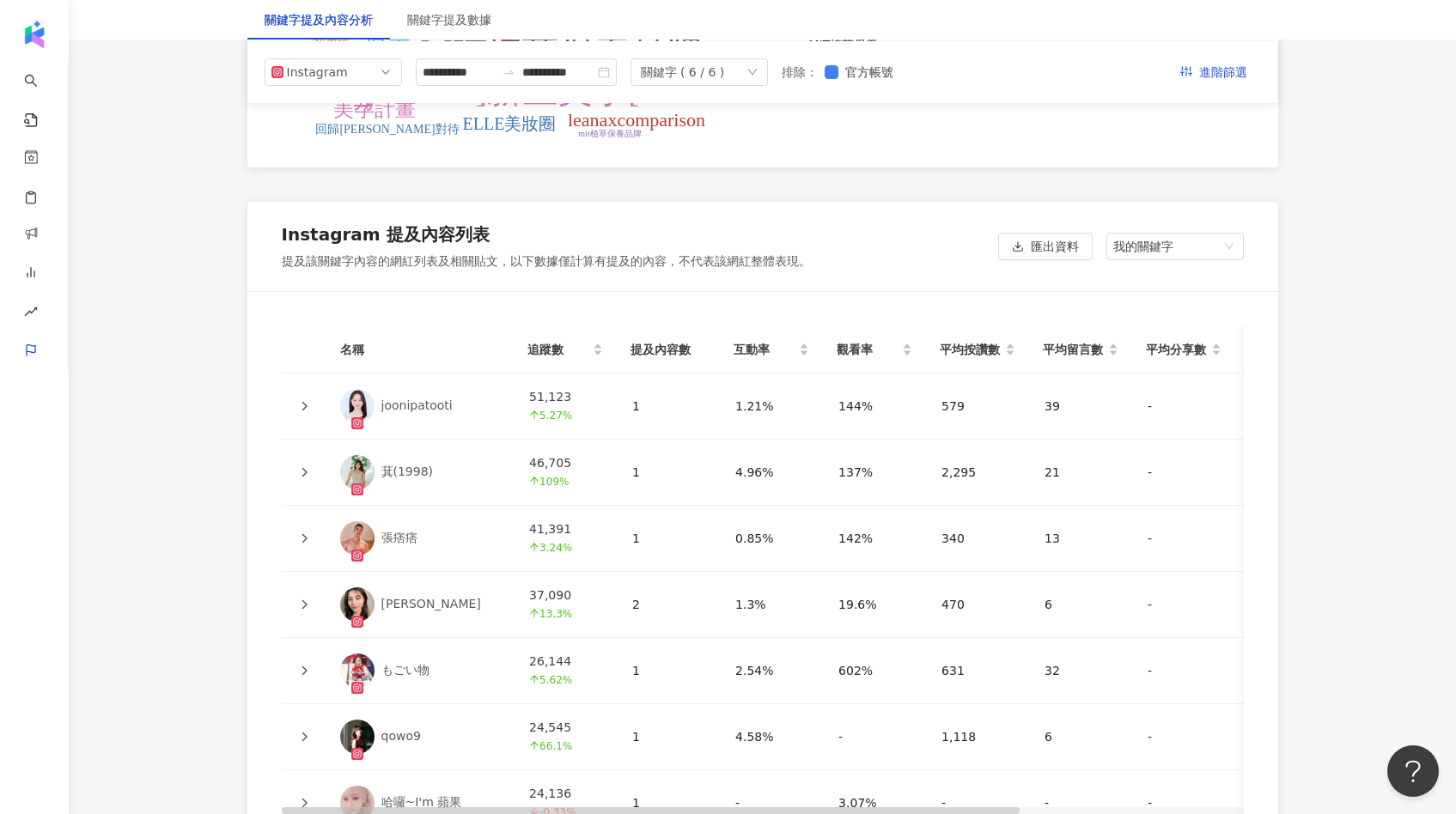
click at [307, 399] on div at bounding box center [304, 406] width 17 height 19
click at [313, 396] on td at bounding box center [303, 406] width 45 height 66
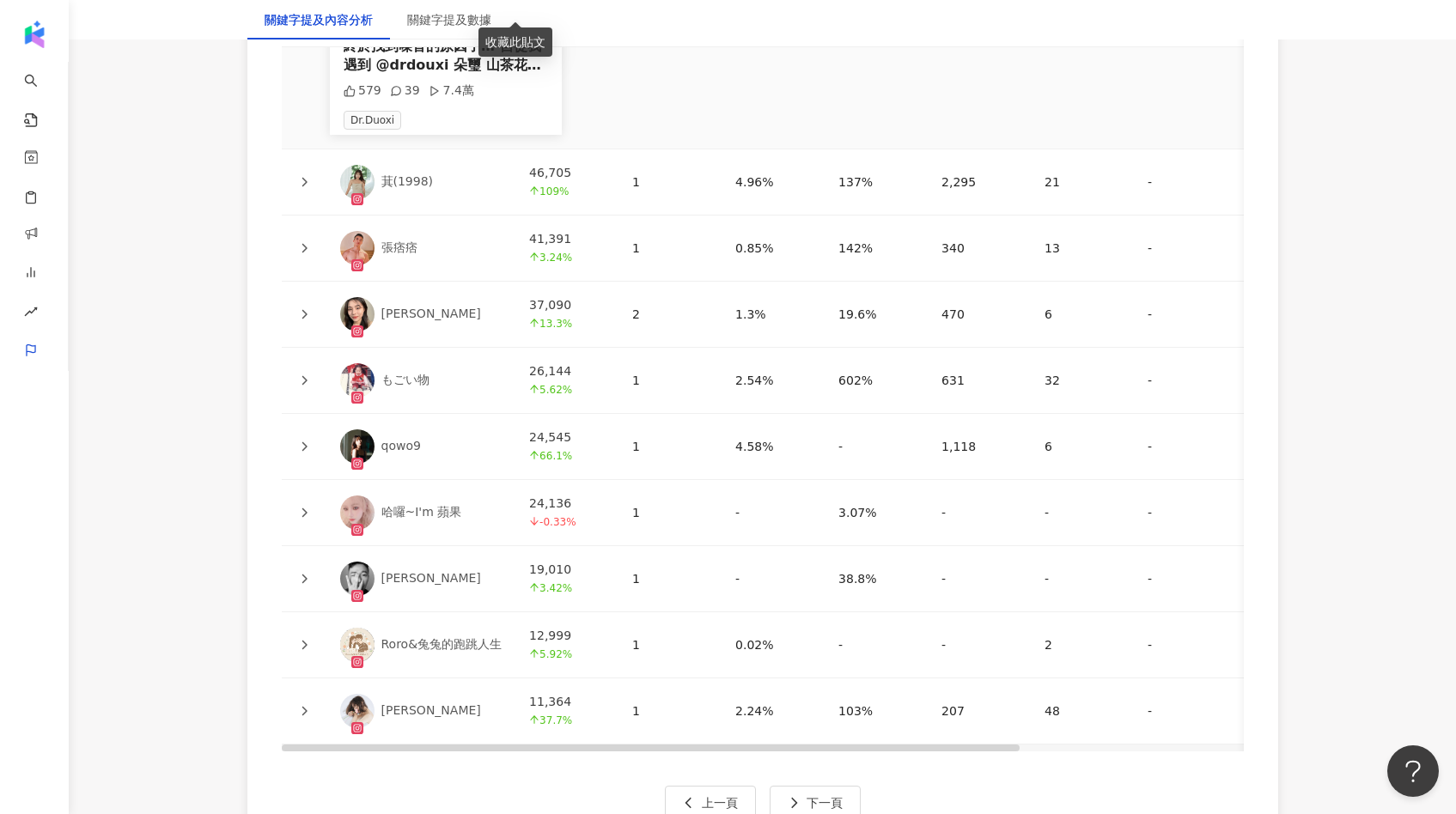
scroll to position [4525, 0]
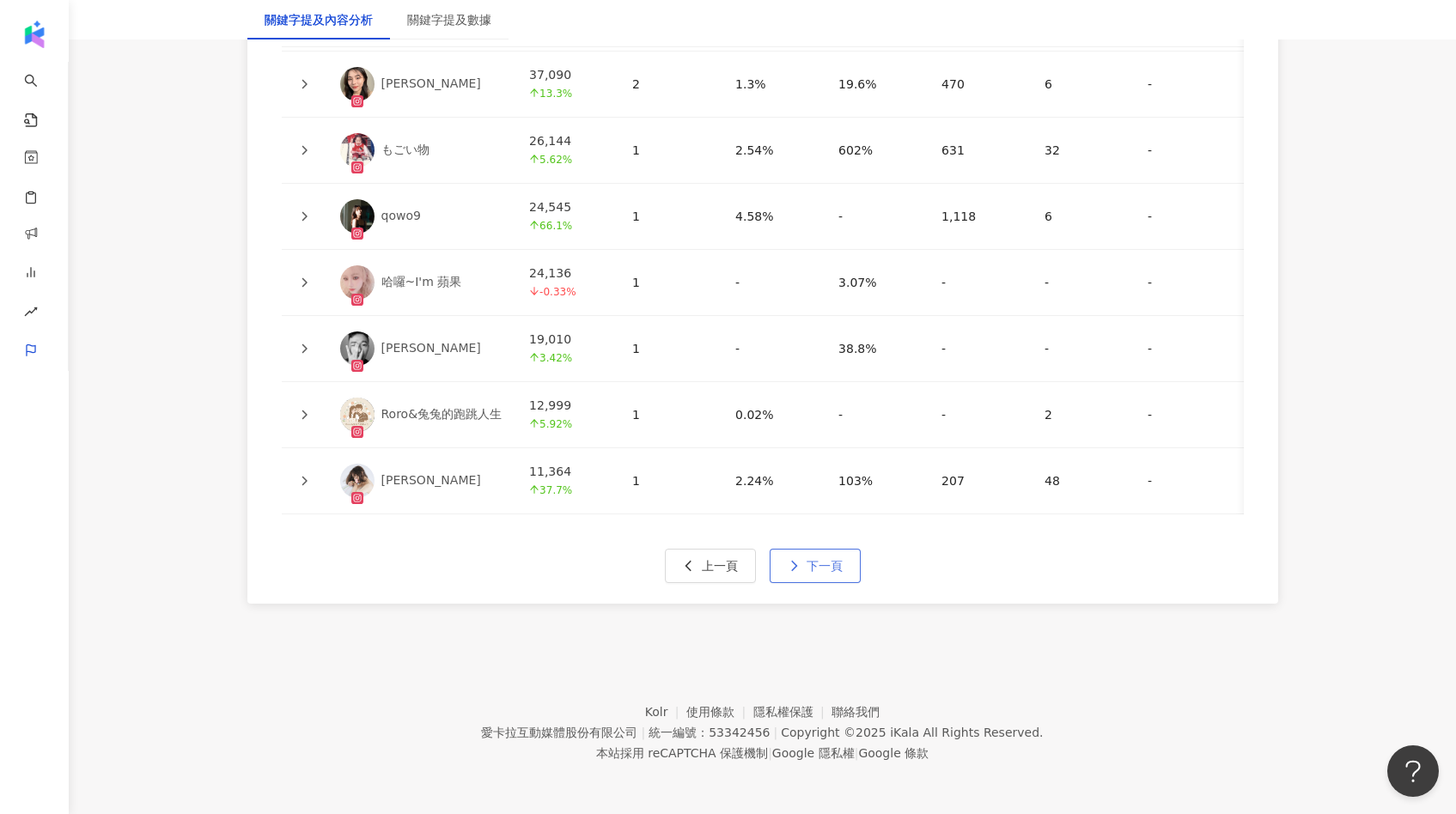
click at [815, 573] on button "下一頁" at bounding box center [815, 566] width 91 height 34
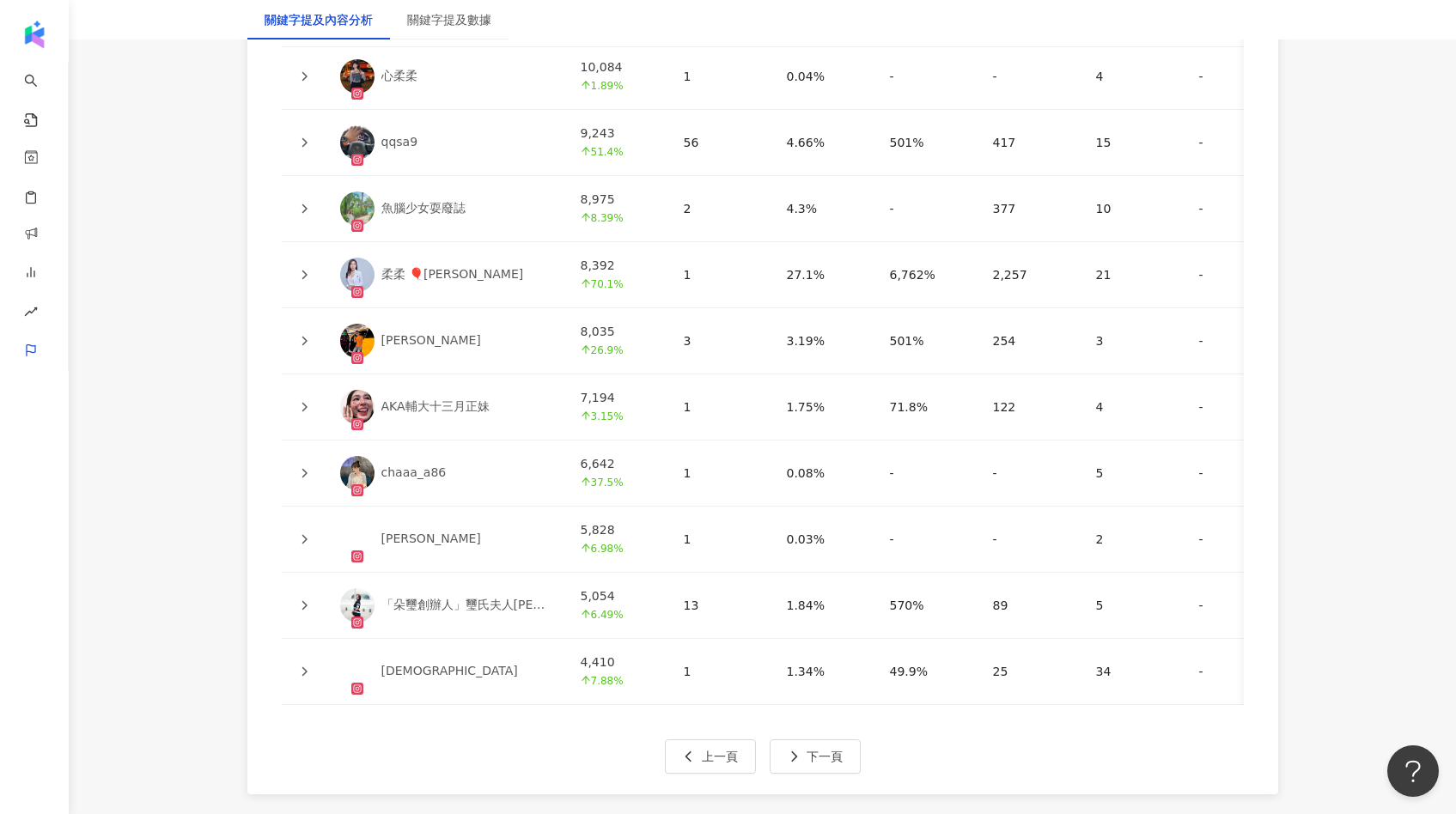
scroll to position [4173, 0]
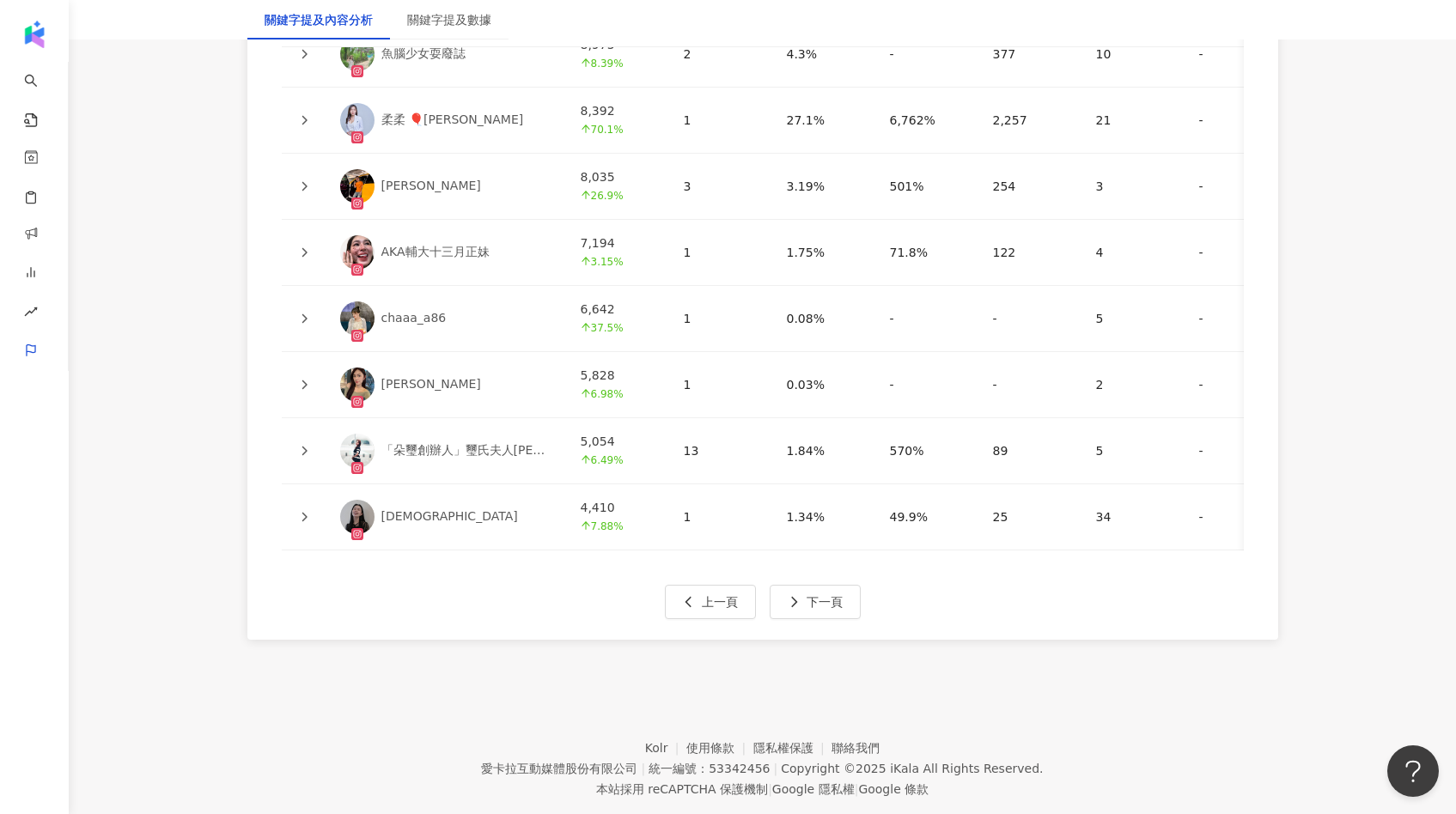
click at [305, 446] on icon at bounding box center [303, 451] width 5 height 10
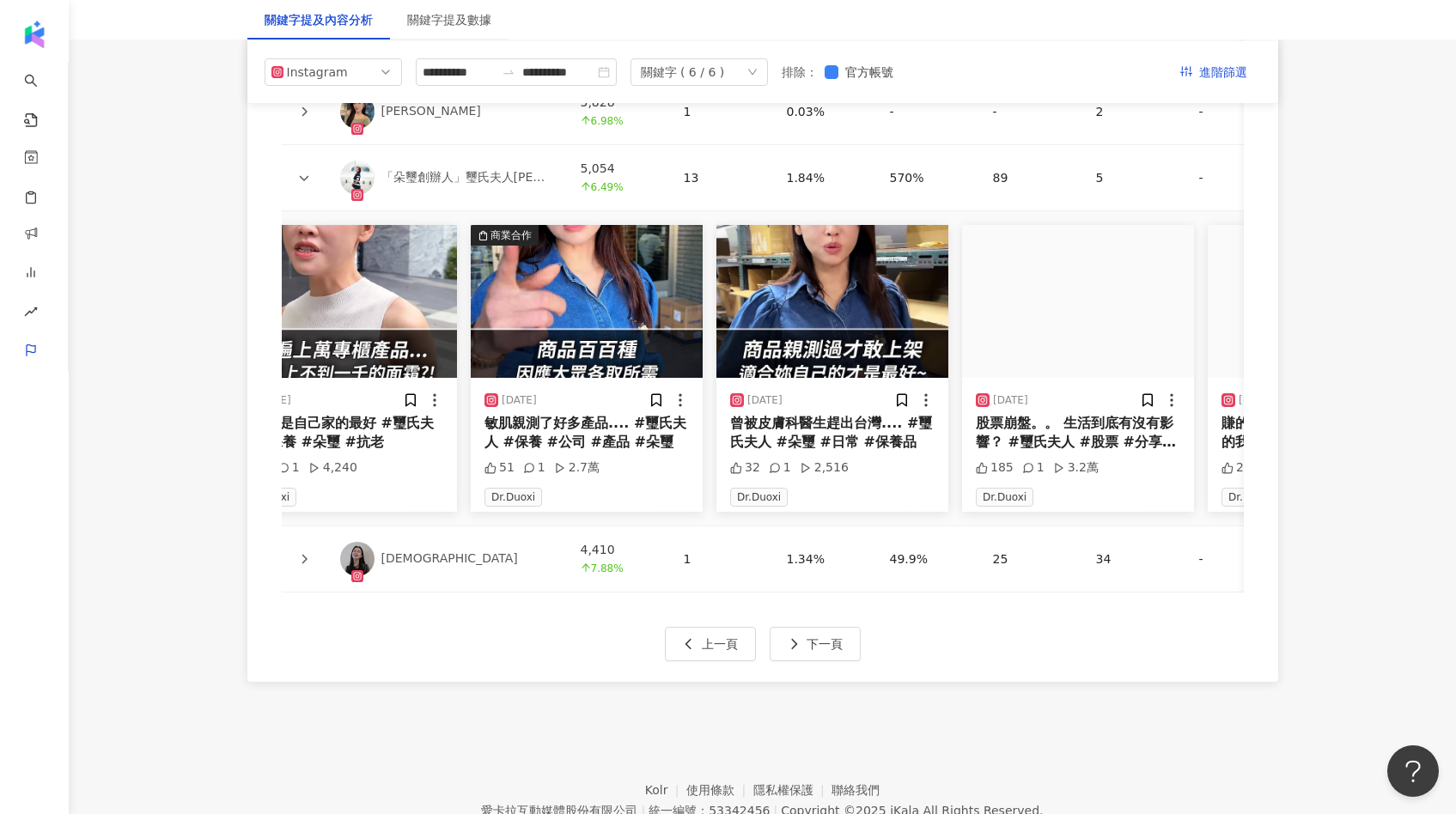
scroll to position [0, 597]
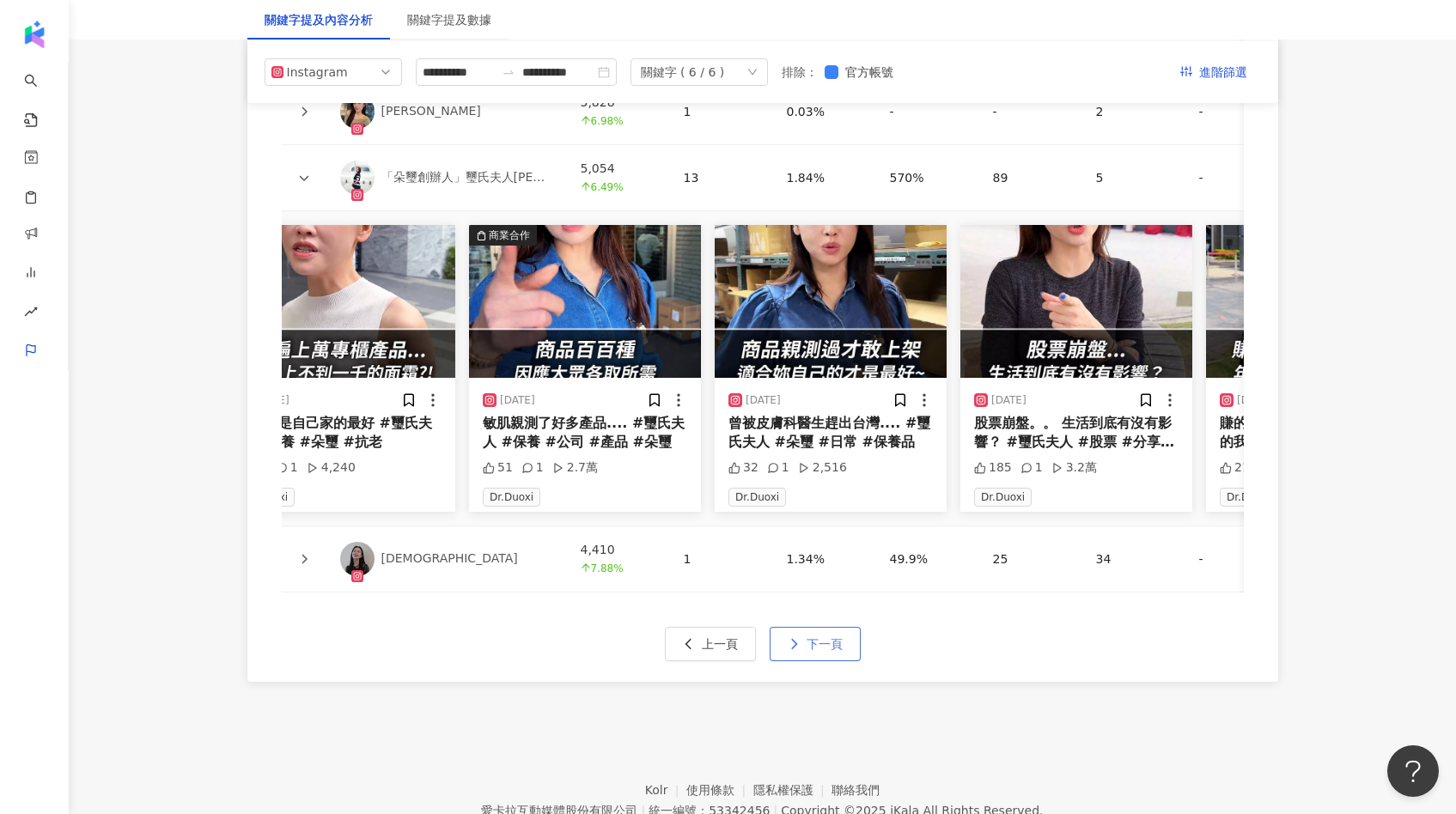
click at [818, 632] on button "下一頁" at bounding box center [815, 644] width 91 height 34
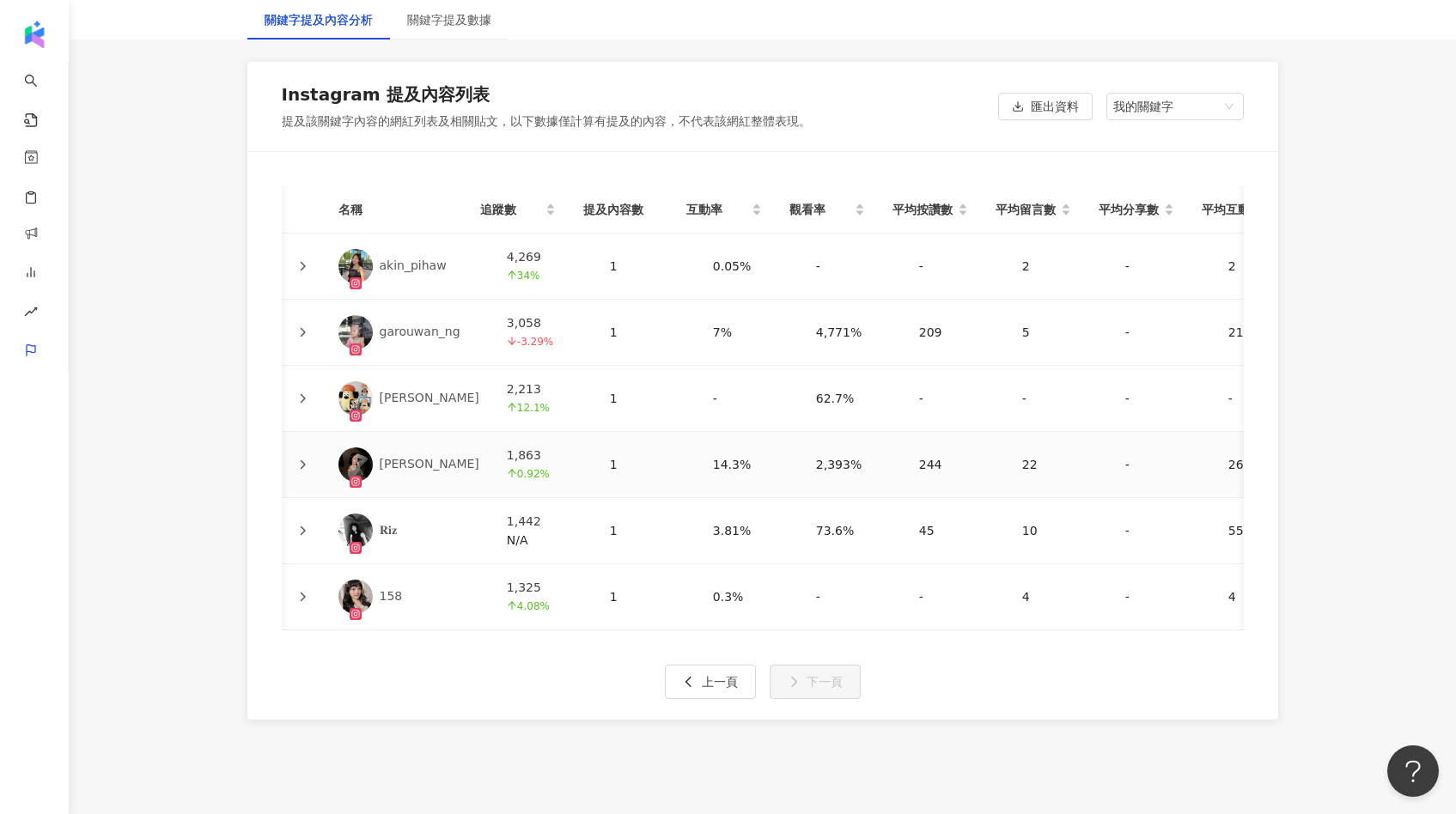
scroll to position [3836, 0]
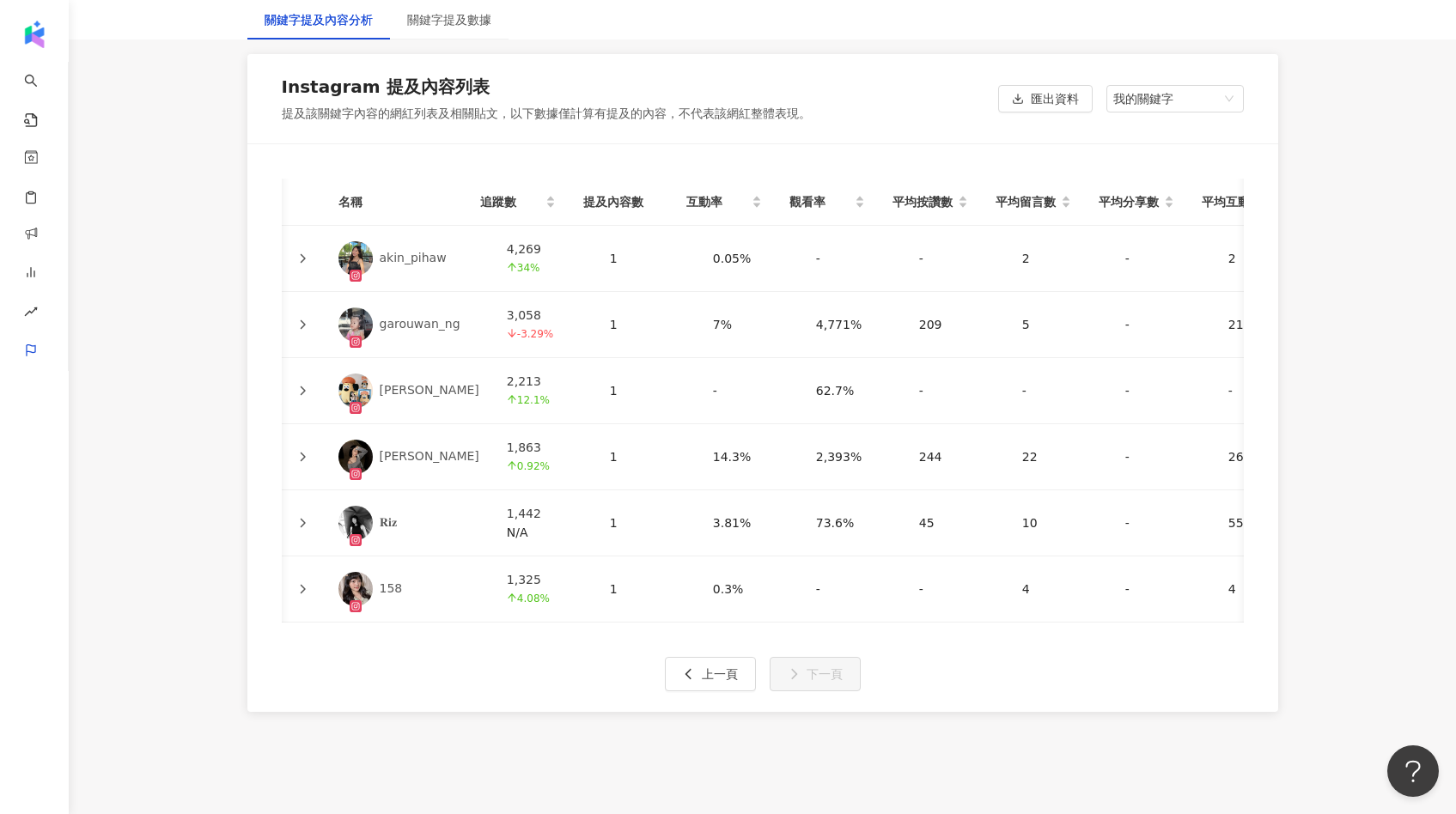
click at [304, 584] on icon at bounding box center [302, 589] width 11 height 11
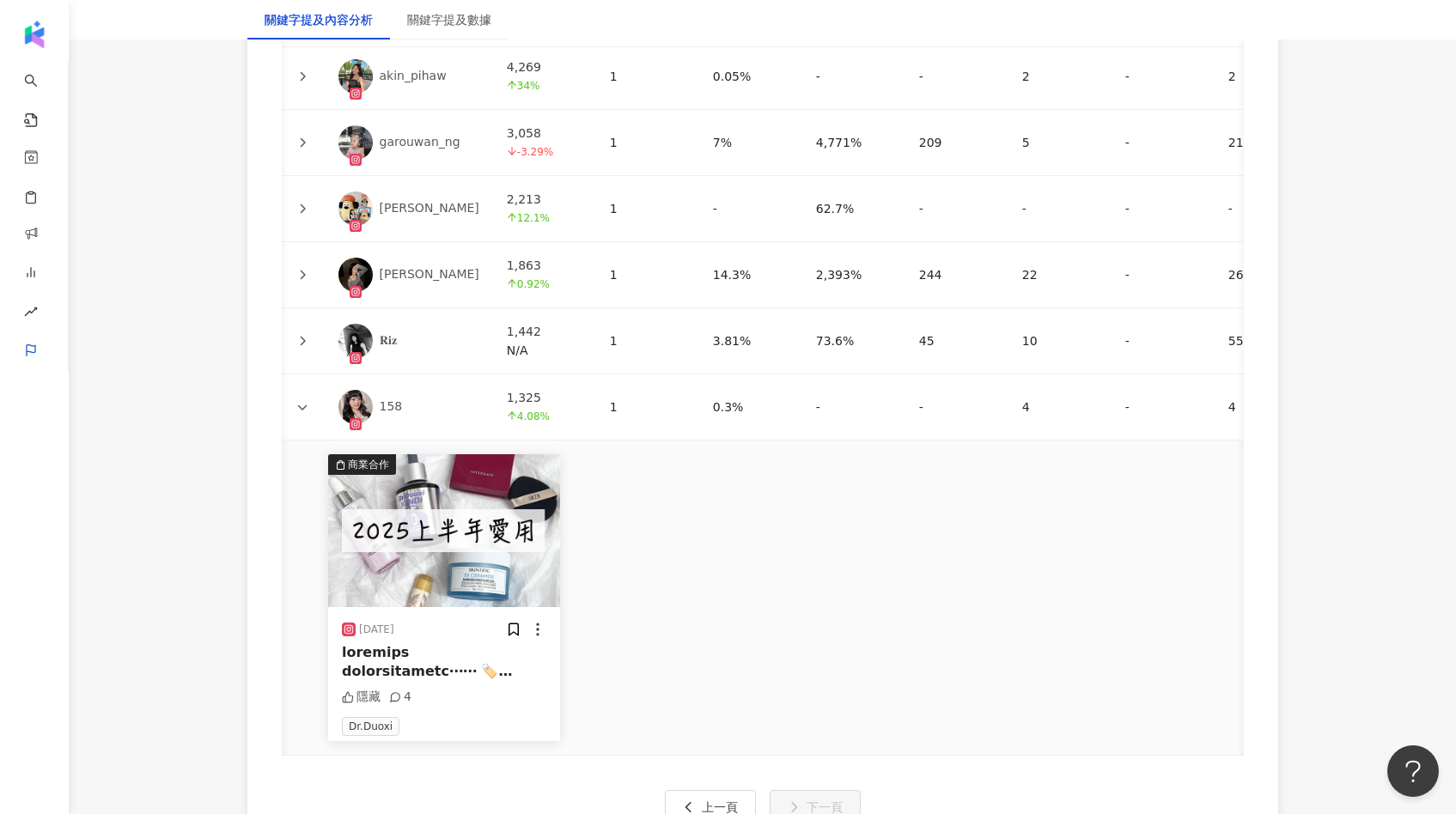
scroll to position [4048, 0]
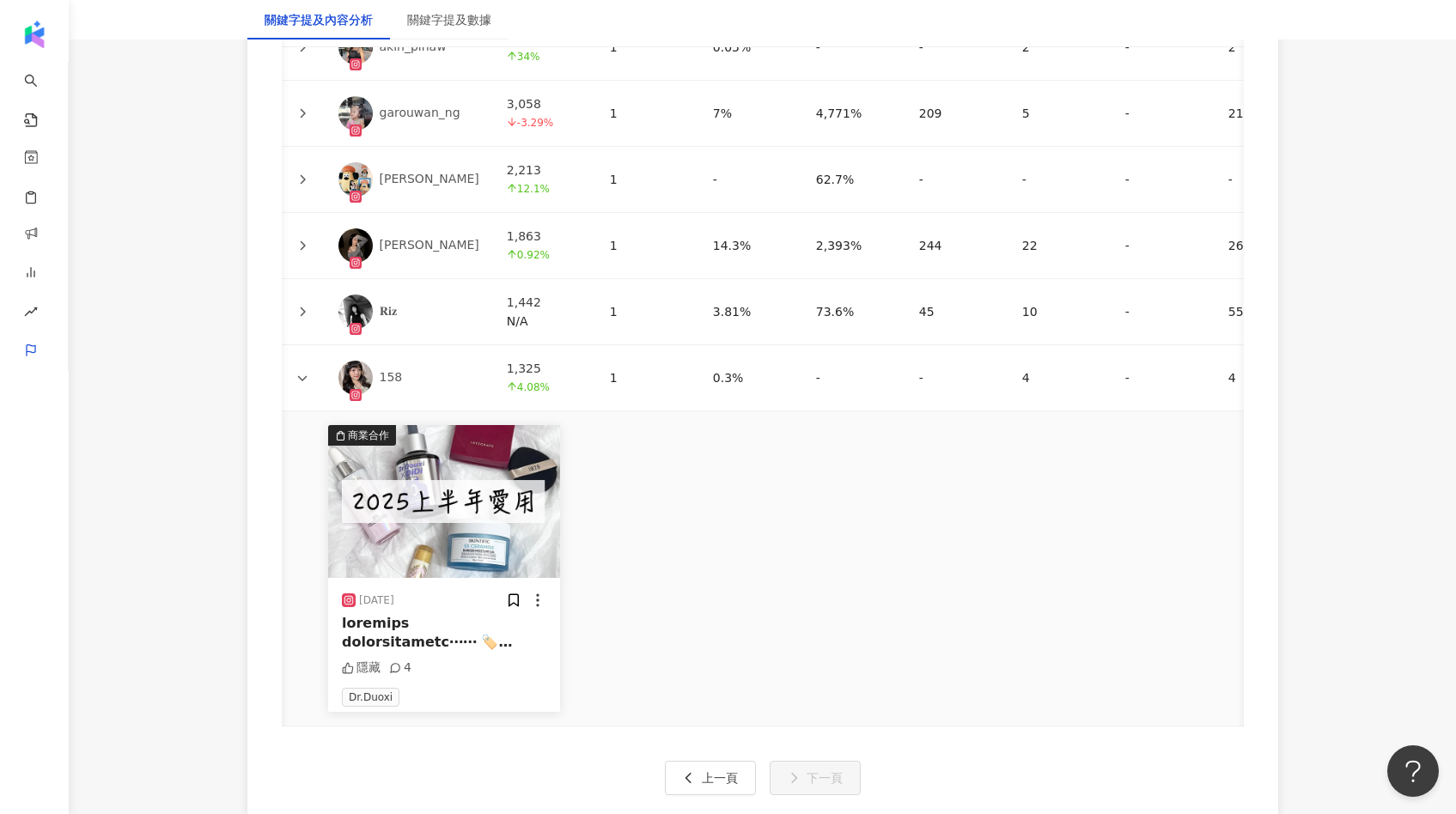
click at [468, 491] on img at bounding box center [444, 502] width 232 height 153
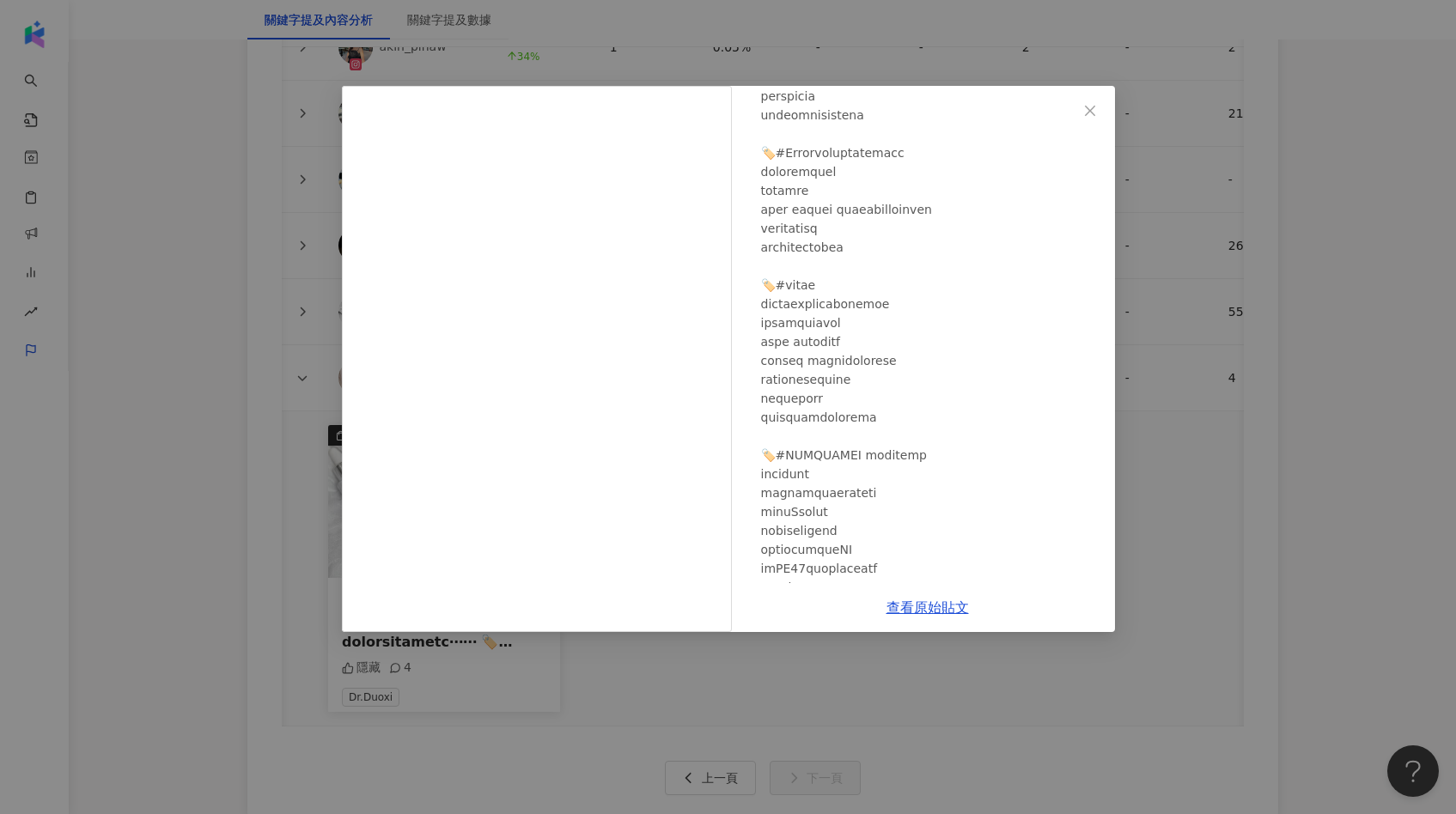
scroll to position [600, 0]
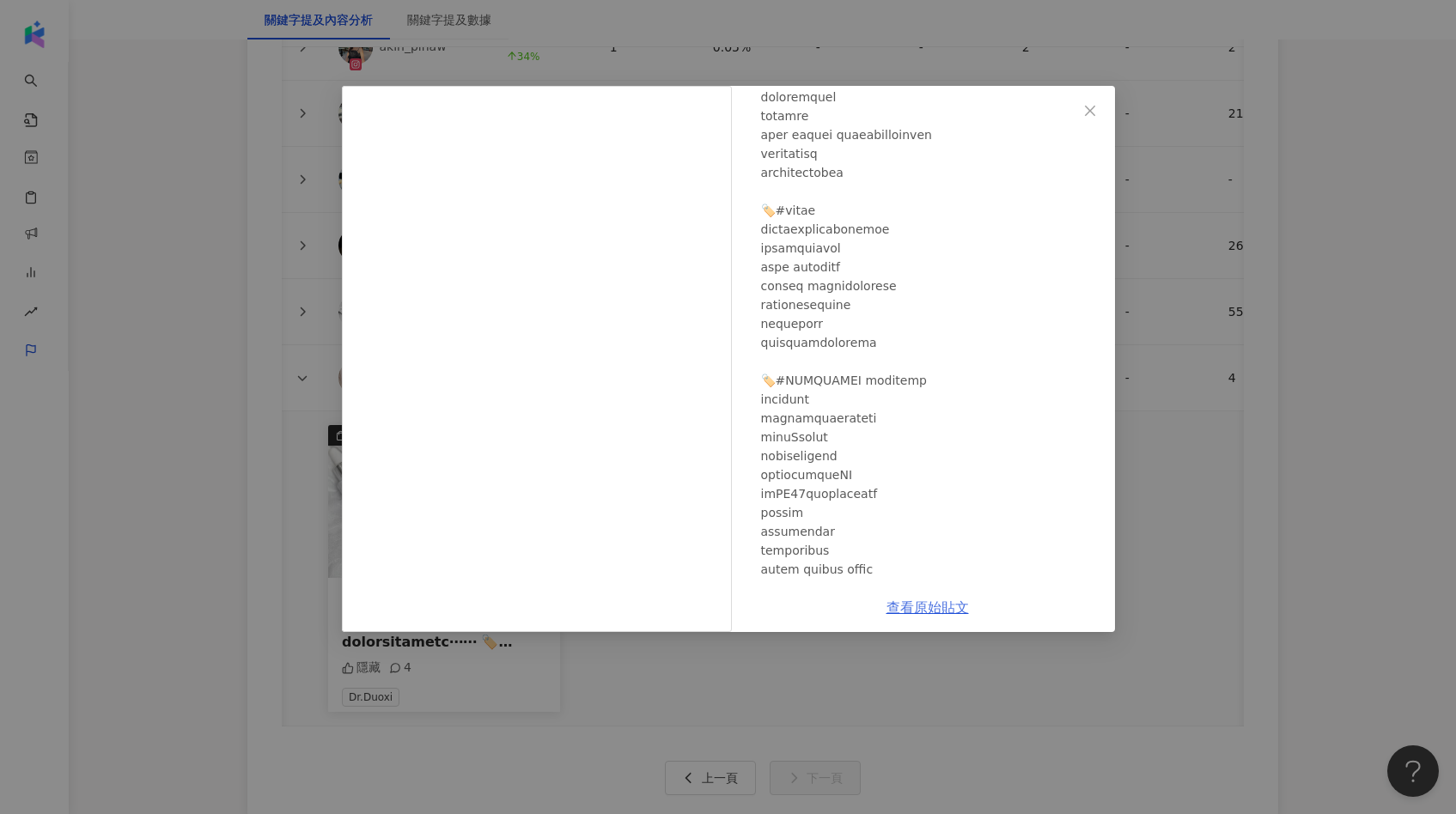
click at [903, 613] on link "查看原始貼文" at bounding box center [928, 607] width 82 height 16
click at [1229, 357] on div "158 [DATE] 隱藏 4 查看原始貼文" at bounding box center [728, 407] width 1456 height 814
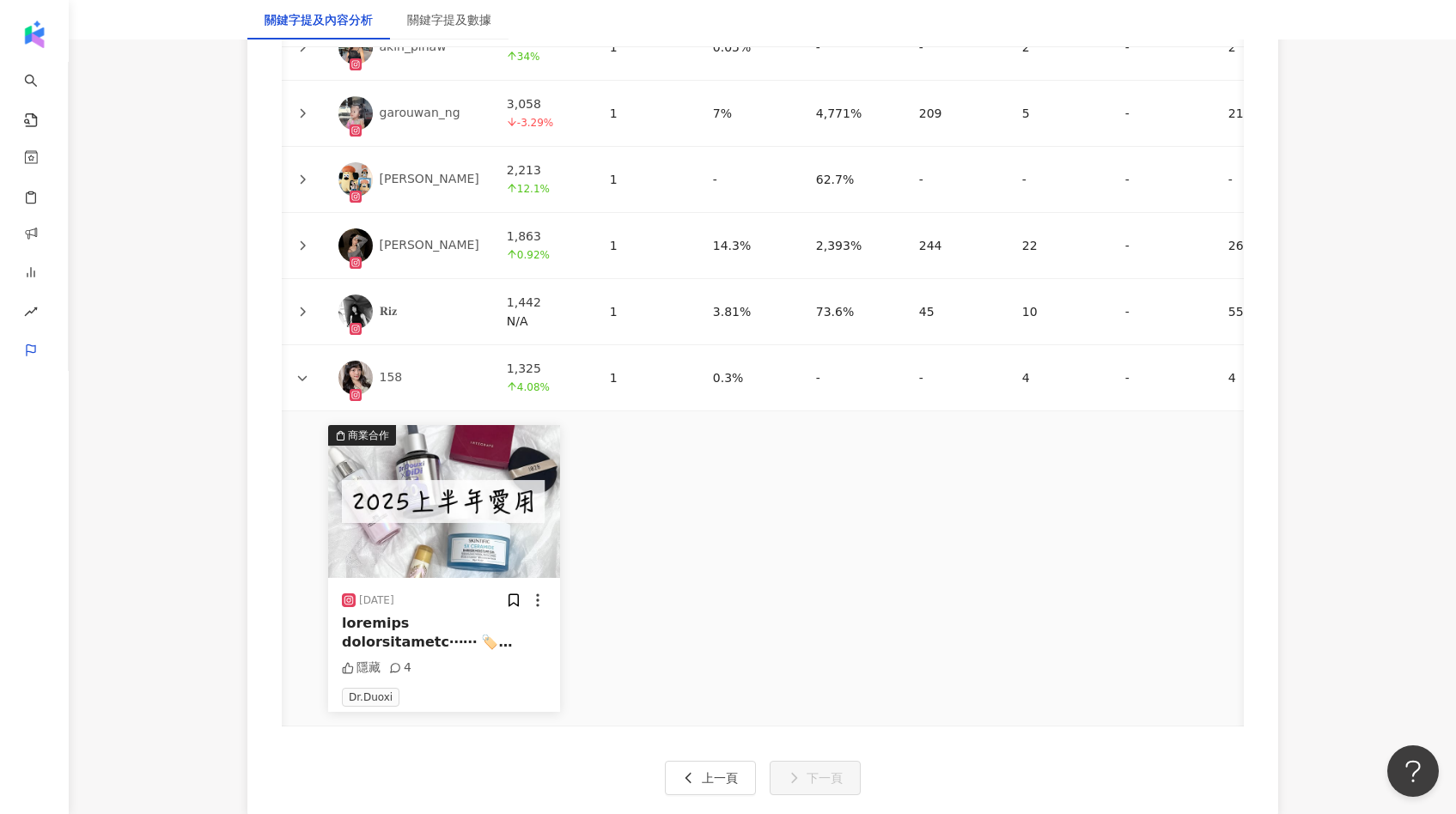
click at [315, 301] on td at bounding box center [302, 312] width 45 height 66
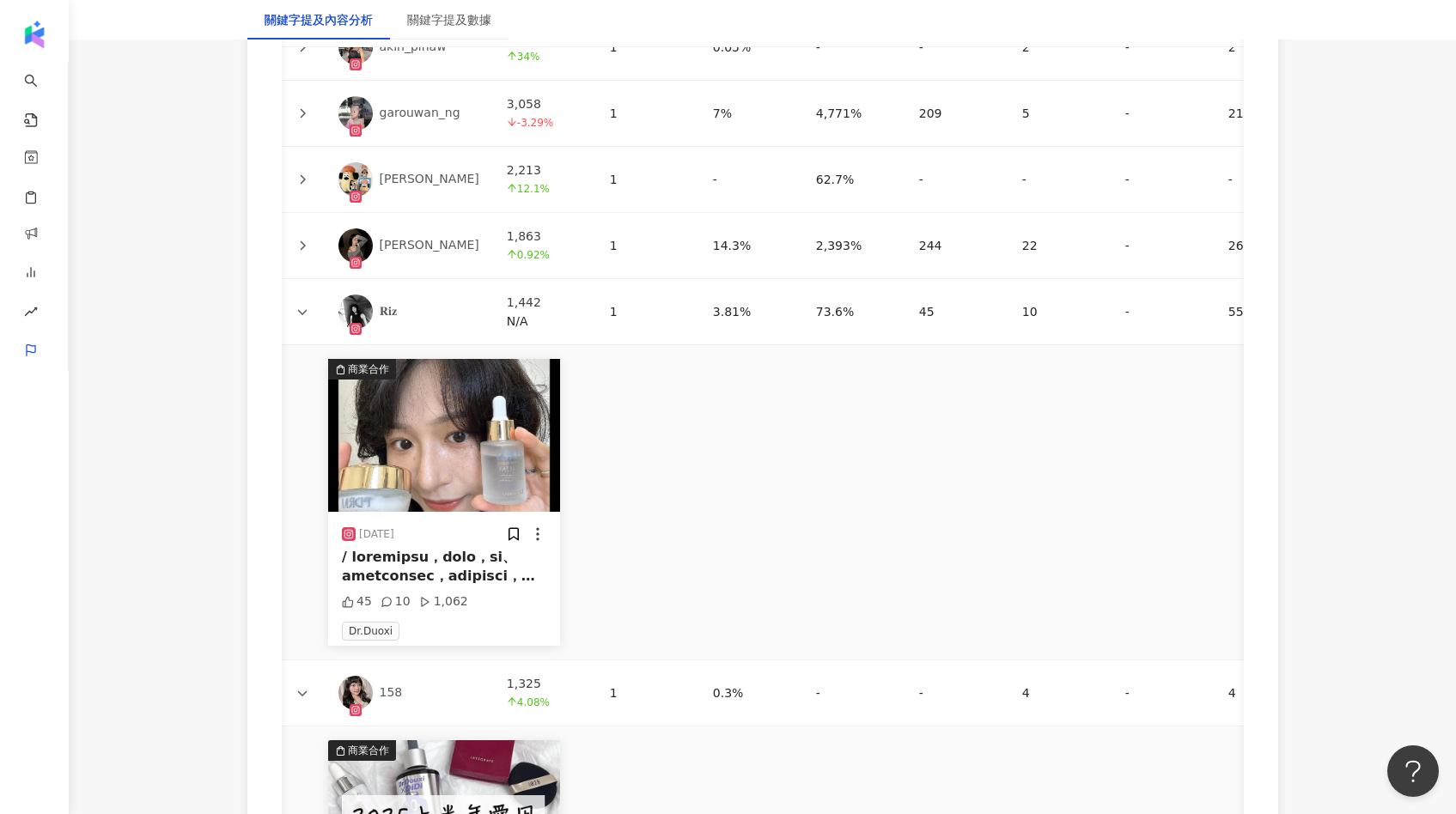
click at [421, 485] on img at bounding box center [444, 436] width 232 height 153
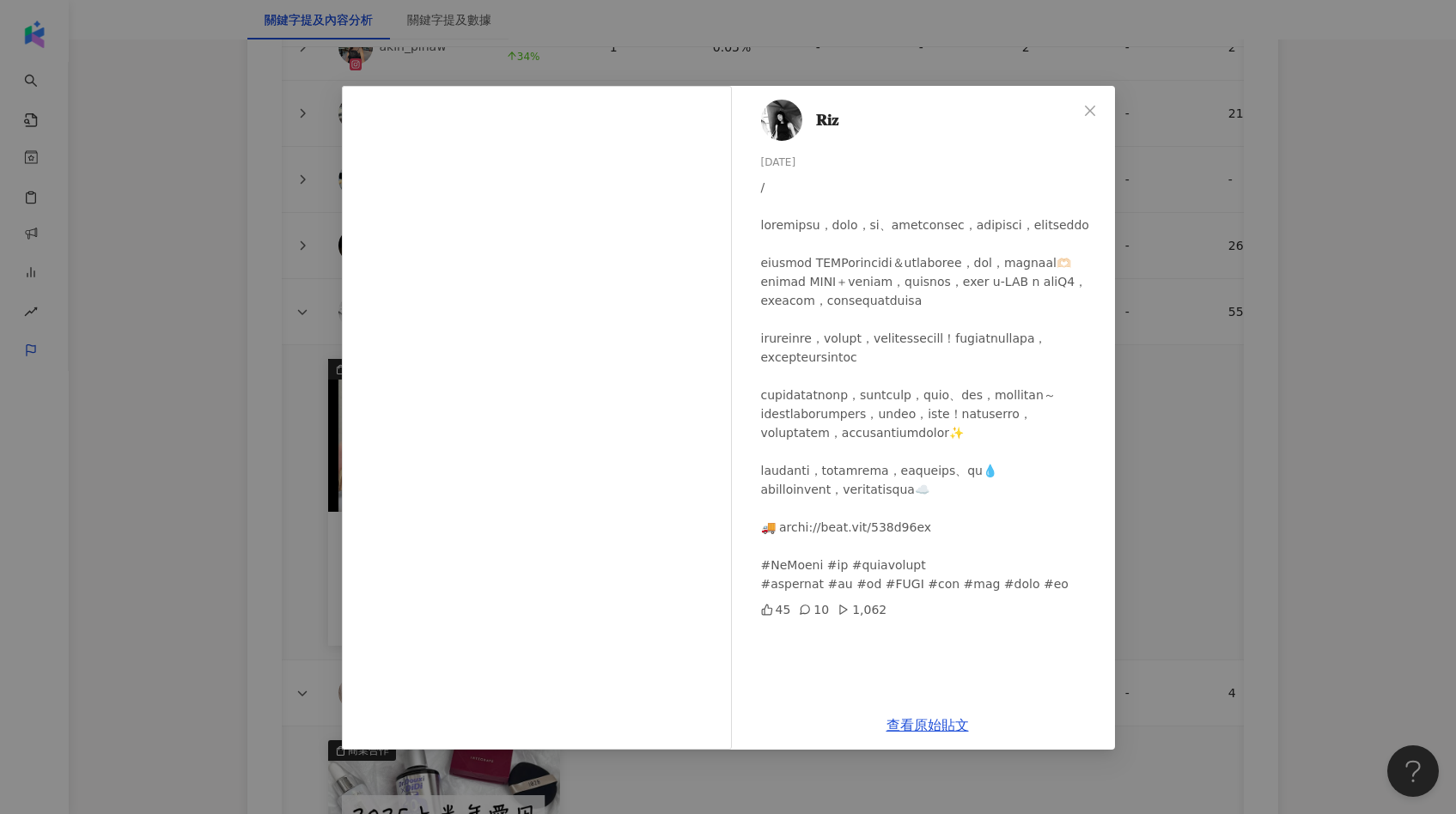
click at [1125, 421] on div "𝐑𝐢𝐳 [DATE] 45 10 1,062 查看原始貼文" at bounding box center [728, 407] width 1456 height 814
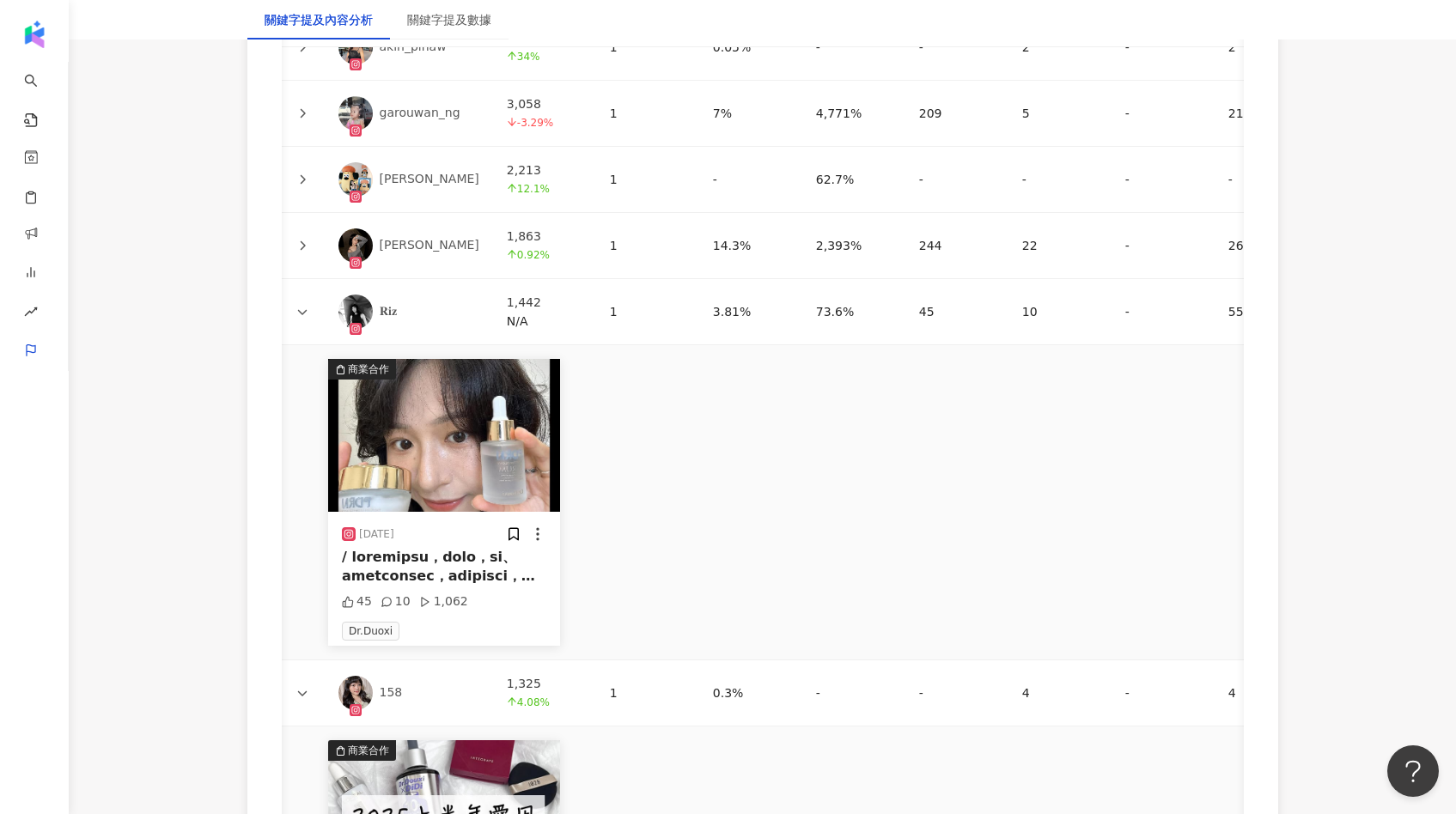
click at [304, 241] on icon at bounding box center [302, 246] width 5 height 10
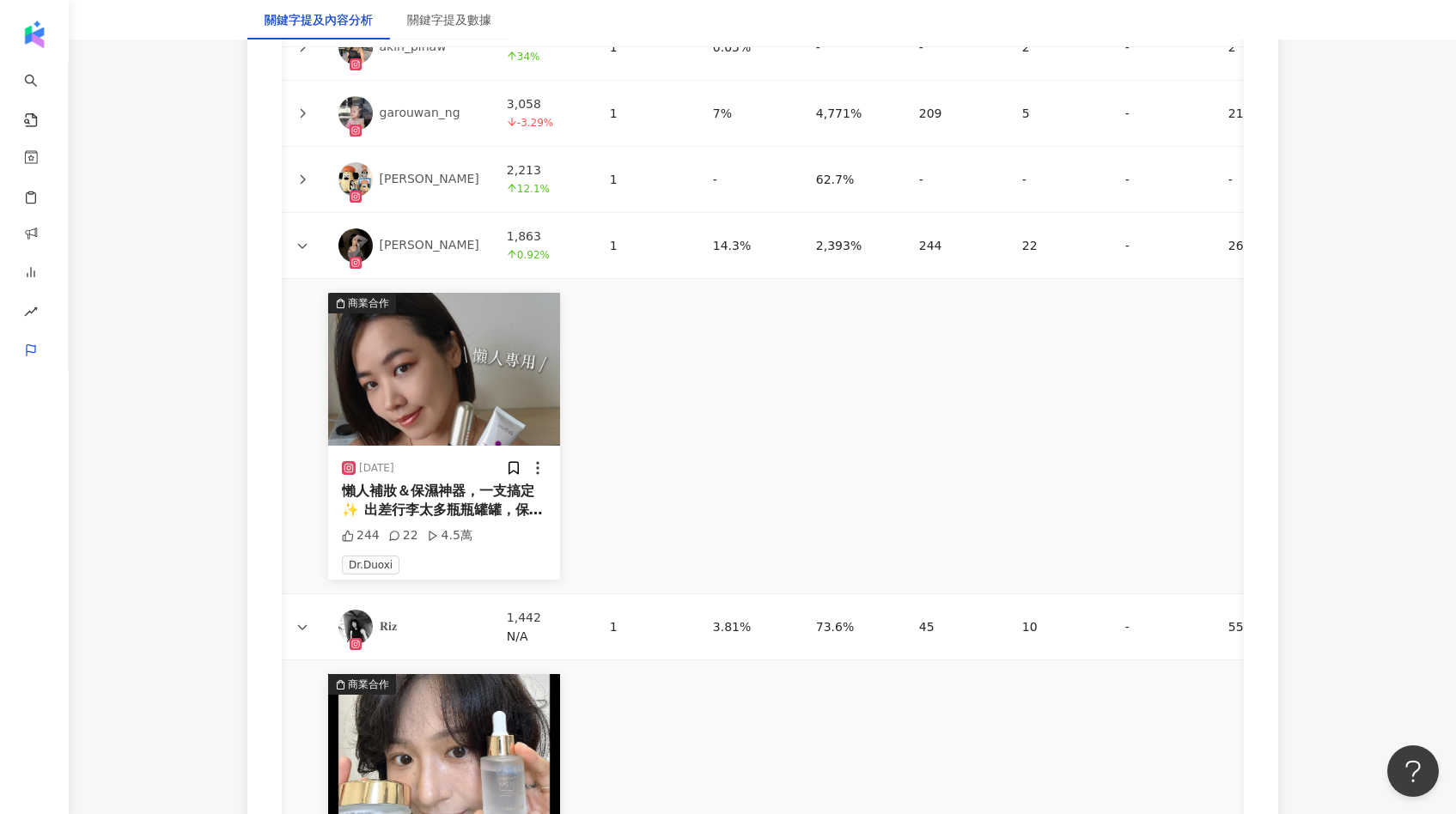
click at [481, 335] on img at bounding box center [444, 370] width 232 height 153
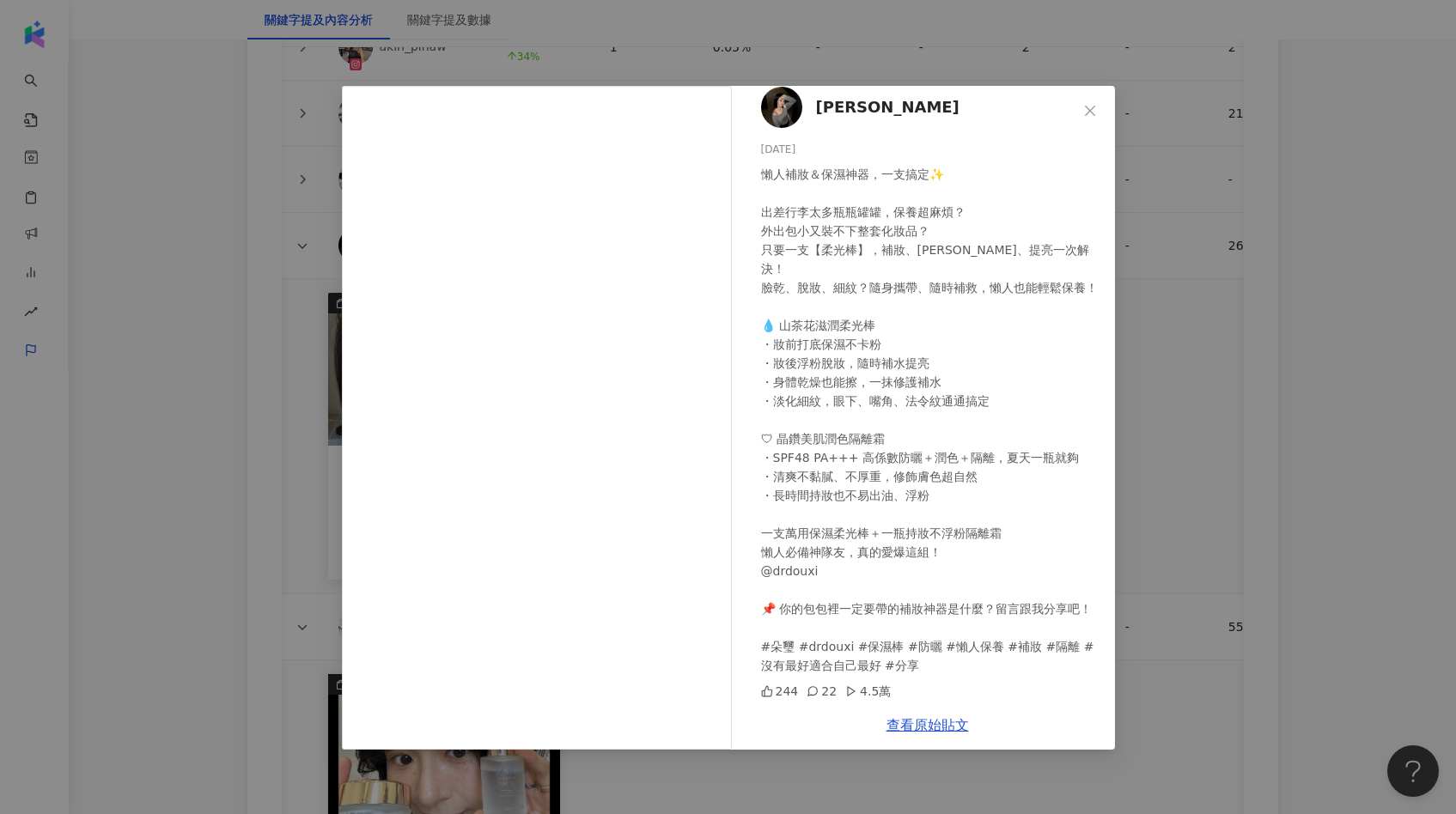
scroll to position [32, 0]
click at [1180, 408] on div "[PERSON_NAME] [DATE] 244 22 4.5萬 查看原始貼文" at bounding box center [728, 407] width 1456 height 814
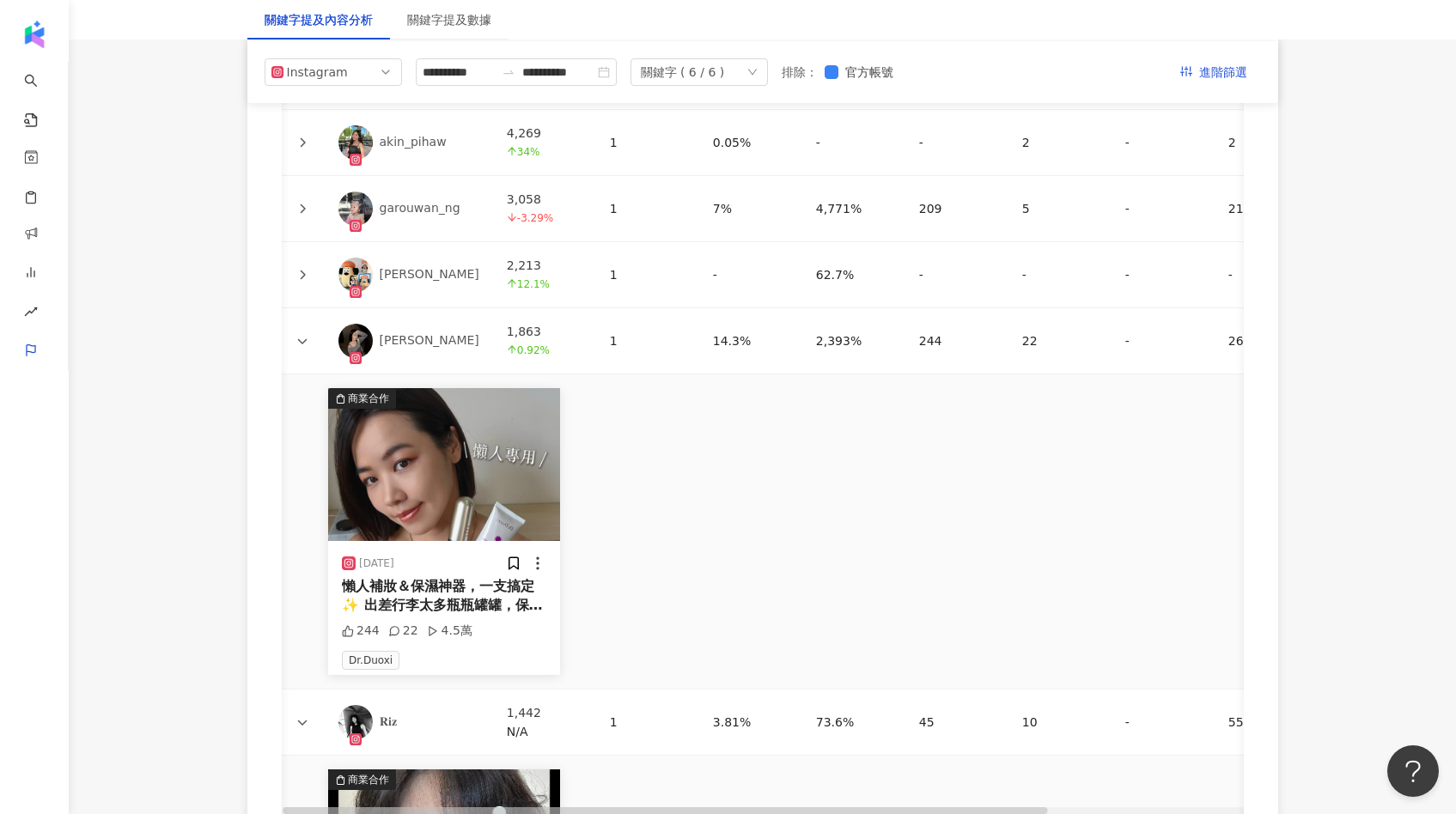
scroll to position [3938, 0]
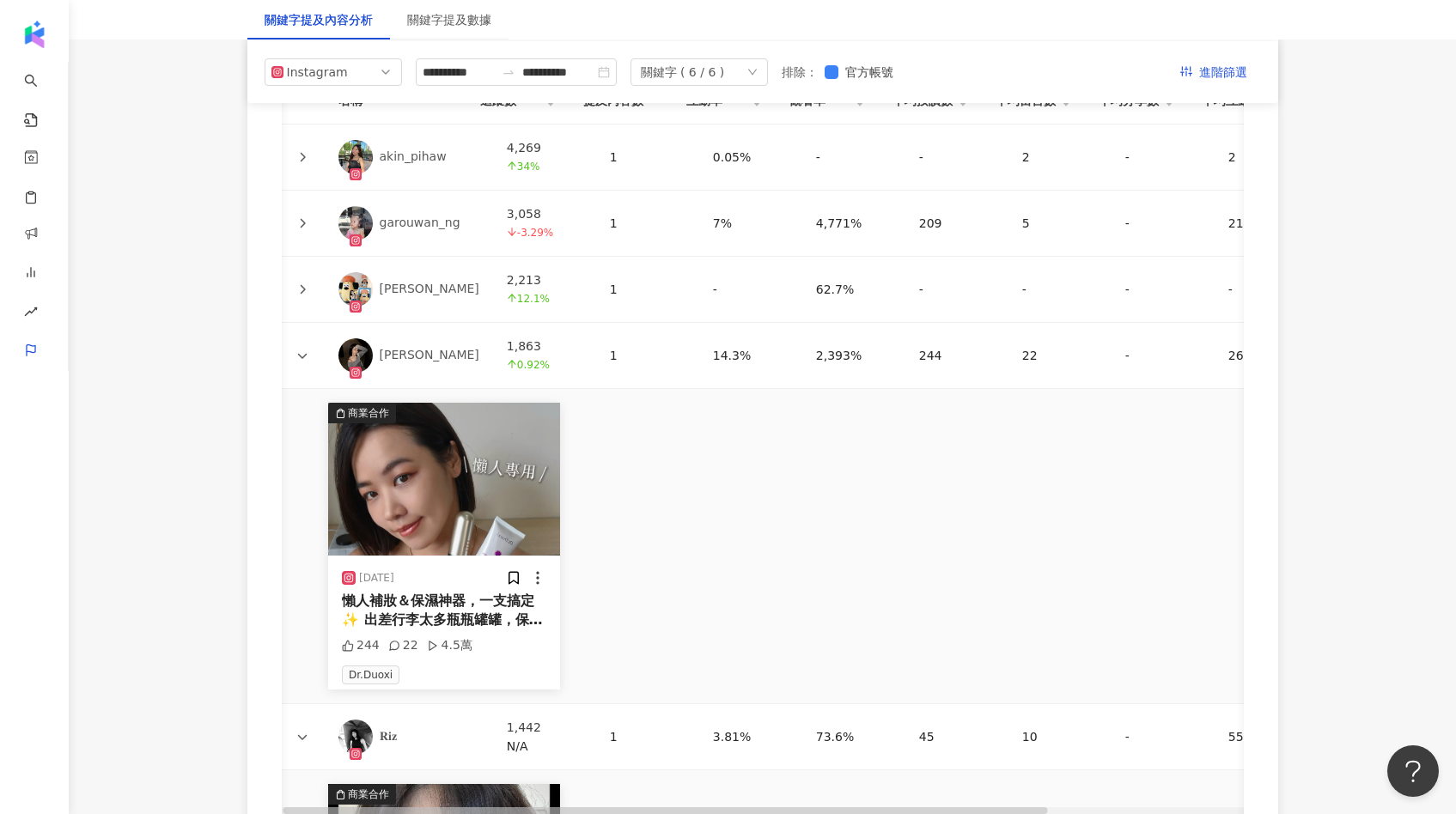
click at [301, 285] on icon at bounding box center [302, 290] width 5 height 10
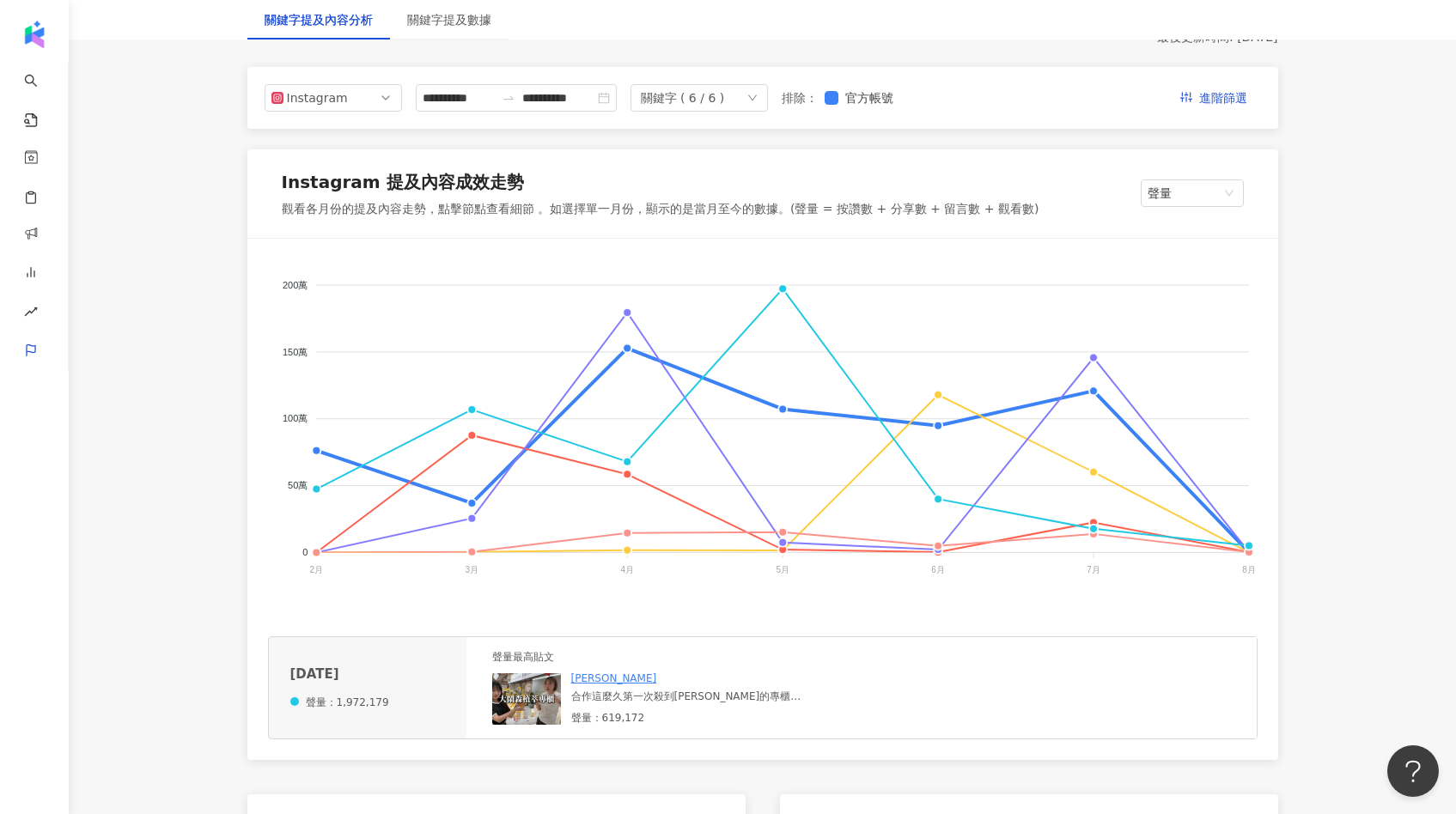
scroll to position [0, 0]
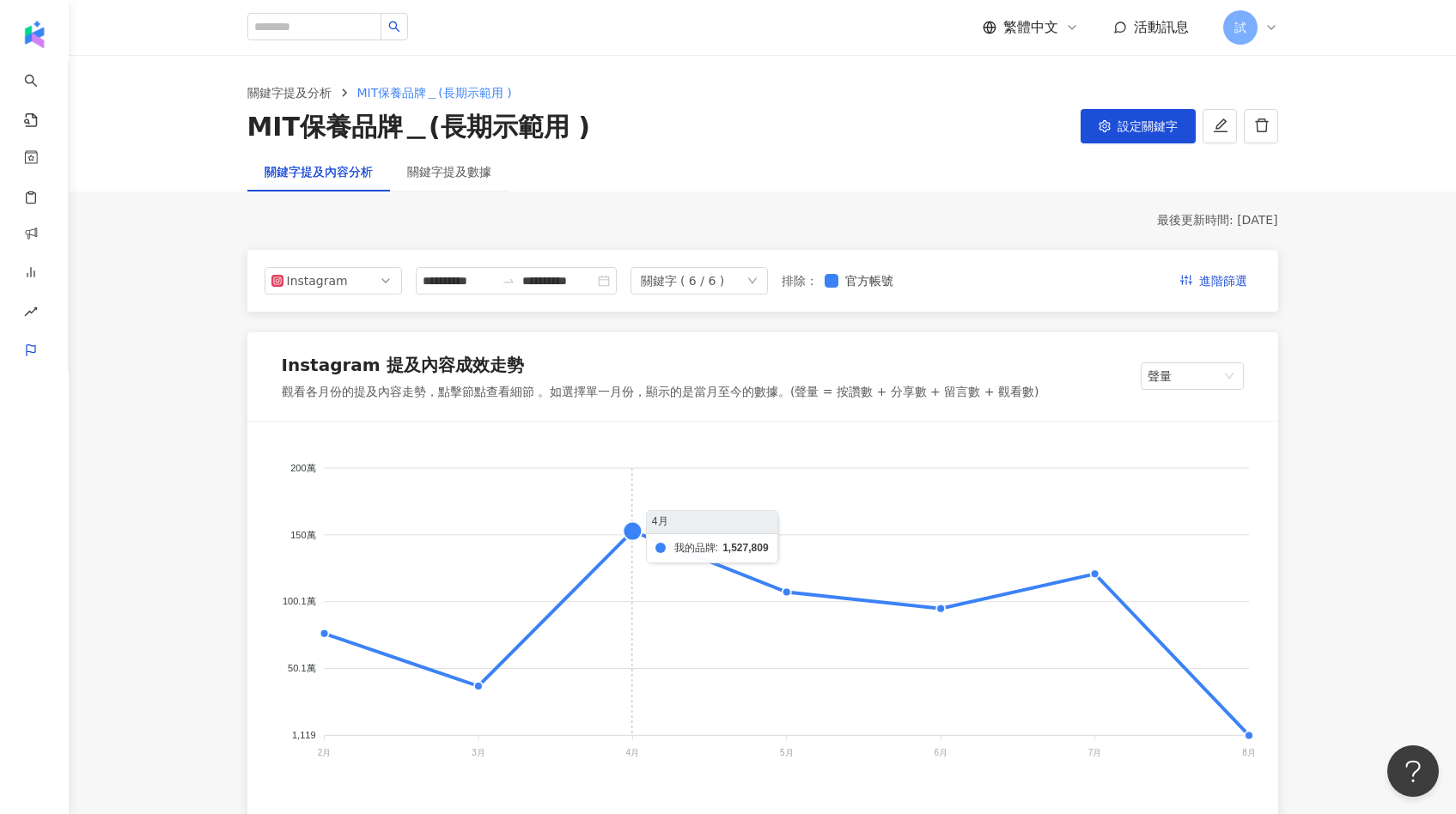
click at [644, 544] on foreignobject "我的品牌 北緯研製23.5N 簡單JANDAN 新肌霓 INGENI 嘉[PERSON_NAME]" at bounding box center [762, 614] width 989 height 344
click at [635, 533] on foreignobject "我的品牌 北緯研製23.5N 簡單JANDAN 新肌霓 INGENI 嘉[PERSON_NAME]" at bounding box center [762, 614] width 989 height 344
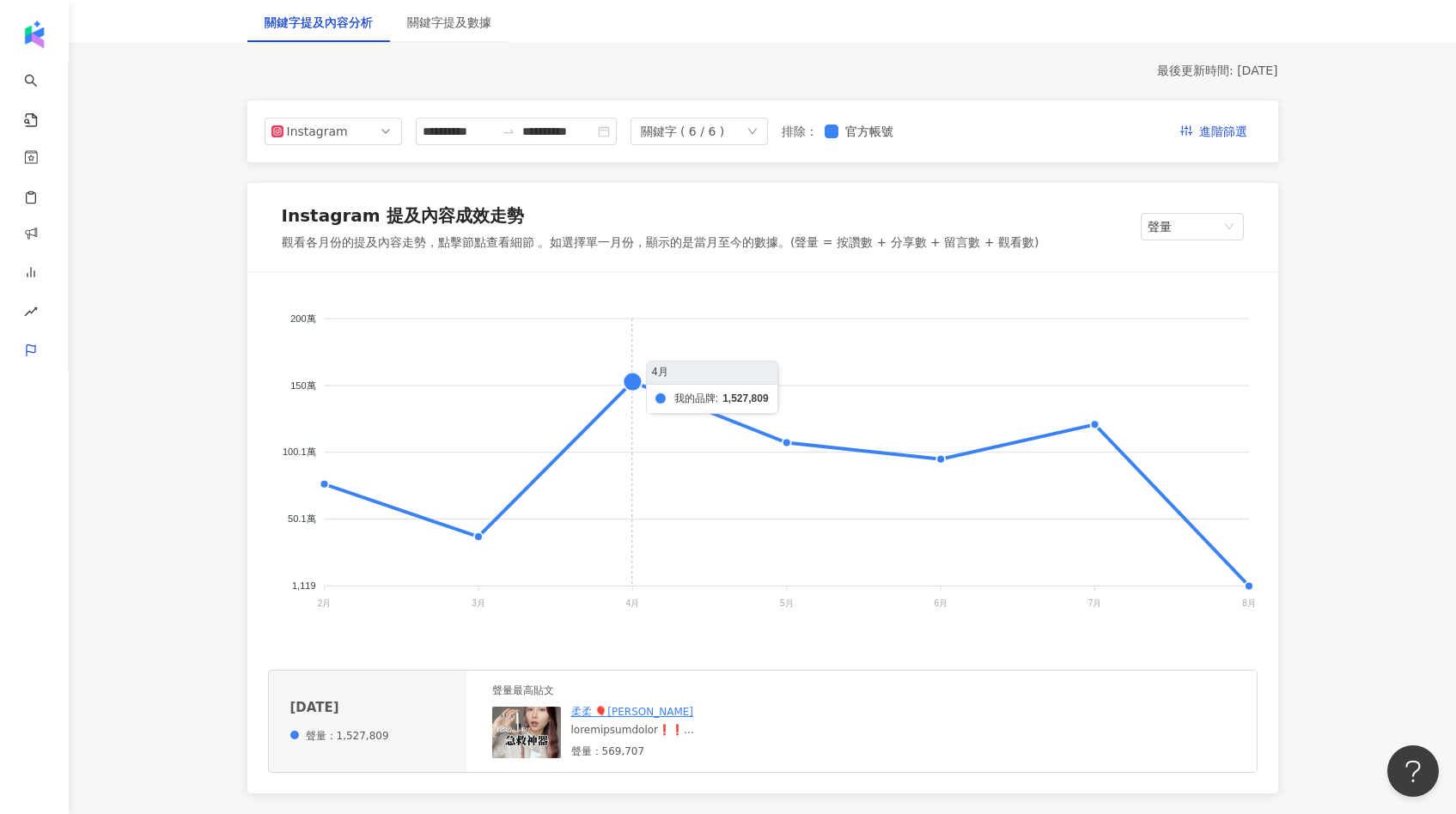
scroll to position [150, 0]
click at [633, 385] on foreignobject "我的品牌 北緯研製23.5N 簡單JANDAN 新肌霓 INGENI 嘉[PERSON_NAME]" at bounding box center [762, 464] width 989 height 344
click at [511, 734] on img at bounding box center [526, 732] width 69 height 52
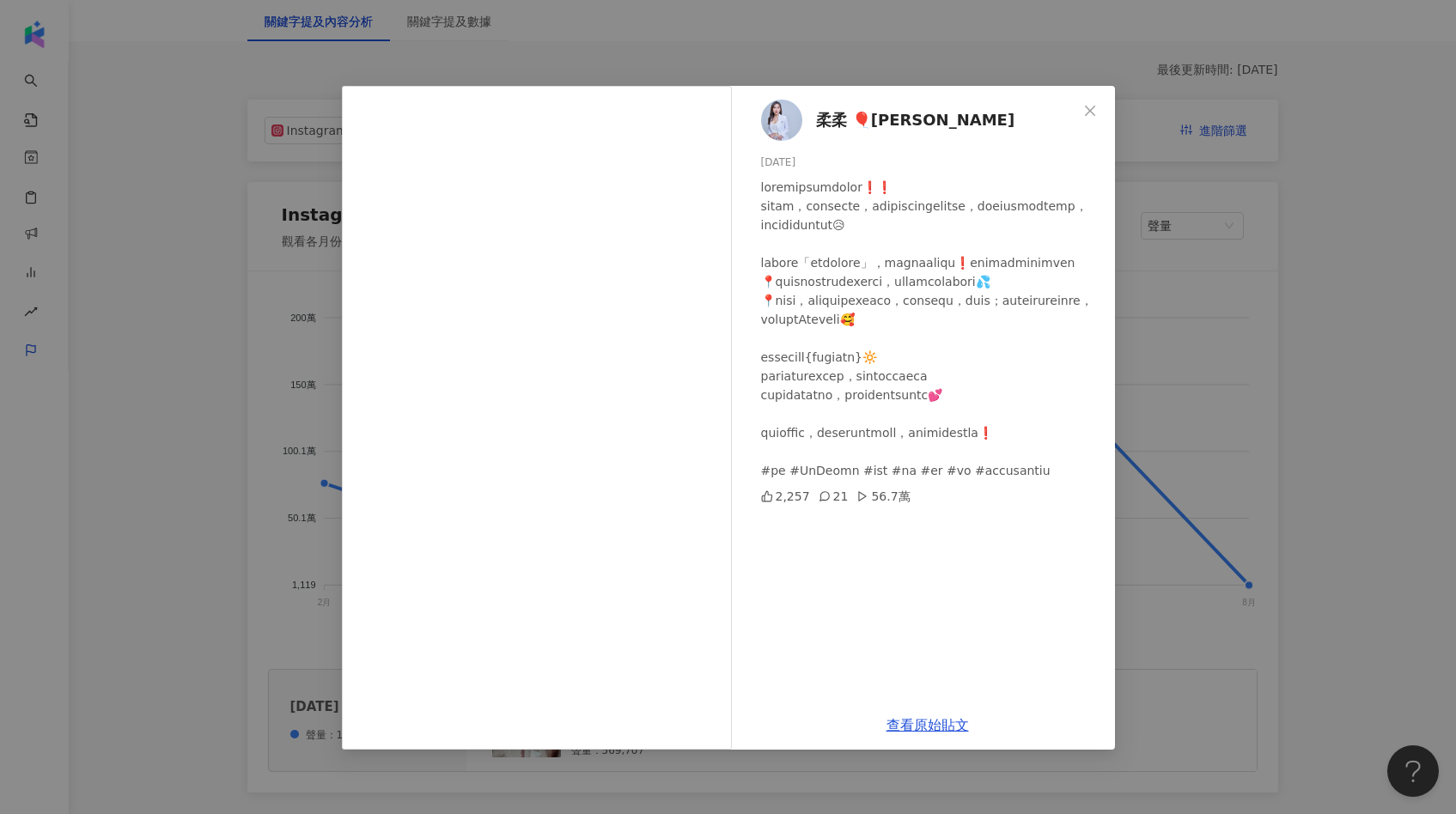
click at [1147, 541] on div "柔柔 🎈[PERSON_NAME] [DATE] 2,257 21 56.7萬 查看原始貼文" at bounding box center [728, 407] width 1456 height 814
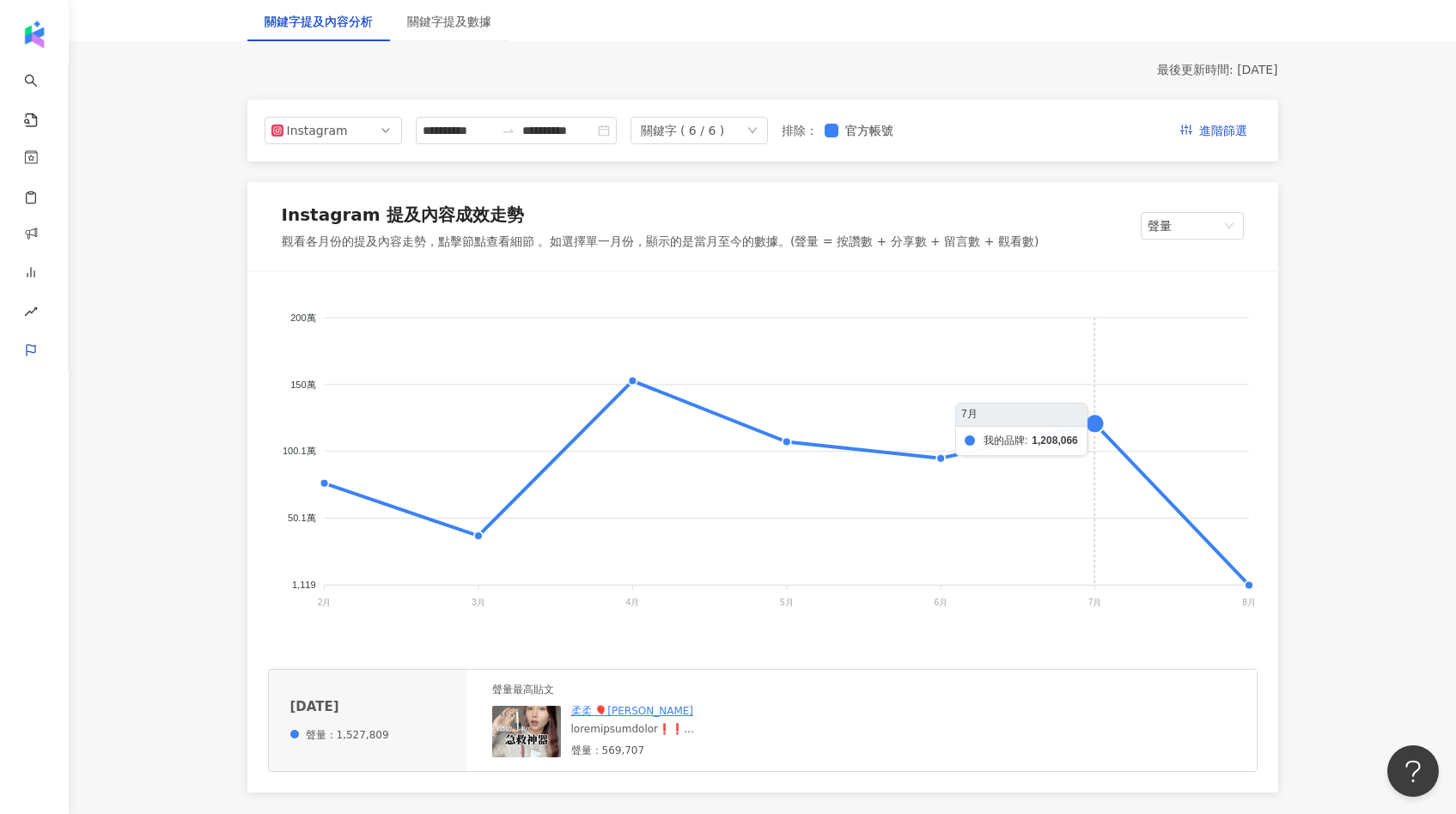
click at [1090, 421] on foreignobject "我的品牌 北緯研製23.5N 簡單JANDAN 新肌霓 INGENI 嘉[PERSON_NAME]" at bounding box center [762, 464] width 989 height 344
click at [534, 720] on img at bounding box center [526, 732] width 69 height 52
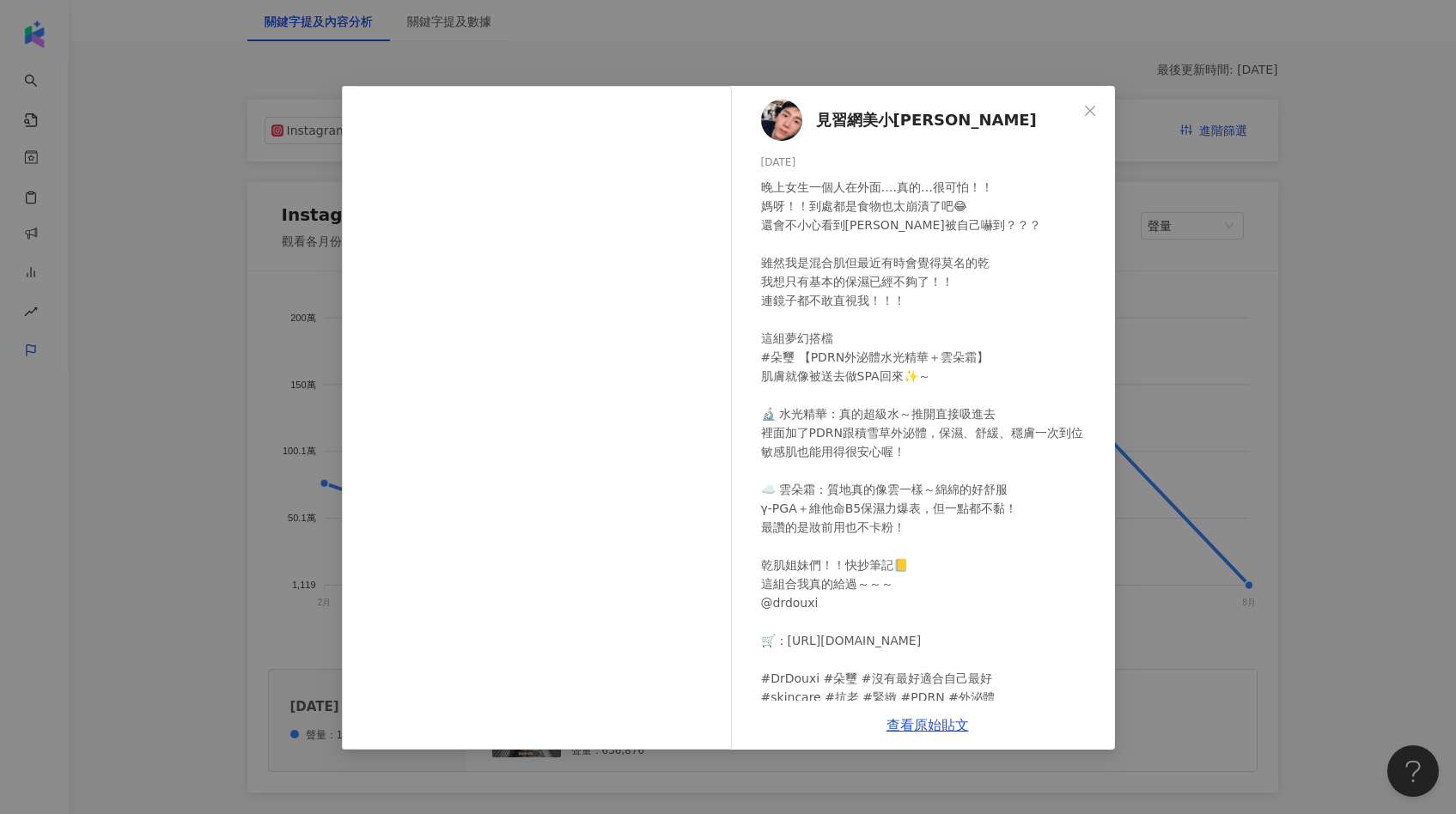
scroll to position [51, 0]
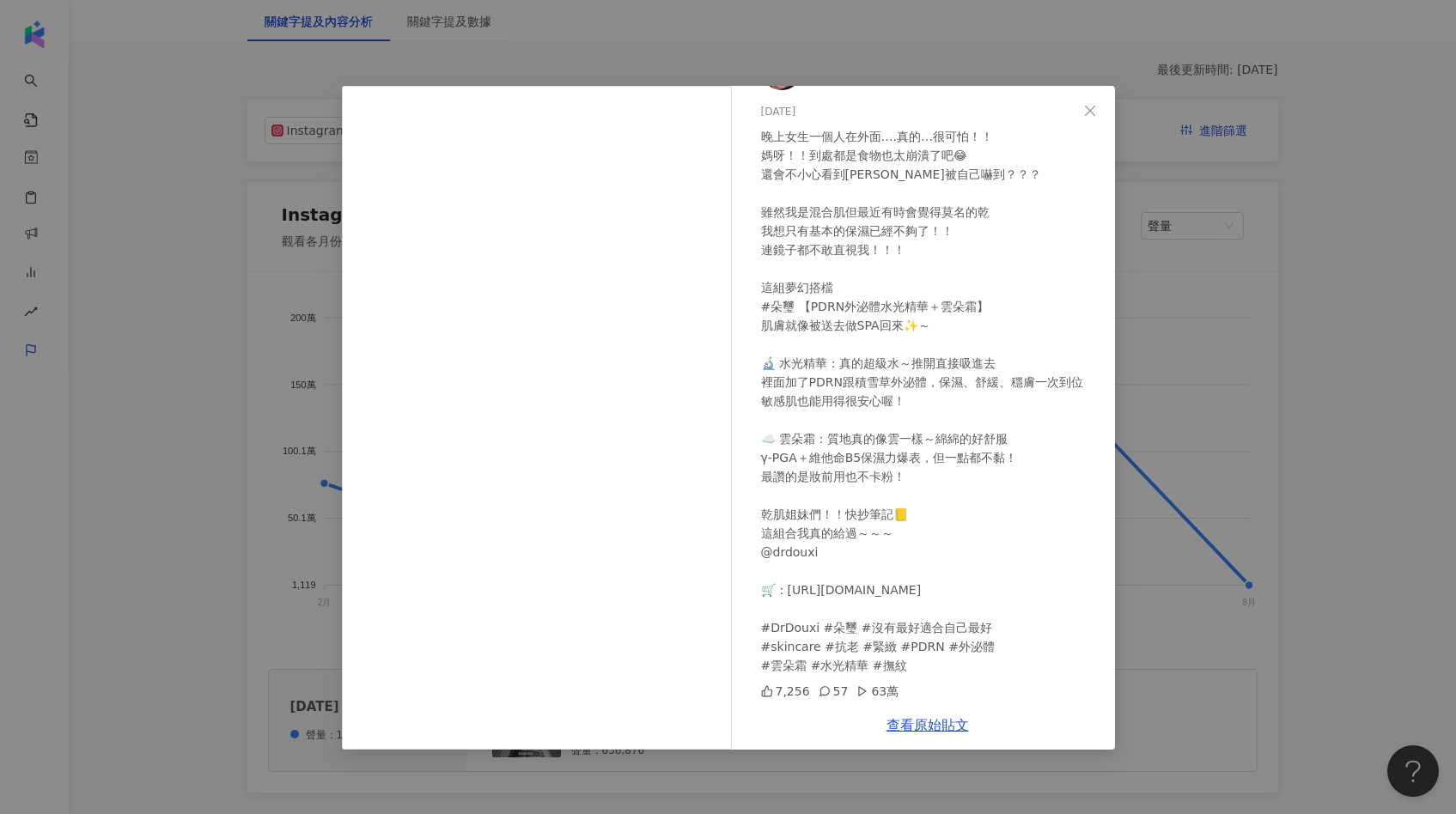
click at [1176, 463] on div "見習網美小吳 [DATE] 7,256 57 63萬 查看原始貼文" at bounding box center [728, 407] width 1456 height 814
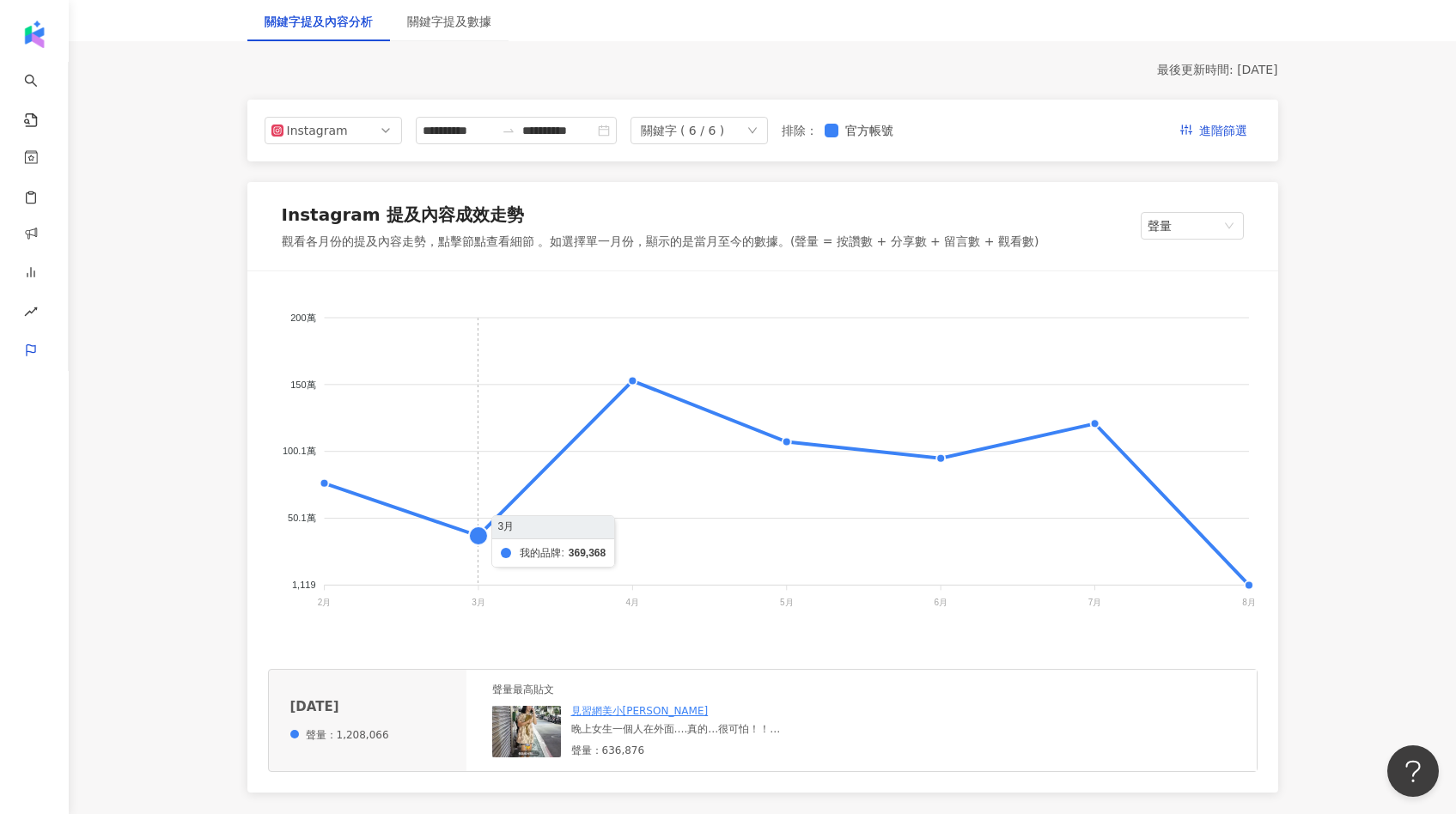
click at [463, 526] on foreignobject "我的品牌 北緯研製23.5N 簡單JANDAN 新肌霓 INGENI 嘉[PERSON_NAME]" at bounding box center [762, 464] width 989 height 344
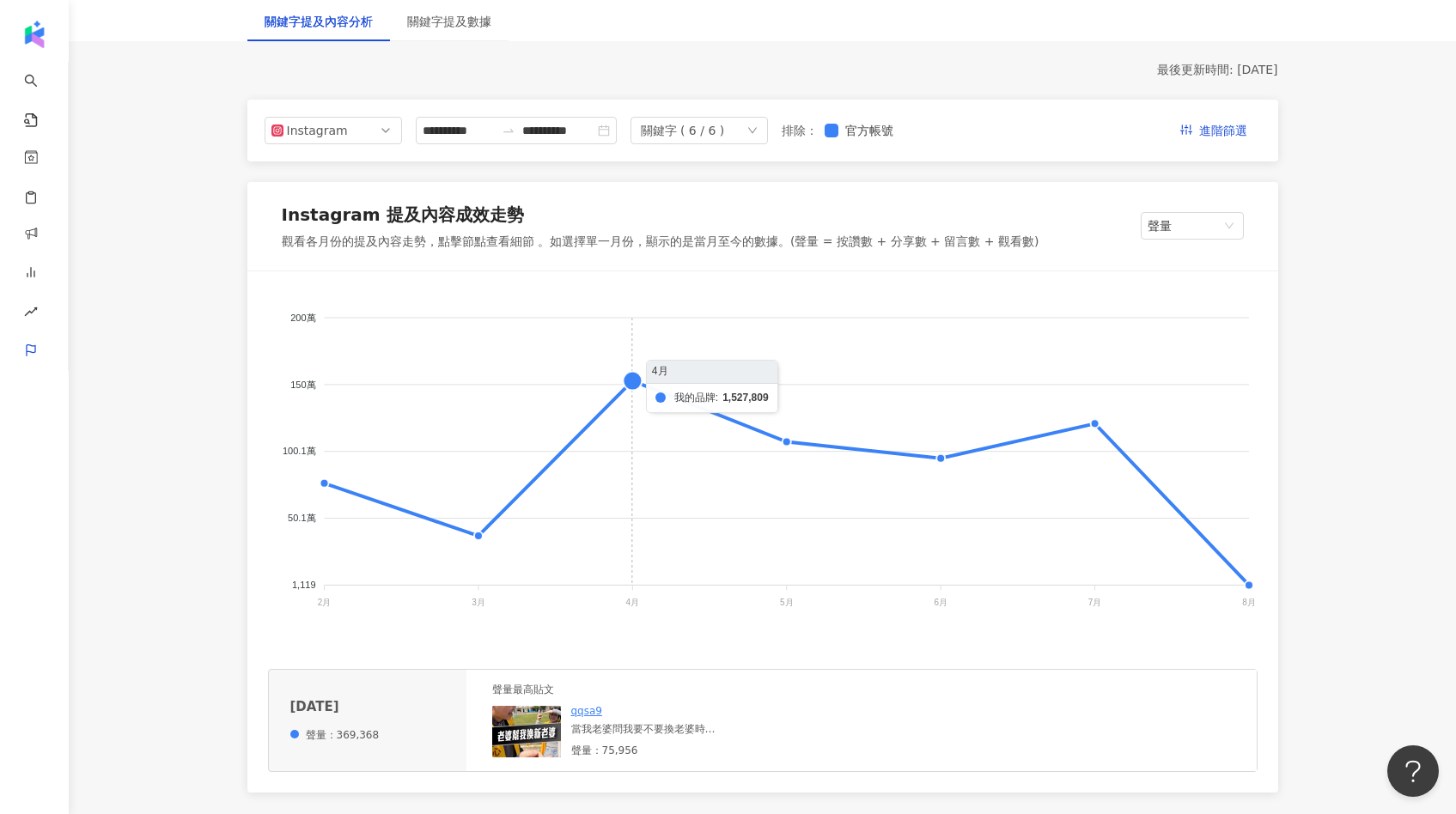
click at [596, 406] on foreignobject "我的品牌 北緯研製23.5N 簡單JANDAN 新肌霓 INGENI 嘉[PERSON_NAME]" at bounding box center [762, 464] width 989 height 344
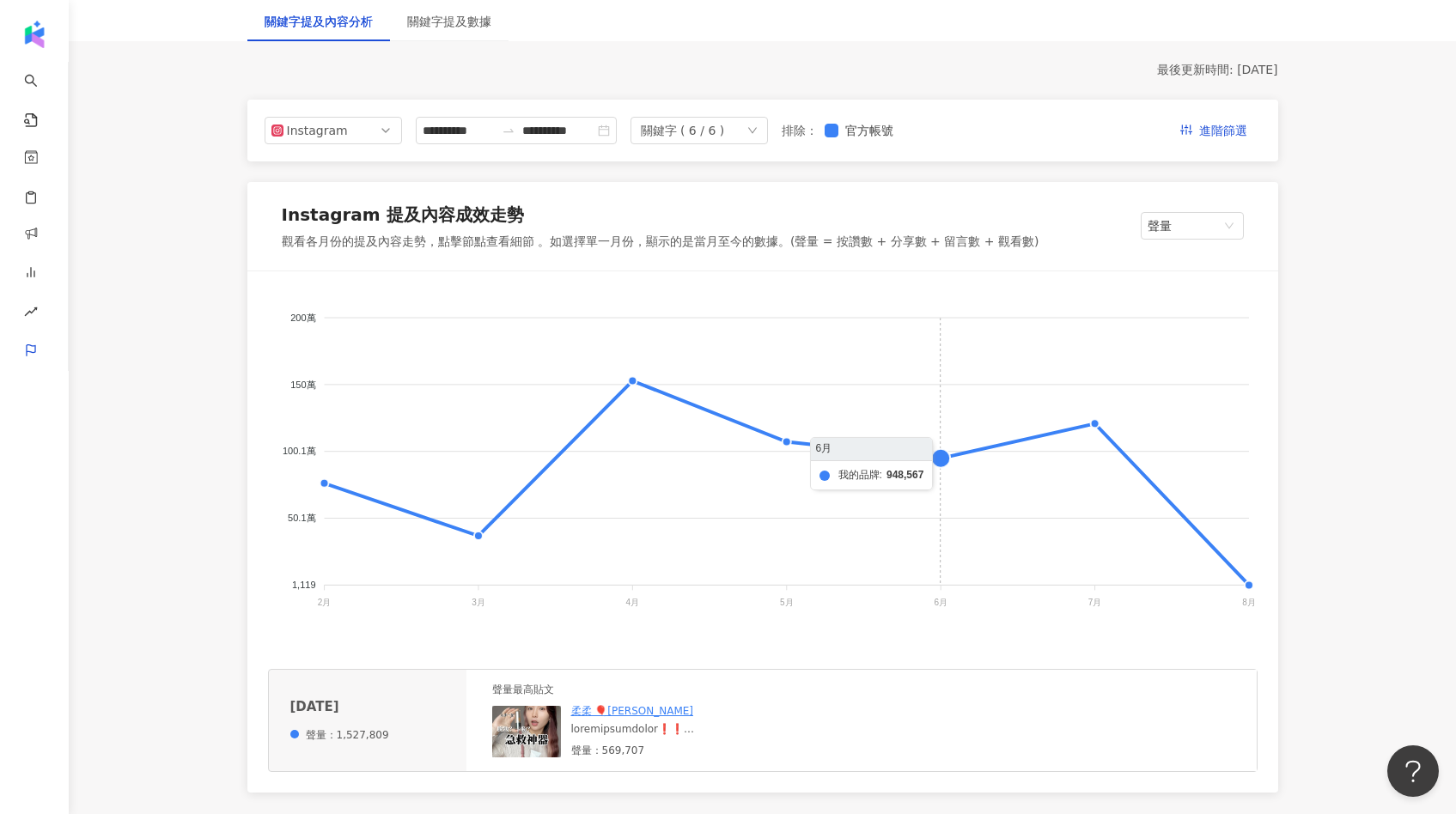
click at [967, 464] on foreignobject "我的品牌 北緯研製23.5N 簡單JANDAN 新肌霓 INGENI 嘉[PERSON_NAME]" at bounding box center [762, 464] width 989 height 344
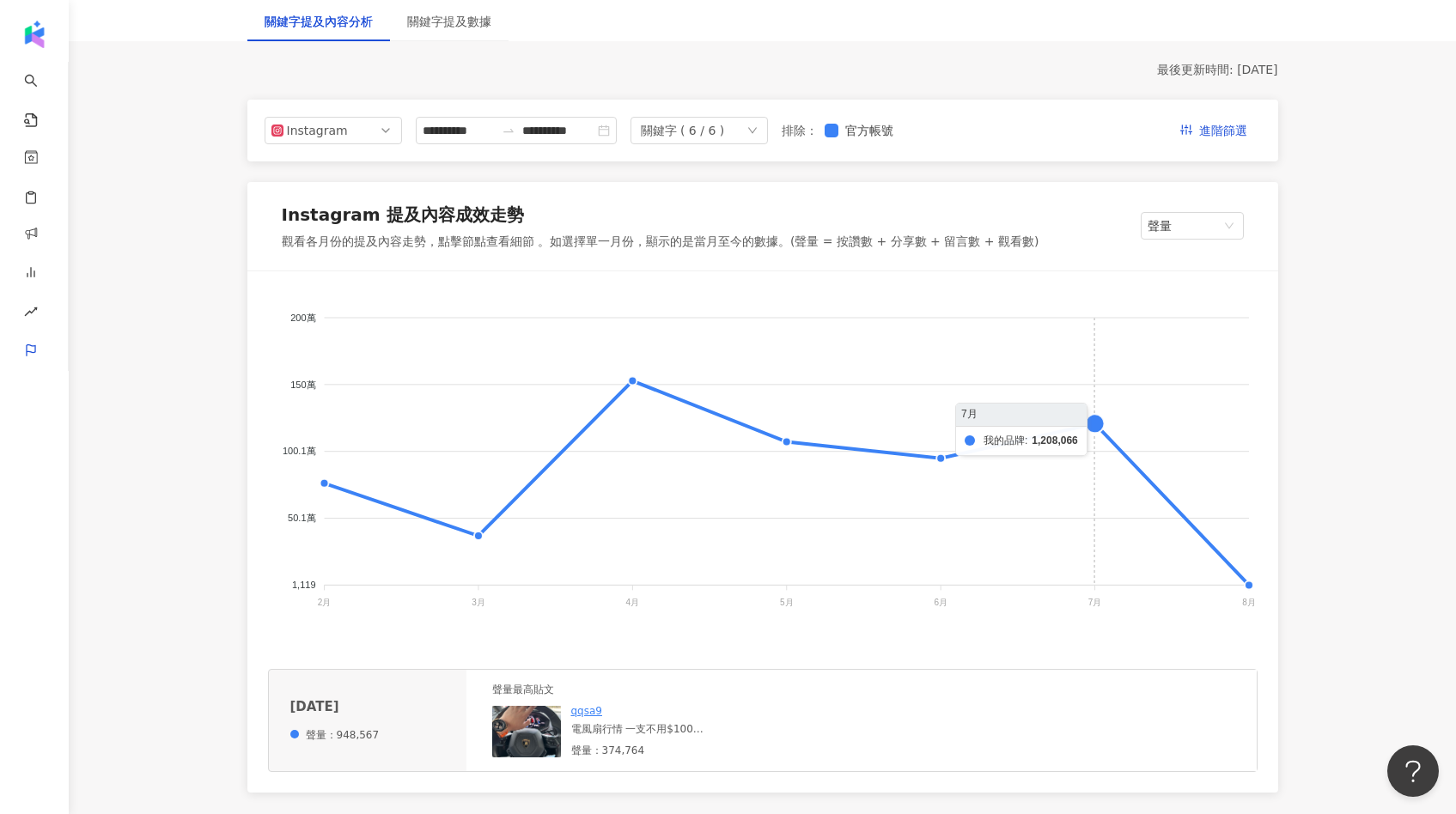
click at [1098, 424] on foreignobject "我的品牌 北緯研製23.5N 簡單JANDAN 新肌霓 INGENI 嘉[PERSON_NAME]" at bounding box center [762, 464] width 989 height 344
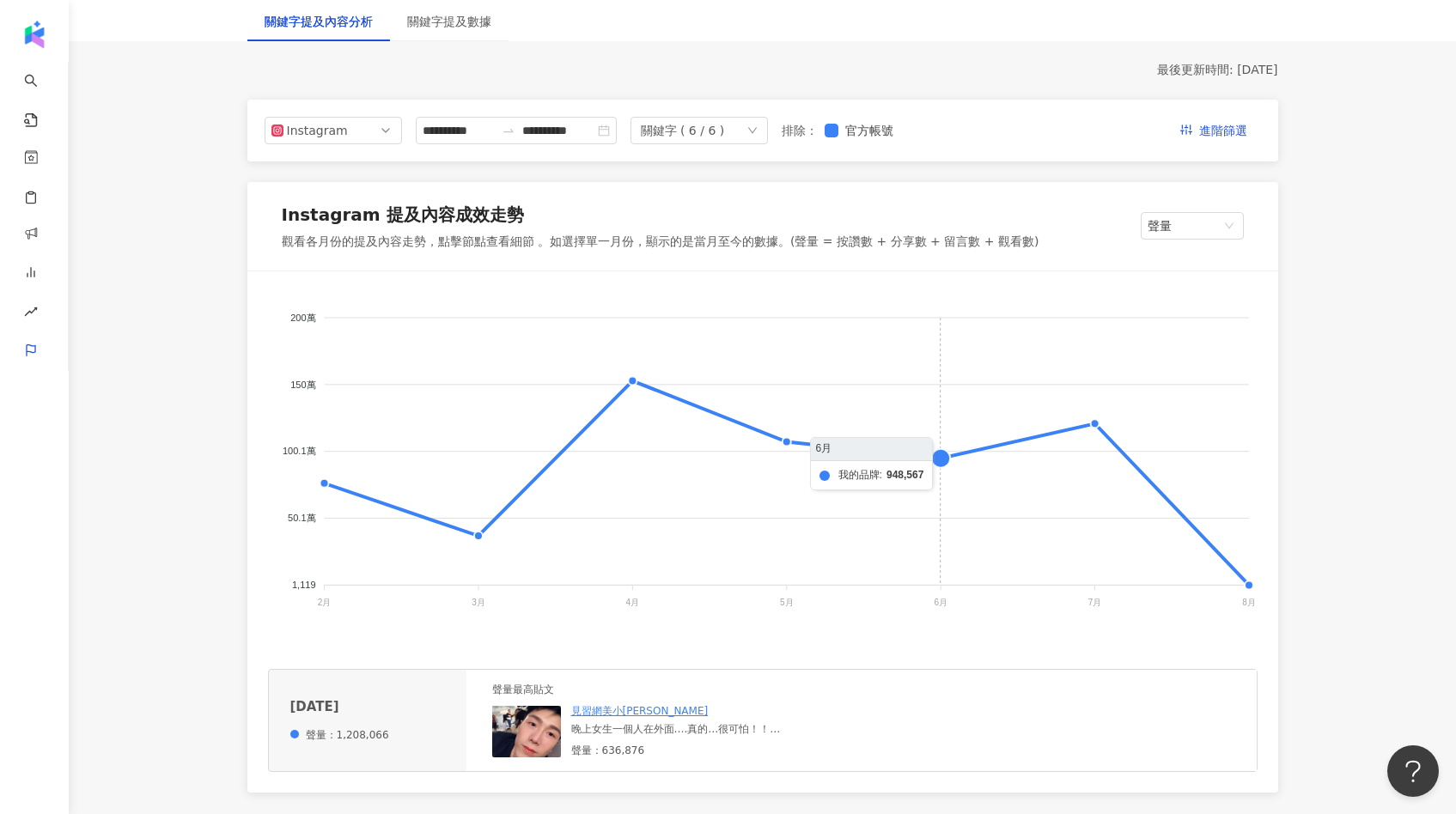
click at [942, 465] on foreignobject "我的品牌 北緯研製23.5N 簡單JANDAN 新肌霓 INGENI 嘉[PERSON_NAME]" at bounding box center [762, 464] width 989 height 344
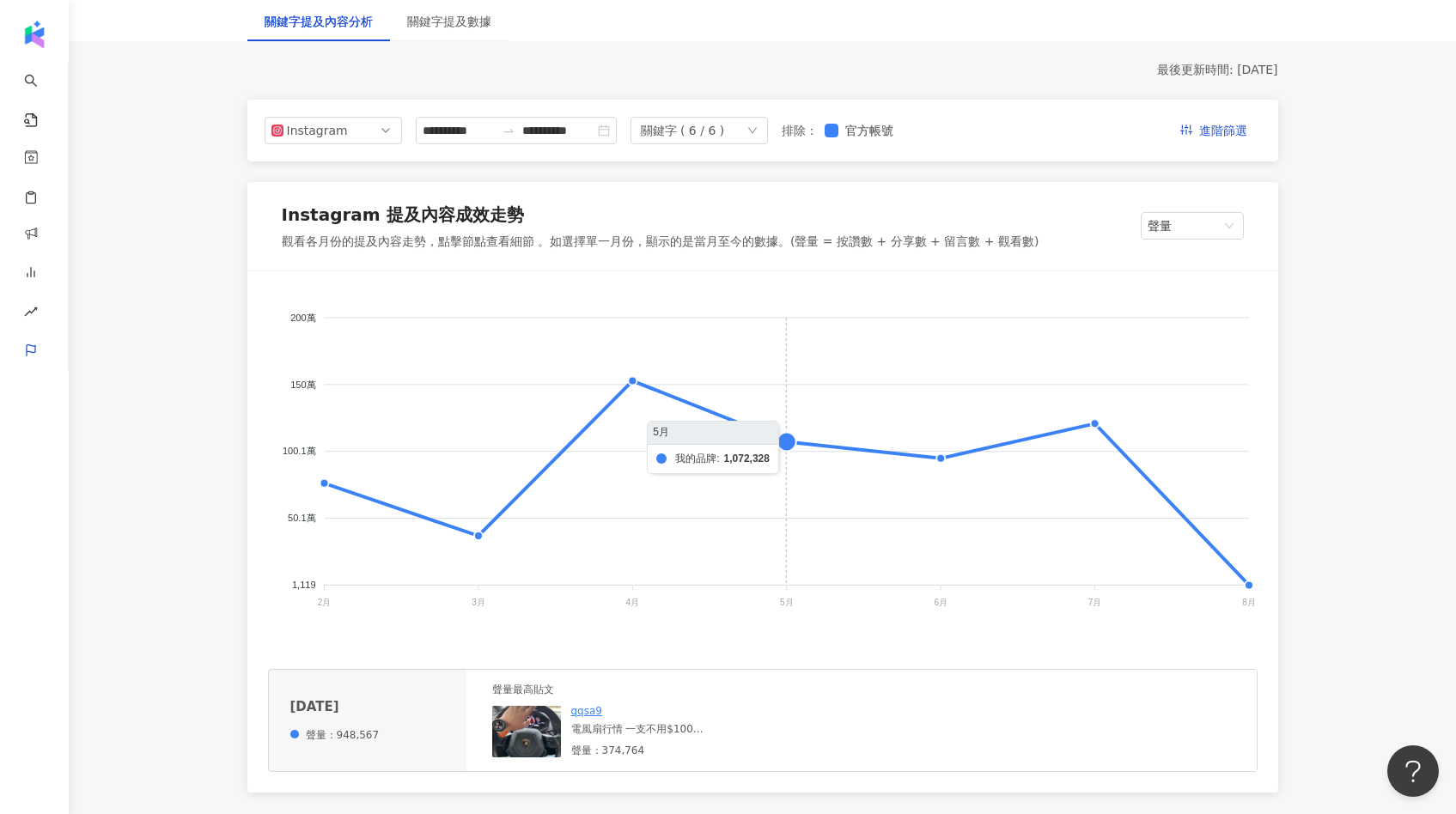
click at [790, 454] on foreignobject "我的品牌 北緯研製23.5N 簡單JANDAN 新肌霓 INGENI 嘉[PERSON_NAME]" at bounding box center [762, 464] width 989 height 344
click at [968, 466] on foreignobject "我的品牌 北緯研製23.5N 簡單JANDAN 新肌霓 INGENI 嘉[PERSON_NAME]" at bounding box center [762, 464] width 989 height 344
click at [1158, 441] on foreignobject "我的品牌 北緯研製23.5N 簡單JANDAN 新肌霓 INGENI 嘉[PERSON_NAME]" at bounding box center [762, 464] width 989 height 344
click at [1252, 587] on foreignobject "我的品牌 北緯研製23.5N 簡單JANDAN 新肌霓 INGENI 嘉[PERSON_NAME]" at bounding box center [762, 464] width 989 height 344
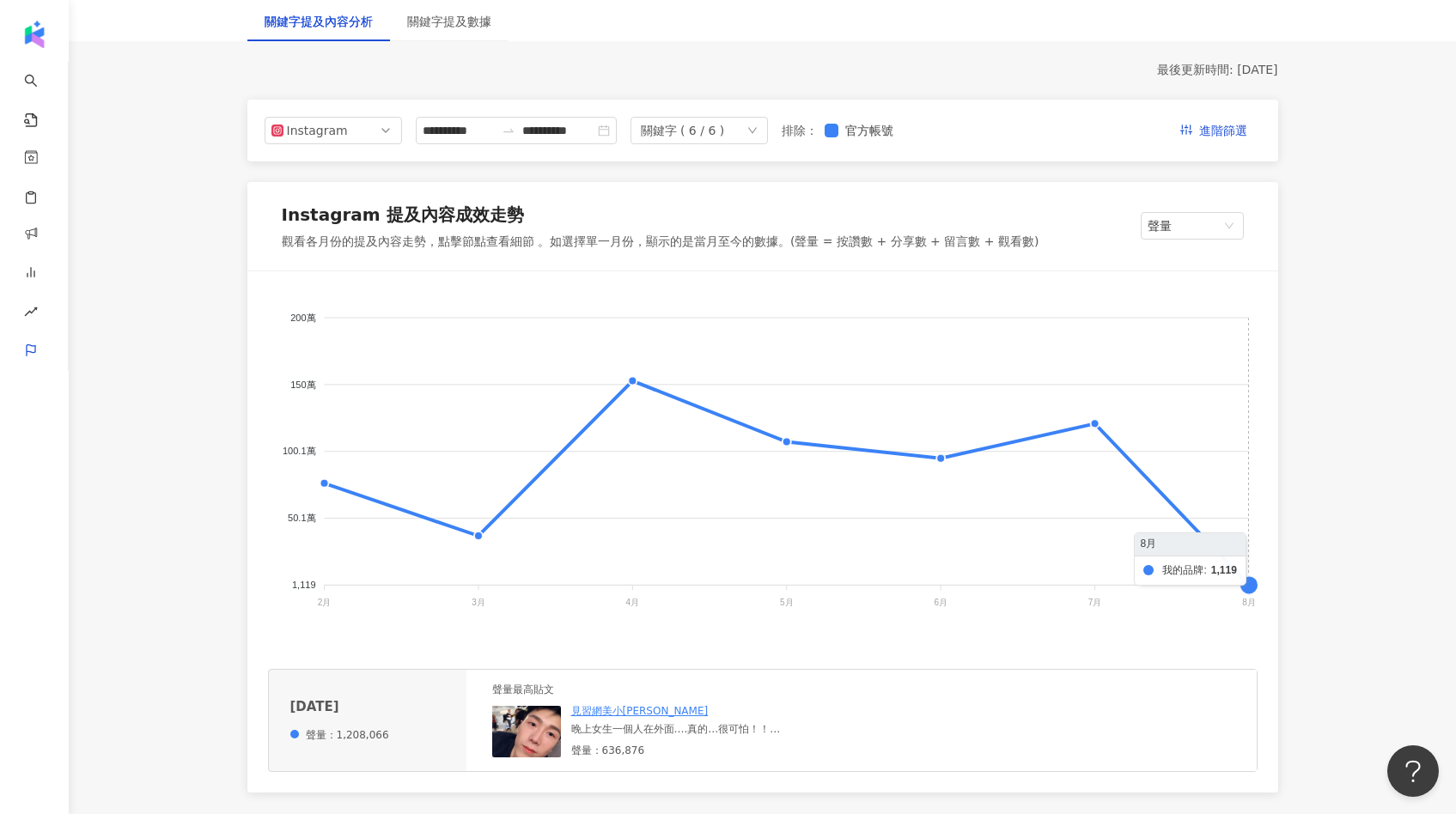
click at [1244, 584] on foreignobject "我的品牌 北緯研製23.5N 簡單JANDAN 新肌霓 INGENI 嘉[PERSON_NAME]" at bounding box center [762, 464] width 989 height 344
click at [511, 729] on img at bounding box center [526, 732] width 69 height 52
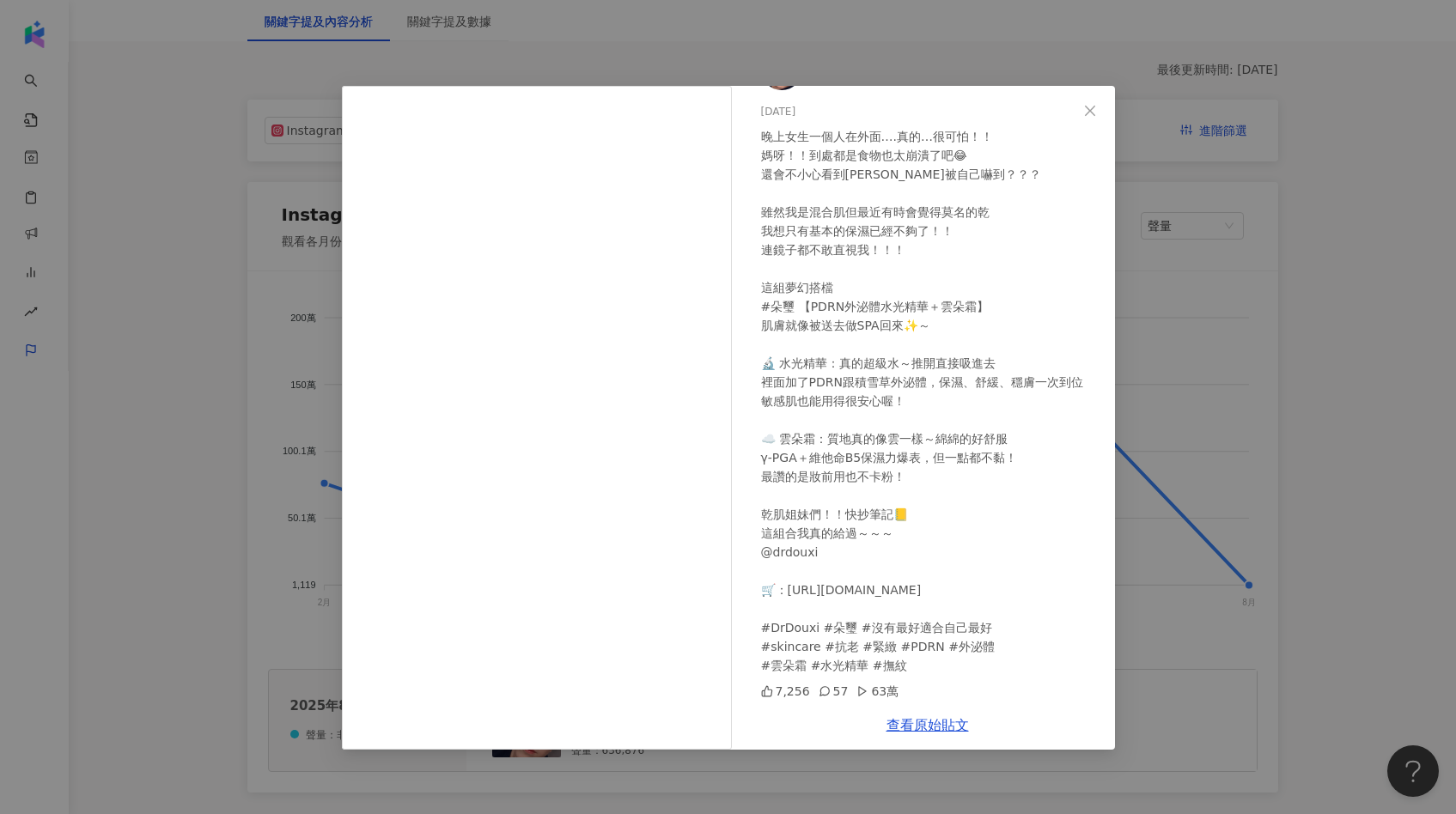
click at [1256, 573] on div "見習網美小吳 [DATE] 7,256 57 63萬 查看原始貼文" at bounding box center [728, 407] width 1456 height 814
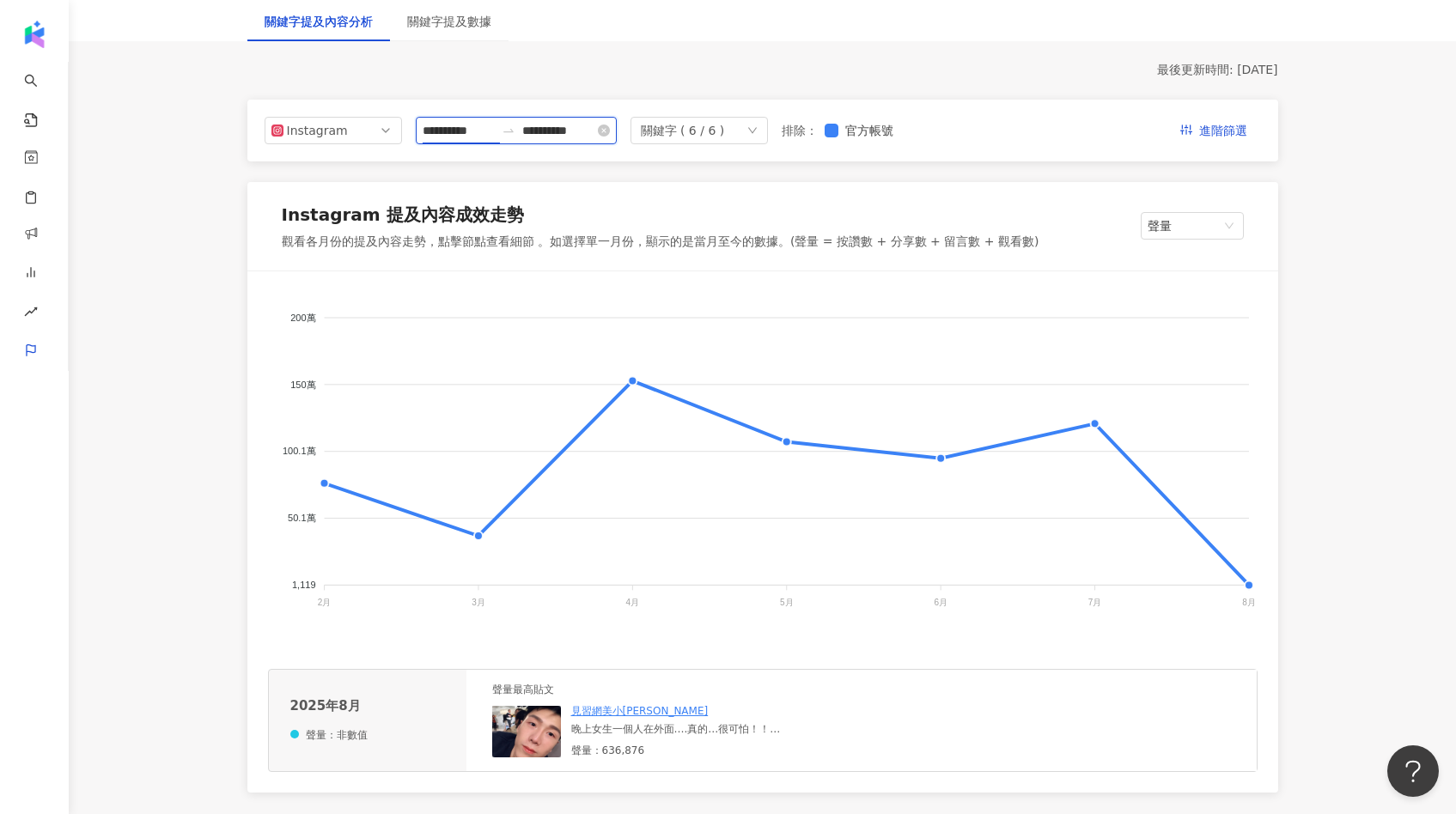
click at [450, 126] on input "**********" at bounding box center [458, 130] width 72 height 19
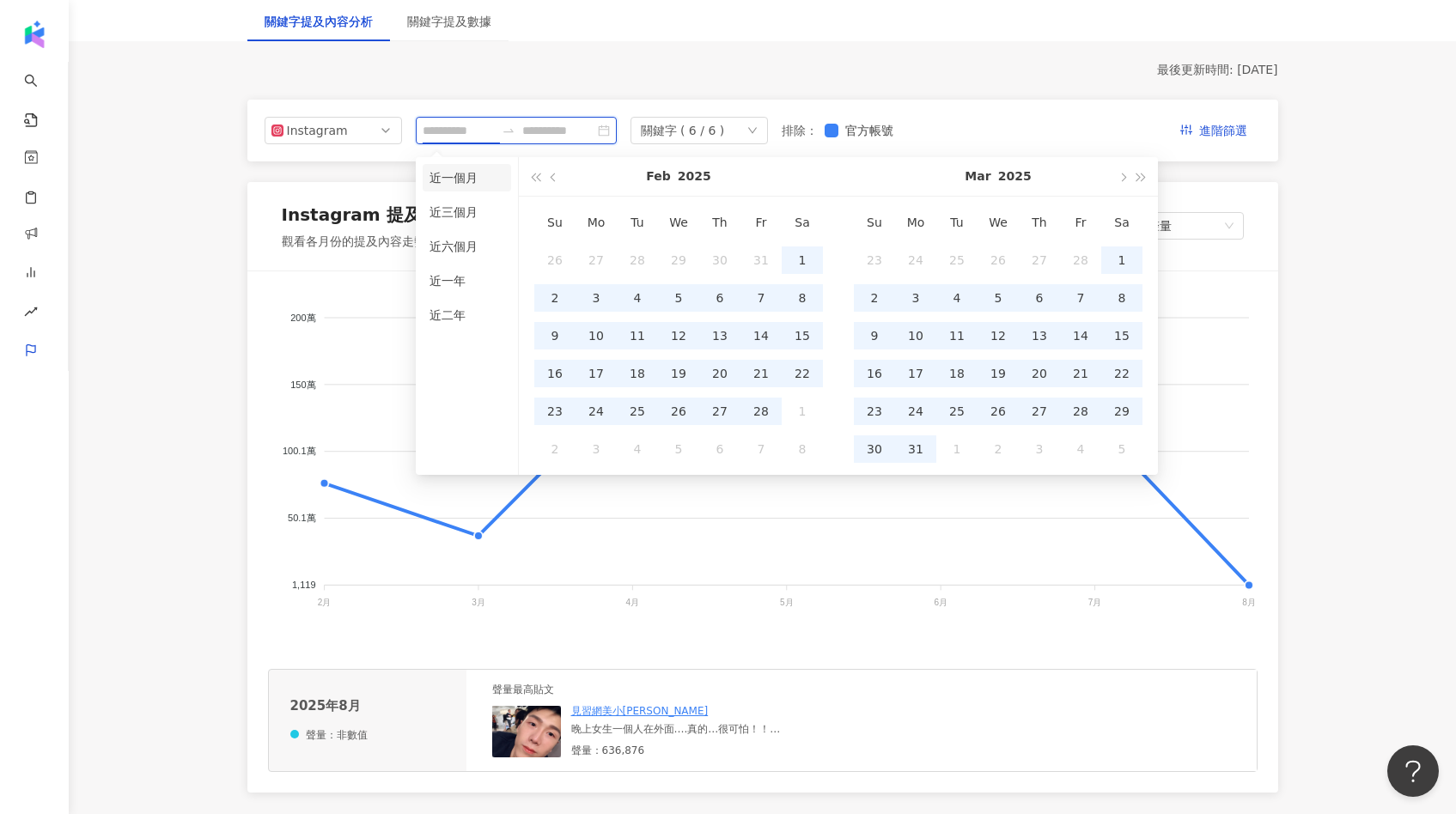
type input "**********"
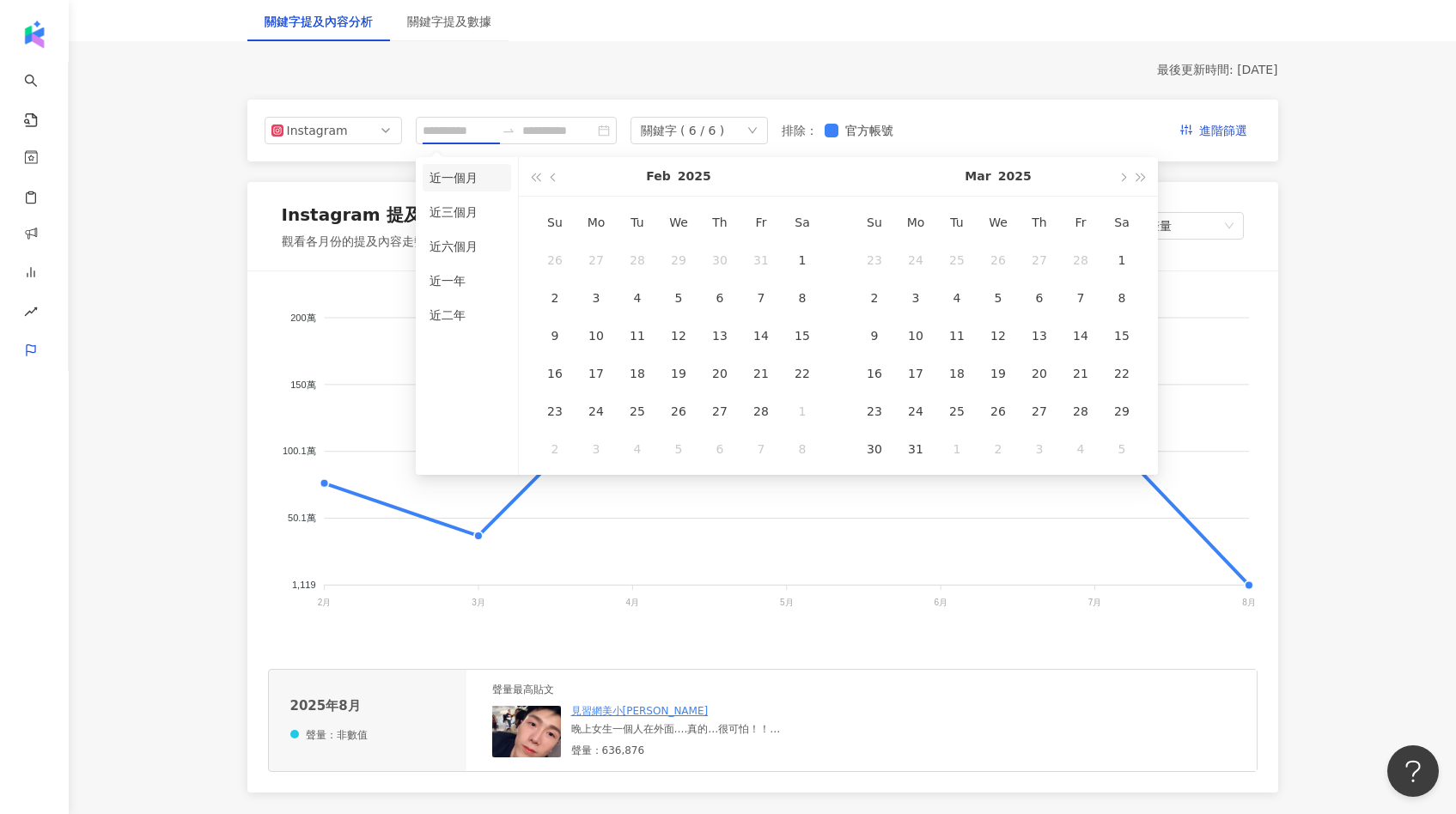
click at [475, 183] on li "近一個月" at bounding box center [466, 177] width 88 height 28
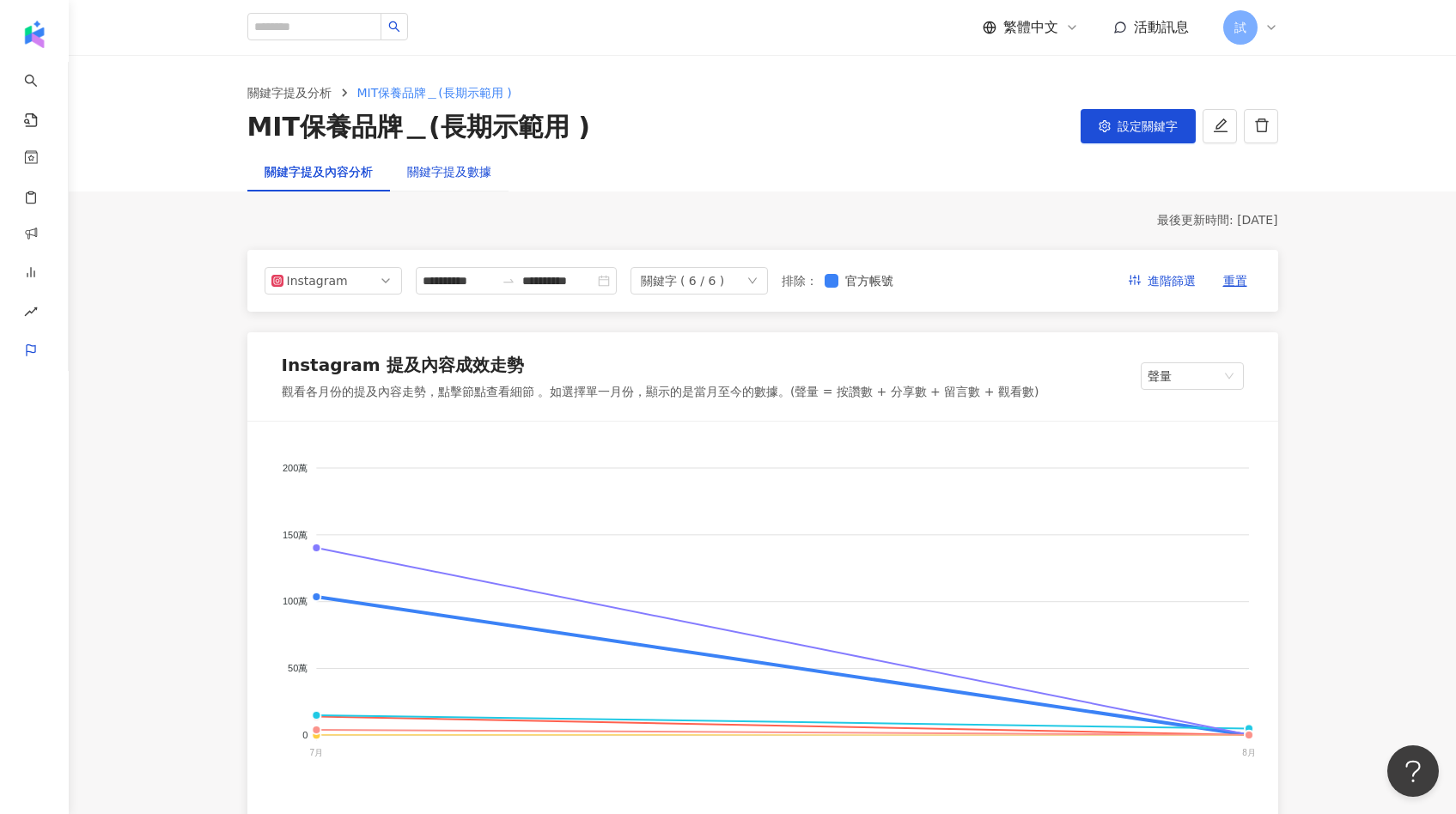
click at [457, 178] on div "關鍵字提及數據" at bounding box center [449, 172] width 84 height 19
